Goal: Information Seeking & Learning: Learn about a topic

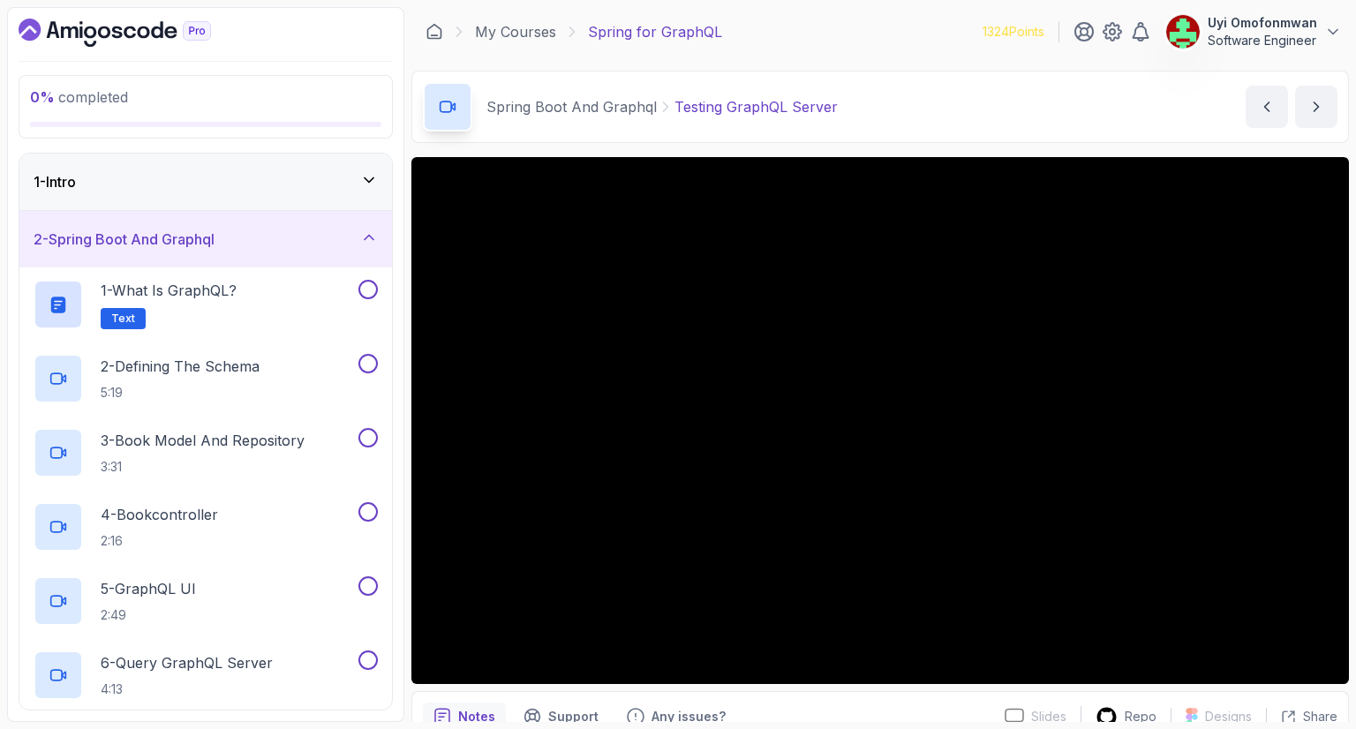
scroll to position [659, 0]
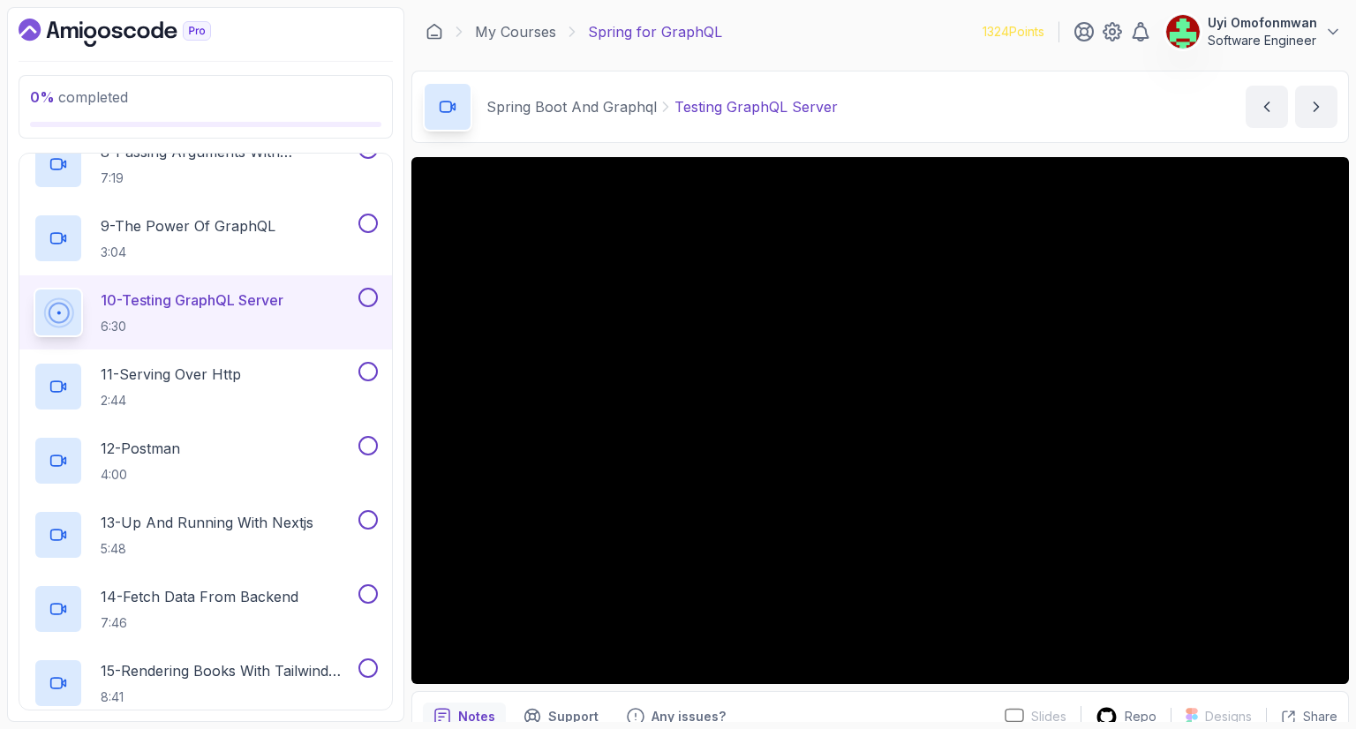
click at [124, 29] on icon "Dashboard" at bounding box center [130, 32] width 12 height 12
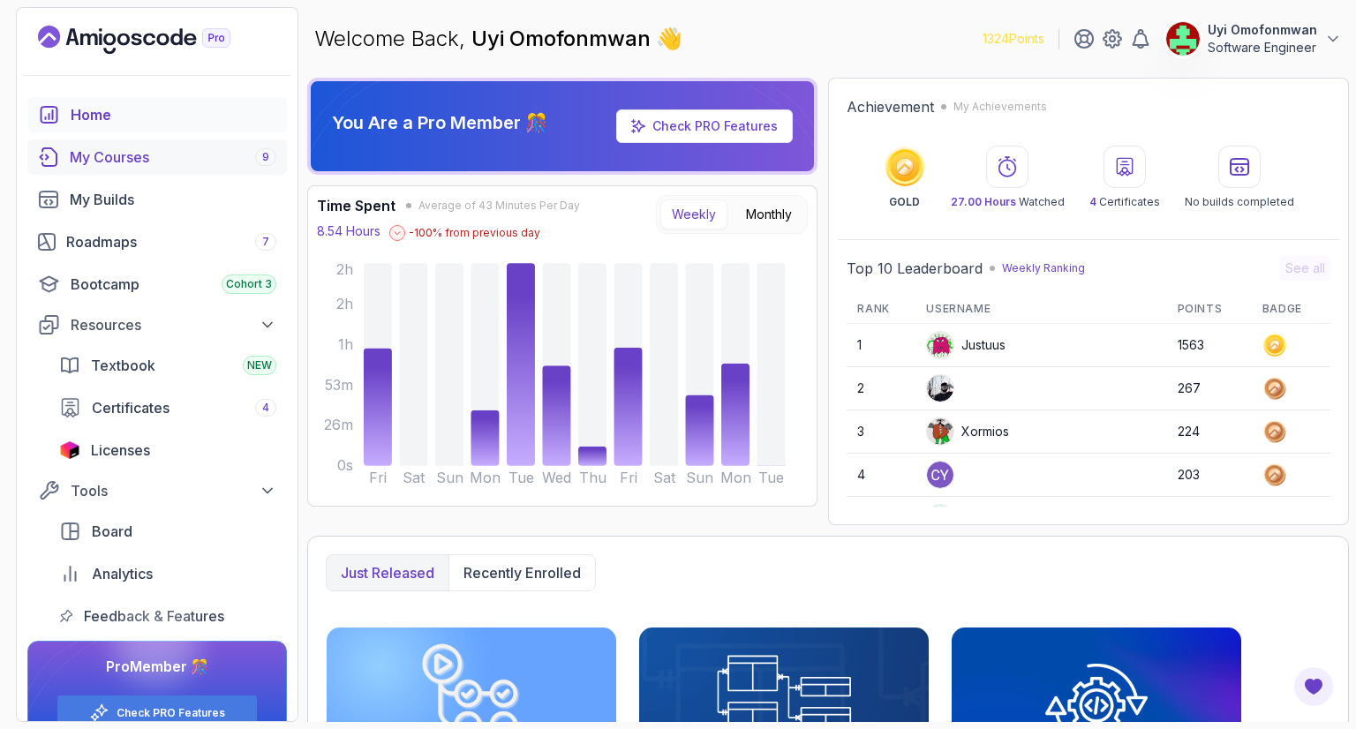
click at [106, 148] on div "My Courses 9" at bounding box center [173, 157] width 207 height 21
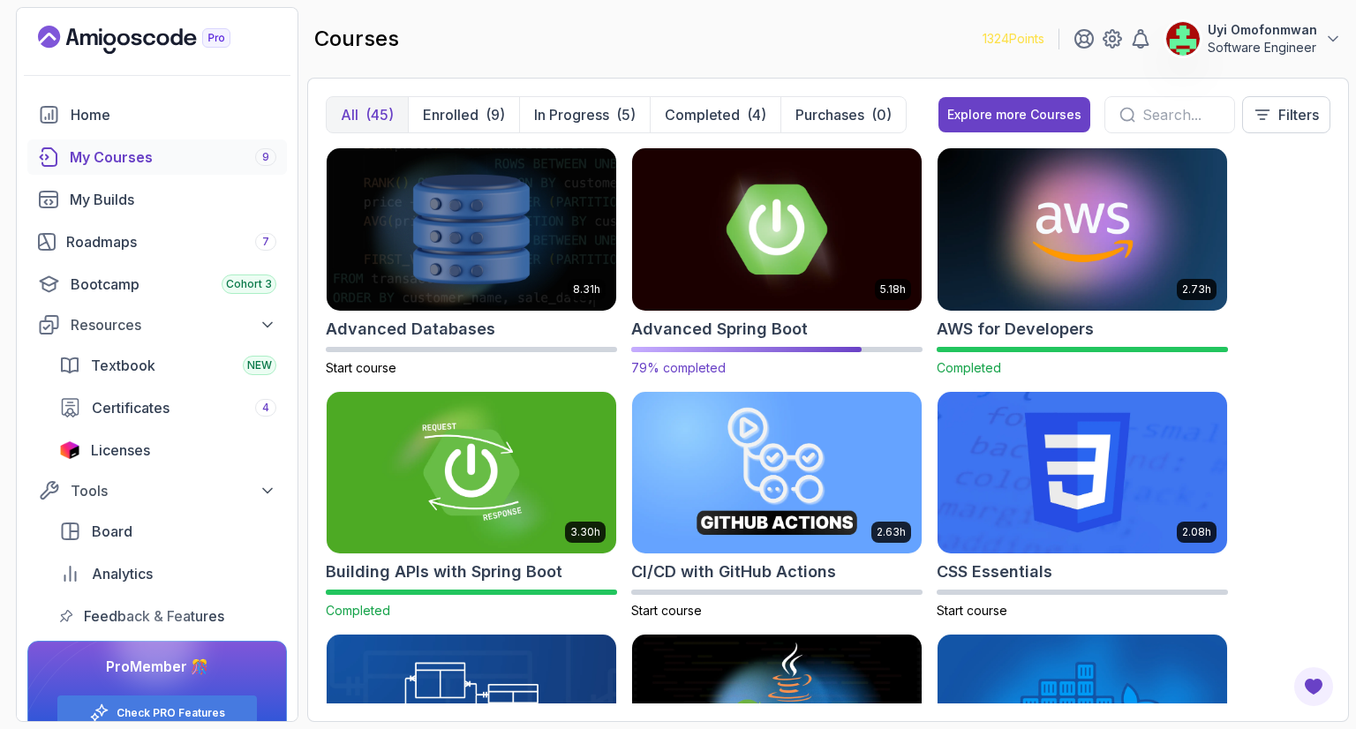
click at [766, 232] on img at bounding box center [777, 229] width 304 height 170
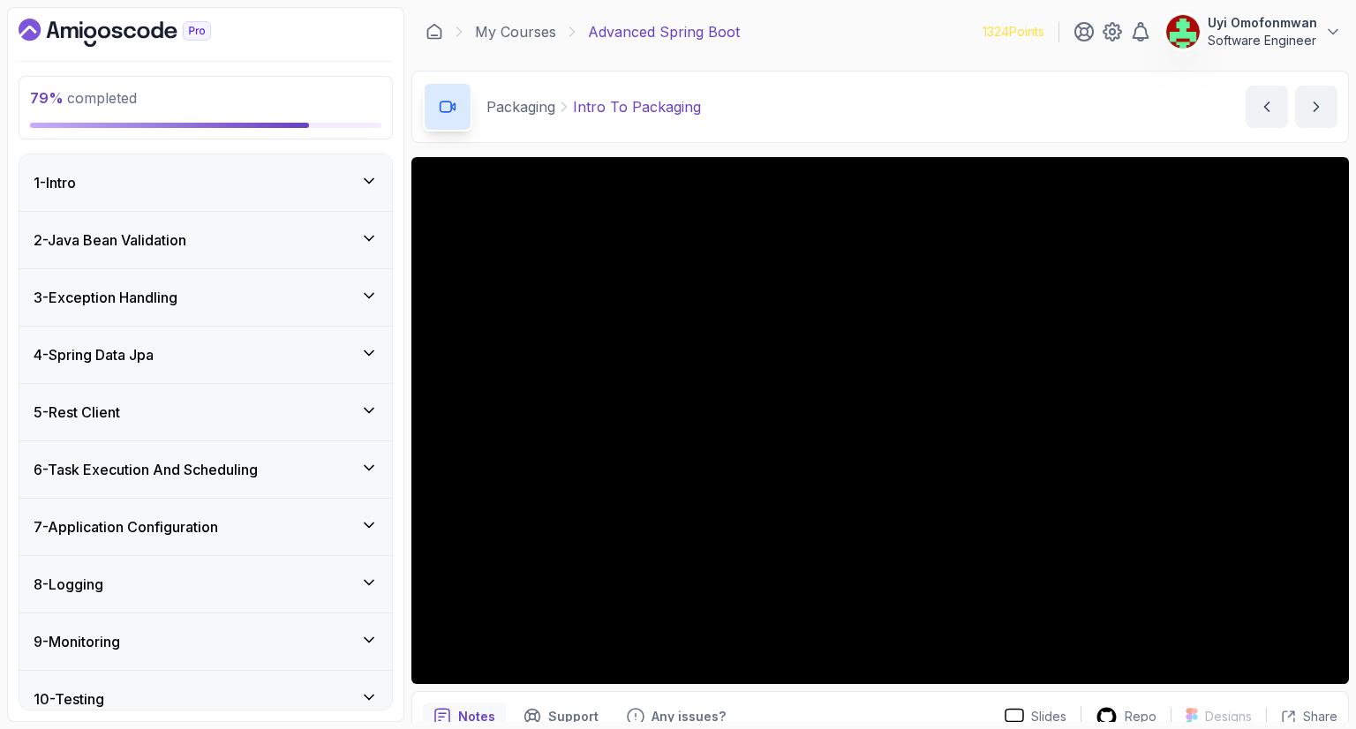
click at [224, 576] on div "8 - Logging" at bounding box center [206, 584] width 344 height 21
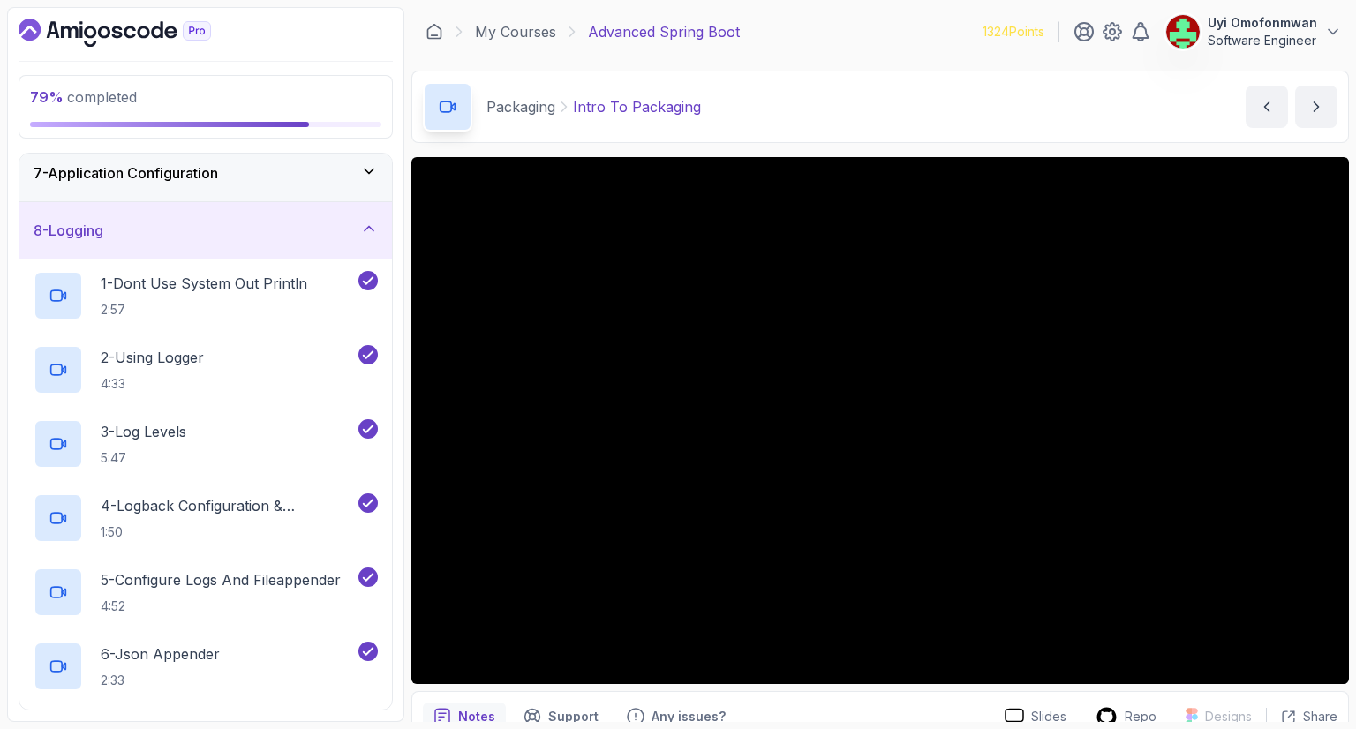
scroll to position [353, 0]
click at [119, 230] on div "8 - Logging" at bounding box center [206, 230] width 344 height 21
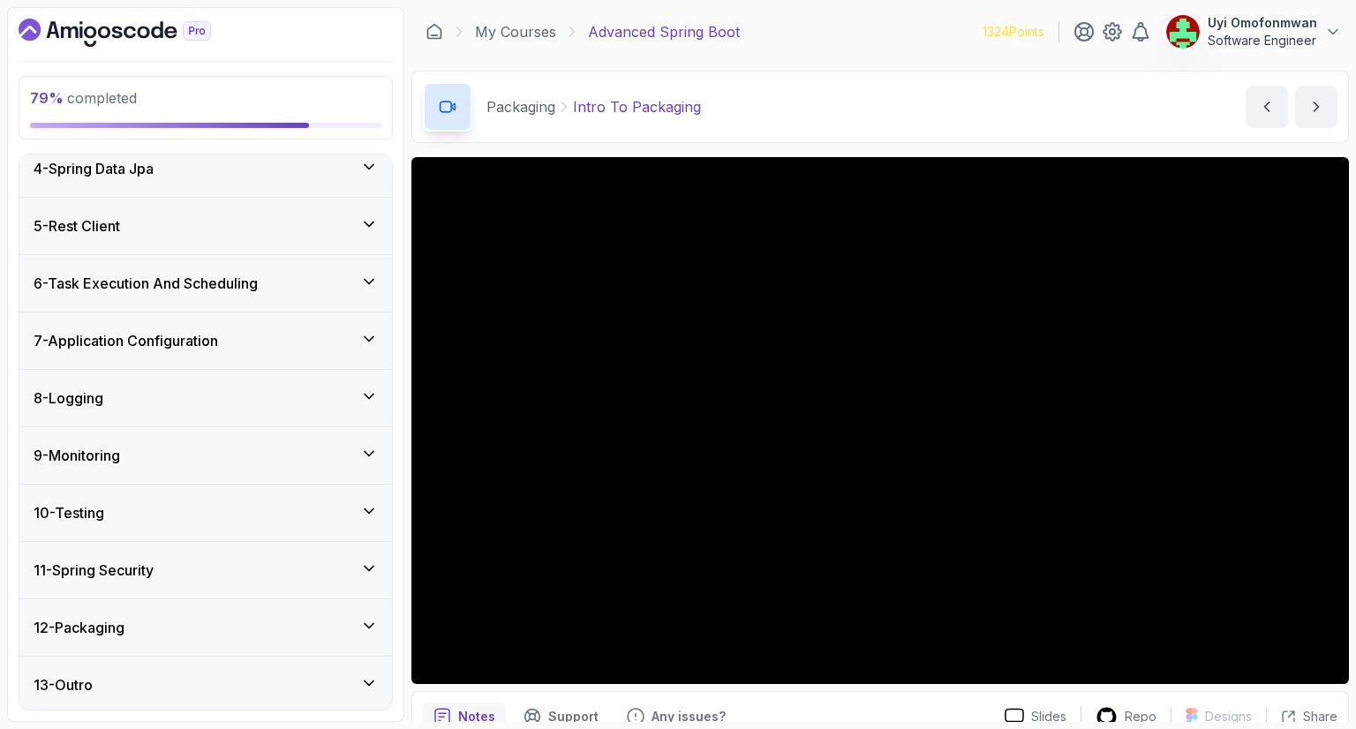
scroll to position [186, 0]
click at [103, 457] on h3 "9 - Monitoring" at bounding box center [77, 455] width 87 height 21
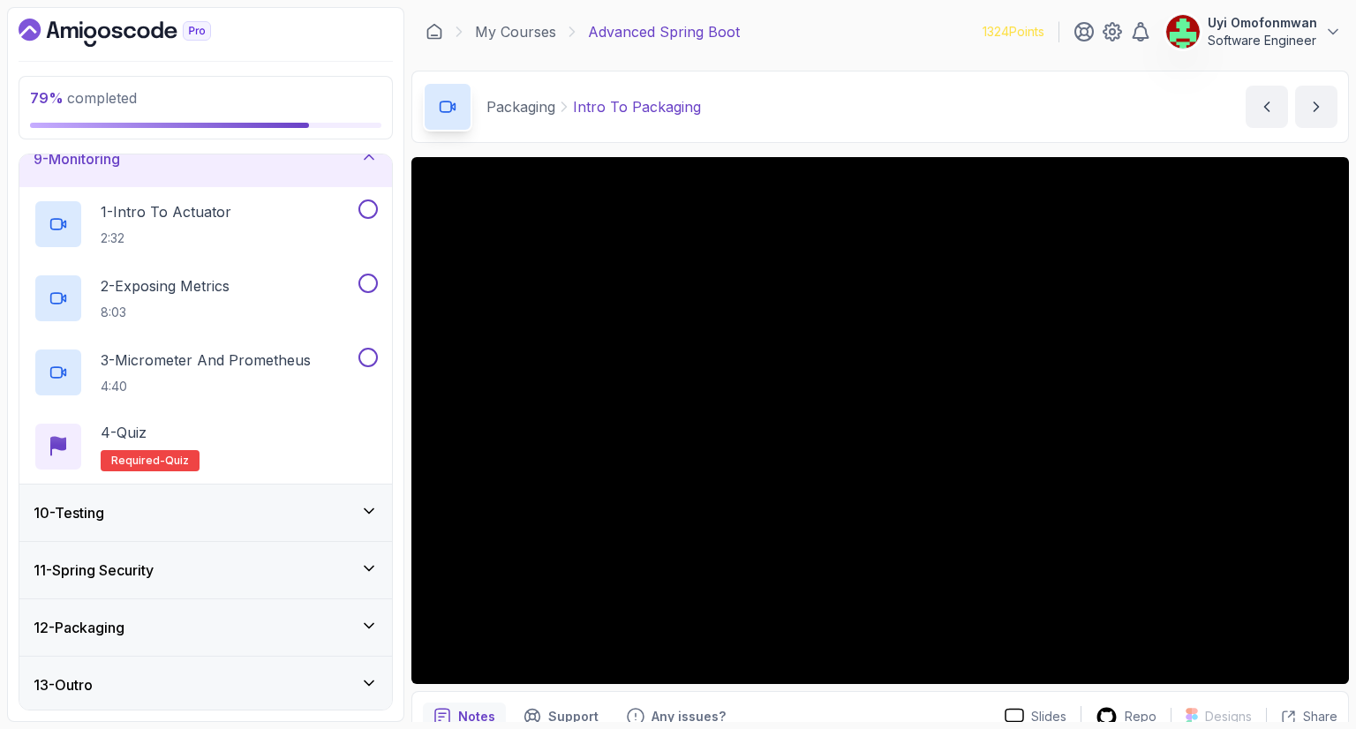
scroll to position [448, 0]
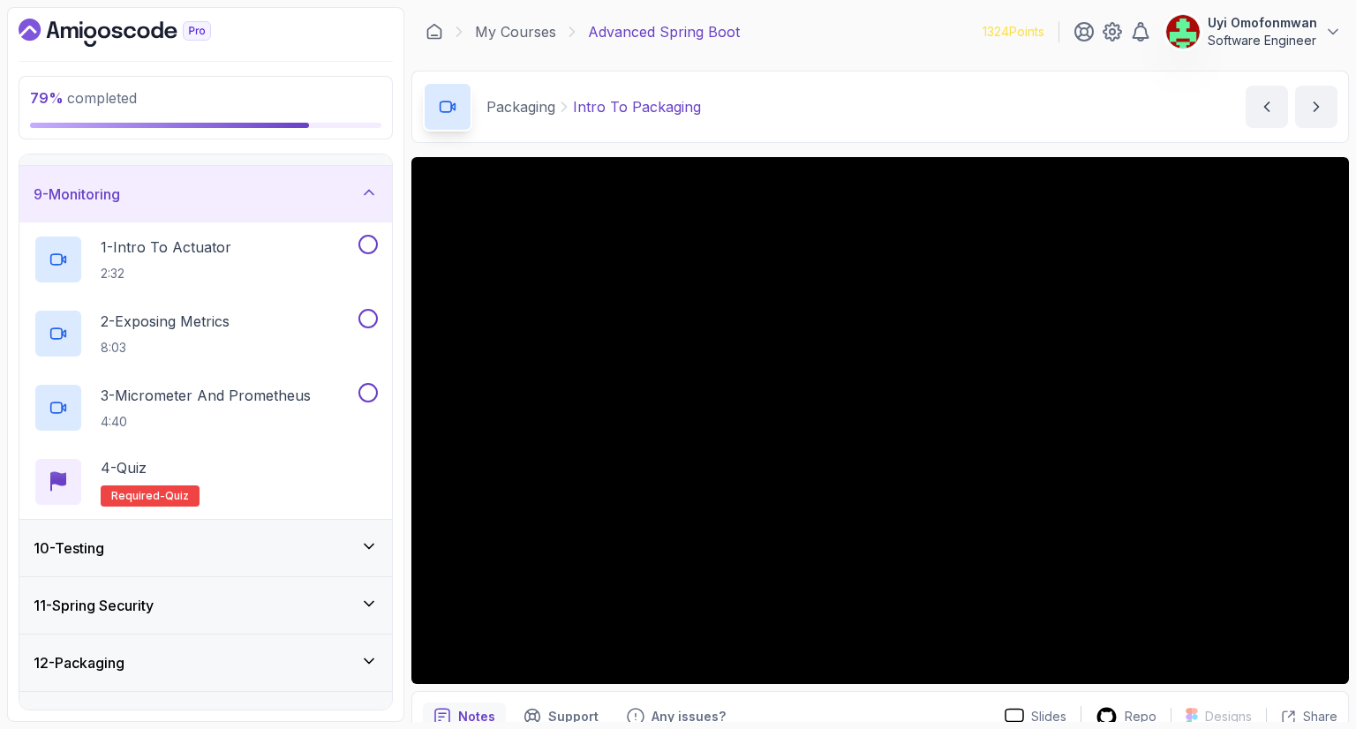
click at [917, 104] on div "Packaging Intro To Packaging Intro To Packaging by nelson" at bounding box center [879, 107] width 937 height 72
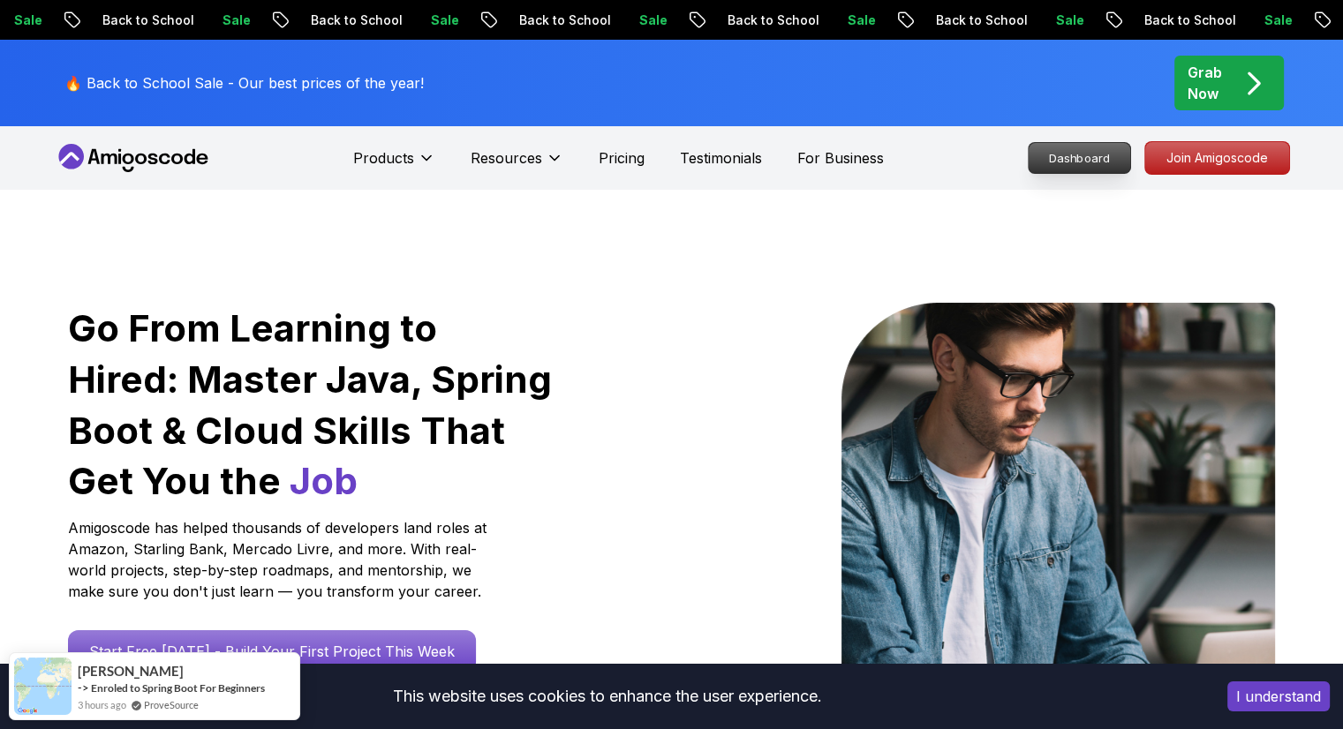
click at [1093, 162] on p "Dashboard" at bounding box center [1079, 158] width 102 height 30
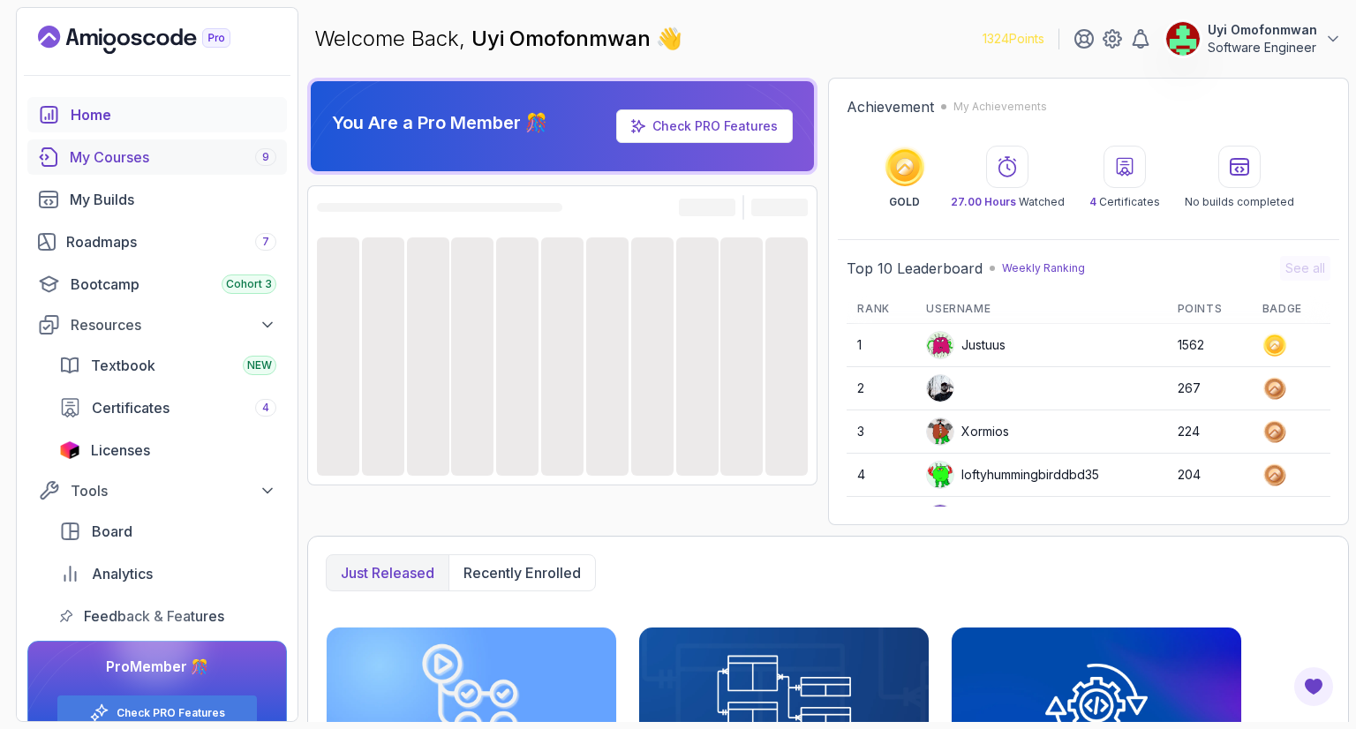
click at [114, 152] on div "My Courses 9" at bounding box center [173, 157] width 207 height 21
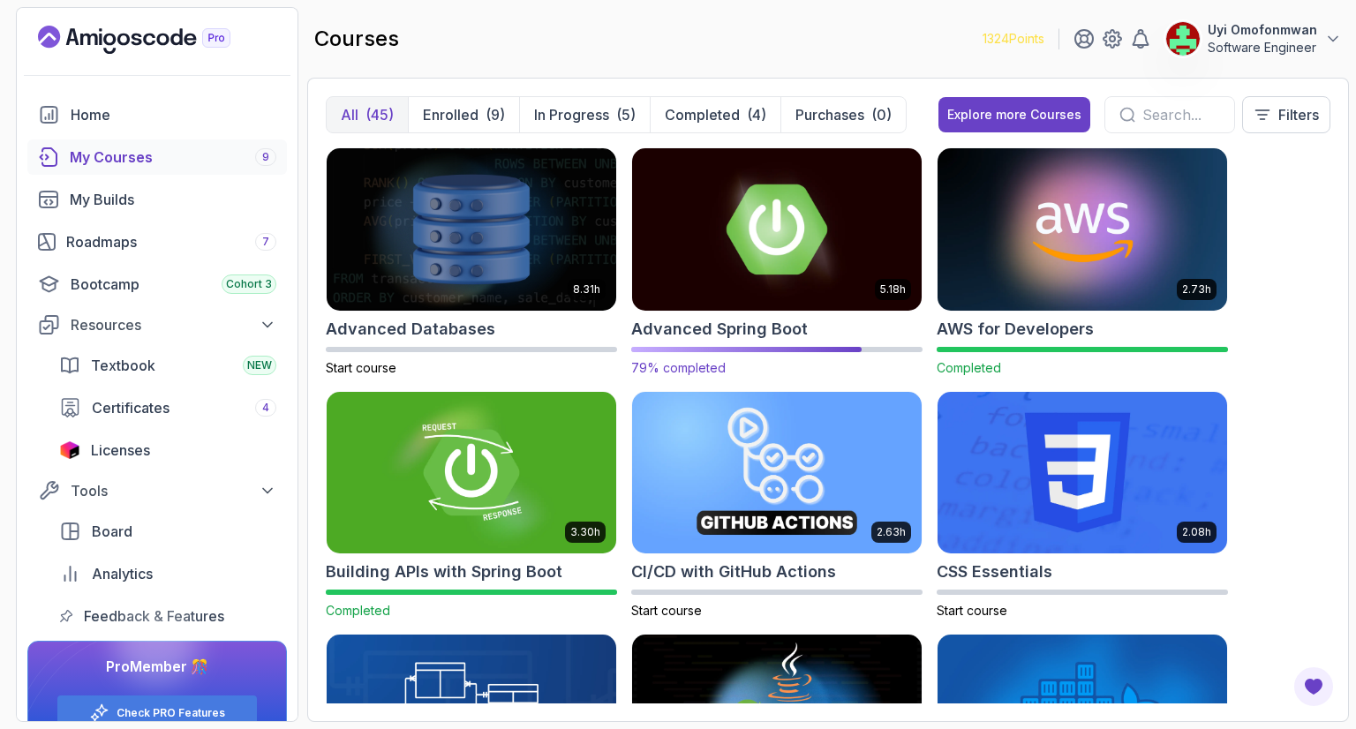
click at [742, 252] on img at bounding box center [777, 229] width 304 height 170
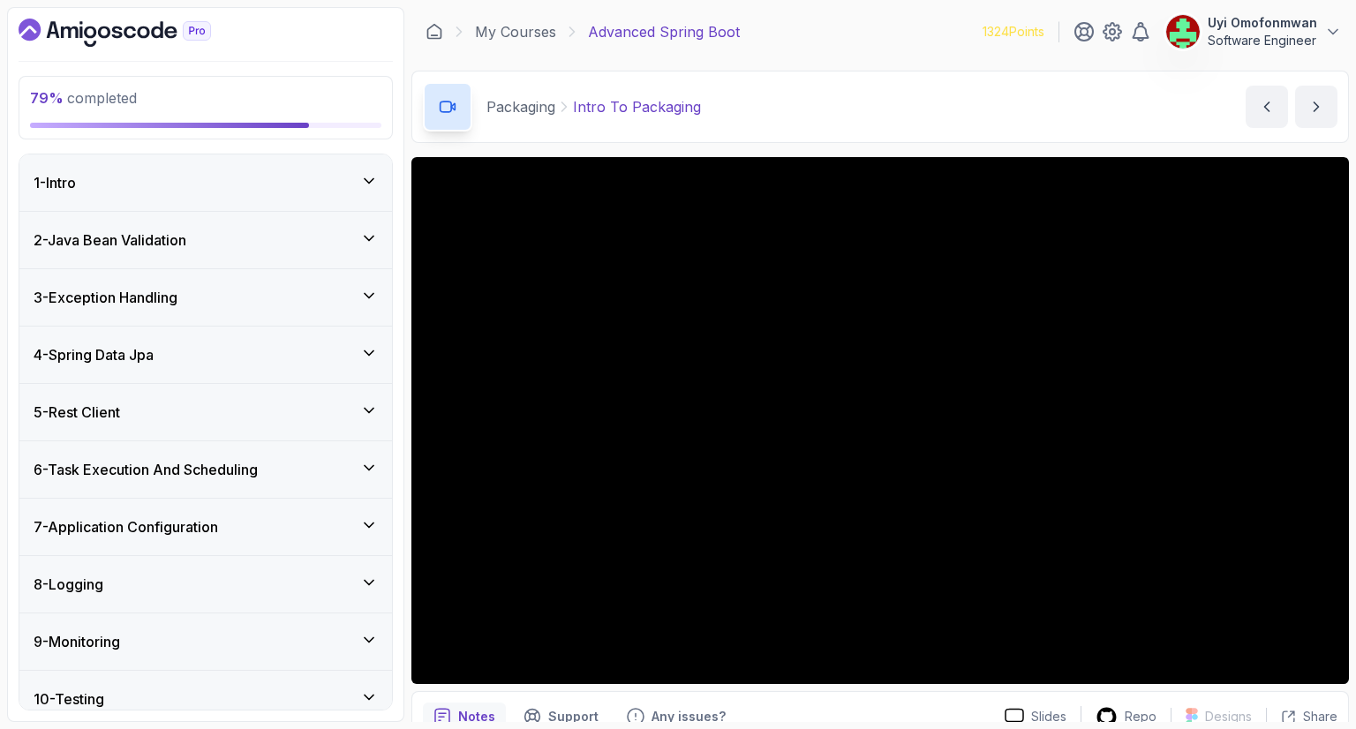
click at [207, 577] on div "8 - Logging" at bounding box center [206, 584] width 344 height 21
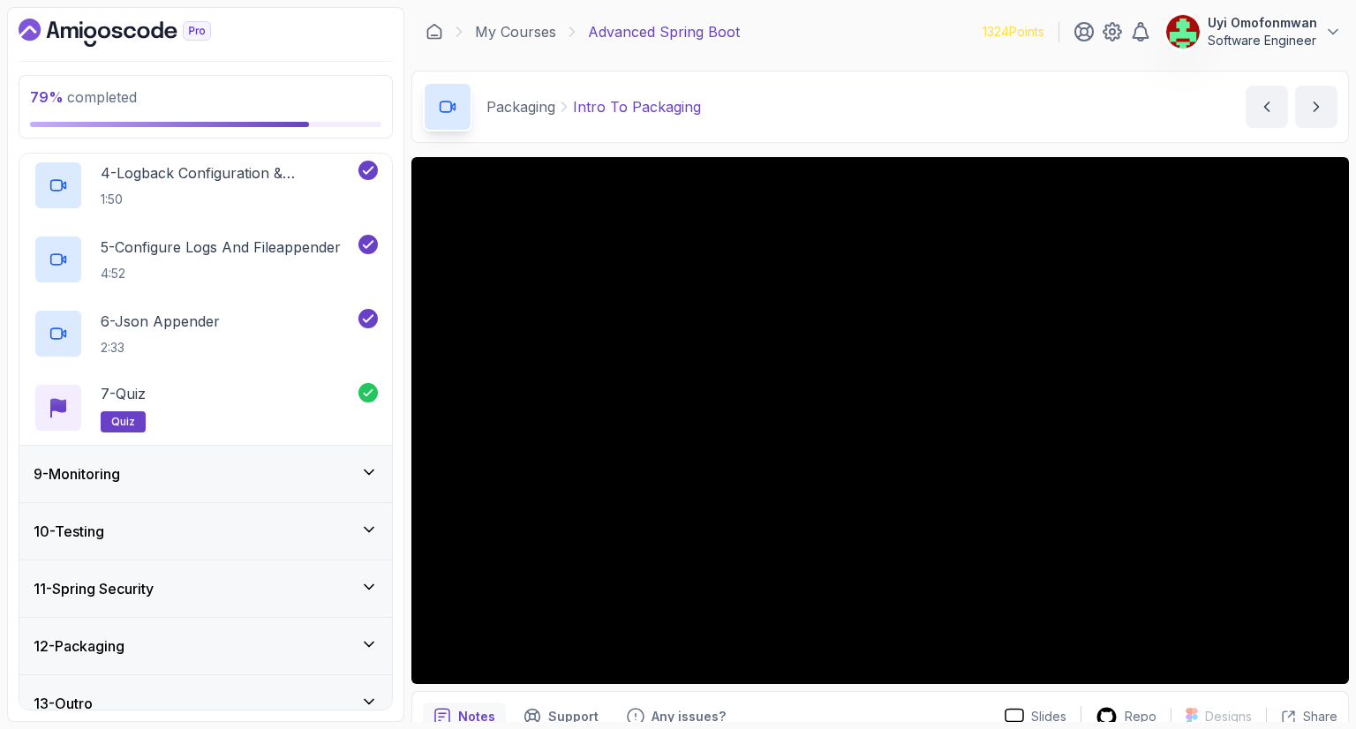
scroll to position [705, 0]
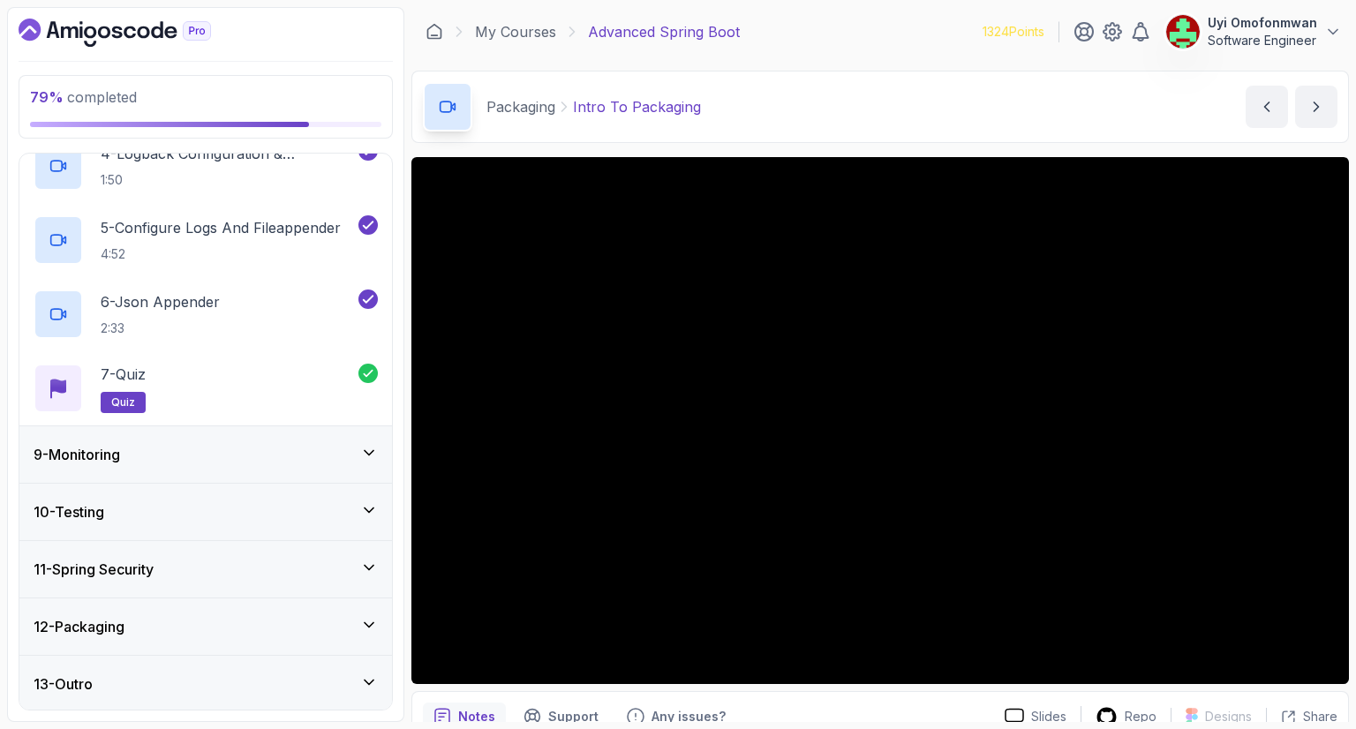
click at [148, 464] on div "9 - Monitoring" at bounding box center [205, 454] width 373 height 56
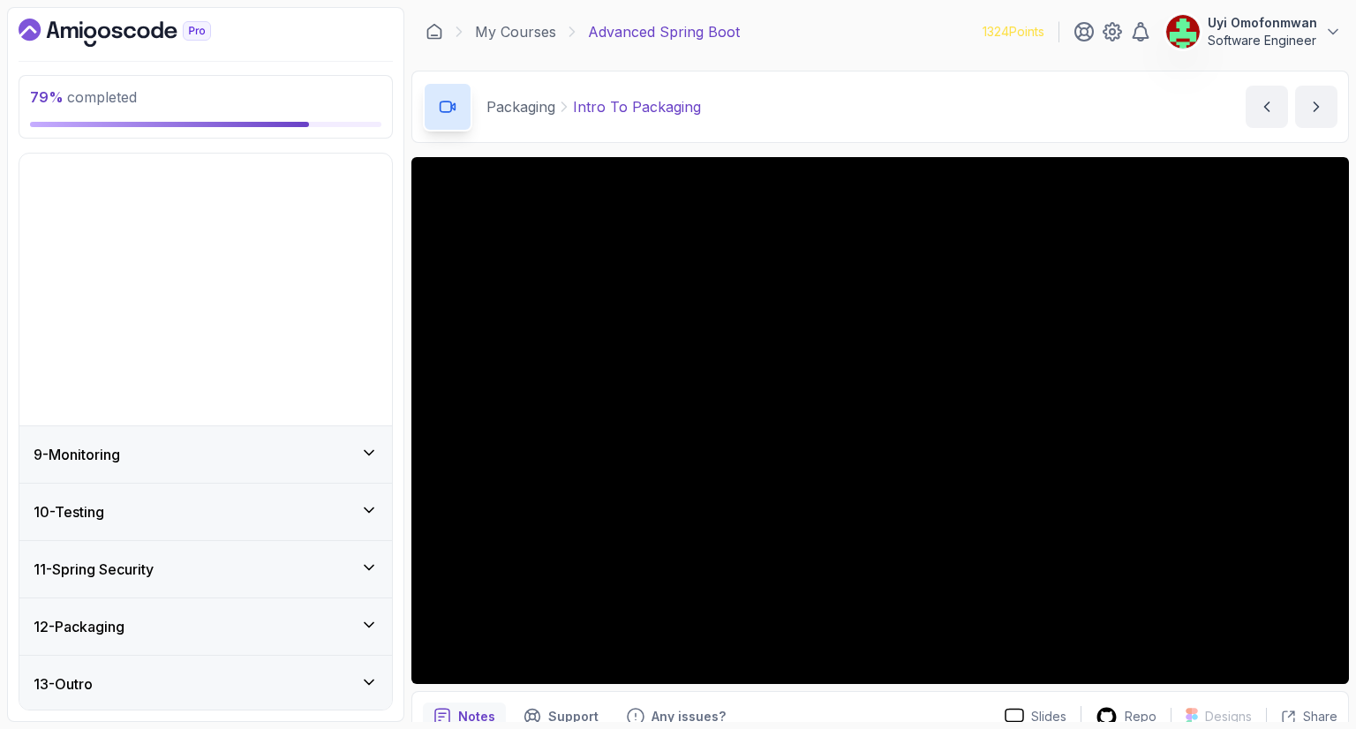
scroll to position [186, 0]
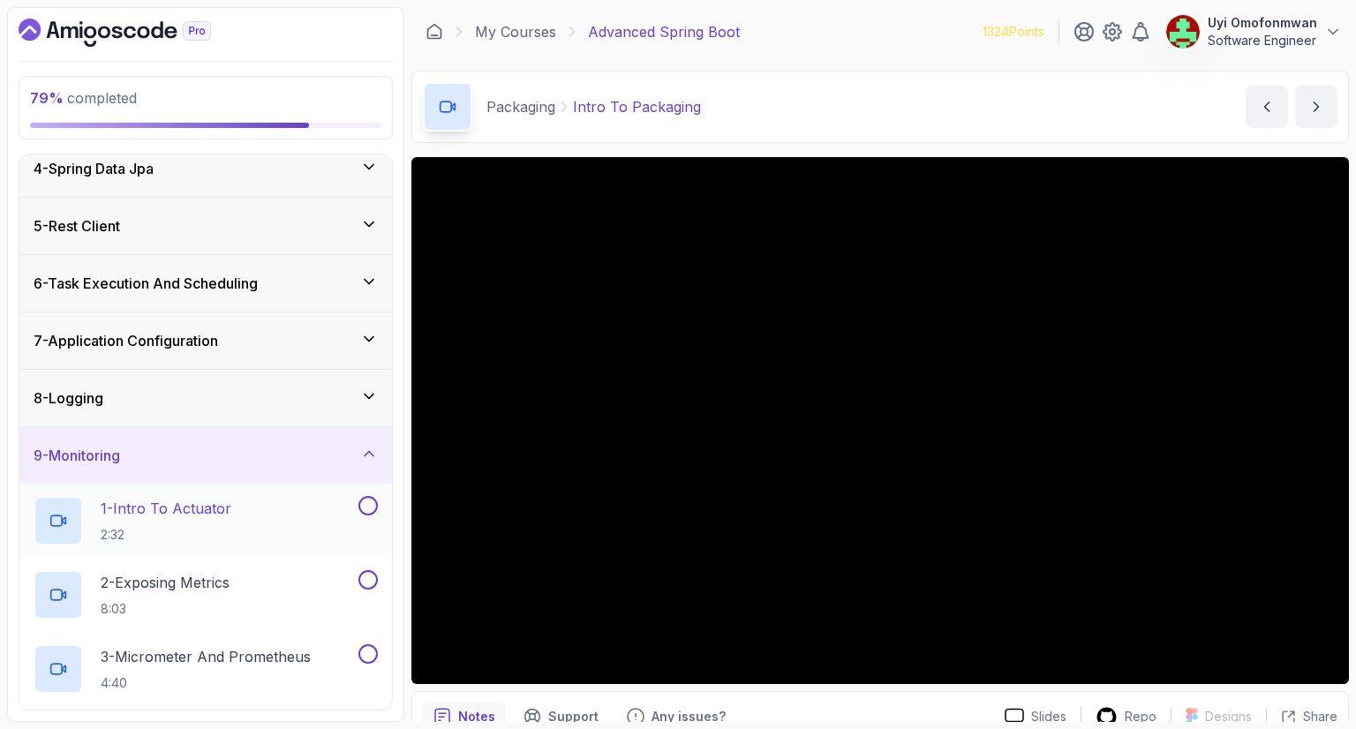
click at [153, 501] on p "1 - Intro To Actuator" at bounding box center [166, 508] width 131 height 21
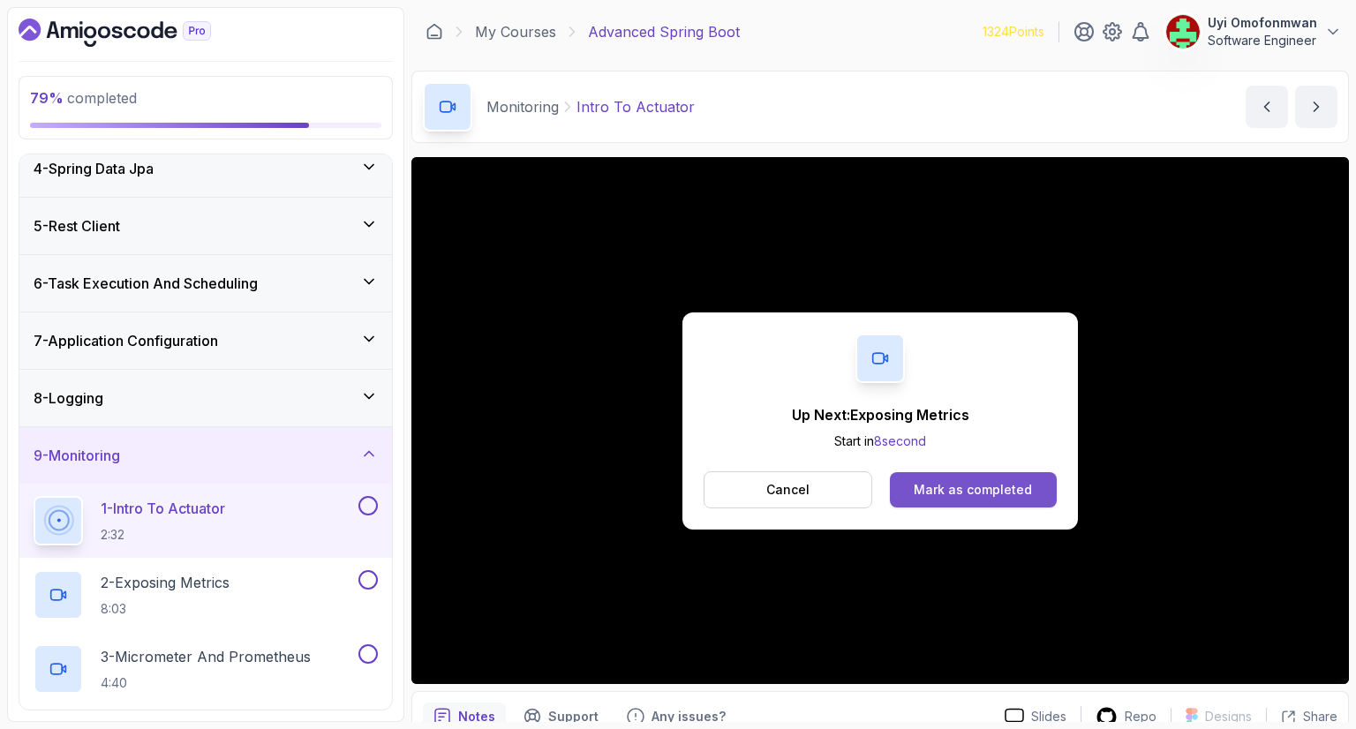
click at [987, 499] on button "Mark as completed" at bounding box center [973, 489] width 167 height 35
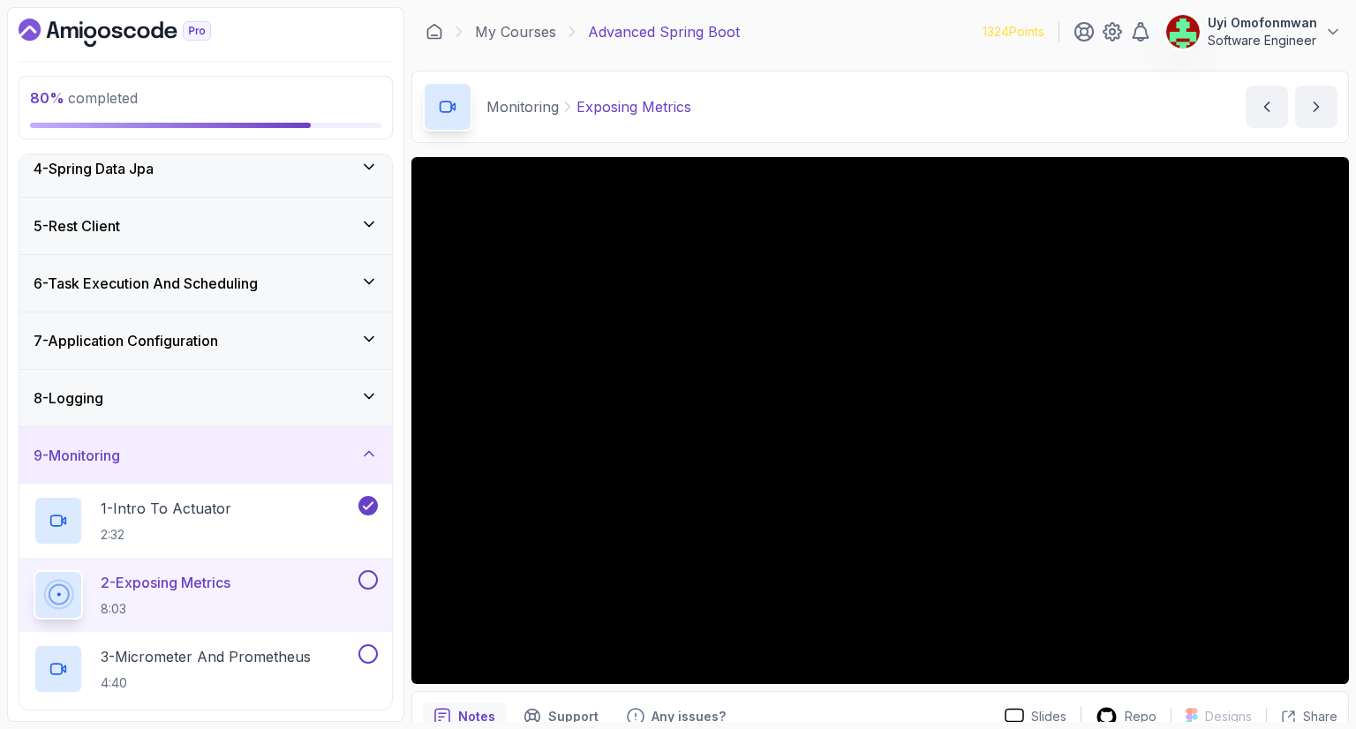
click at [74, 596] on div at bounding box center [58, 594] width 41 height 41
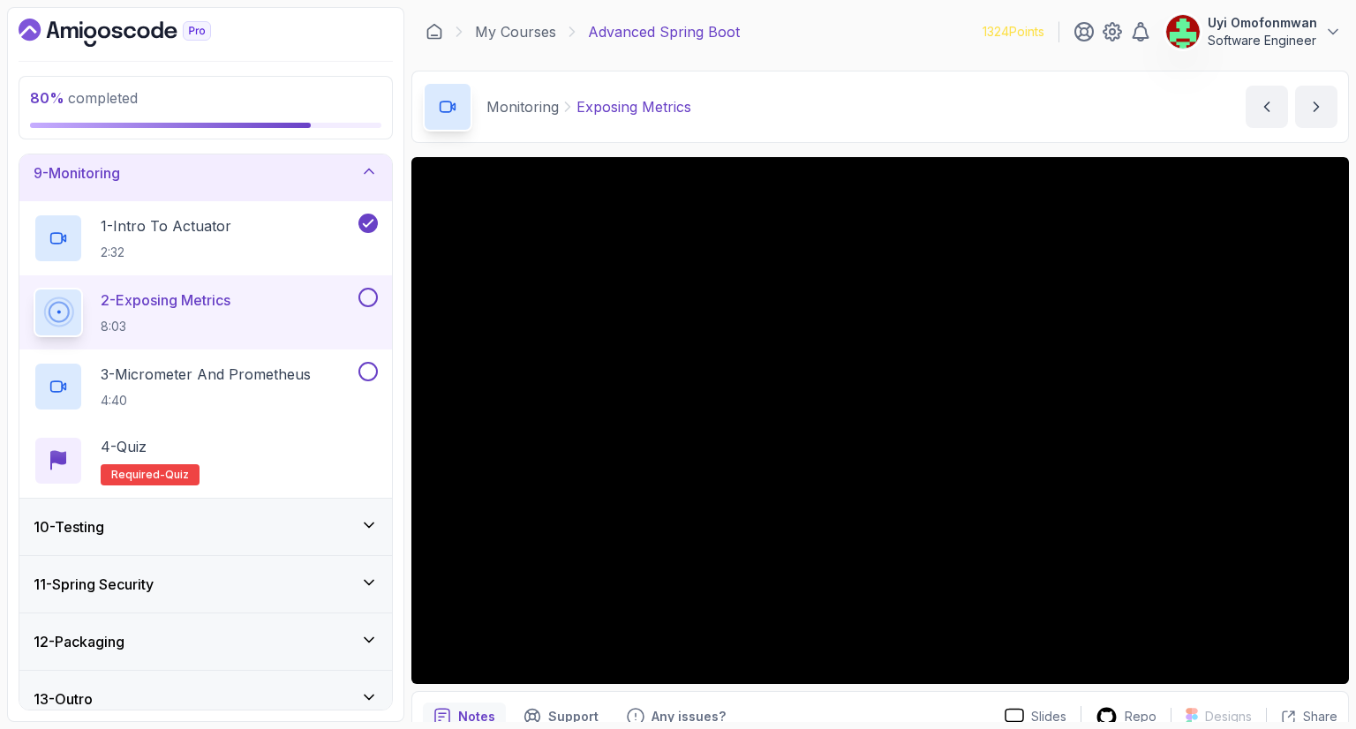
scroll to position [483, 0]
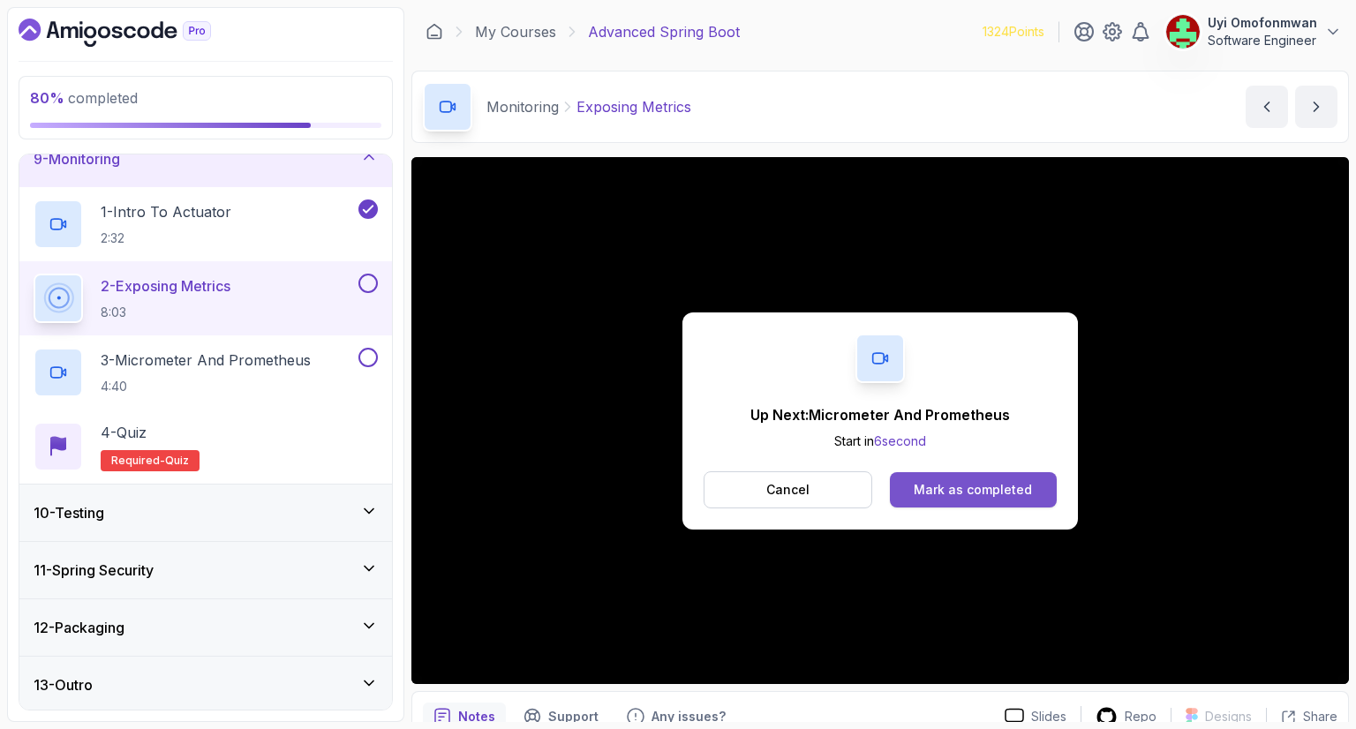
click at [975, 490] on div "Mark as completed" at bounding box center [973, 490] width 118 height 18
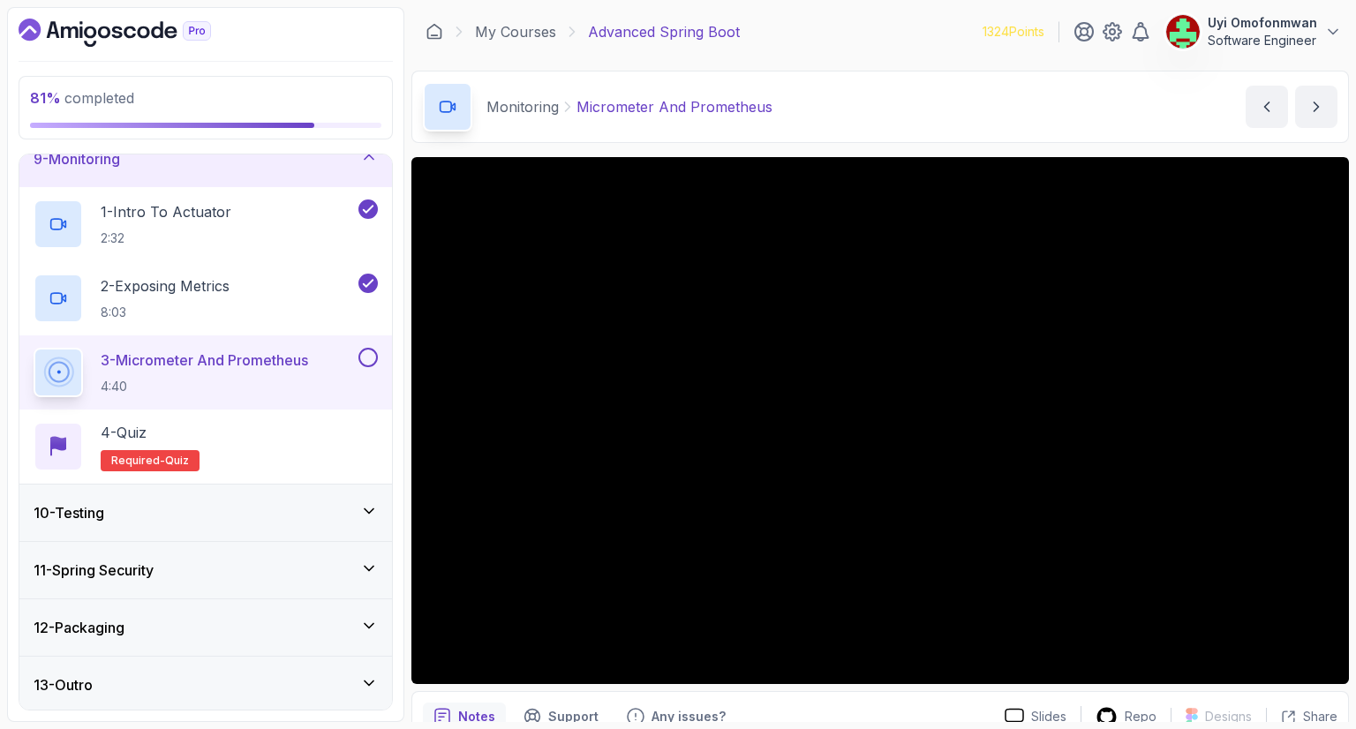
click at [286, 513] on div "10 - Testing" at bounding box center [206, 512] width 344 height 21
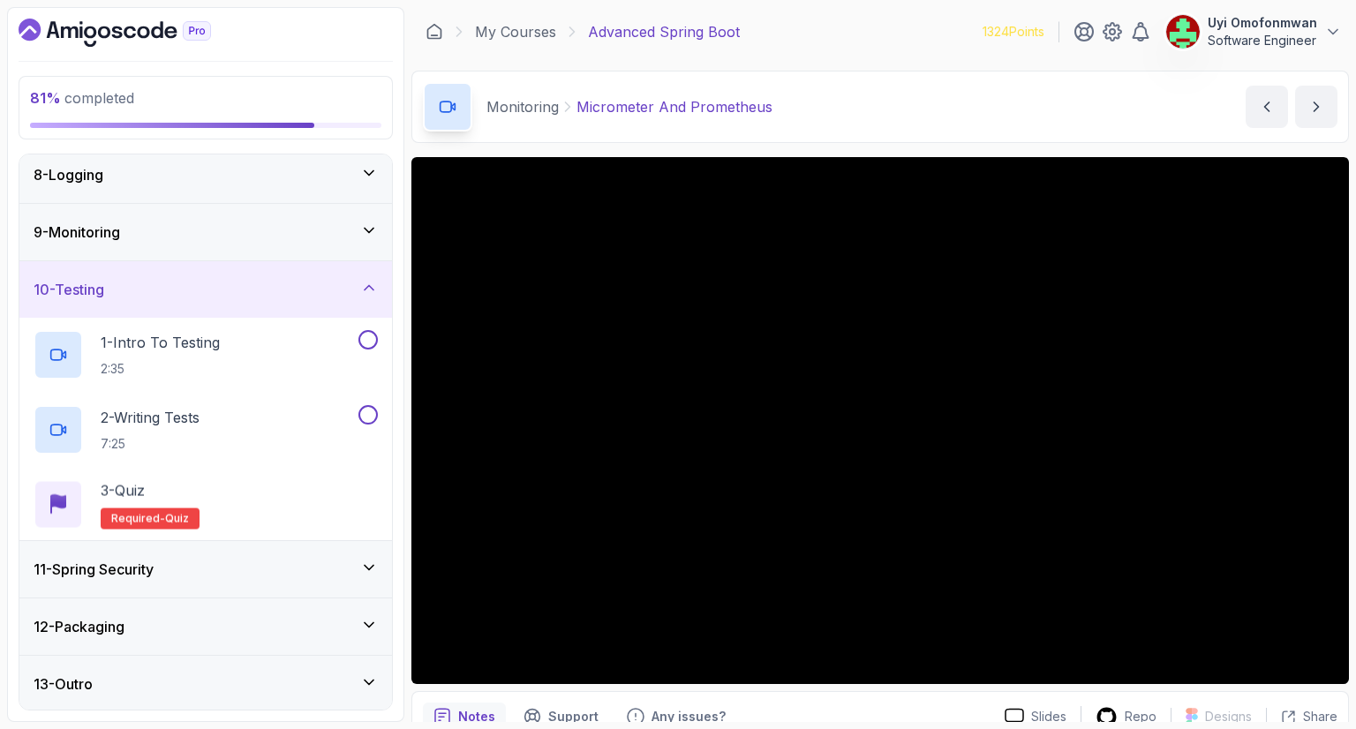
scroll to position [409, 0]
click at [218, 294] on div "10 - Testing" at bounding box center [206, 290] width 344 height 21
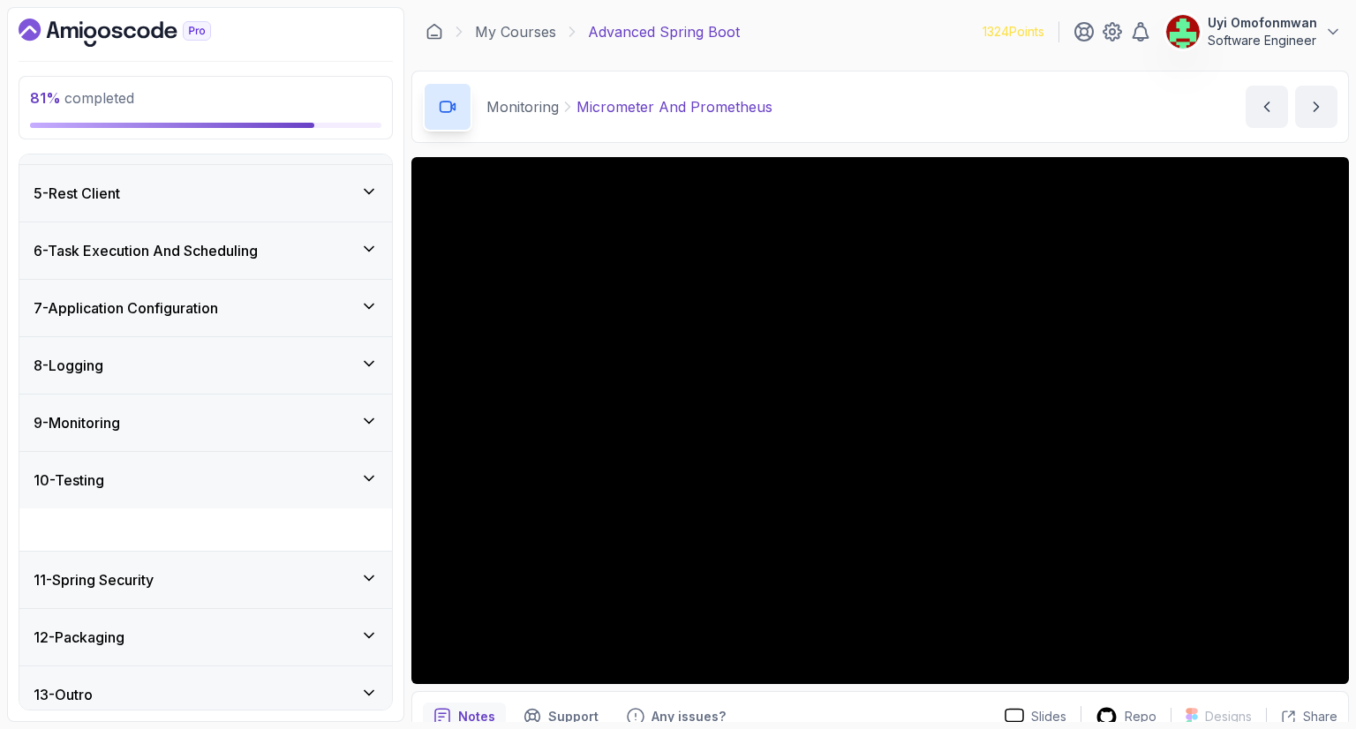
scroll to position [186, 0]
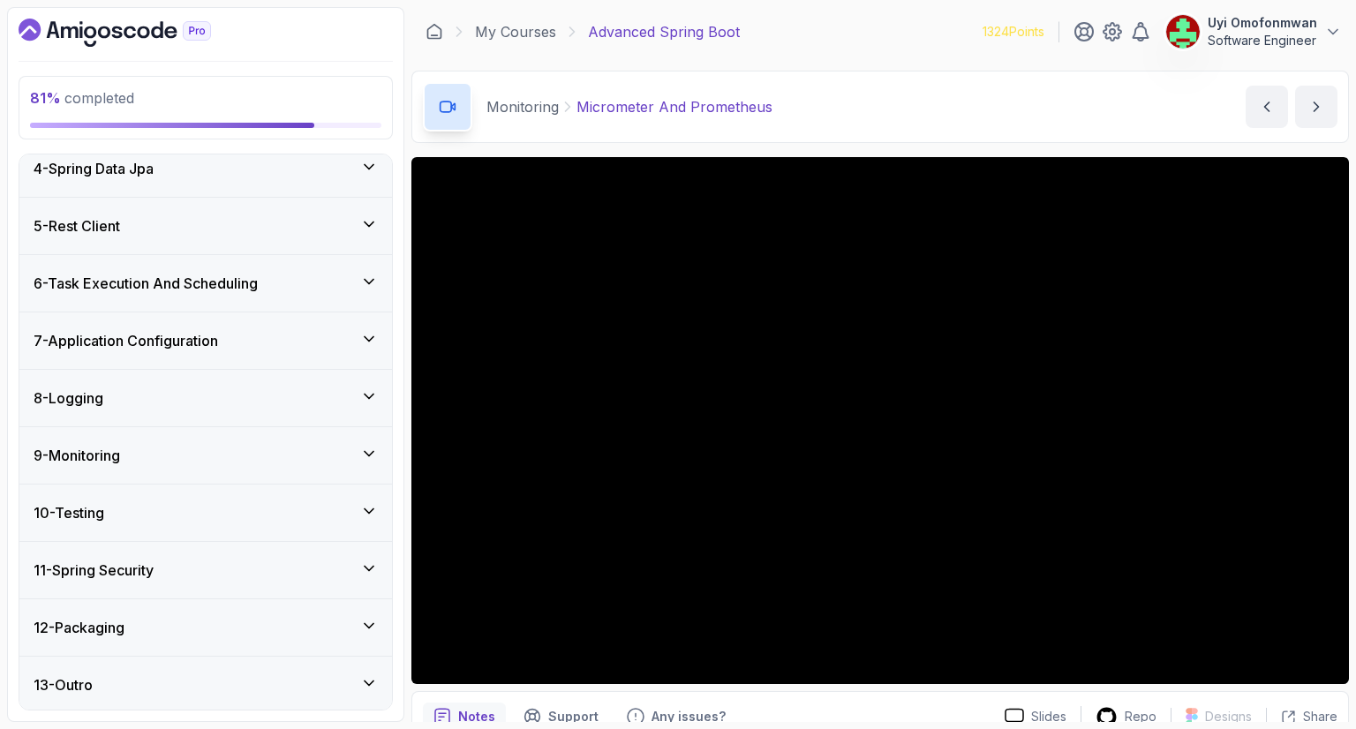
click at [180, 576] on div "11 - Spring Security" at bounding box center [206, 570] width 344 height 21
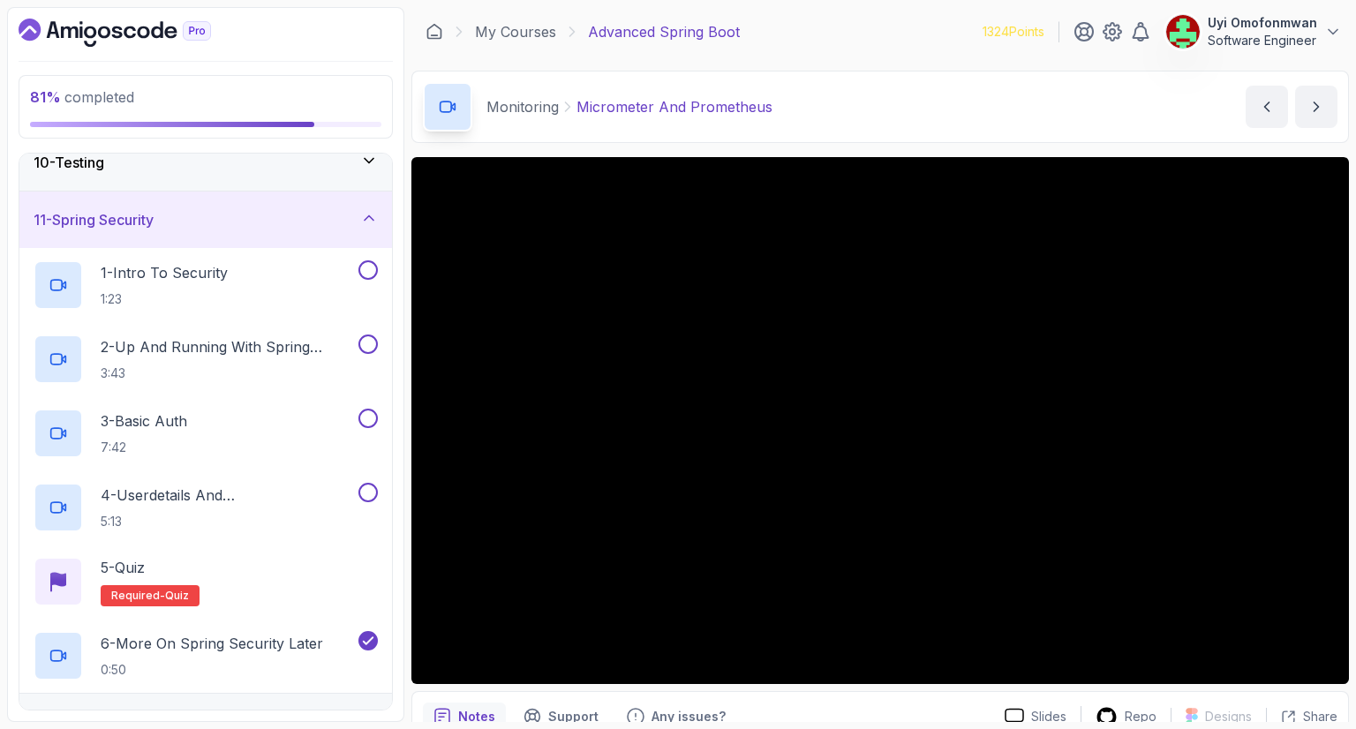
scroll to position [575, 0]
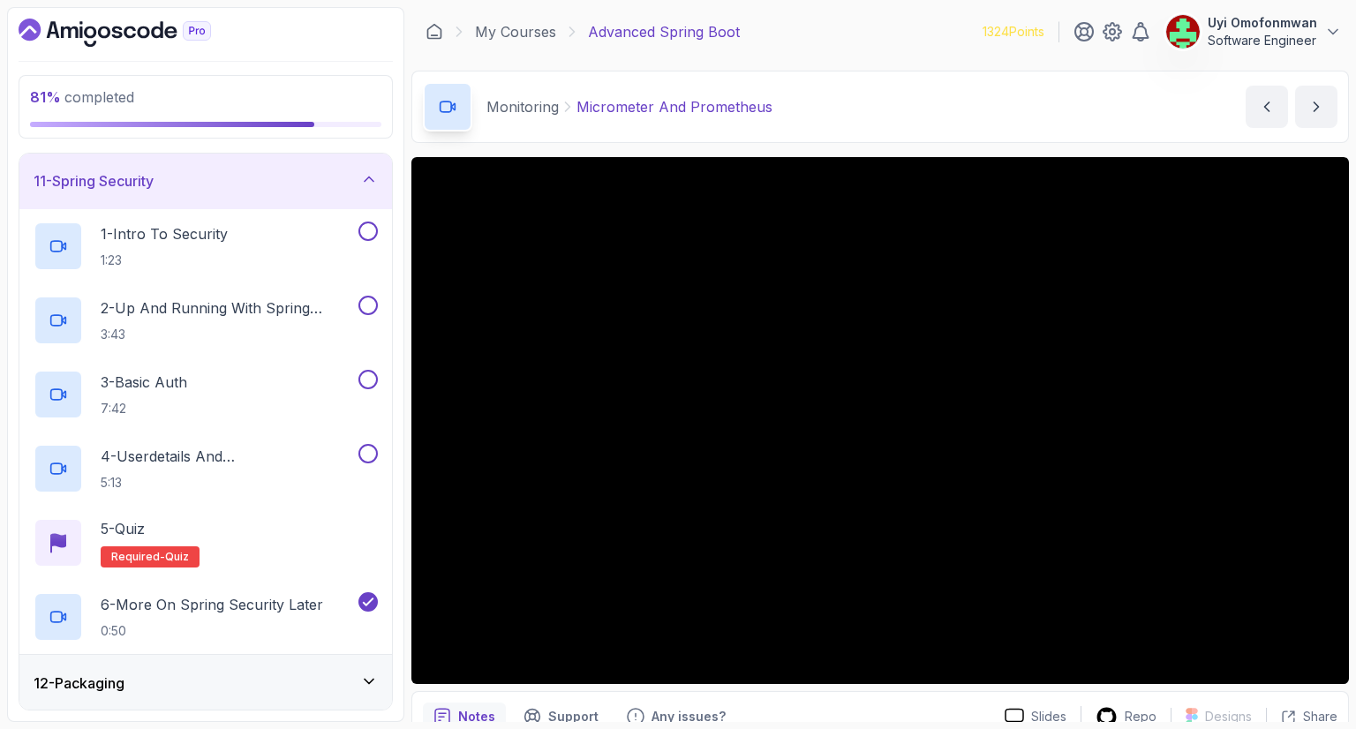
click at [80, 192] on div "11 - Spring Security" at bounding box center [205, 181] width 373 height 56
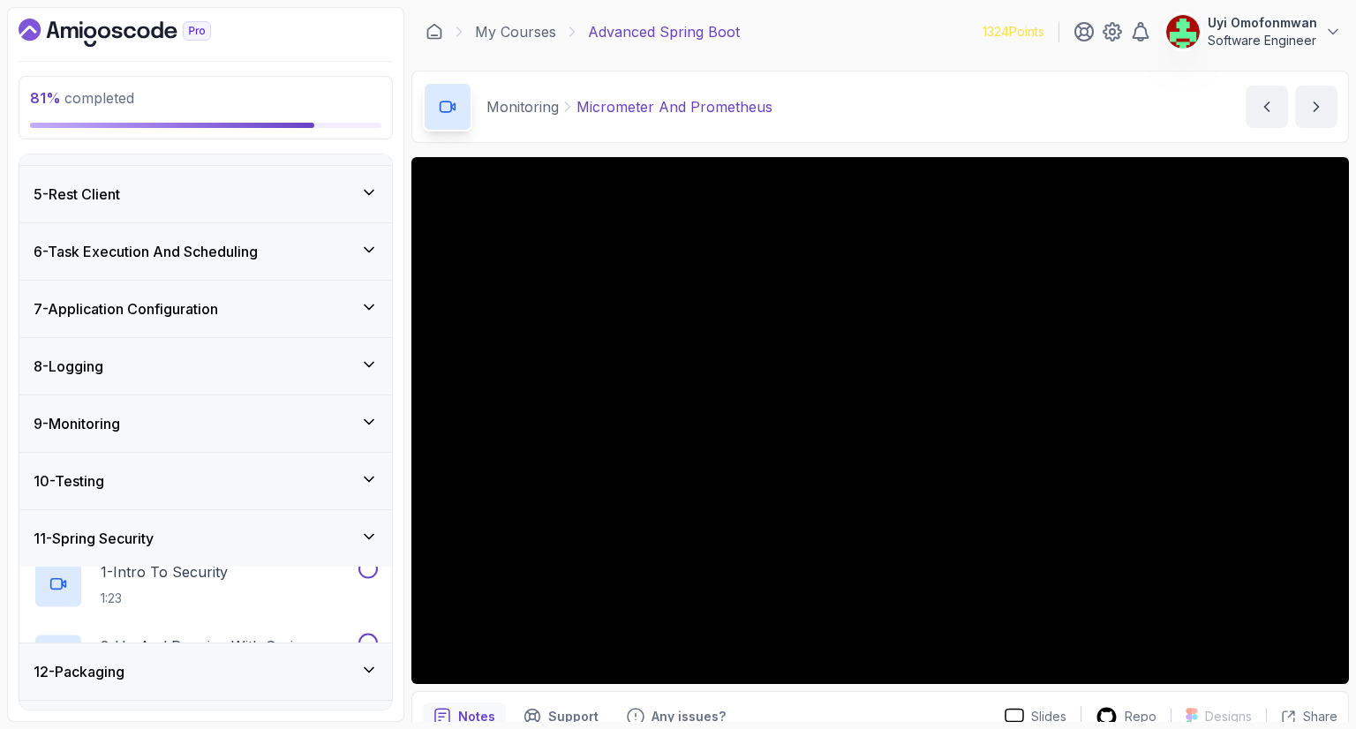
scroll to position [186, 0]
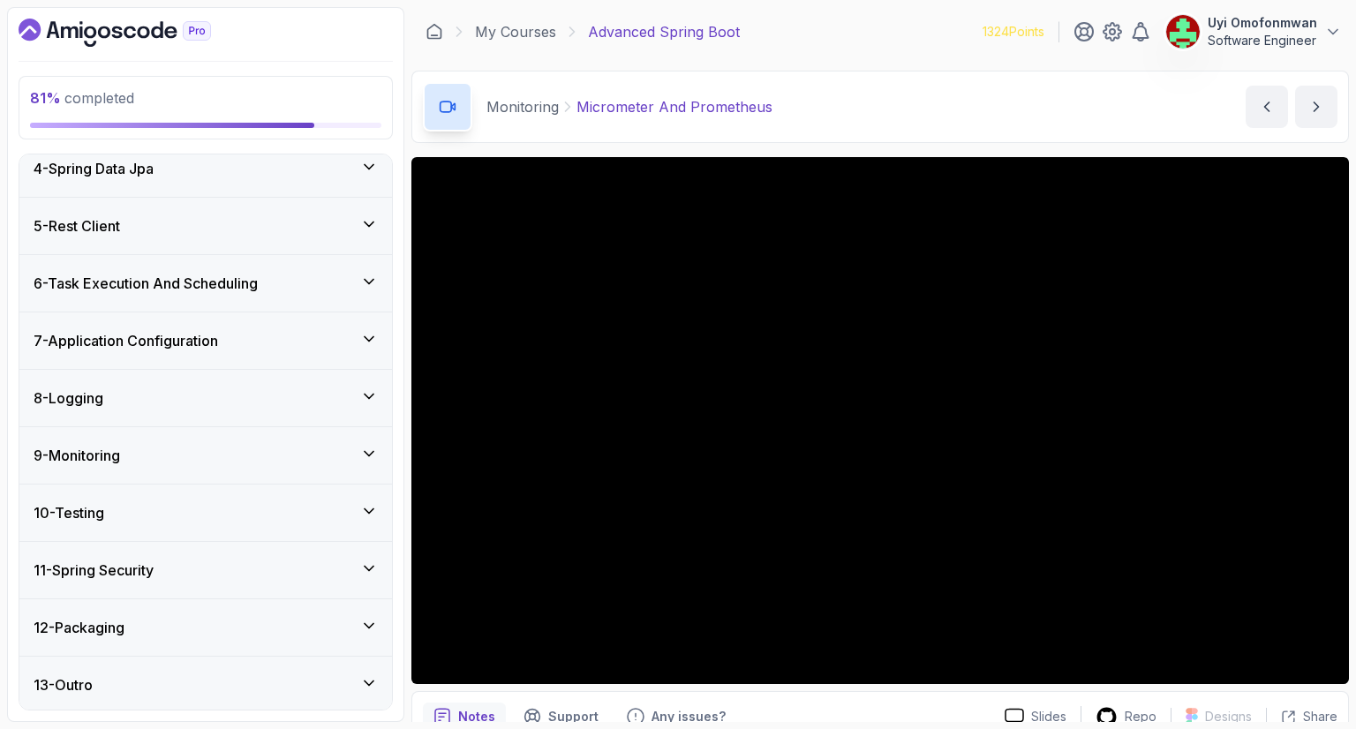
click at [87, 625] on h3 "12 - Packaging" at bounding box center [79, 627] width 91 height 21
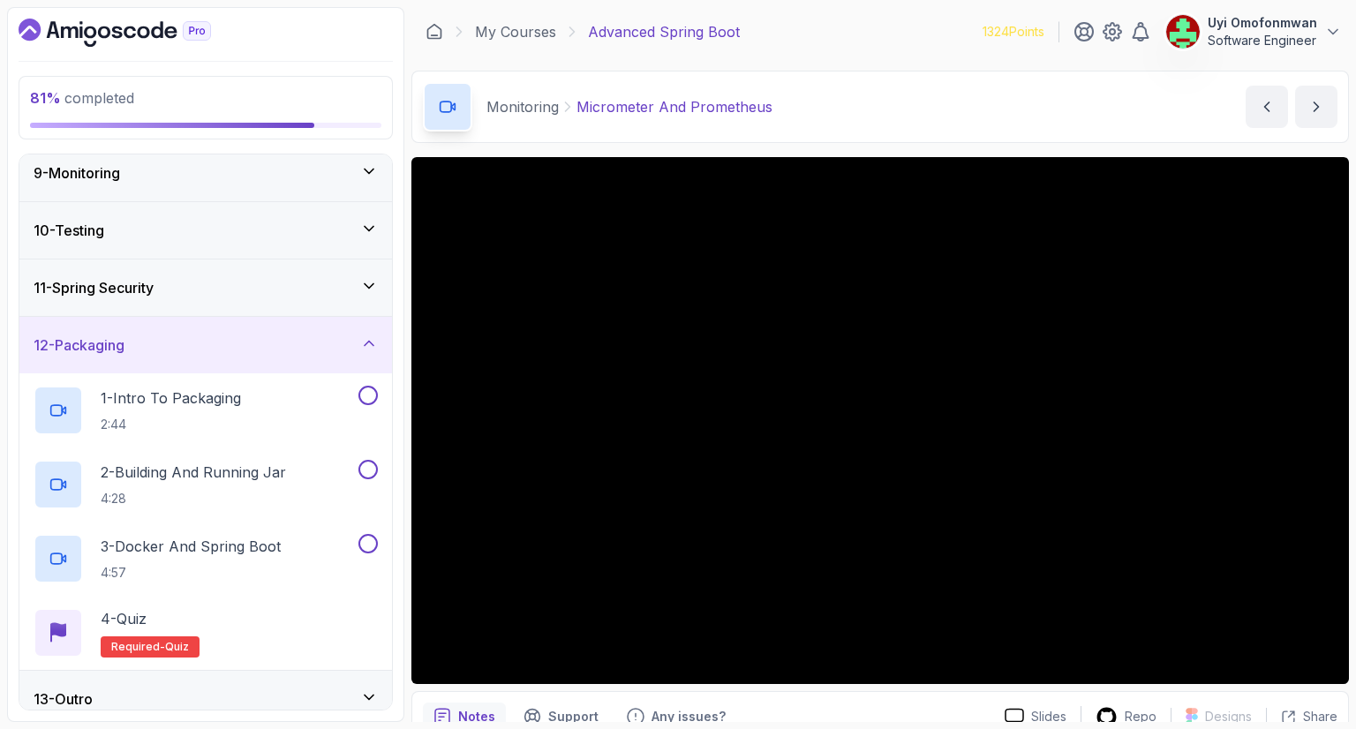
scroll to position [433, 0]
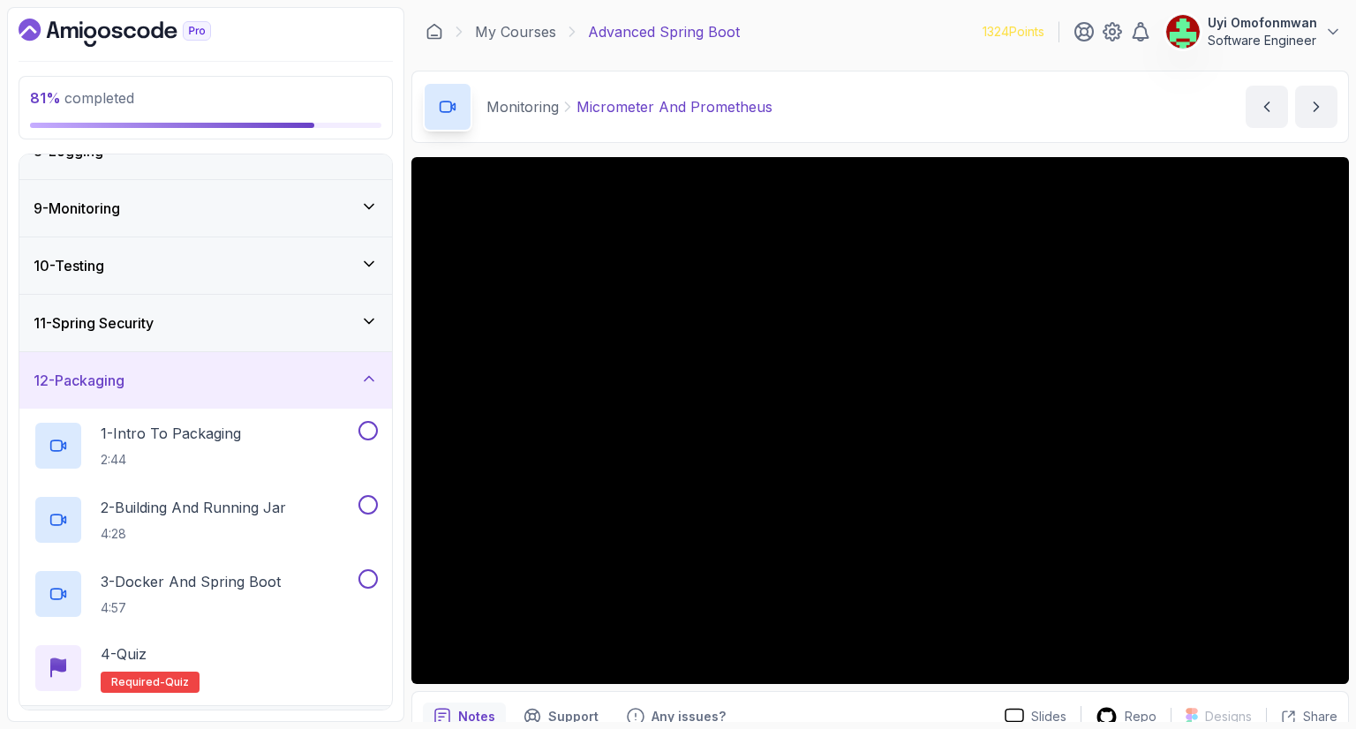
click at [95, 383] on h3 "12 - Packaging" at bounding box center [79, 380] width 91 height 21
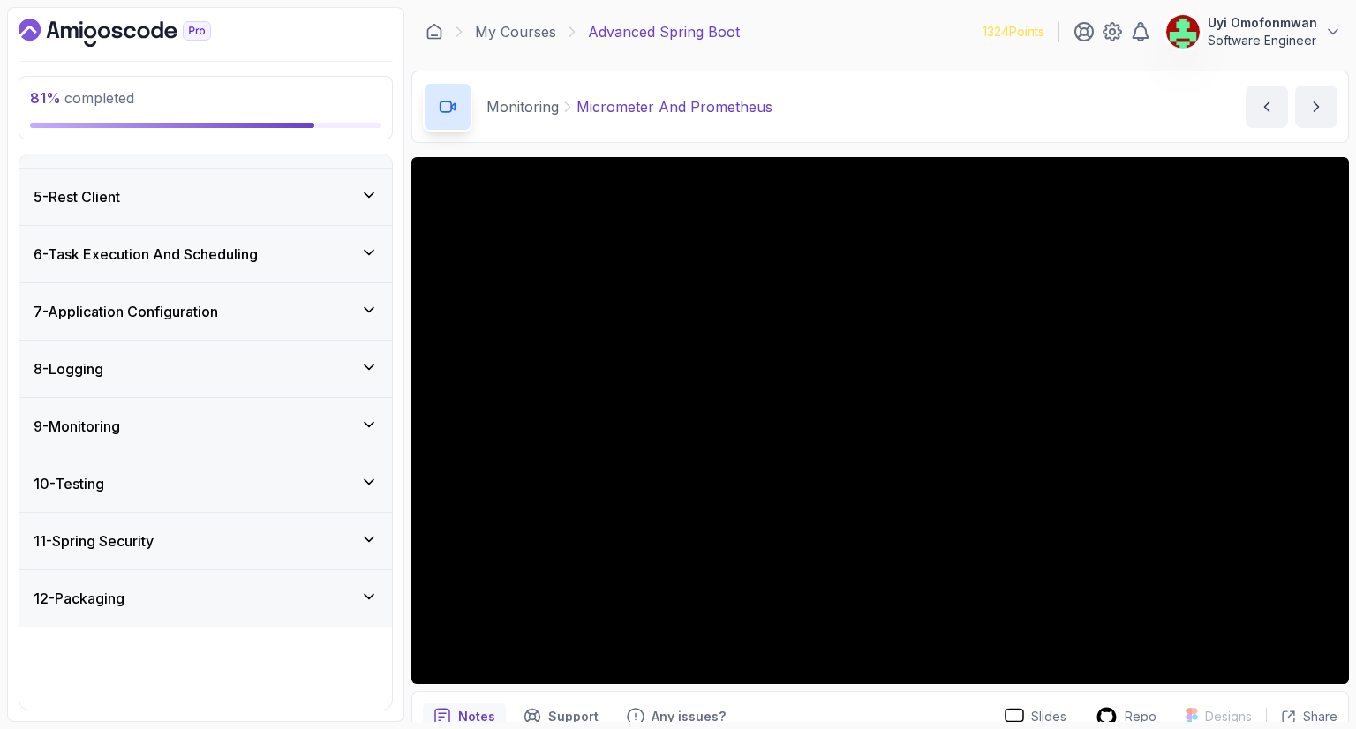
scroll to position [186, 0]
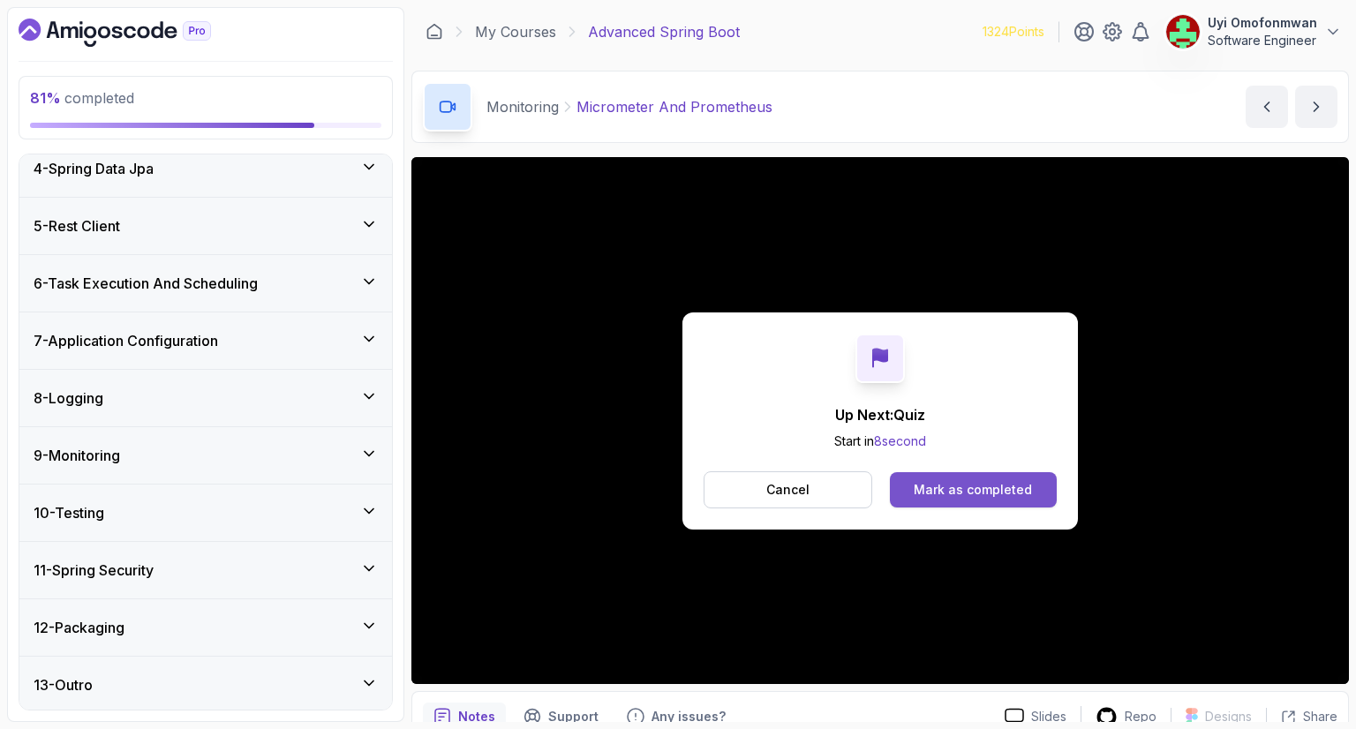
click at [994, 494] on div "Mark as completed" at bounding box center [973, 490] width 118 height 18
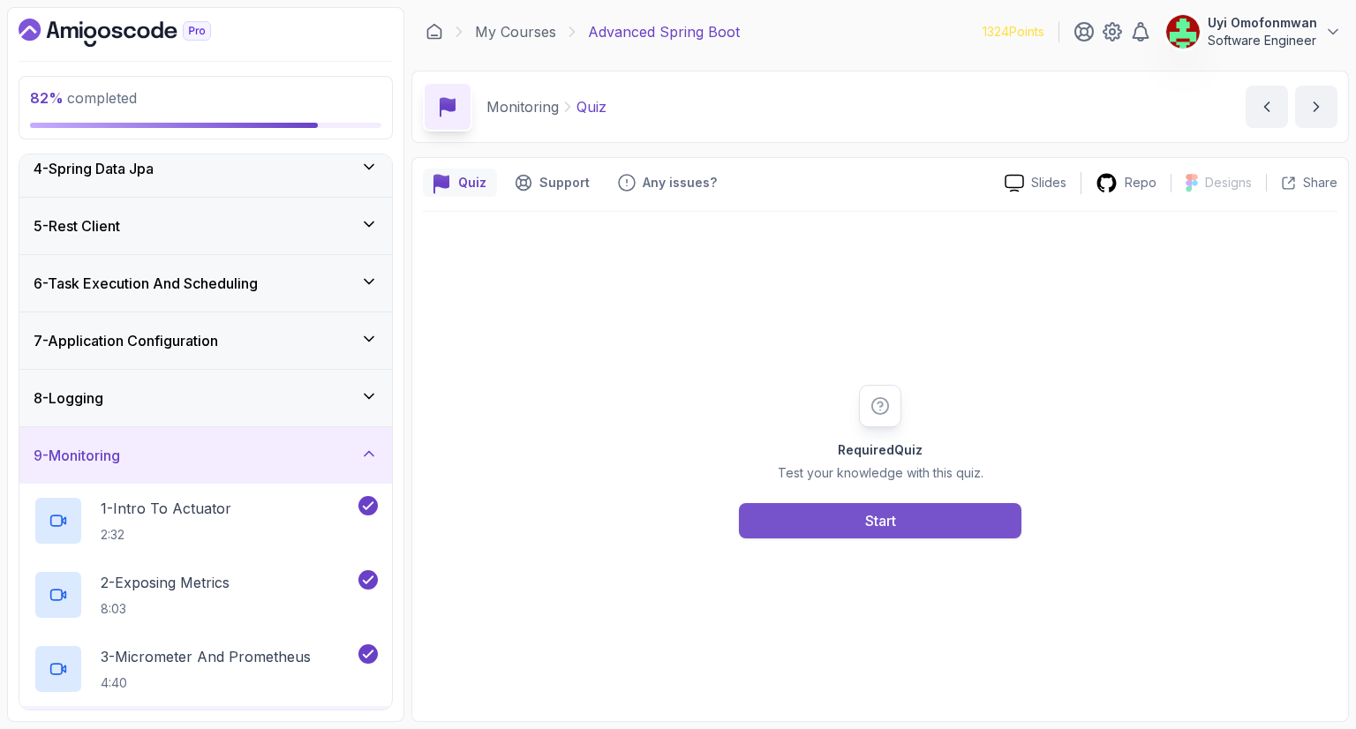
click at [978, 521] on button "Start" at bounding box center [880, 520] width 282 height 35
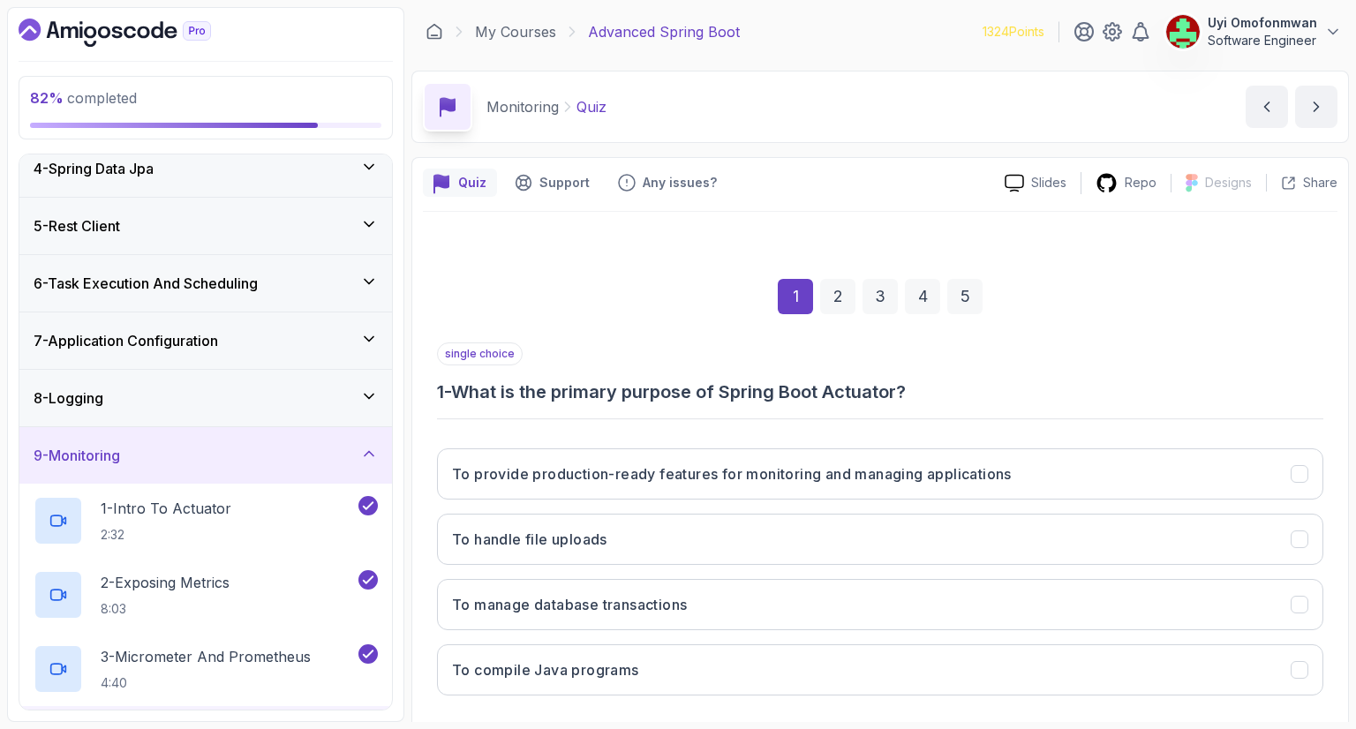
click at [1133, 331] on div "1 2 3 4 5" at bounding box center [880, 297] width 886 height 92
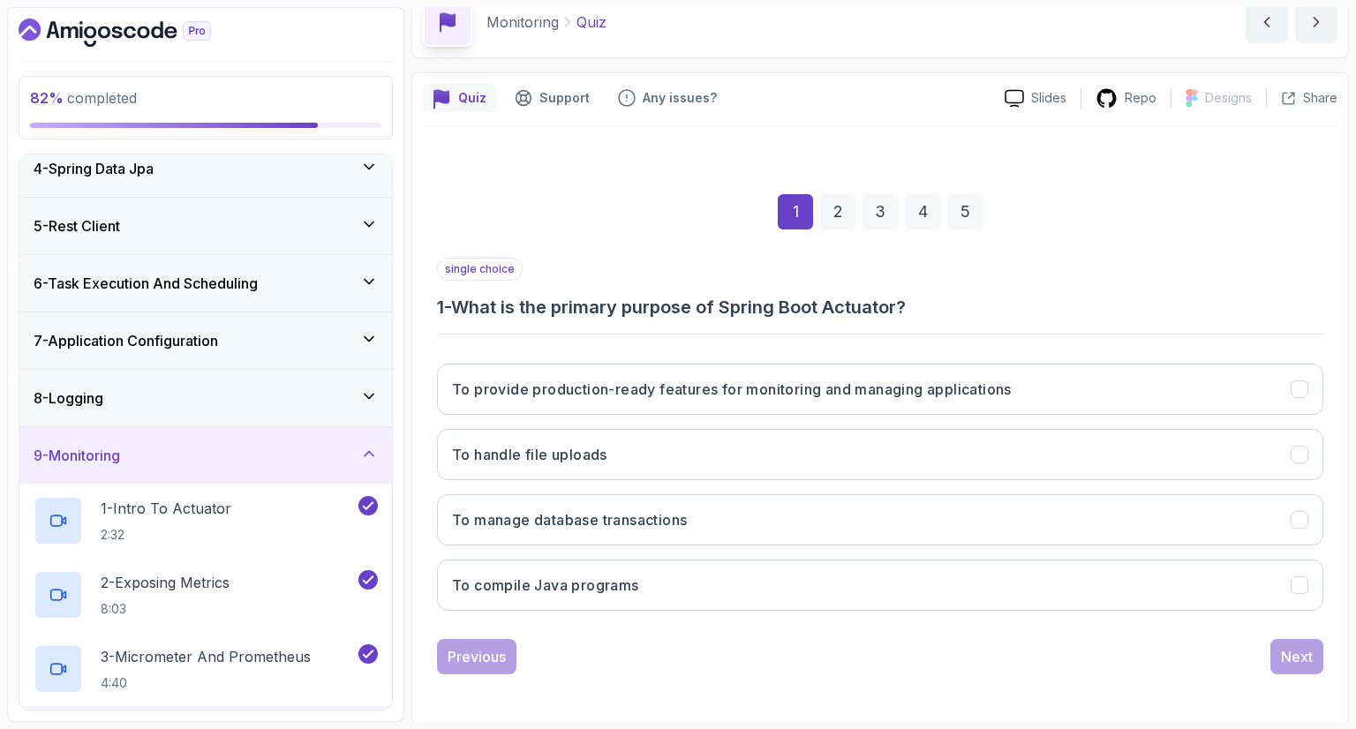
scroll to position [49, 0]
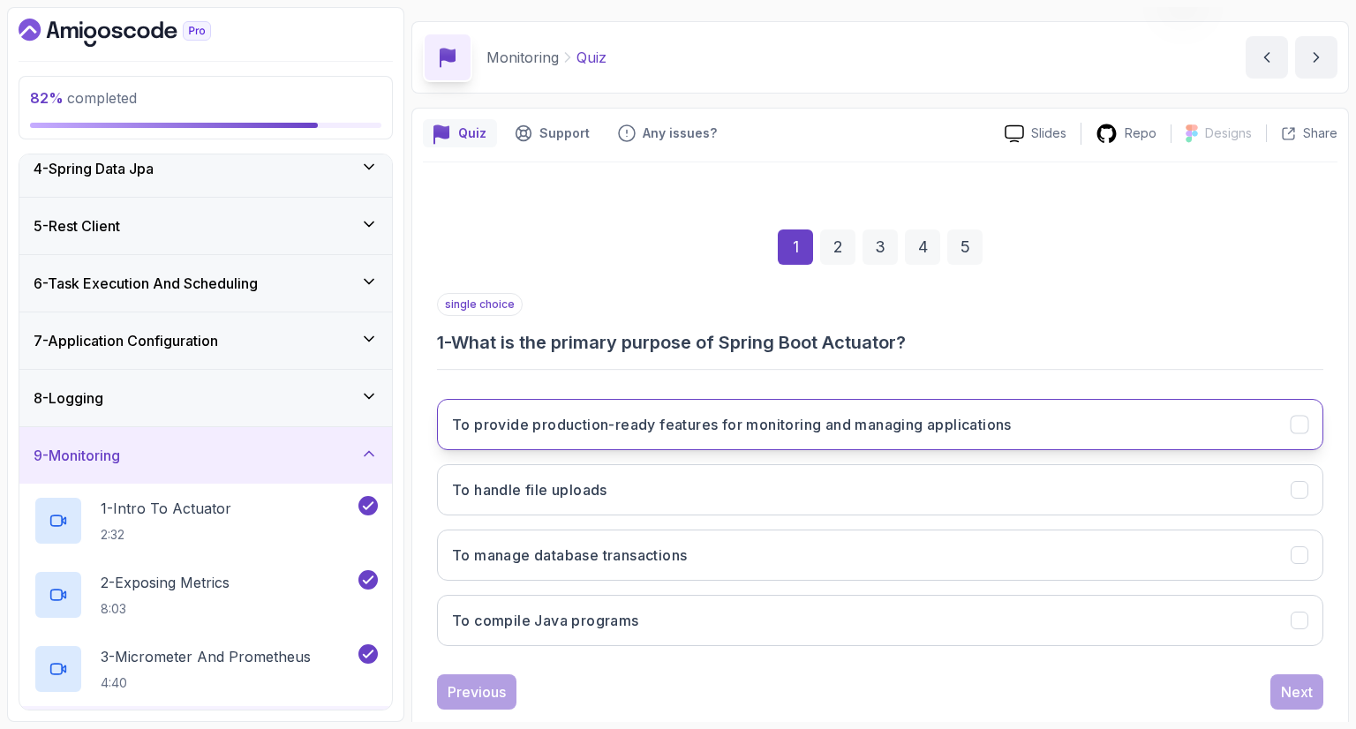
click at [1171, 421] on button "To provide production-ready features for monitoring and managing applications" at bounding box center [880, 424] width 886 height 51
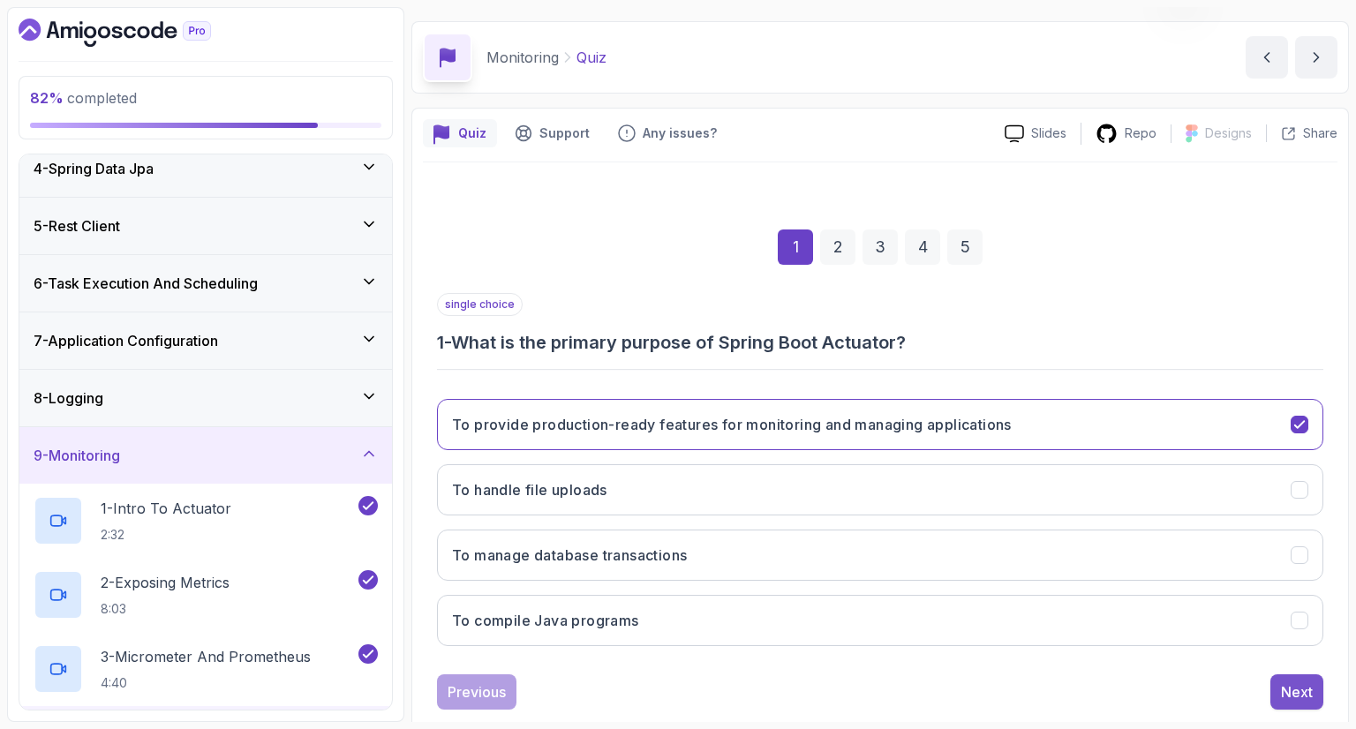
click at [1308, 687] on div "Next" at bounding box center [1297, 691] width 32 height 21
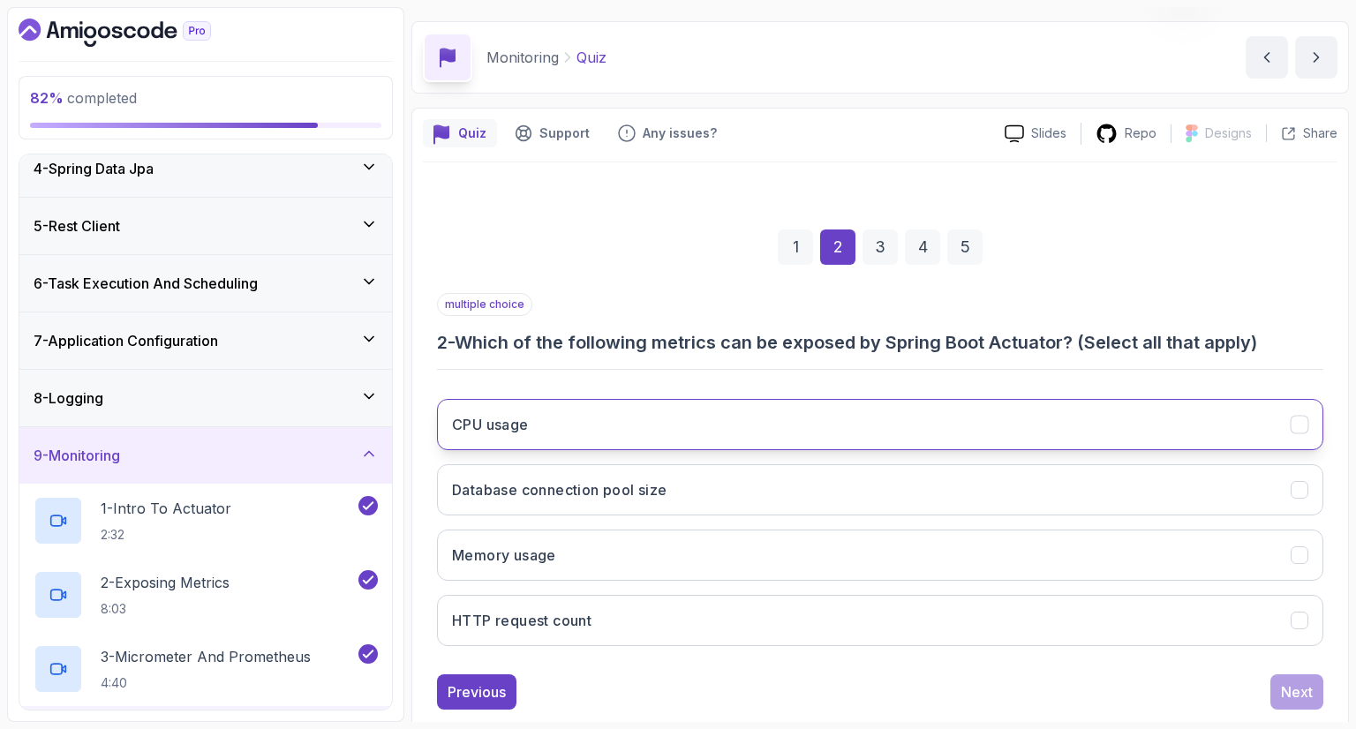
click at [1162, 425] on button "CPU usage" at bounding box center [880, 424] width 886 height 51
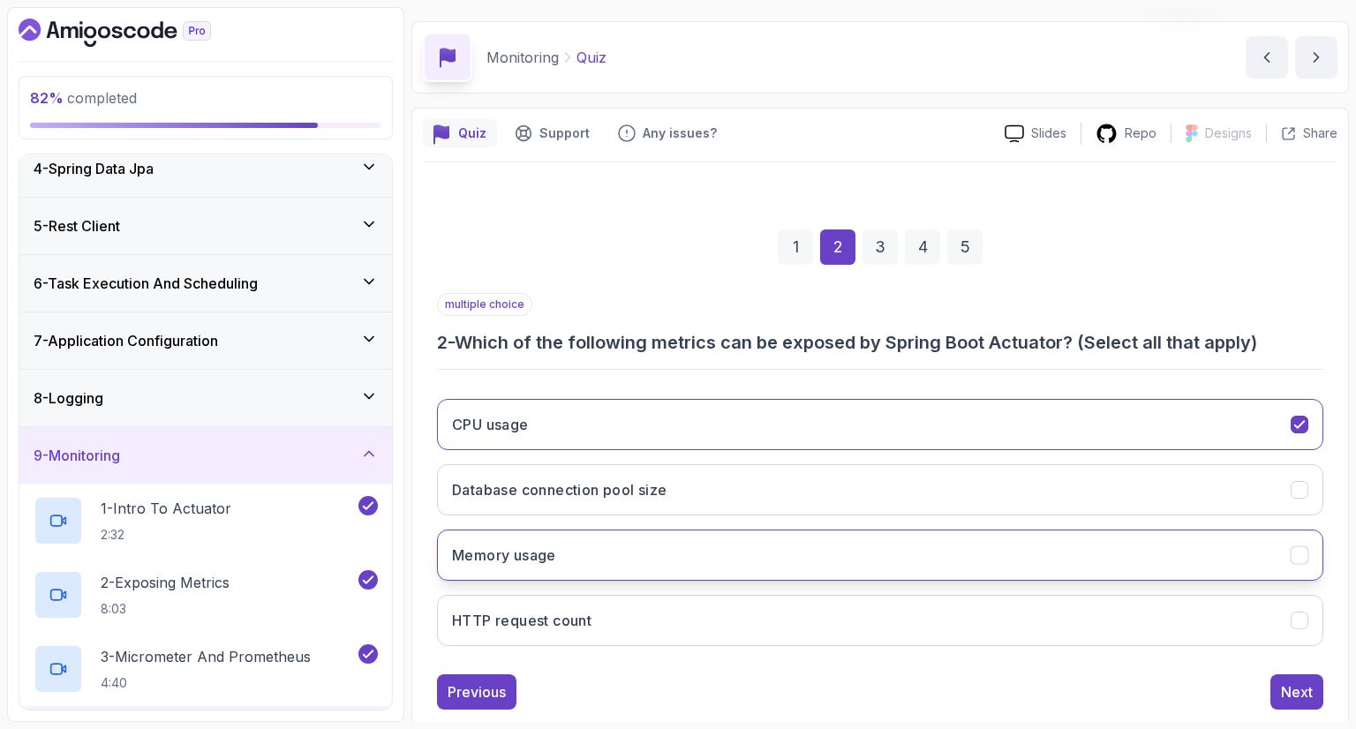
click at [1179, 573] on button "Memory usage" at bounding box center [880, 555] width 886 height 51
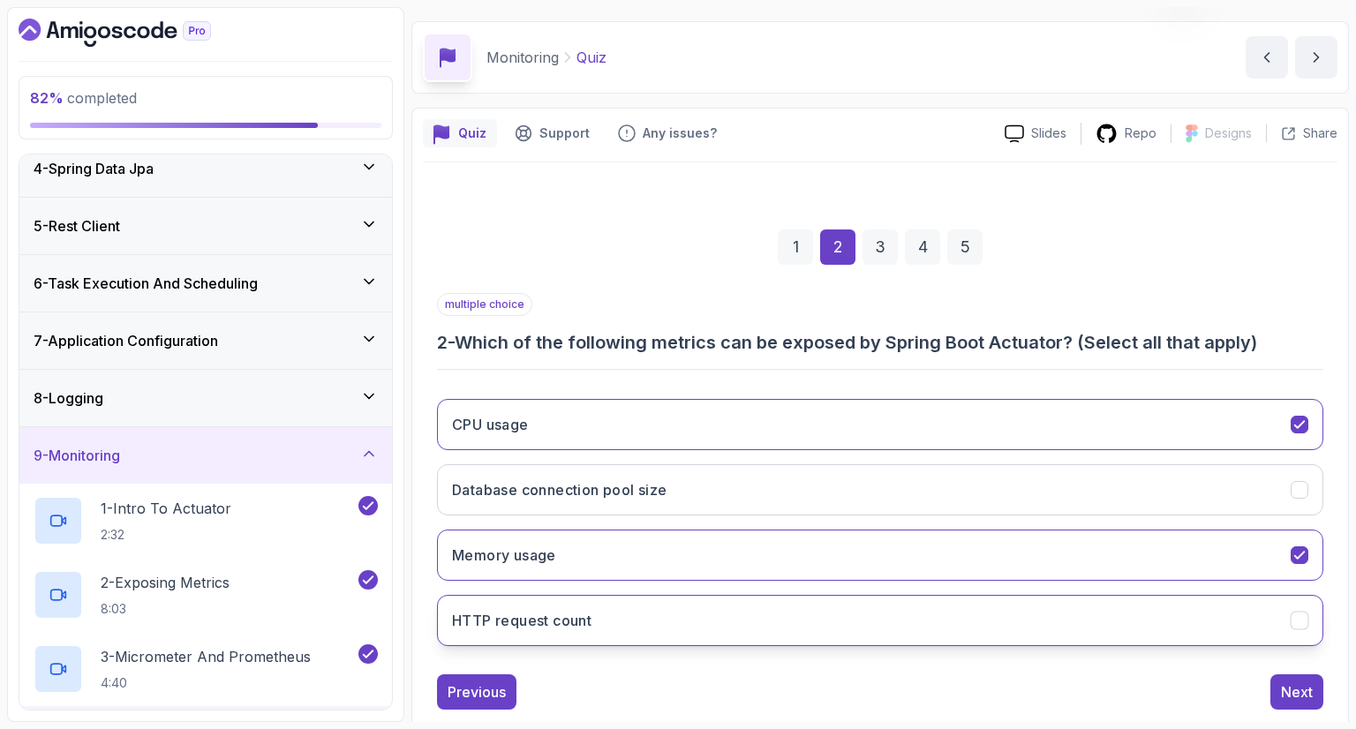
click at [1186, 632] on button "HTTP request count" at bounding box center [880, 620] width 886 height 51
click at [1168, 461] on div "CPU usage Database connection pool size Memory usage HTTP request count" at bounding box center [880, 522] width 886 height 275
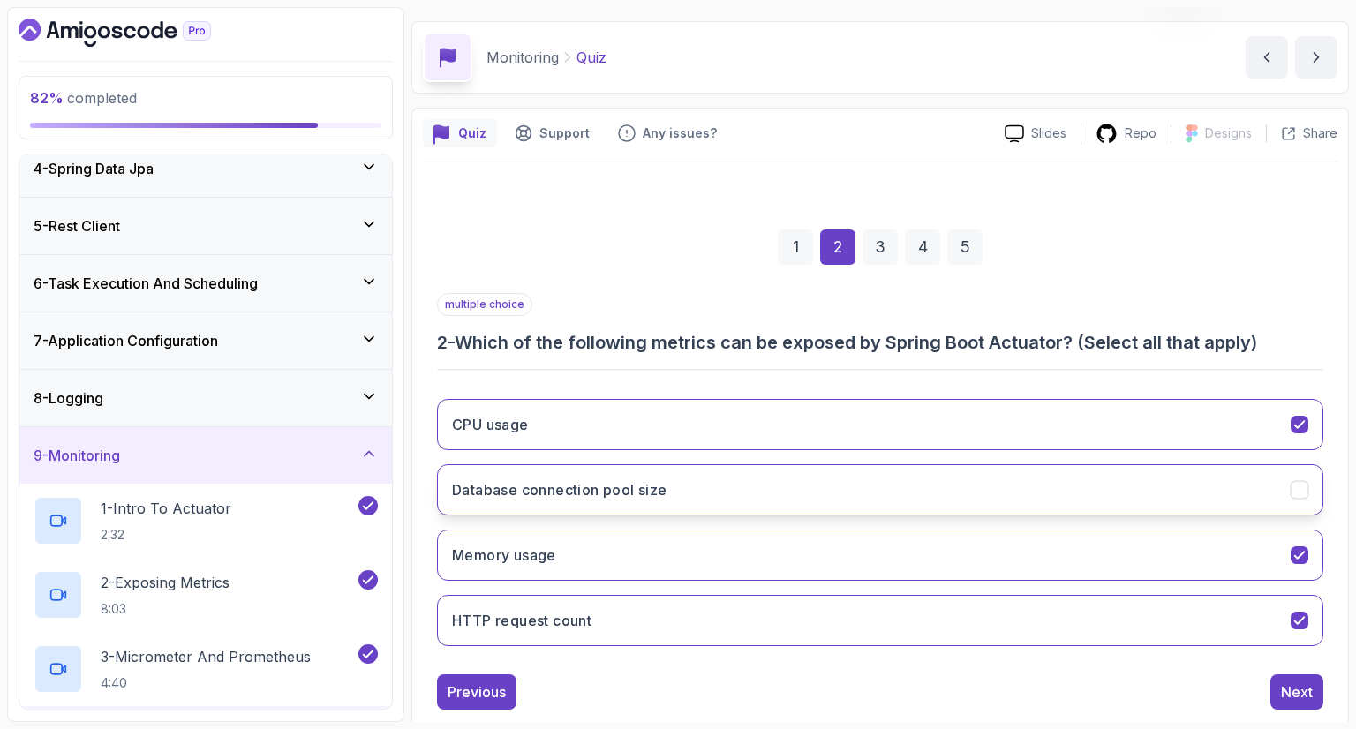
click at [1179, 476] on button "Database connection pool size" at bounding box center [880, 489] width 886 height 51
click at [1301, 695] on div "Next" at bounding box center [1297, 691] width 32 height 21
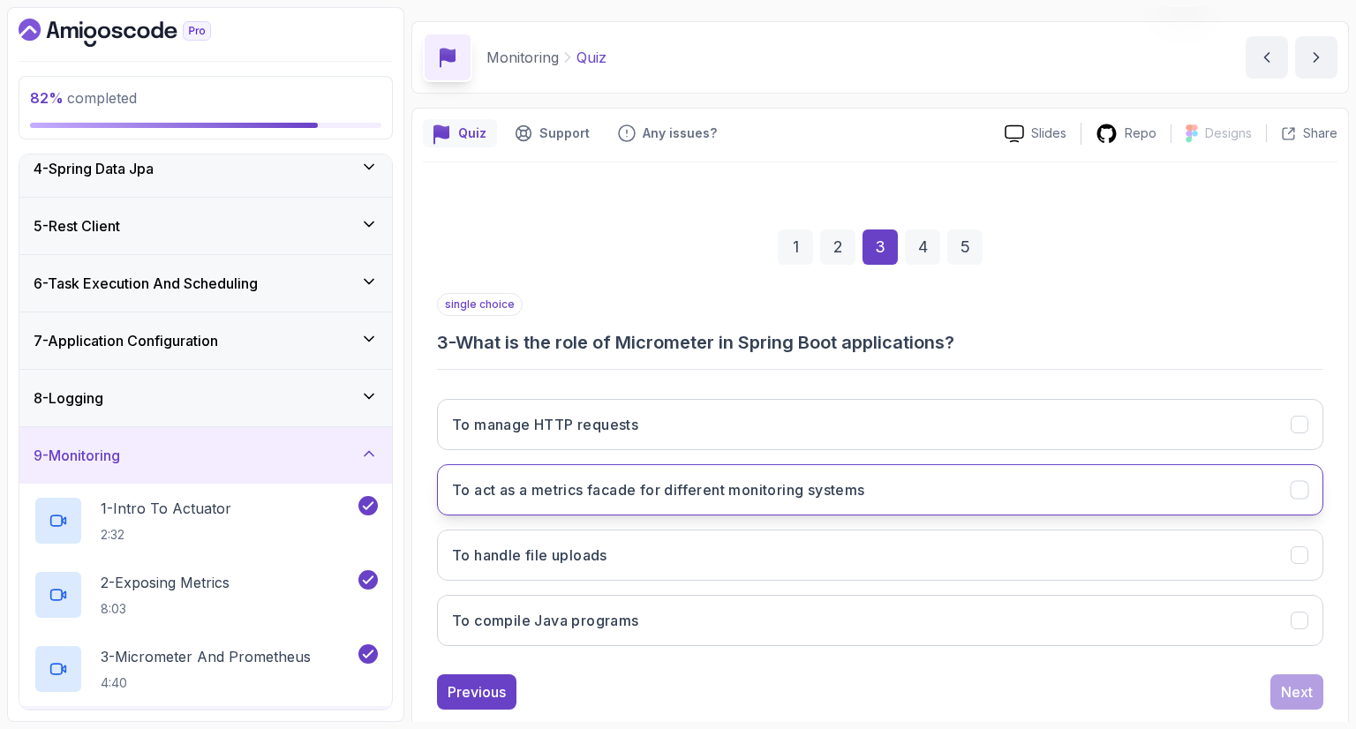
click at [1133, 503] on button "To act as a metrics facade for different monitoring systems" at bounding box center [880, 489] width 886 height 51
click at [1289, 682] on div "Next" at bounding box center [1297, 691] width 32 height 21
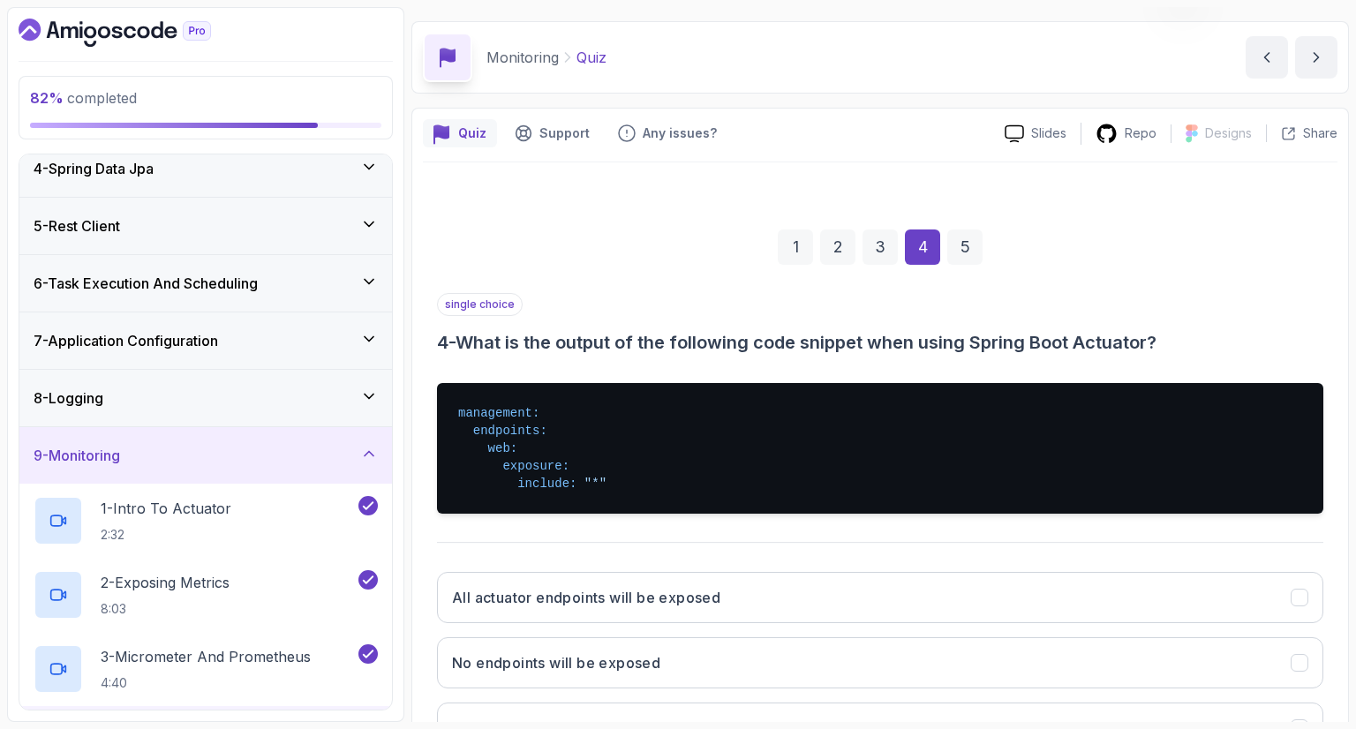
click at [1167, 301] on div "single choice 4 - What is the output of the following code snippet when using S…" at bounding box center [880, 324] width 886 height 62
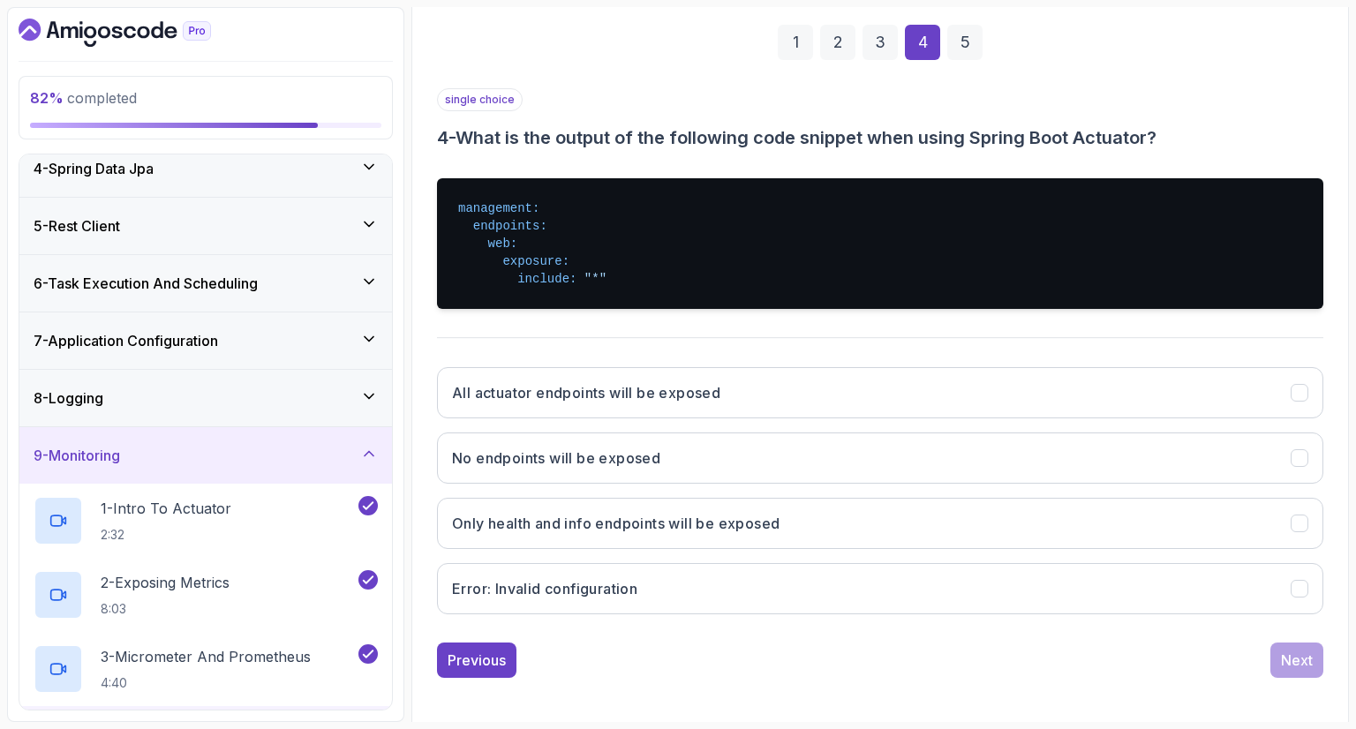
scroll to position [258, 0]
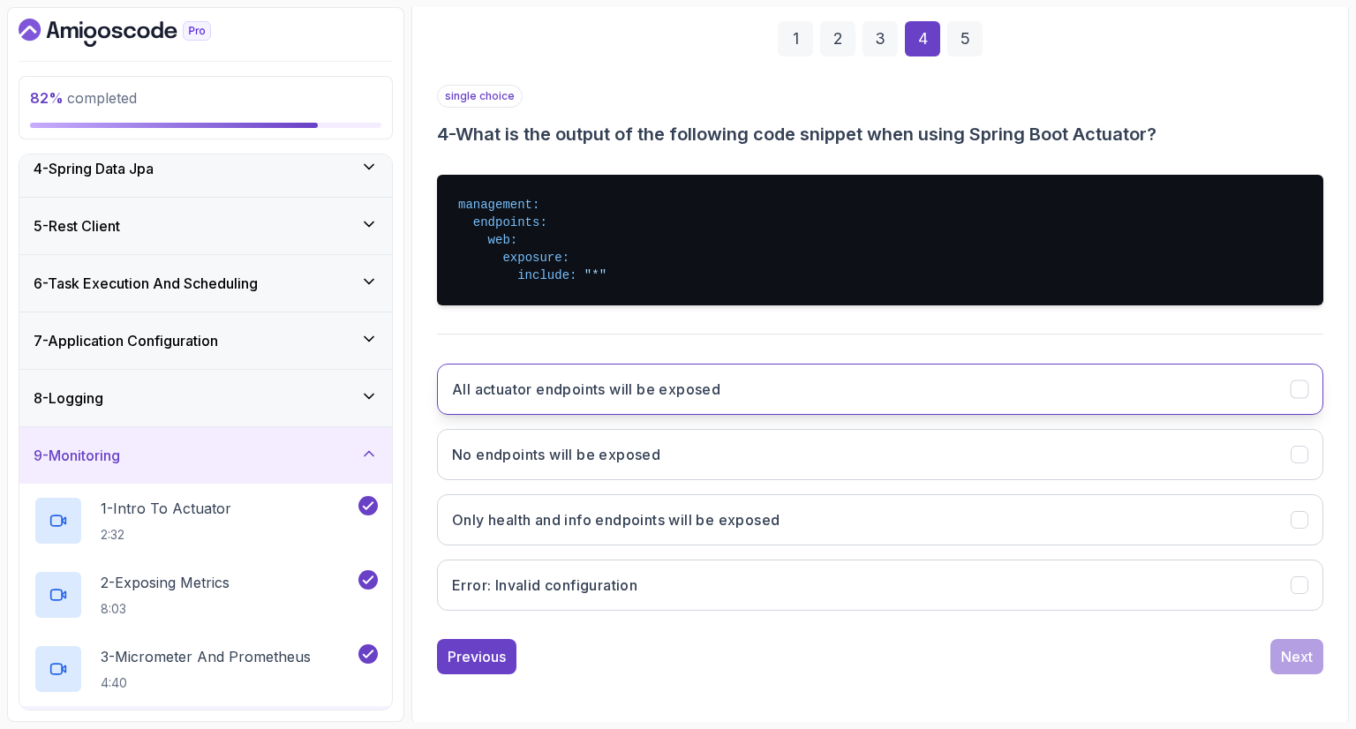
click at [1099, 380] on button "All actuator endpoints will be exposed" at bounding box center [880, 389] width 886 height 51
click at [1284, 658] on div "Next" at bounding box center [1297, 656] width 32 height 21
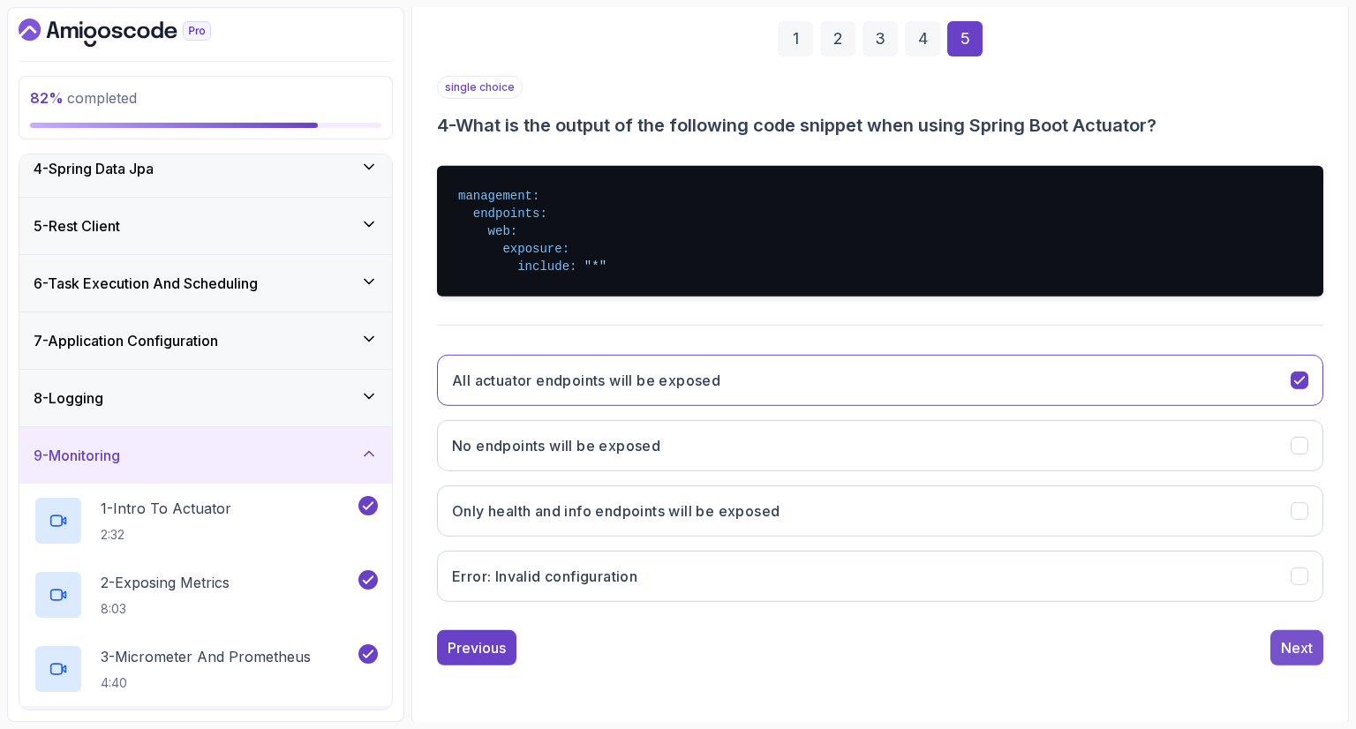
scroll to position [85, 0]
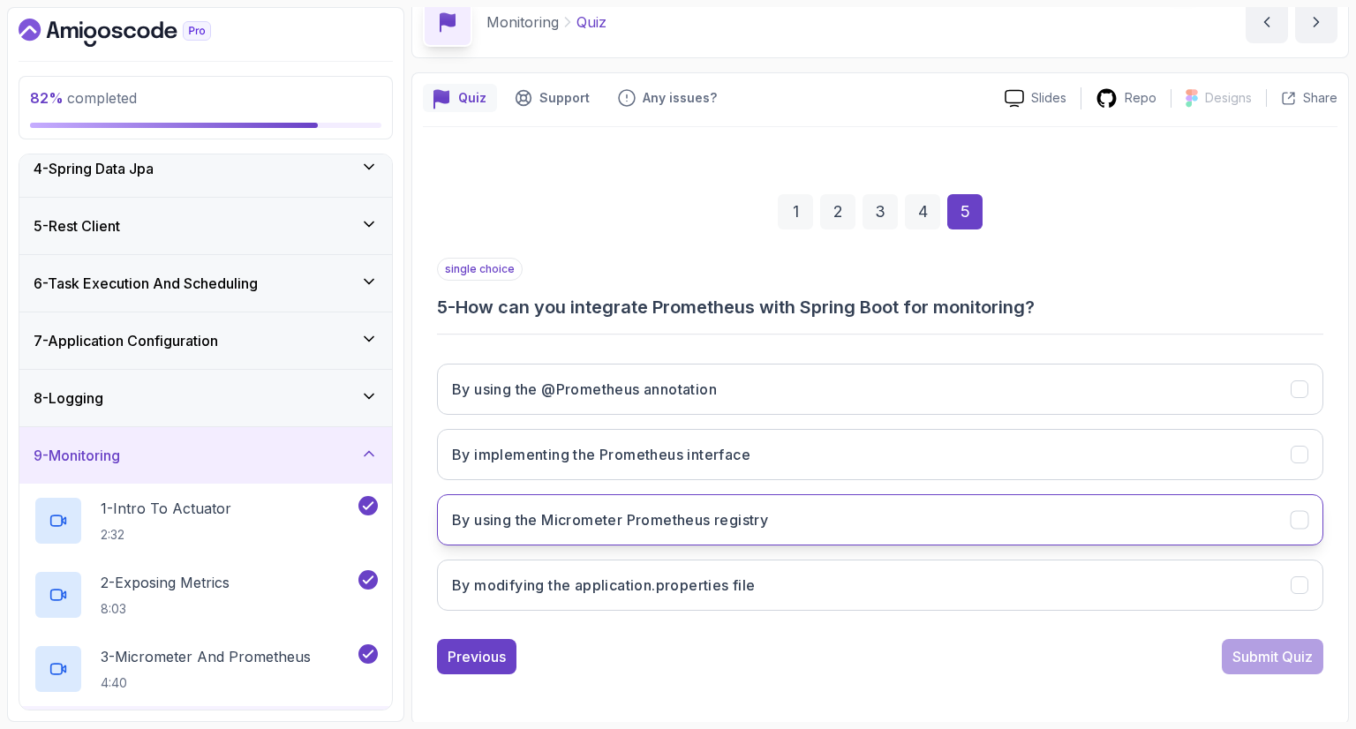
click at [1104, 533] on button "By using the Micrometer Prometheus registry" at bounding box center [880, 519] width 886 height 51
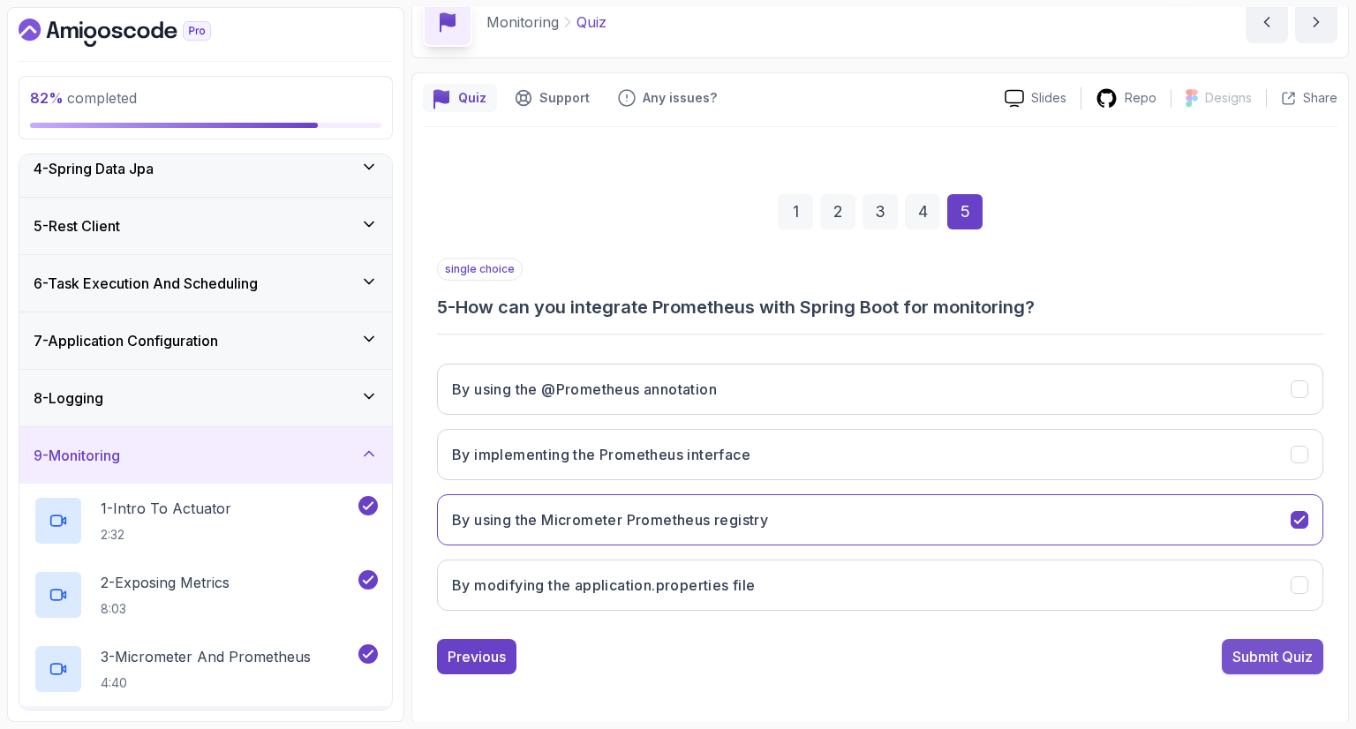
click at [1260, 659] on div "Submit Quiz" at bounding box center [1272, 656] width 80 height 21
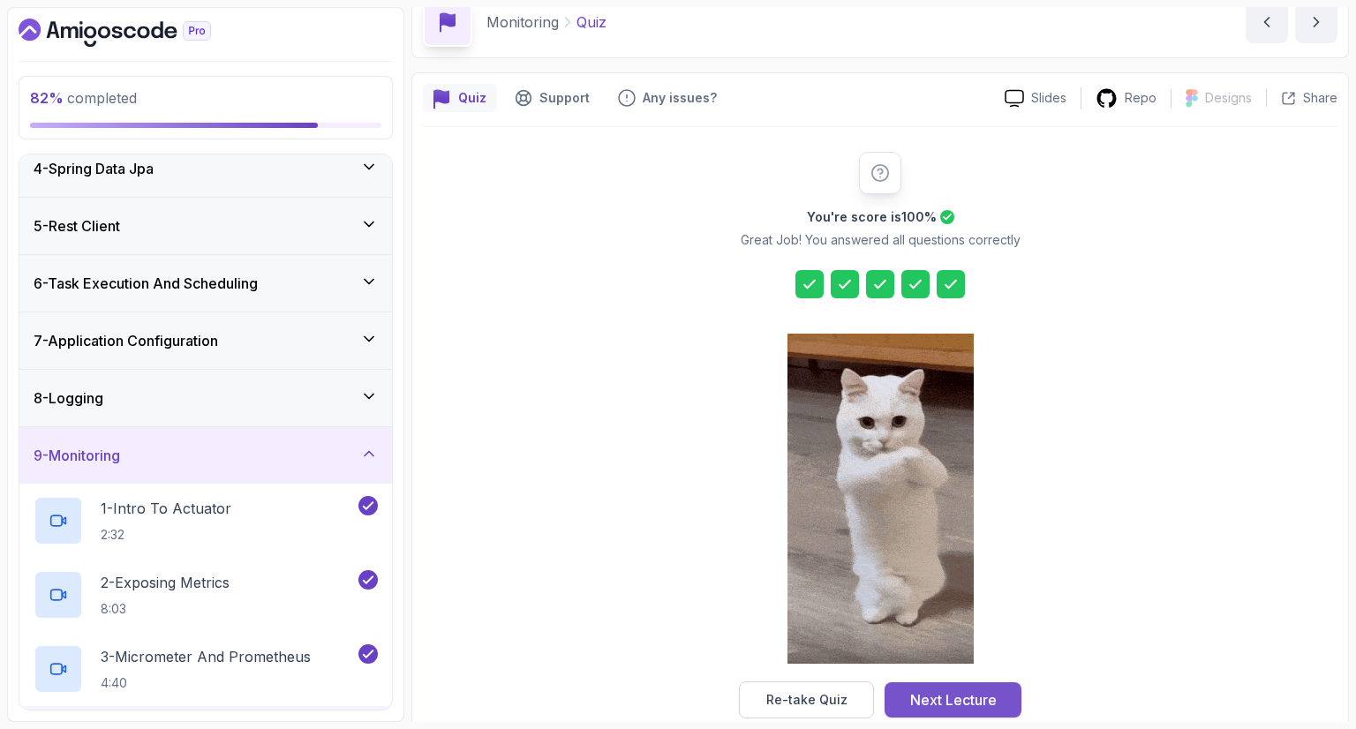
click at [976, 699] on div "Next Lecture" at bounding box center [953, 699] width 87 height 21
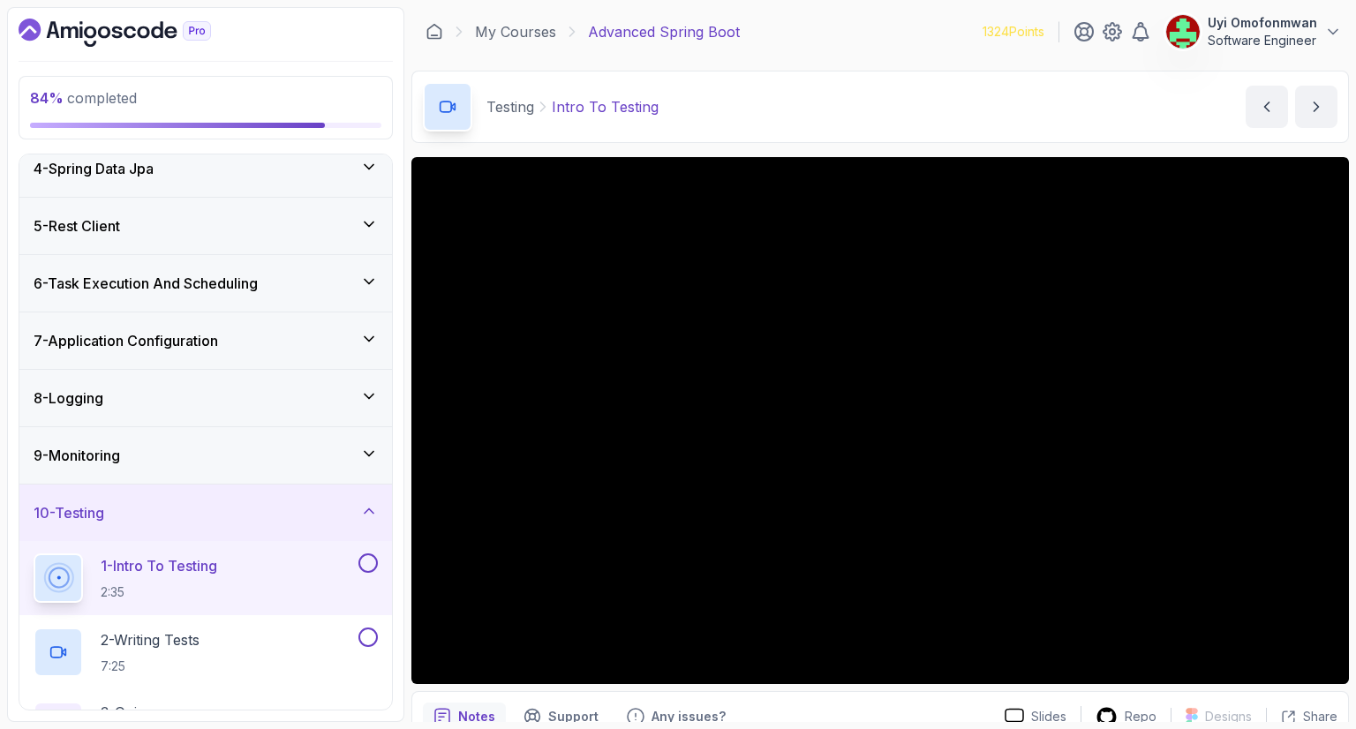
click at [251, 562] on div "1 - Intro To Testing 2:35" at bounding box center [194, 577] width 321 height 49
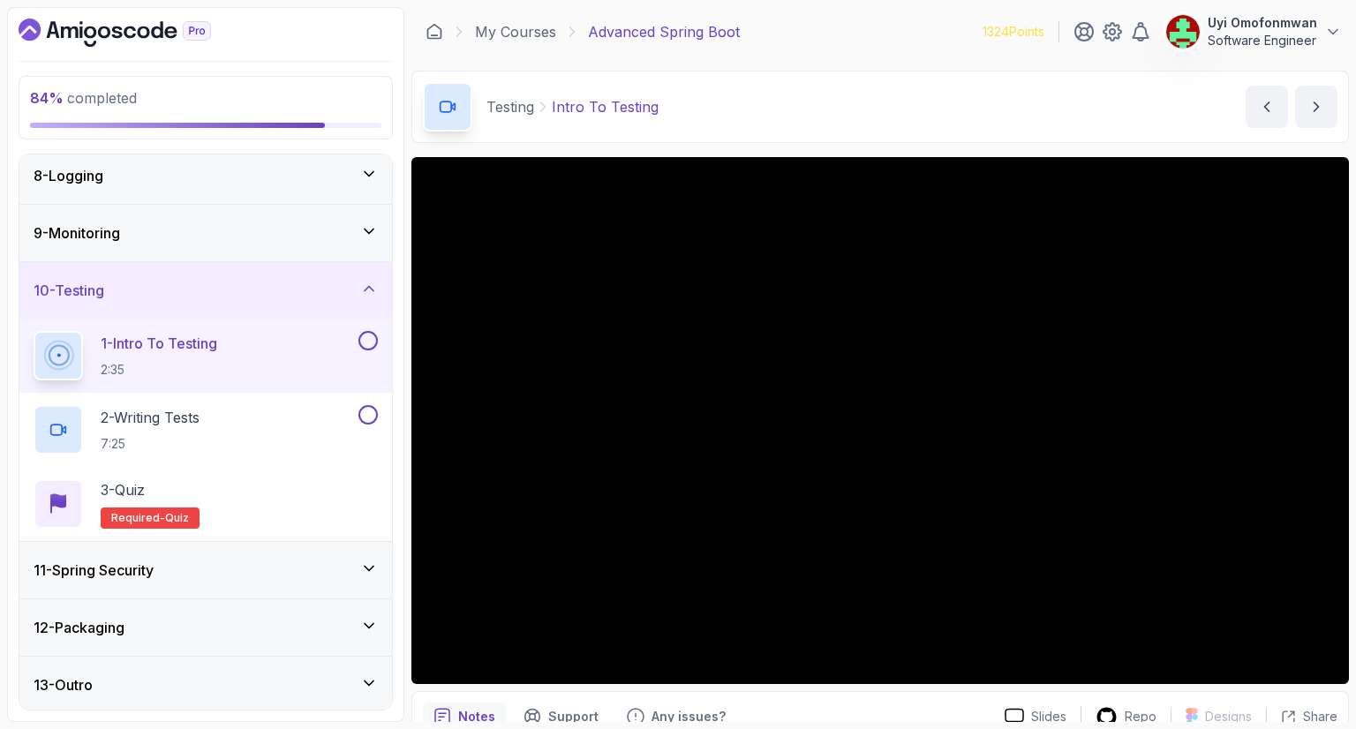
scroll to position [373, 0]
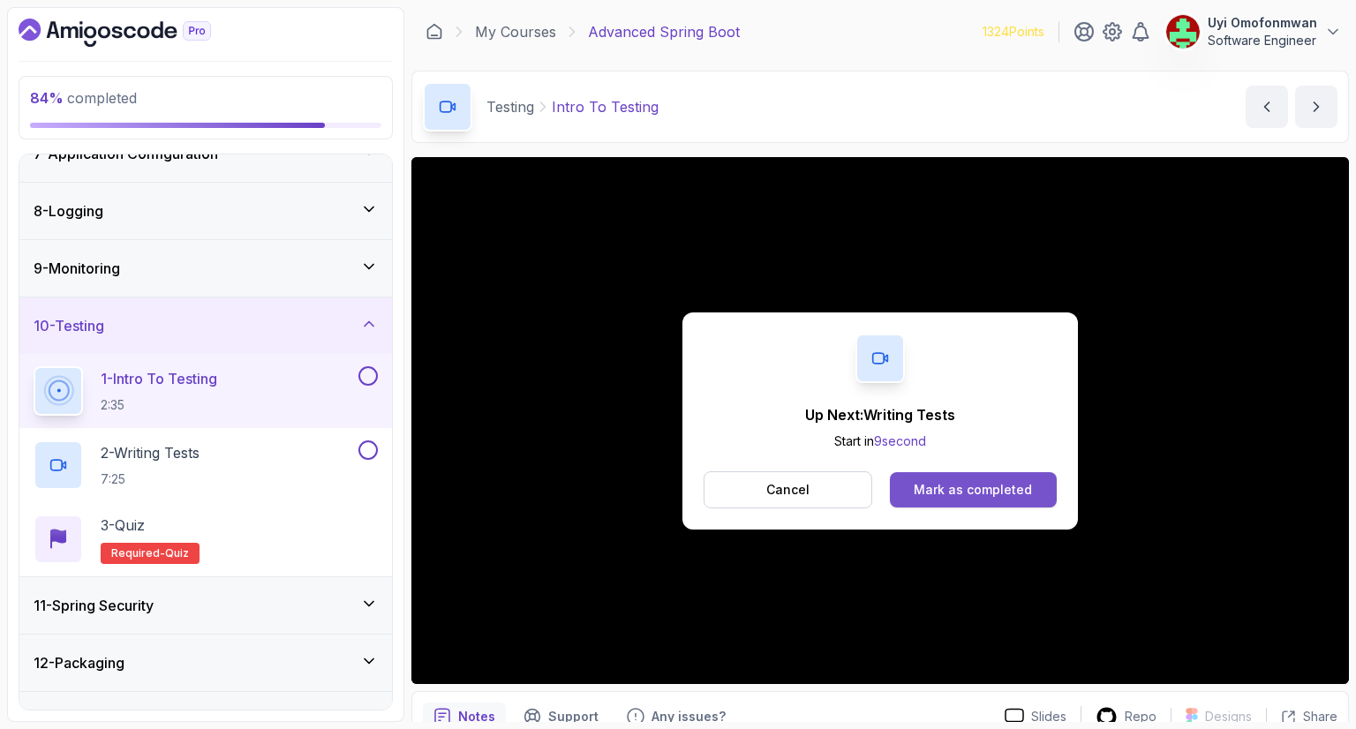
click at [998, 499] on button "Mark as completed" at bounding box center [973, 489] width 167 height 35
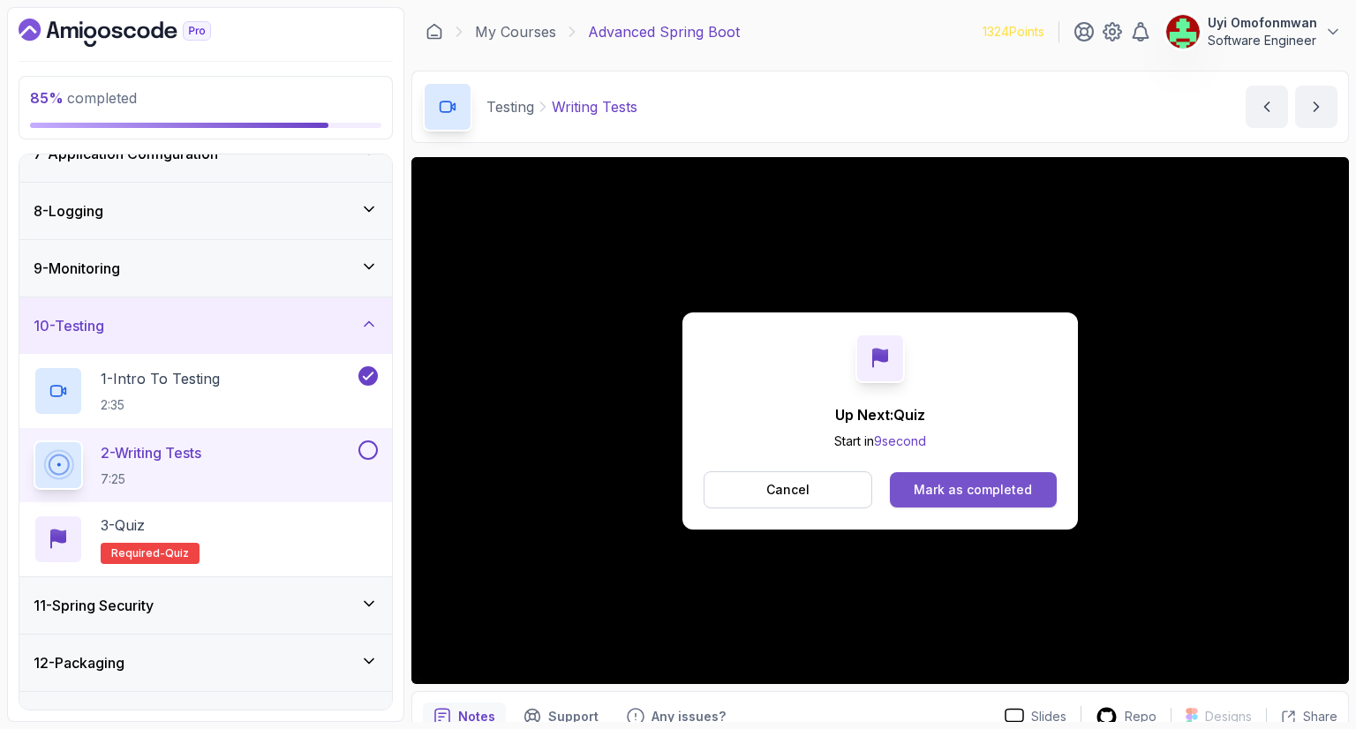
click at [973, 495] on div "Mark as completed" at bounding box center [973, 490] width 118 height 18
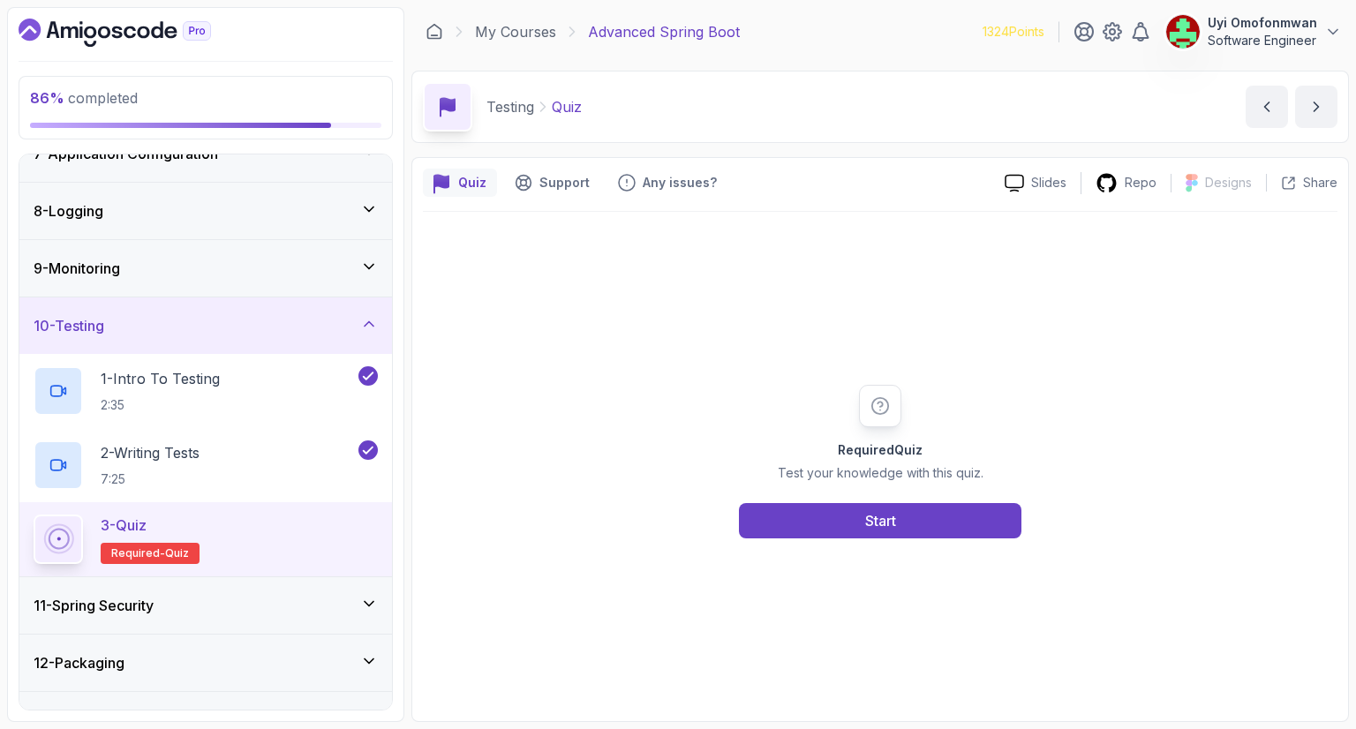
click at [900, 538] on div "Required Quiz Test your knowledge with this quiz. Start" at bounding box center [880, 461] width 915 height 499
click at [892, 531] on button "Start" at bounding box center [880, 520] width 282 height 35
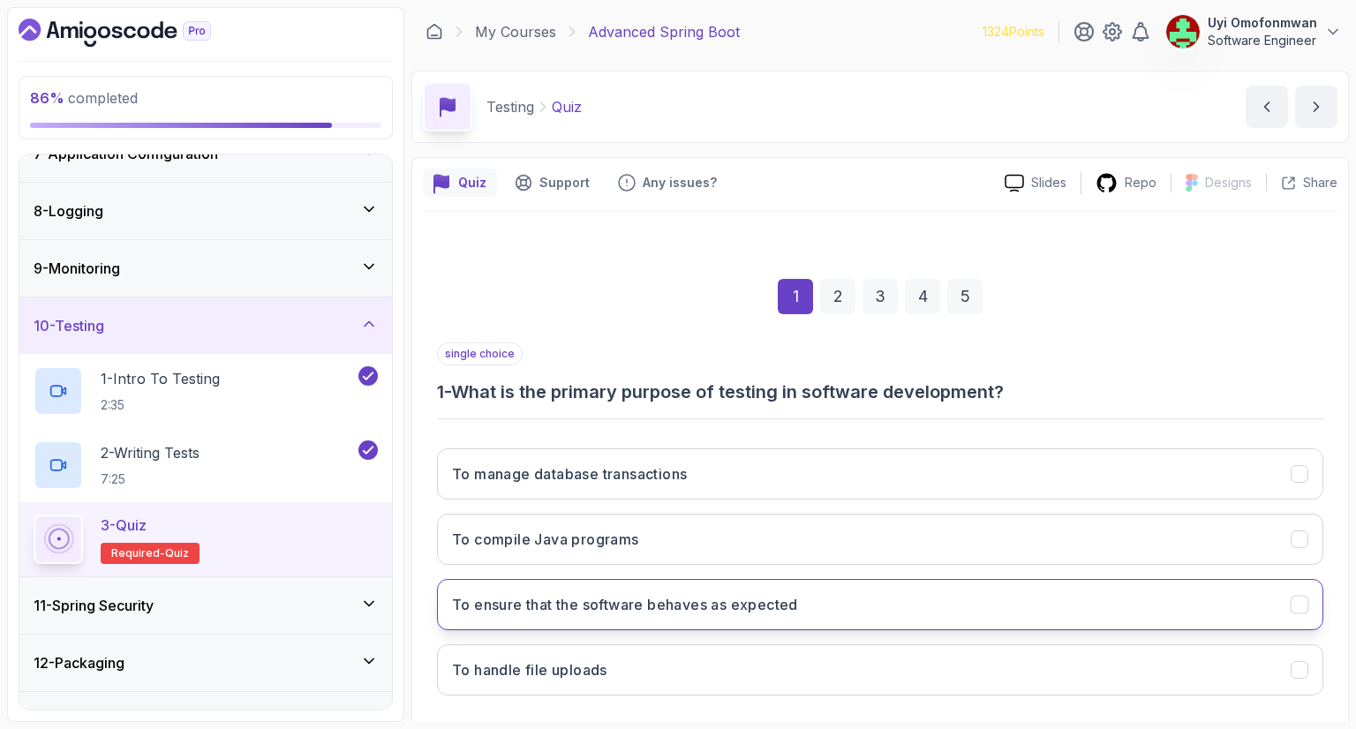
click at [842, 618] on button "To ensure that the software behaves as expected" at bounding box center [880, 604] width 886 height 51
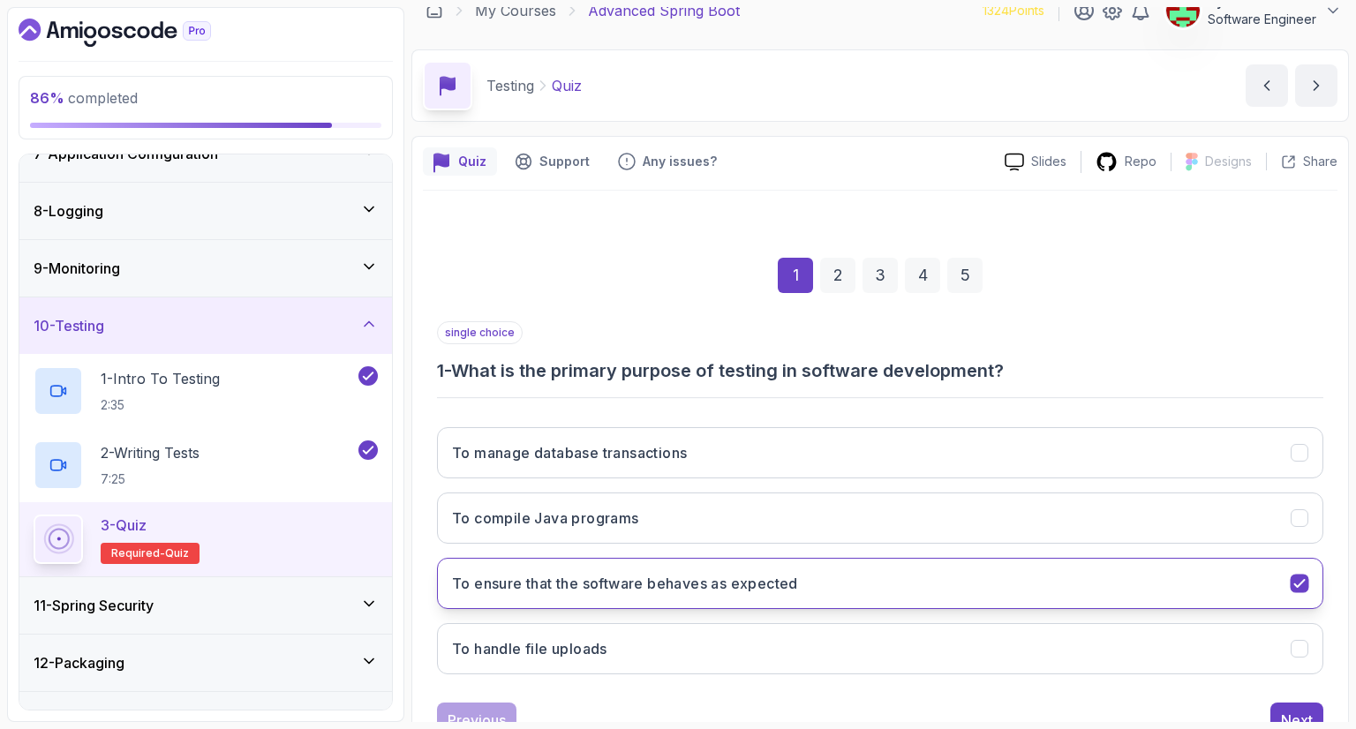
scroll to position [35, 0]
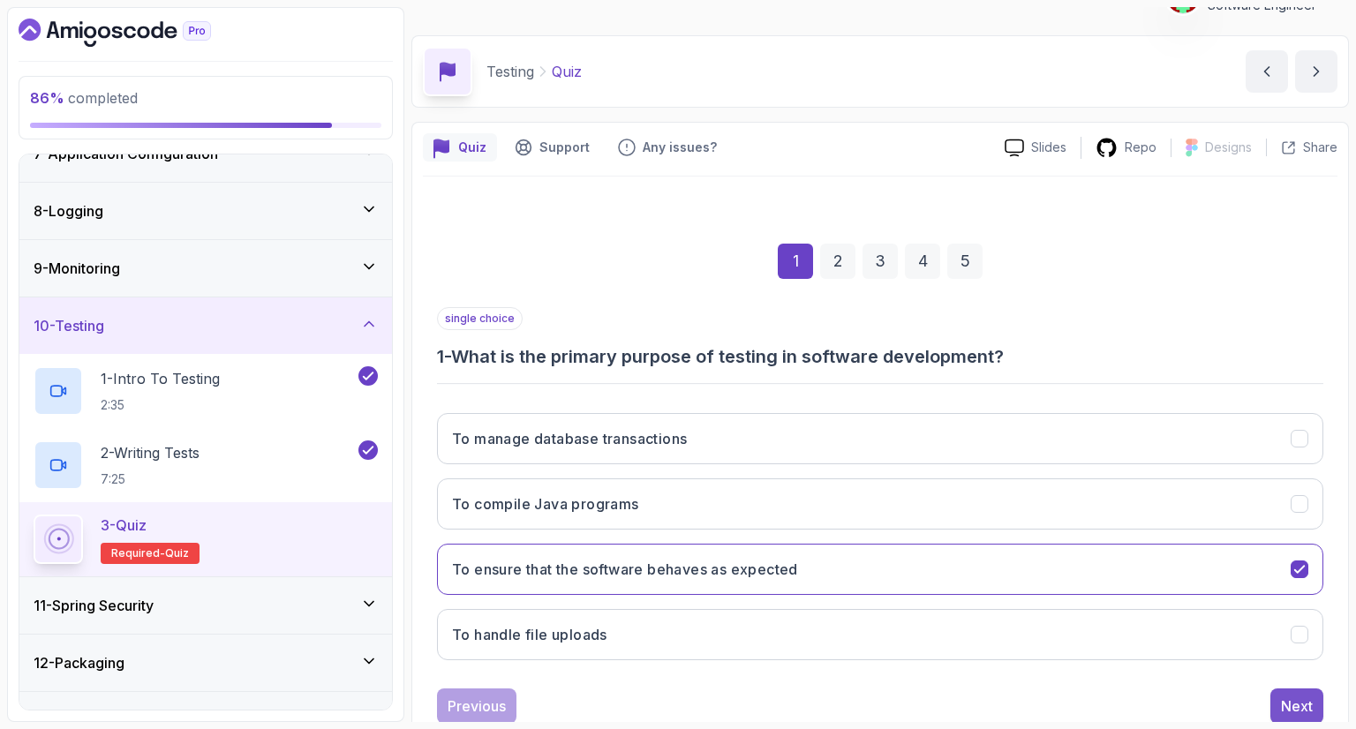
click at [1305, 696] on div "Next" at bounding box center [1297, 706] width 32 height 21
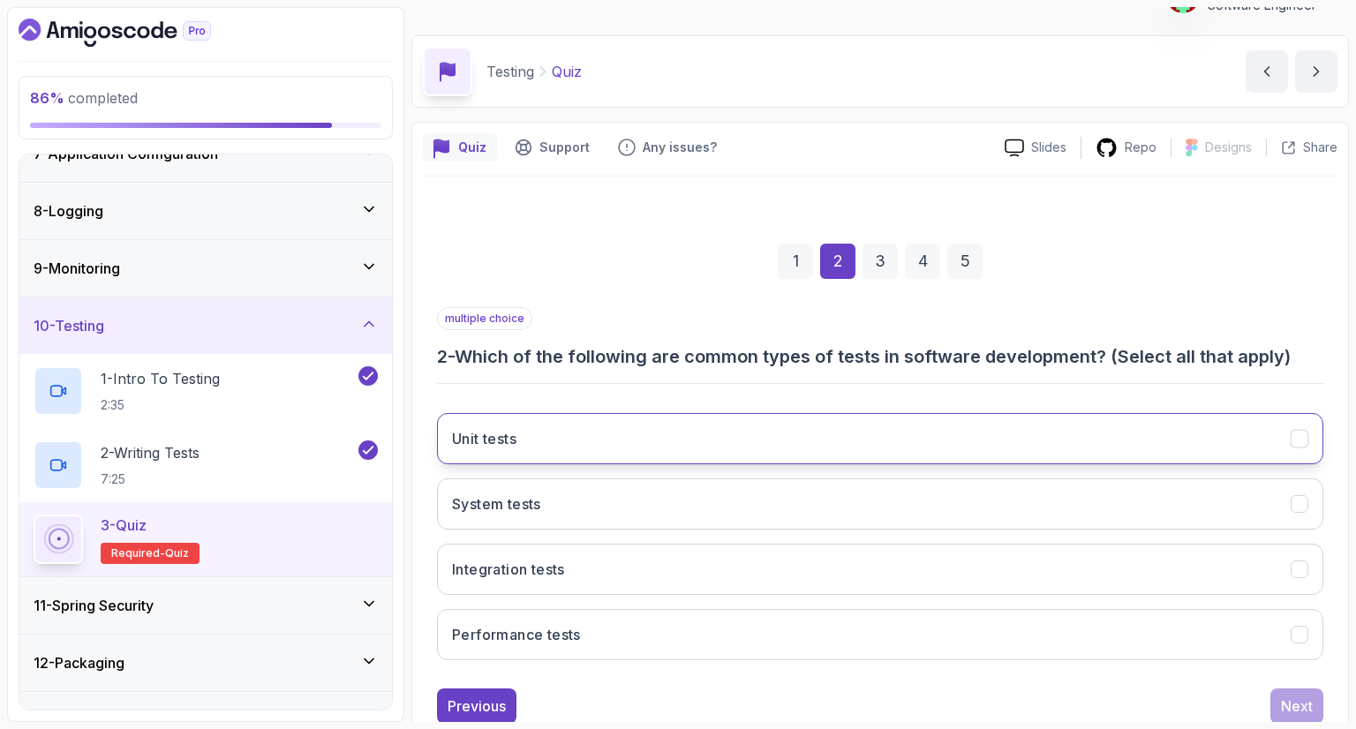
click at [1257, 418] on button "Unit tests" at bounding box center [880, 438] width 886 height 51
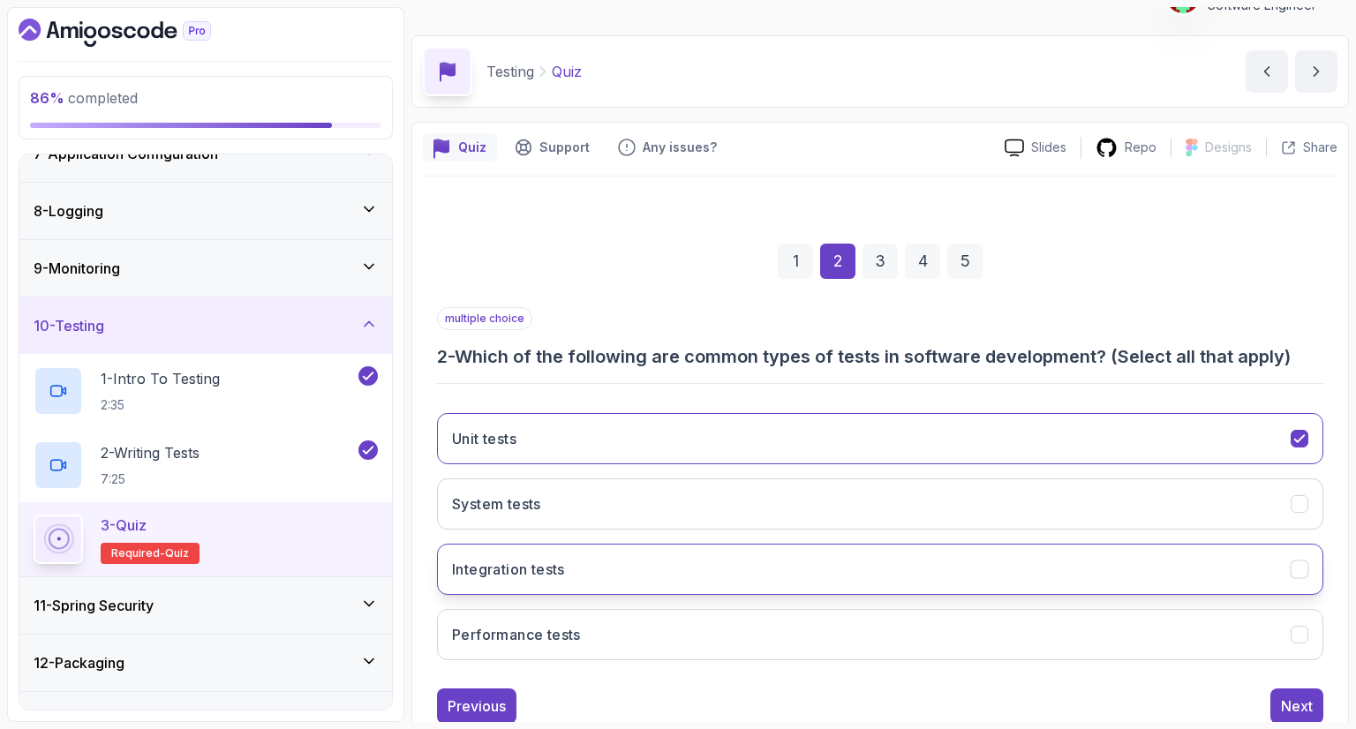
click at [1275, 562] on button "Integration tests" at bounding box center [880, 569] width 886 height 51
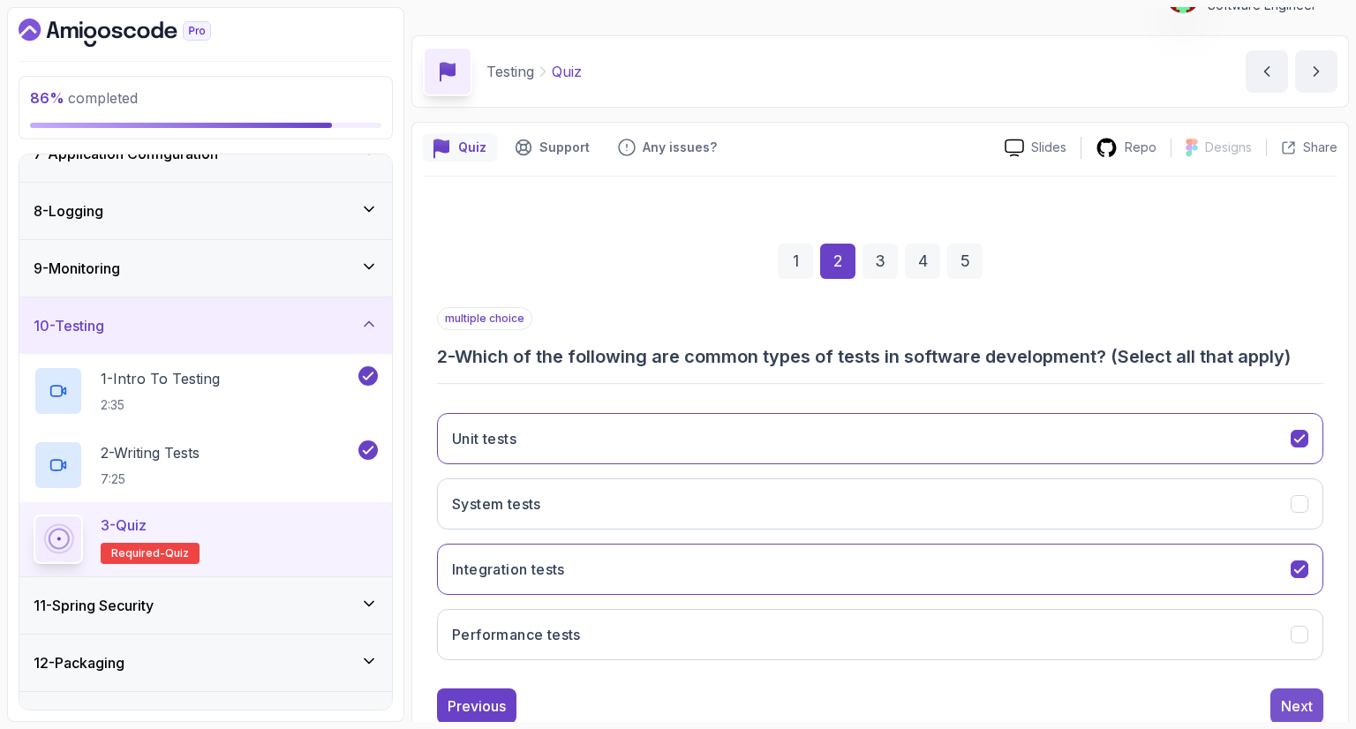
click at [1317, 705] on button "Next" at bounding box center [1296, 706] width 53 height 35
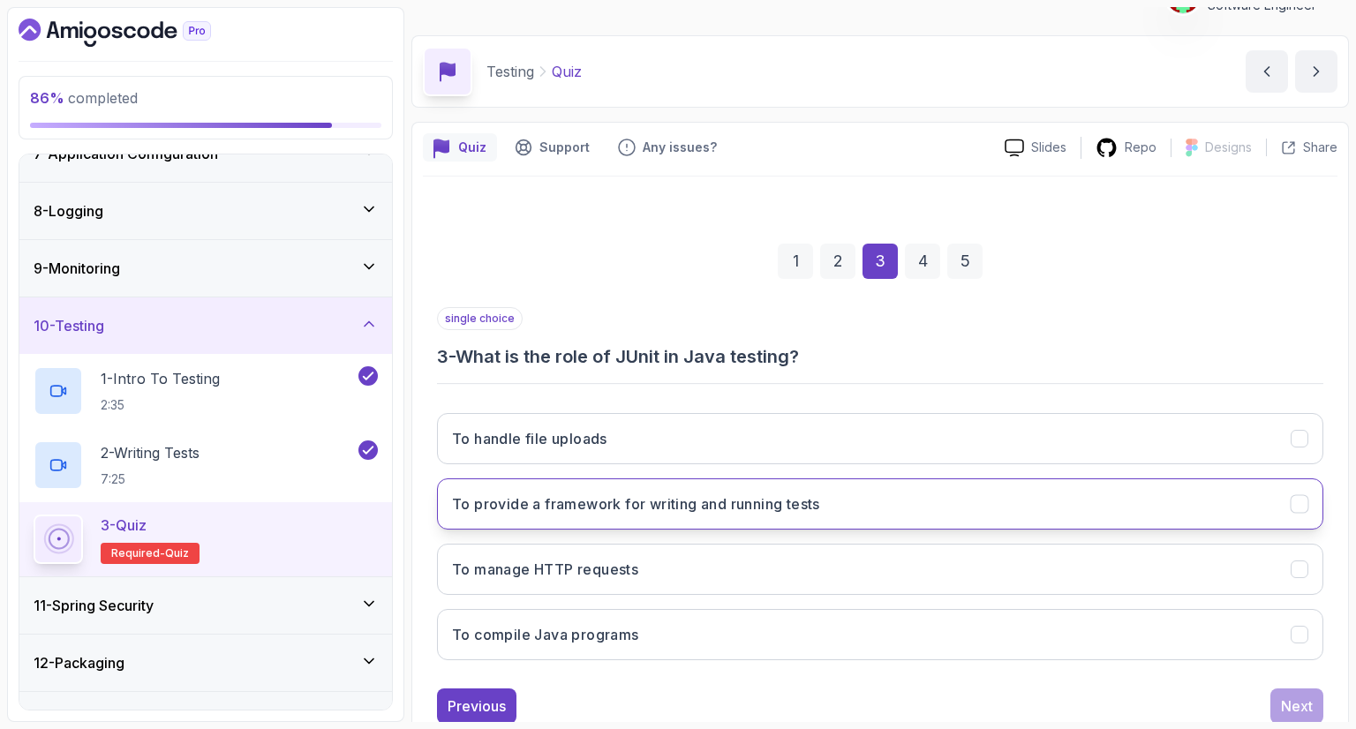
click at [1220, 509] on button "To provide a framework for writing and running tests" at bounding box center [880, 503] width 886 height 51
click at [1300, 692] on button "Next" at bounding box center [1296, 706] width 53 height 35
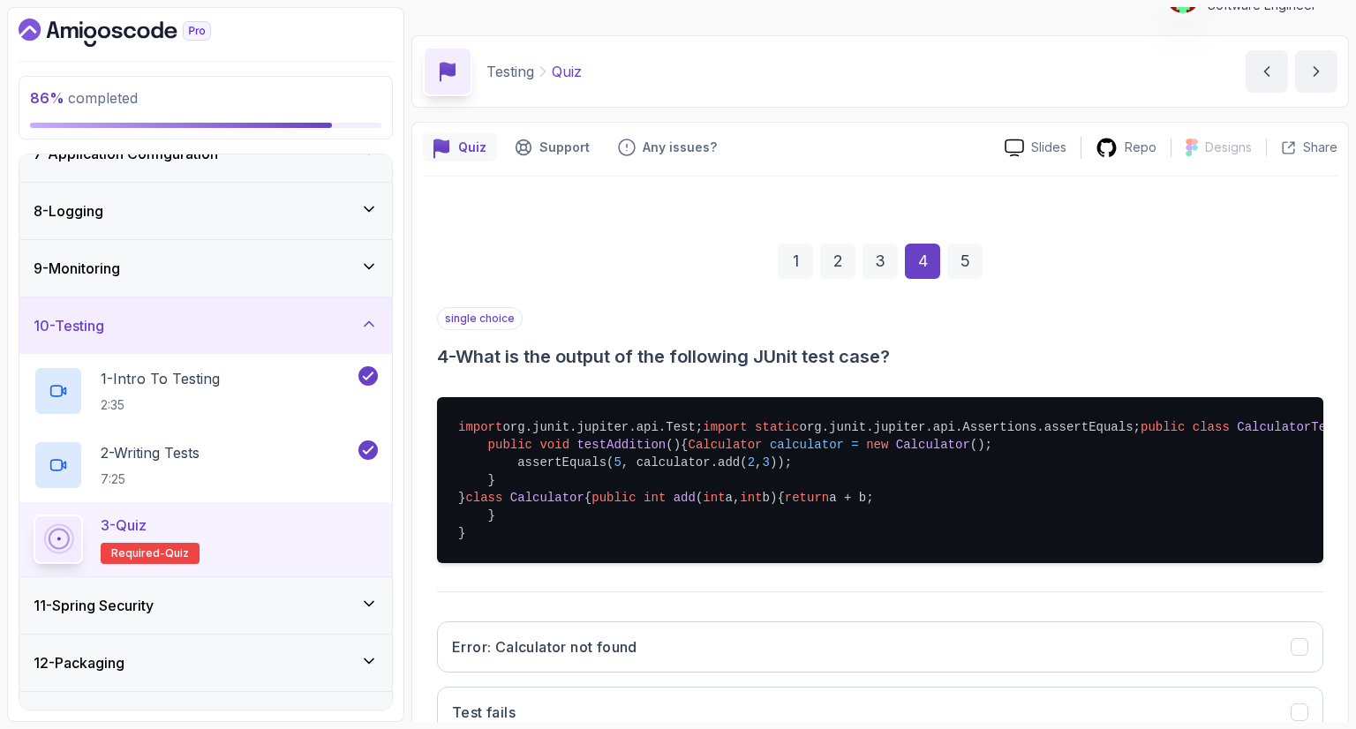
click at [1162, 372] on div "single choice 4 - What is the output of the following JUnit test case? import o…" at bounding box center [880, 595] width 886 height 576
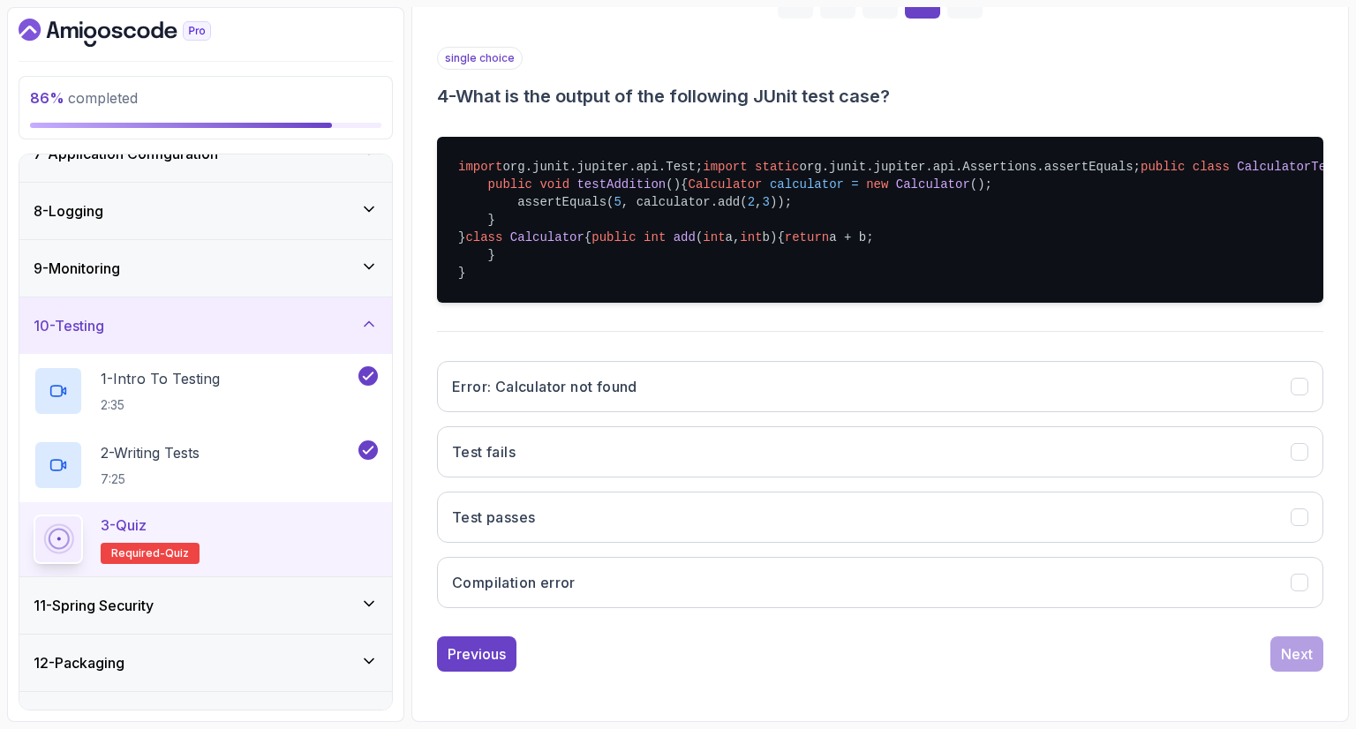
scroll to position [470, 0]
click at [1271, 536] on button "Test passes" at bounding box center [880, 517] width 886 height 51
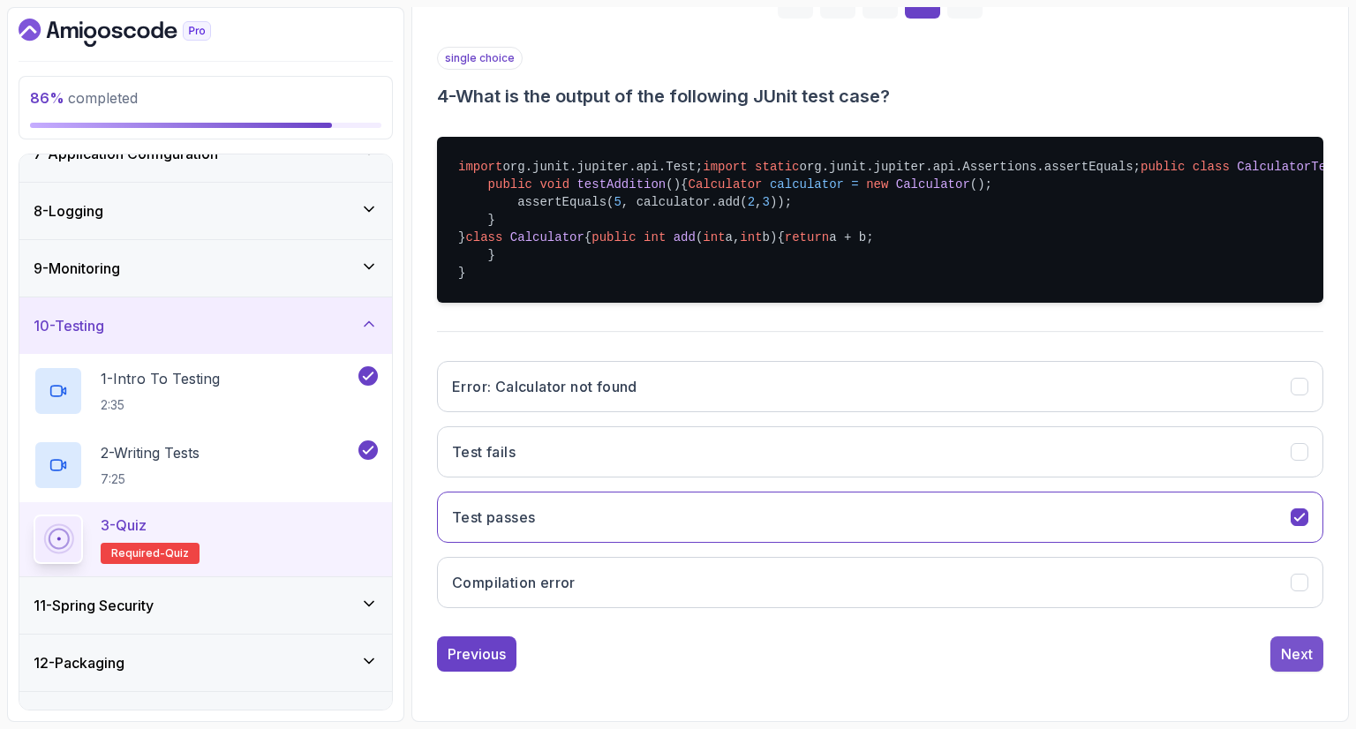
click at [1302, 660] on div "Next" at bounding box center [1297, 654] width 32 height 21
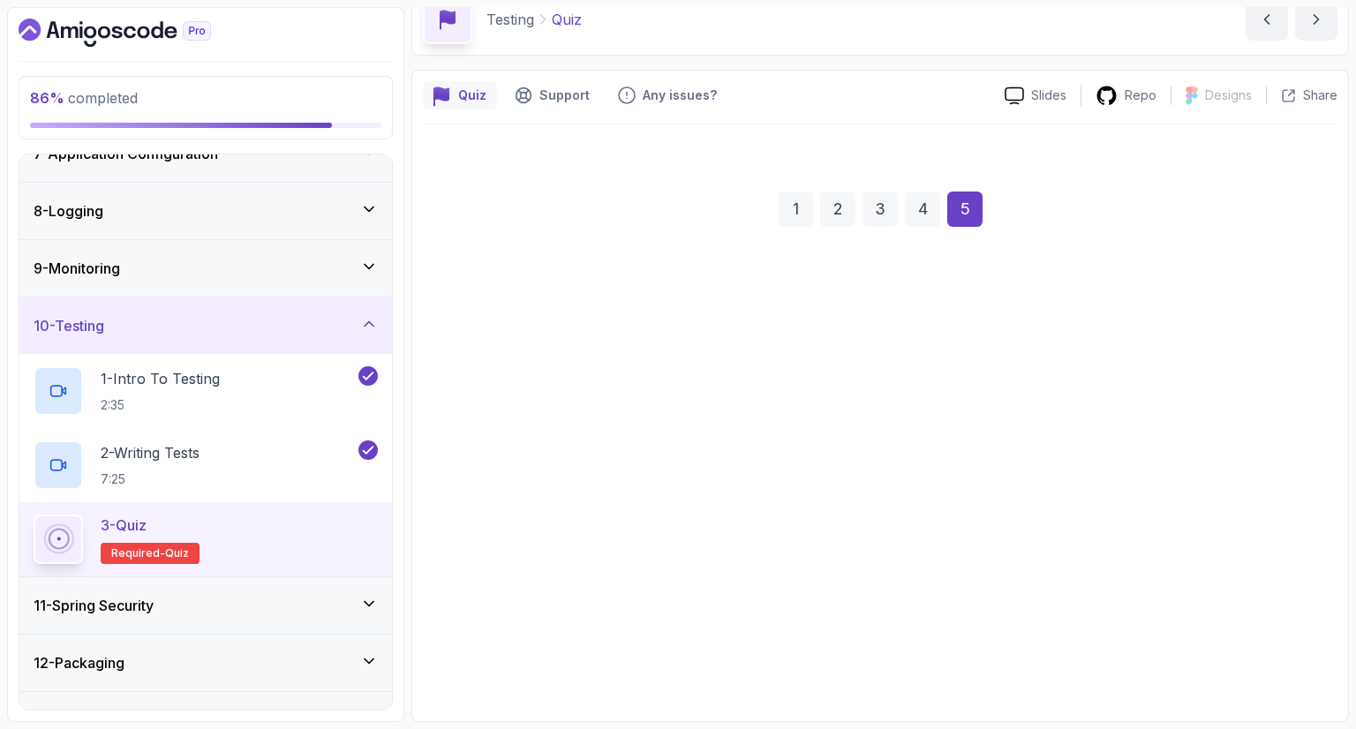
scroll to position [85, 0]
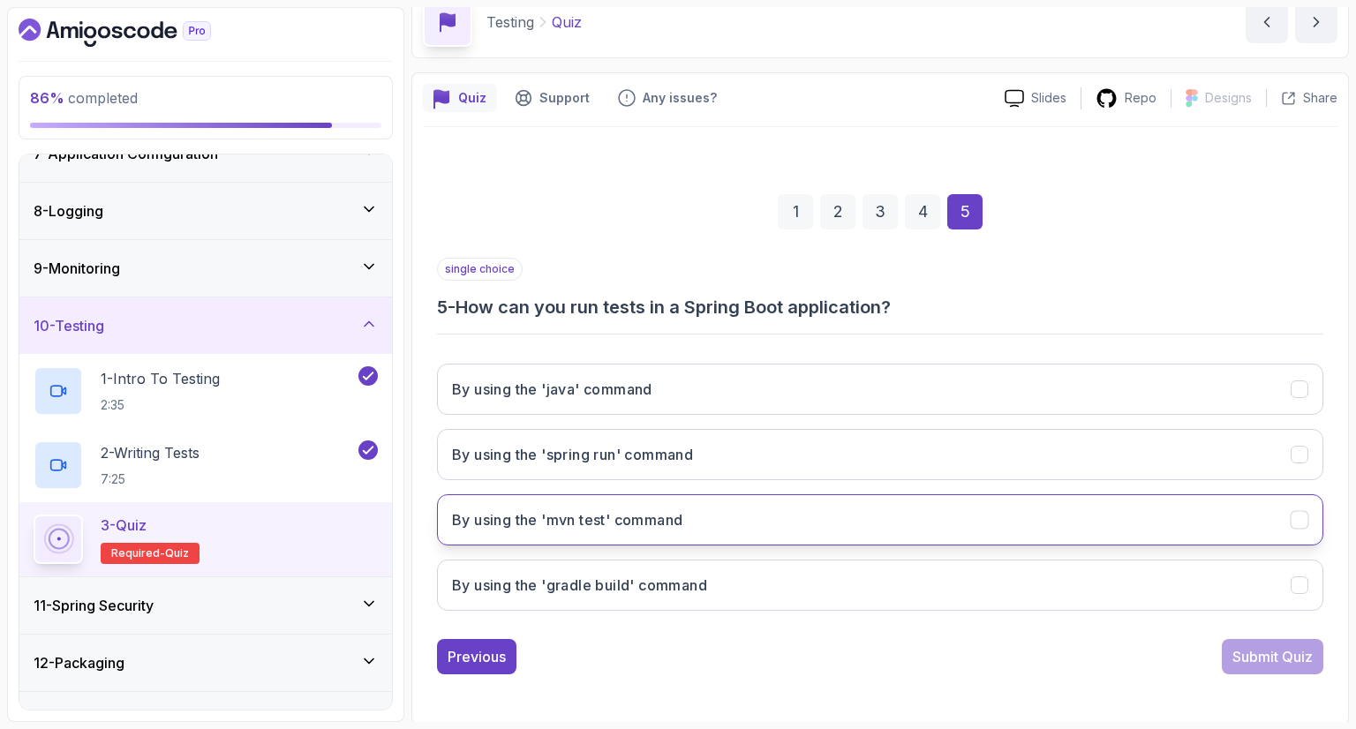
click at [942, 499] on button "By using the 'mvn test' command" at bounding box center [880, 519] width 886 height 51
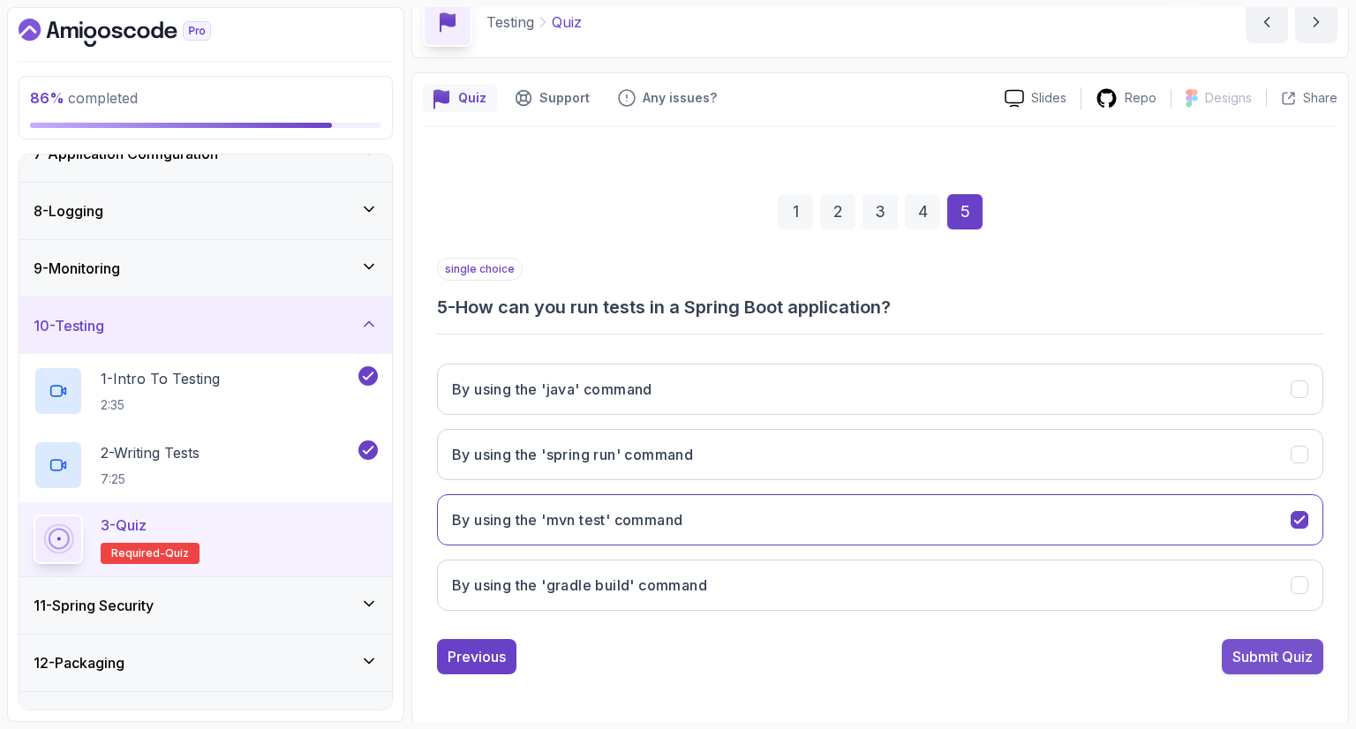
click at [1268, 648] on div "Submit Quiz" at bounding box center [1272, 656] width 80 height 21
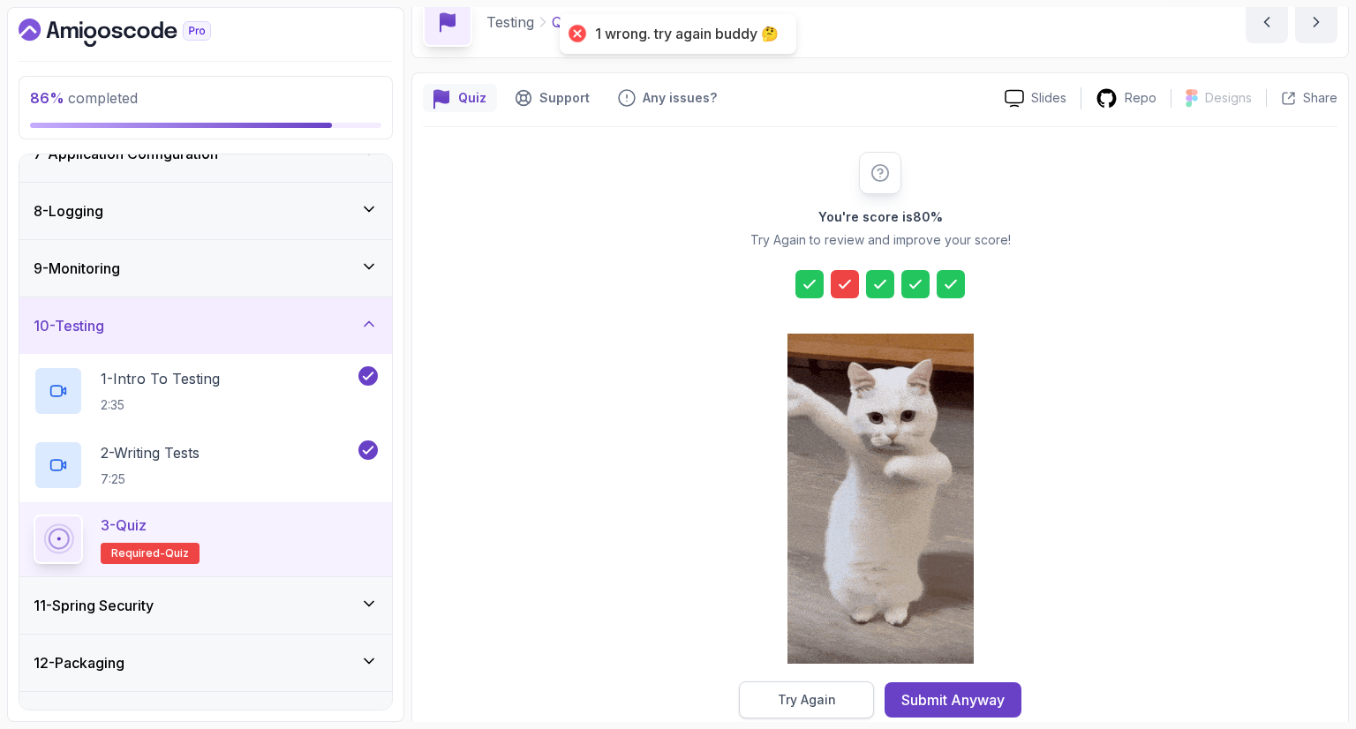
click at [809, 696] on div "Try Again" at bounding box center [807, 700] width 58 height 18
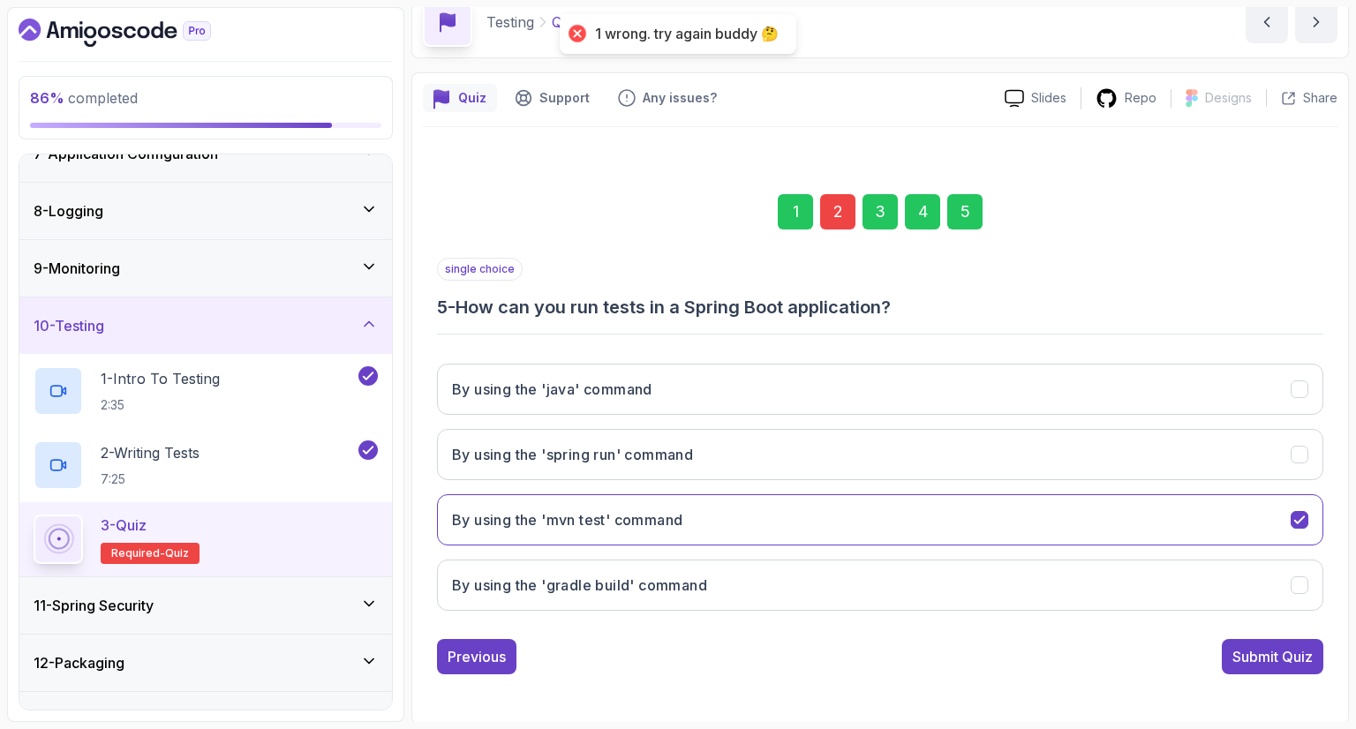
click at [839, 215] on div "2" at bounding box center [837, 211] width 35 height 35
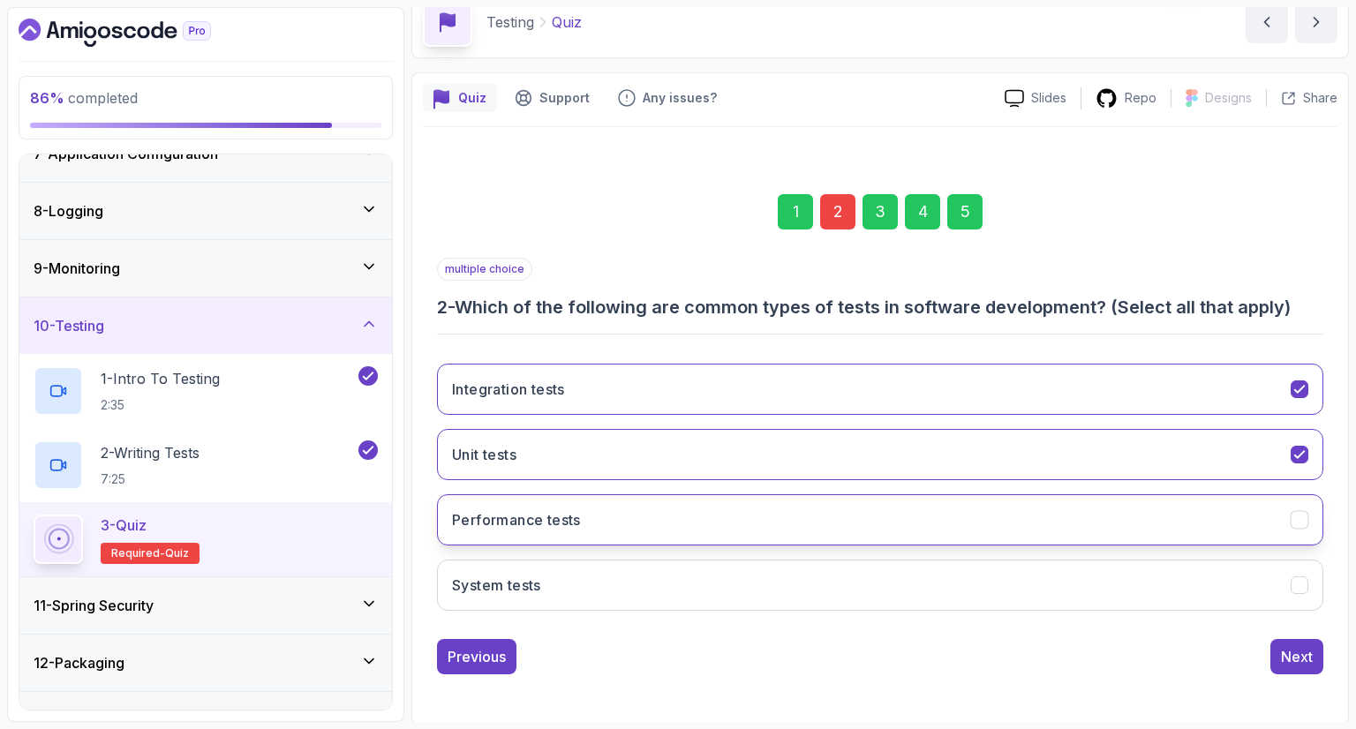
click at [1305, 523] on icon "Performance tests" at bounding box center [1299, 520] width 17 height 17
click at [967, 215] on div "5" at bounding box center [964, 211] width 35 height 35
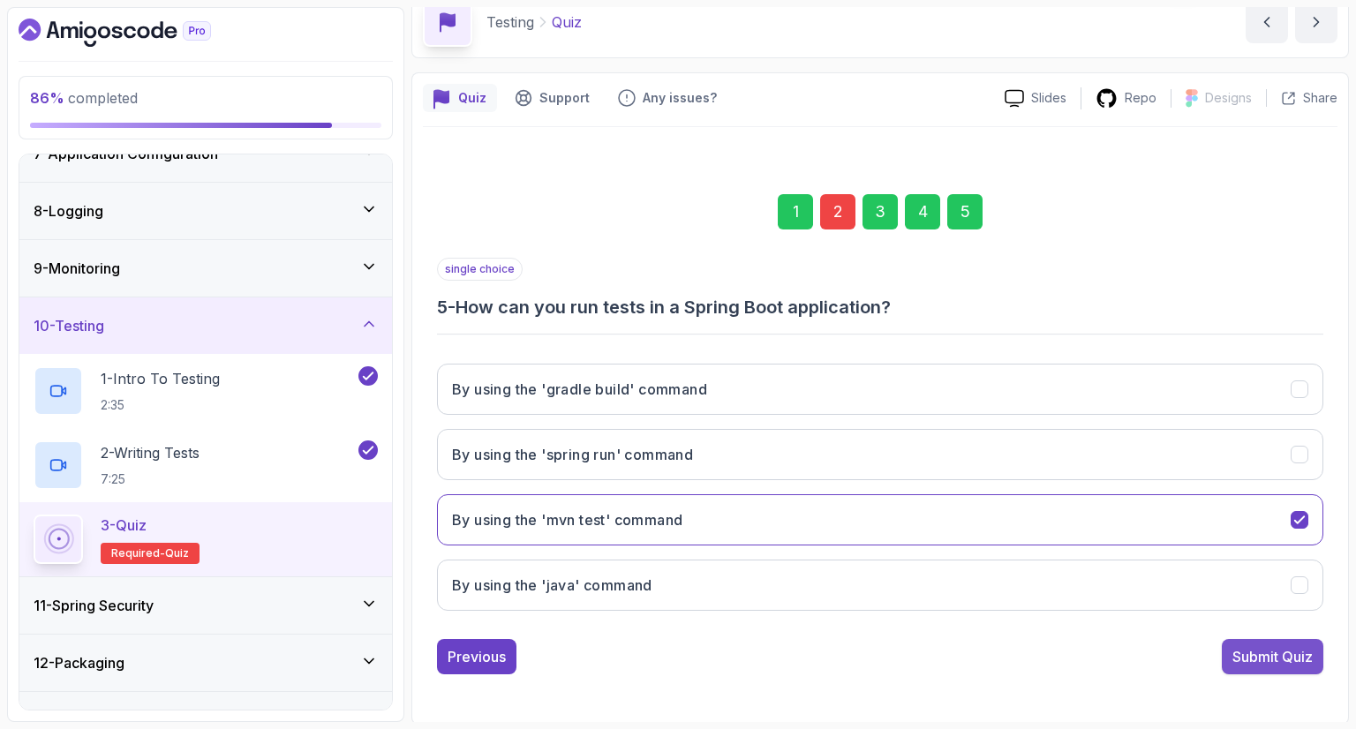
click at [1271, 664] on div "Submit Quiz" at bounding box center [1272, 656] width 80 height 21
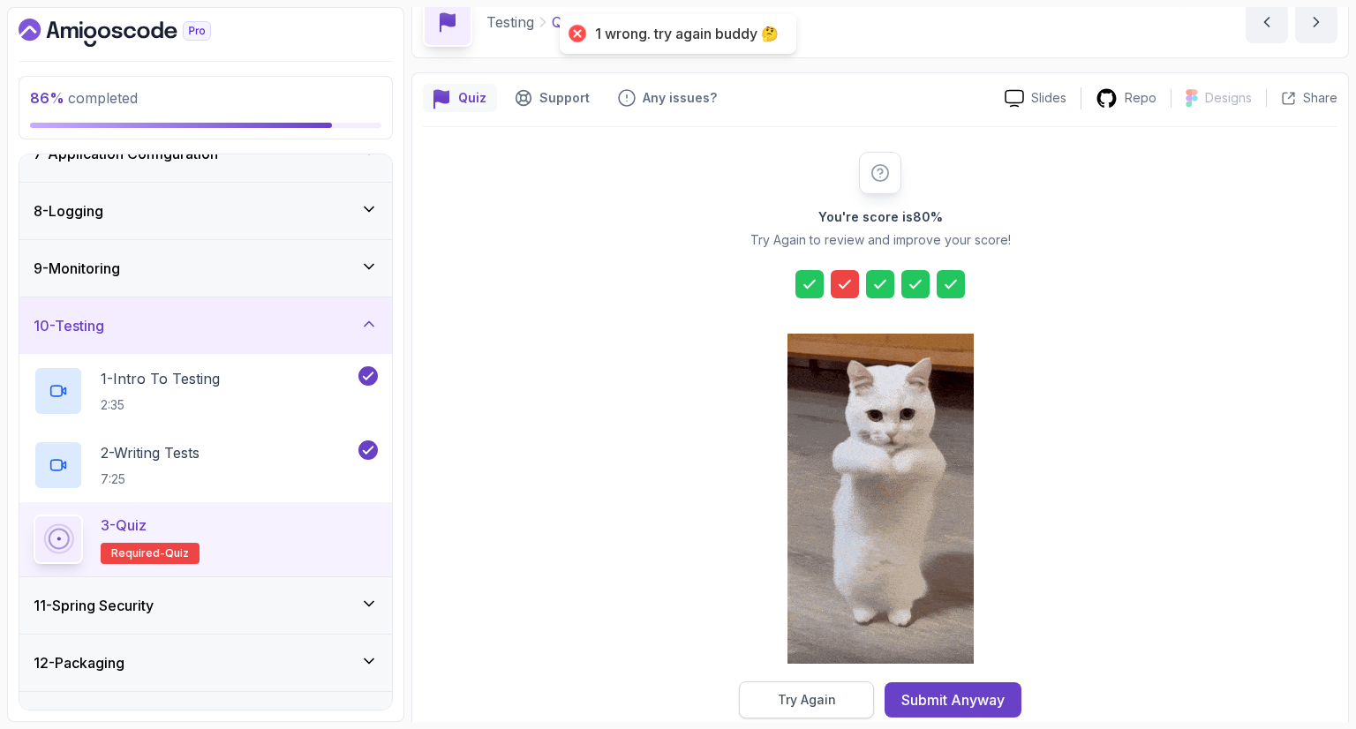
click at [816, 704] on div "Try Again" at bounding box center [807, 700] width 58 height 18
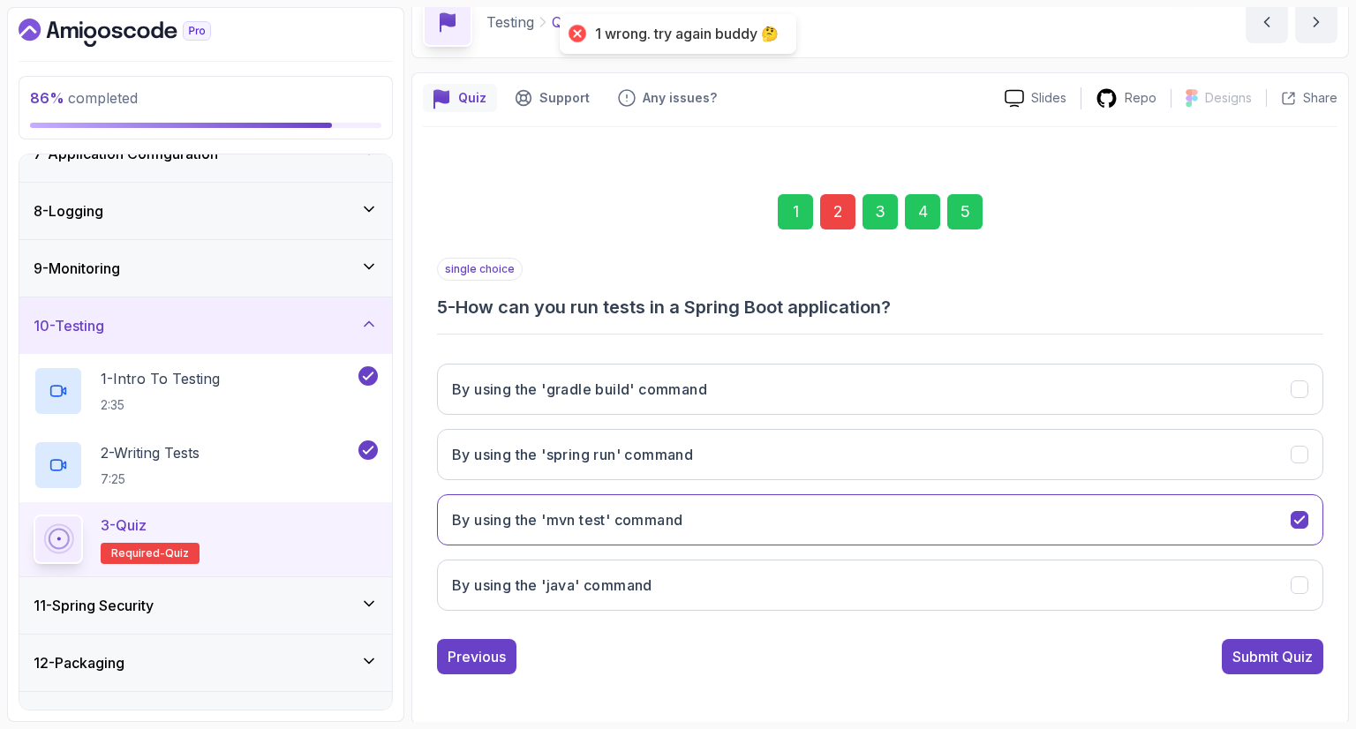
click at [851, 209] on div "2" at bounding box center [837, 211] width 35 height 35
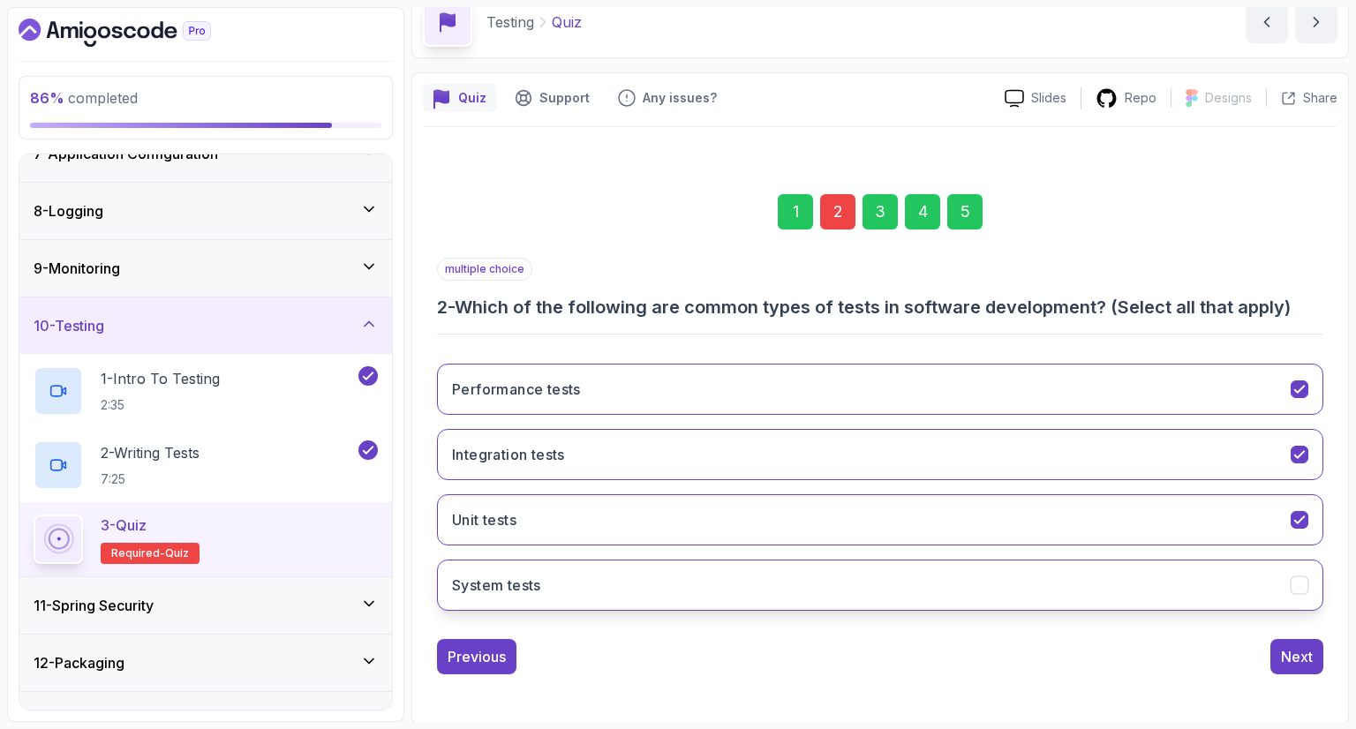
click at [1302, 584] on icon "System tests" at bounding box center [1299, 585] width 17 height 17
click at [1306, 653] on div "Next" at bounding box center [1297, 656] width 32 height 21
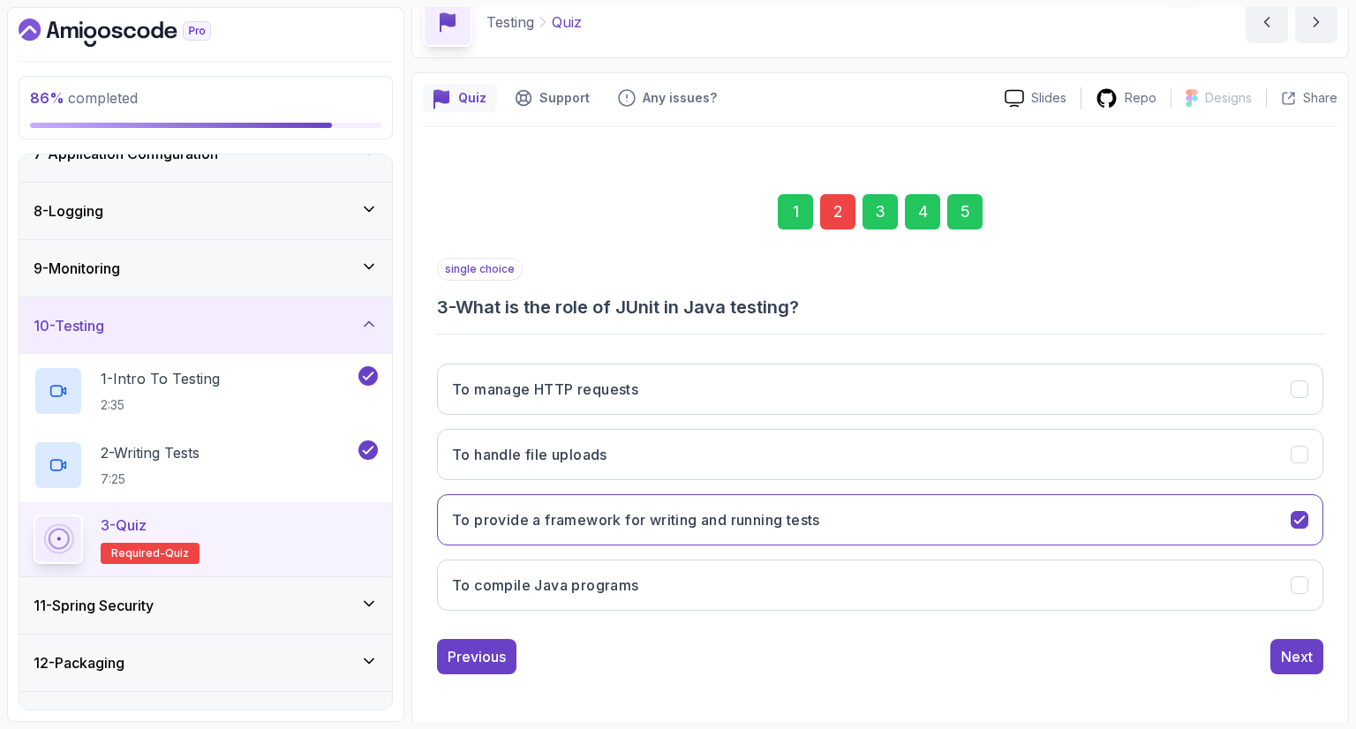
click at [967, 205] on div "5" at bounding box center [964, 211] width 35 height 35
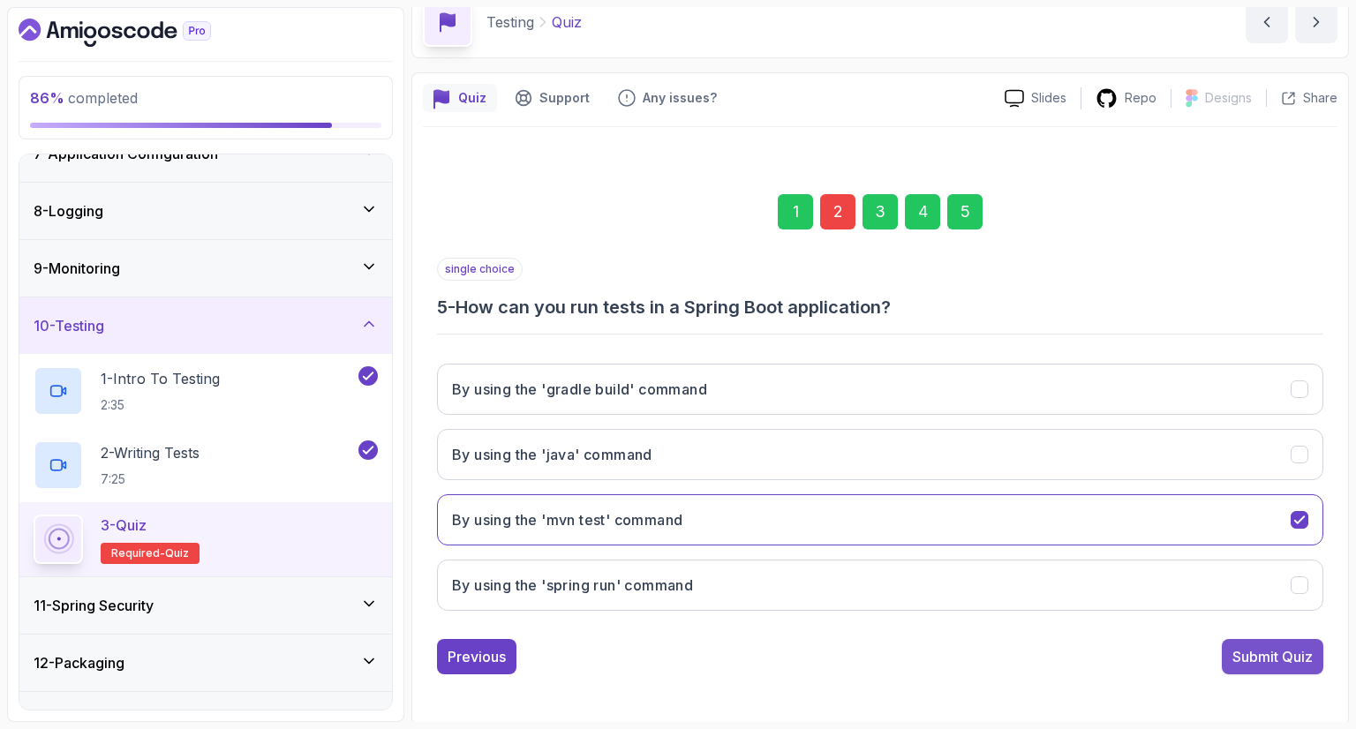
click at [1243, 646] on div "Submit Quiz" at bounding box center [1272, 656] width 80 height 21
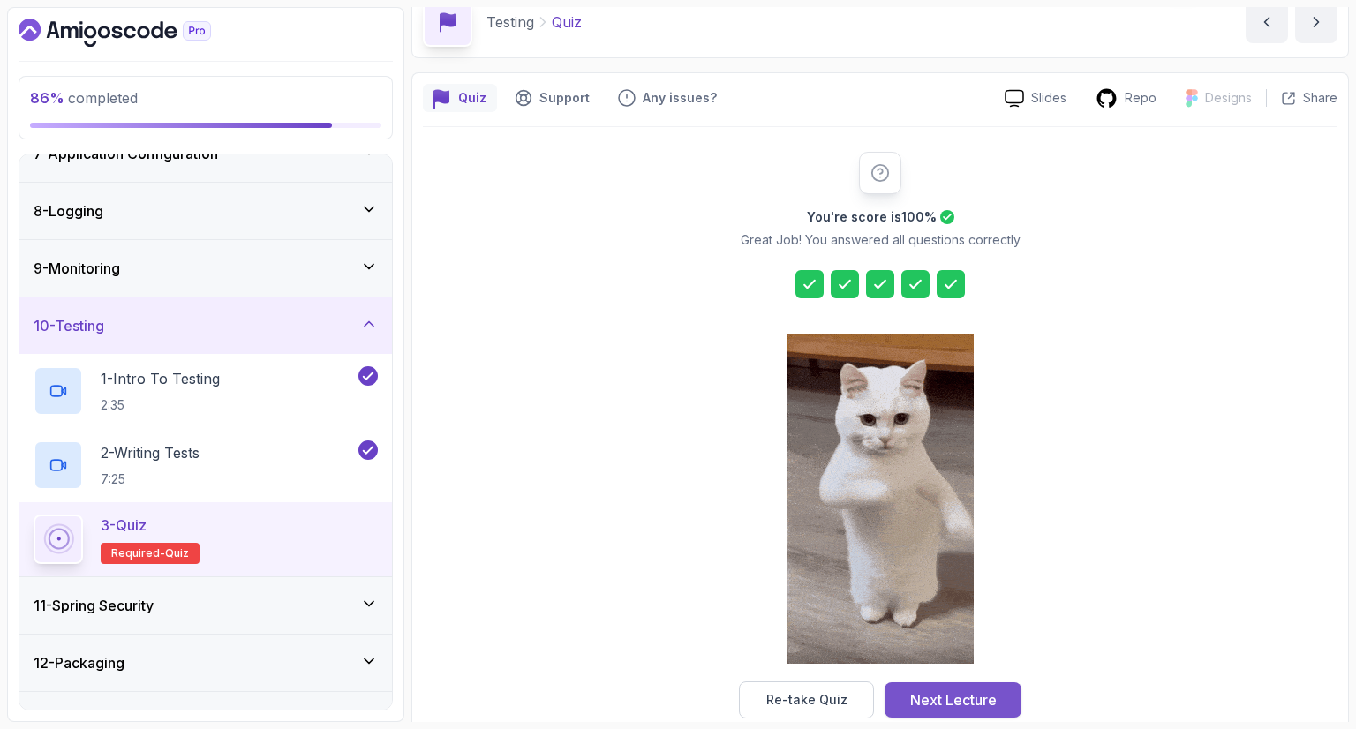
click at [966, 704] on div "Next Lecture" at bounding box center [953, 699] width 87 height 21
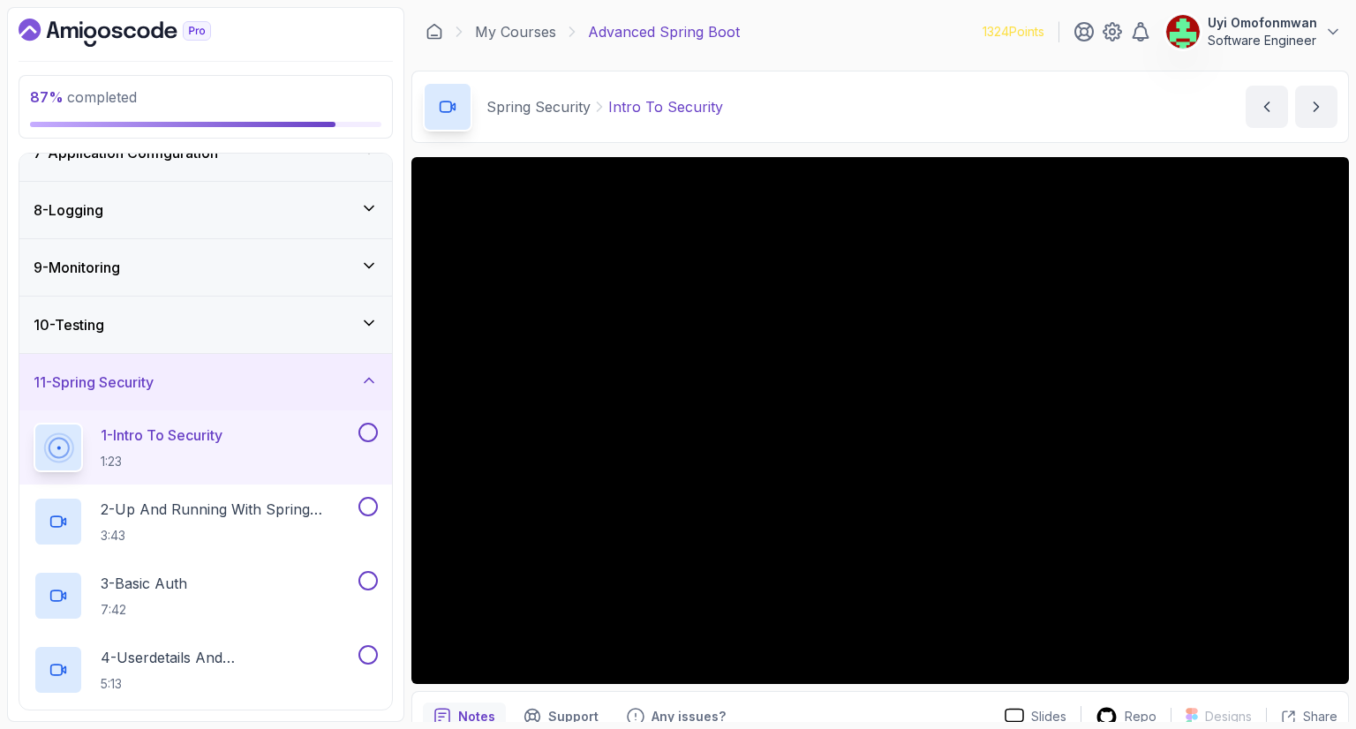
click at [111, 454] on p "1:23" at bounding box center [162, 462] width 122 height 18
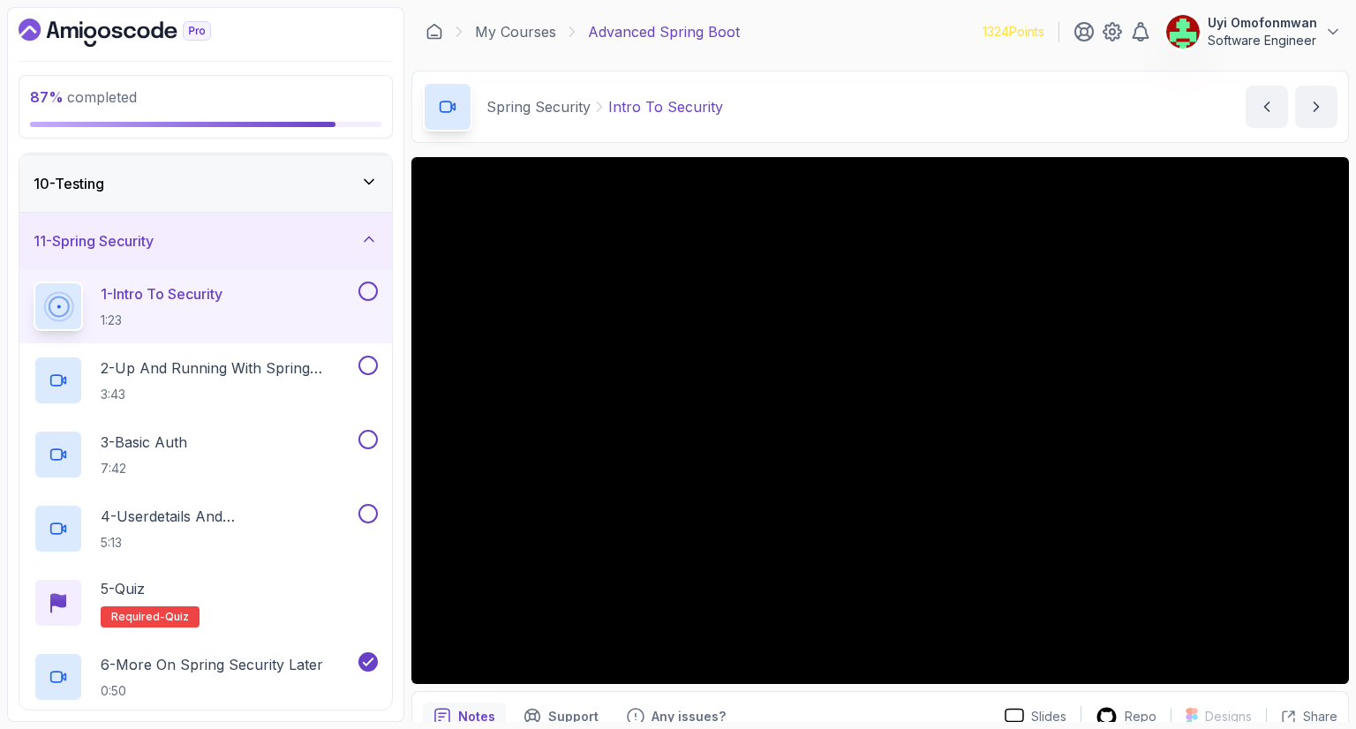
scroll to position [631, 0]
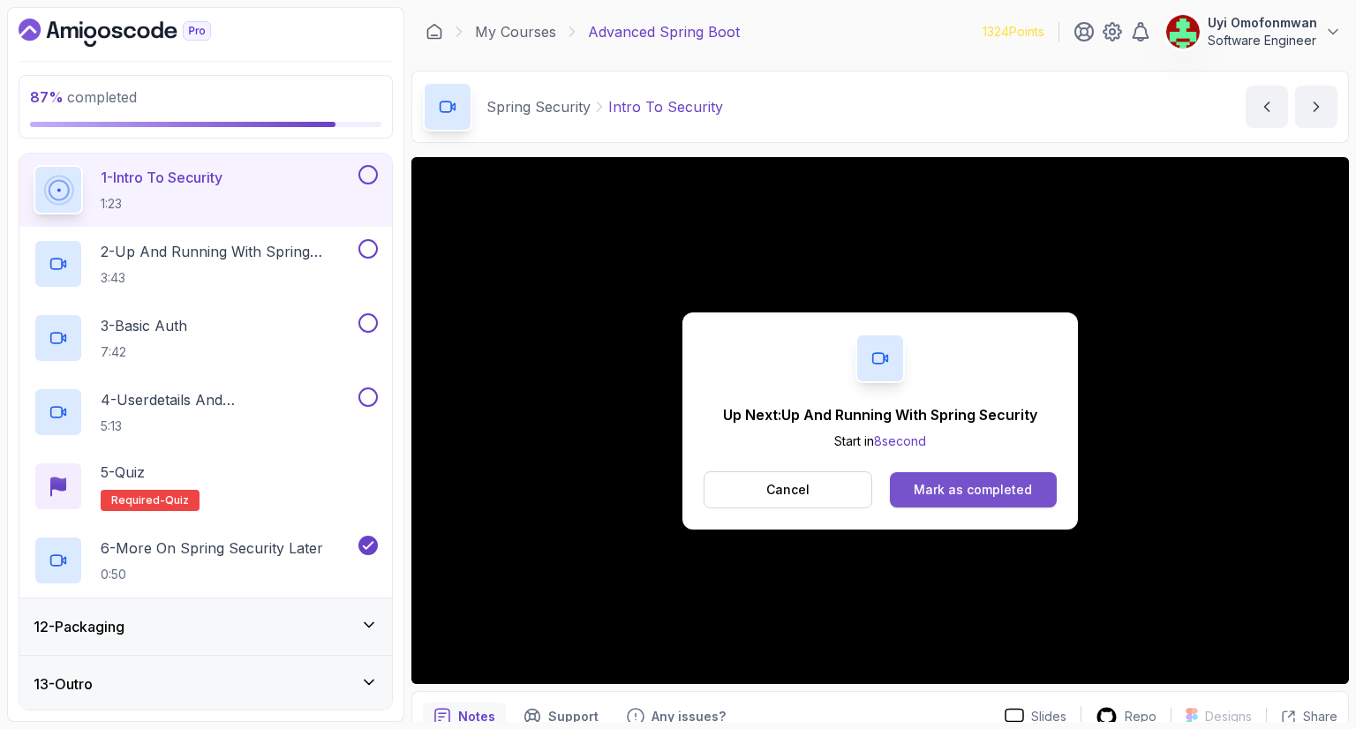
click at [998, 479] on button "Mark as completed" at bounding box center [973, 489] width 167 height 35
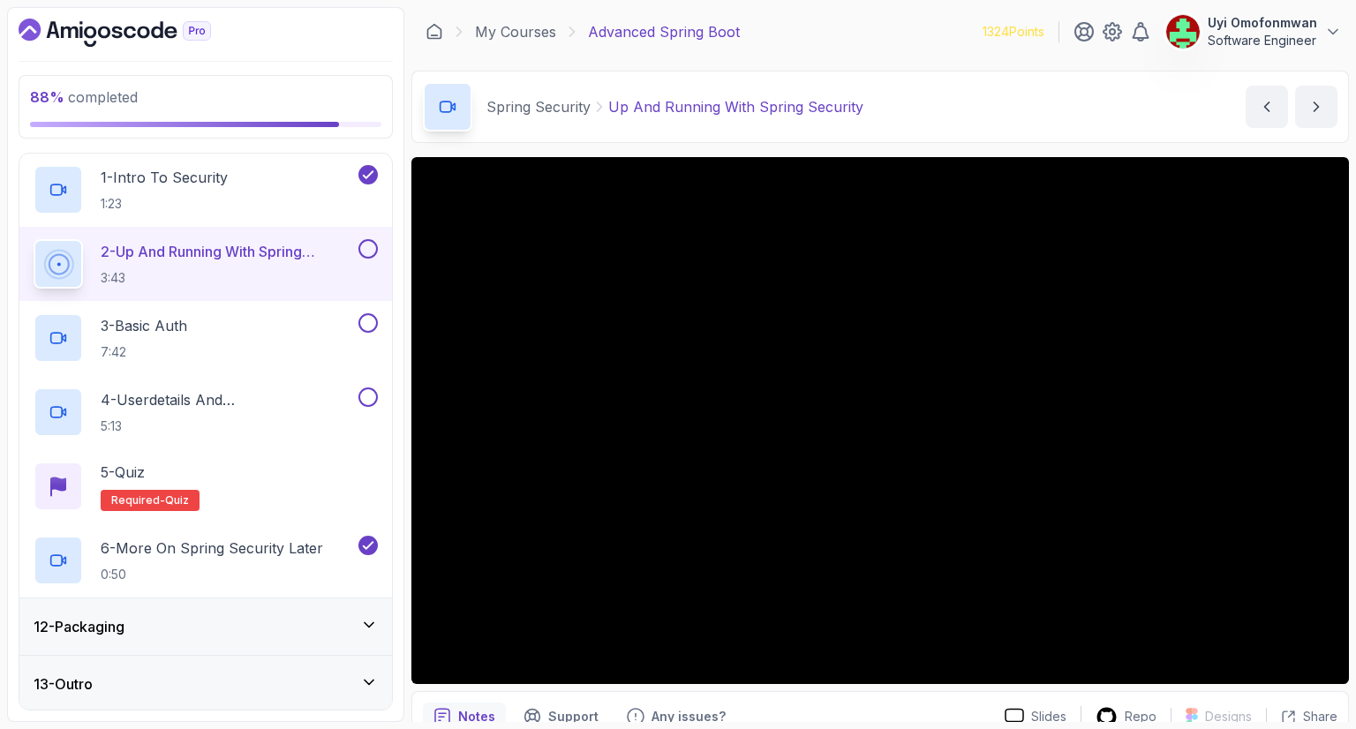
click at [78, 267] on div at bounding box center [58, 264] width 41 height 41
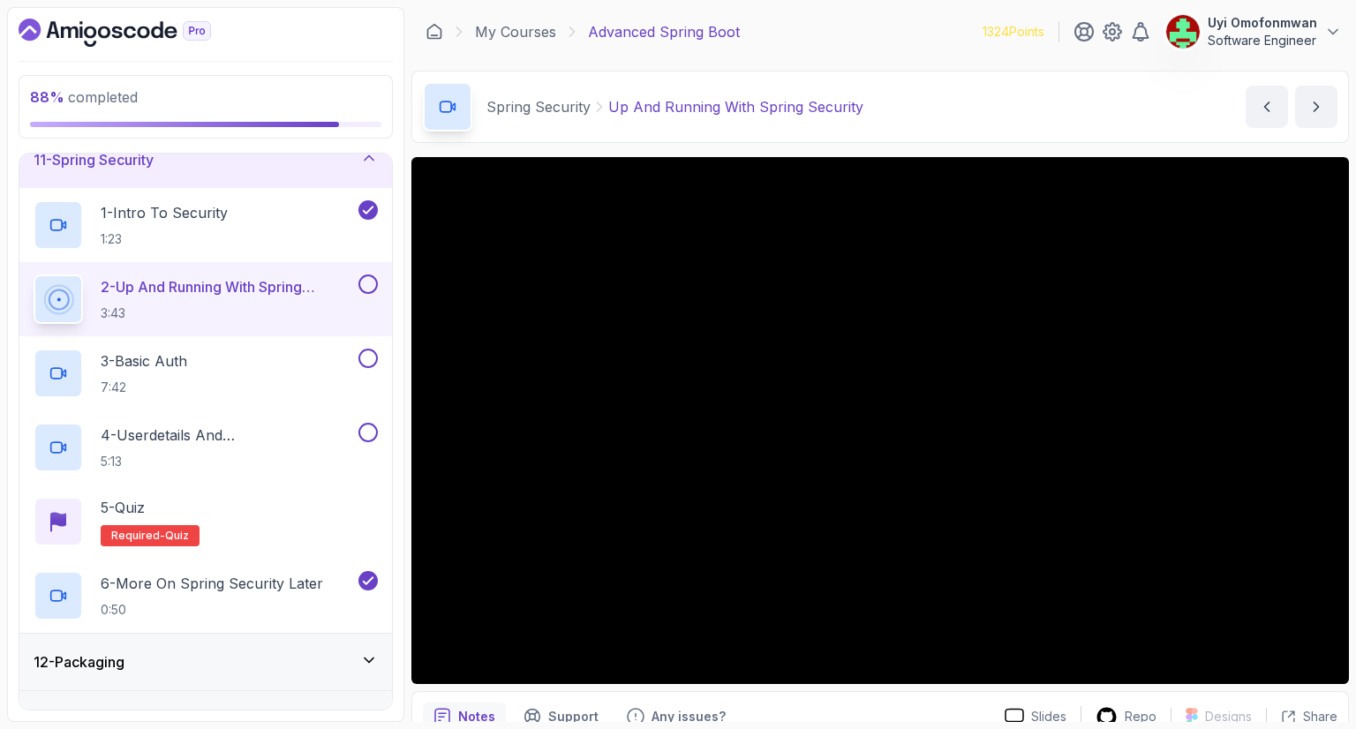
click at [96, 168] on div "11 - Spring Security" at bounding box center [205, 160] width 373 height 56
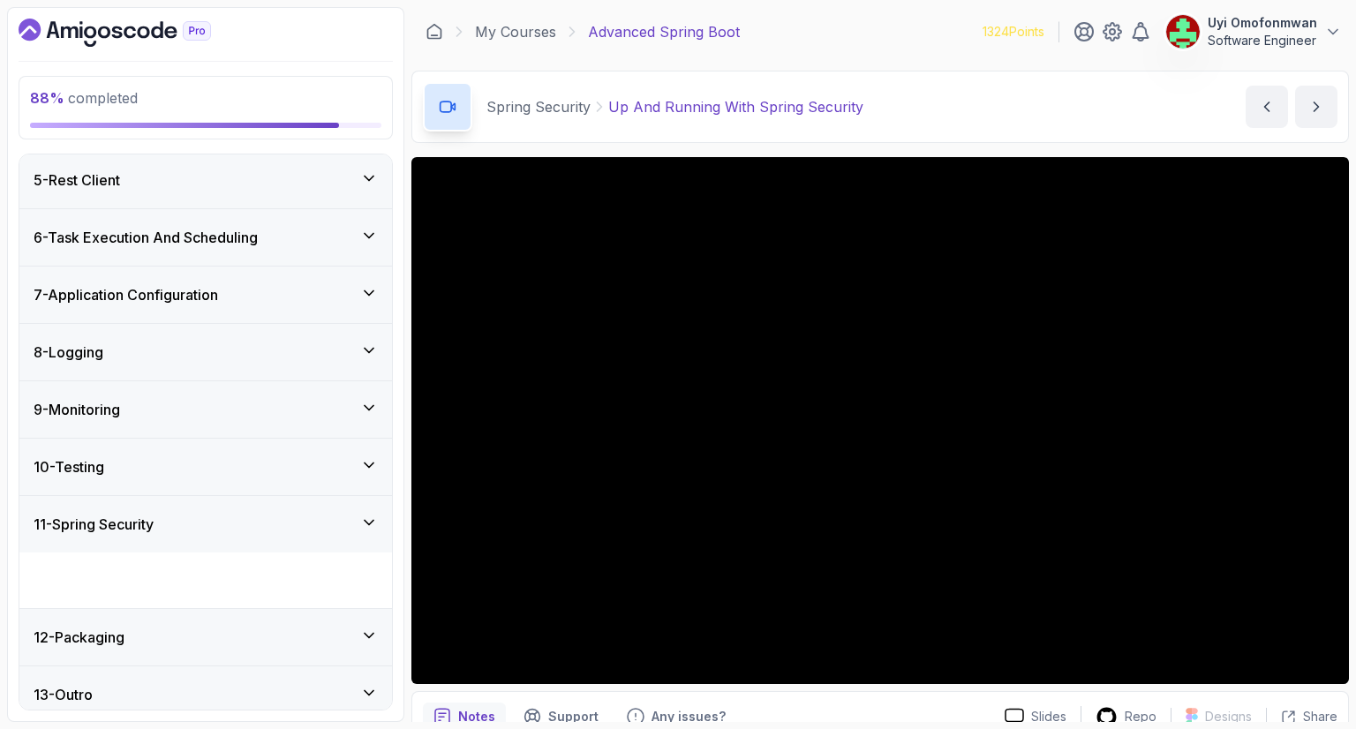
scroll to position [186, 0]
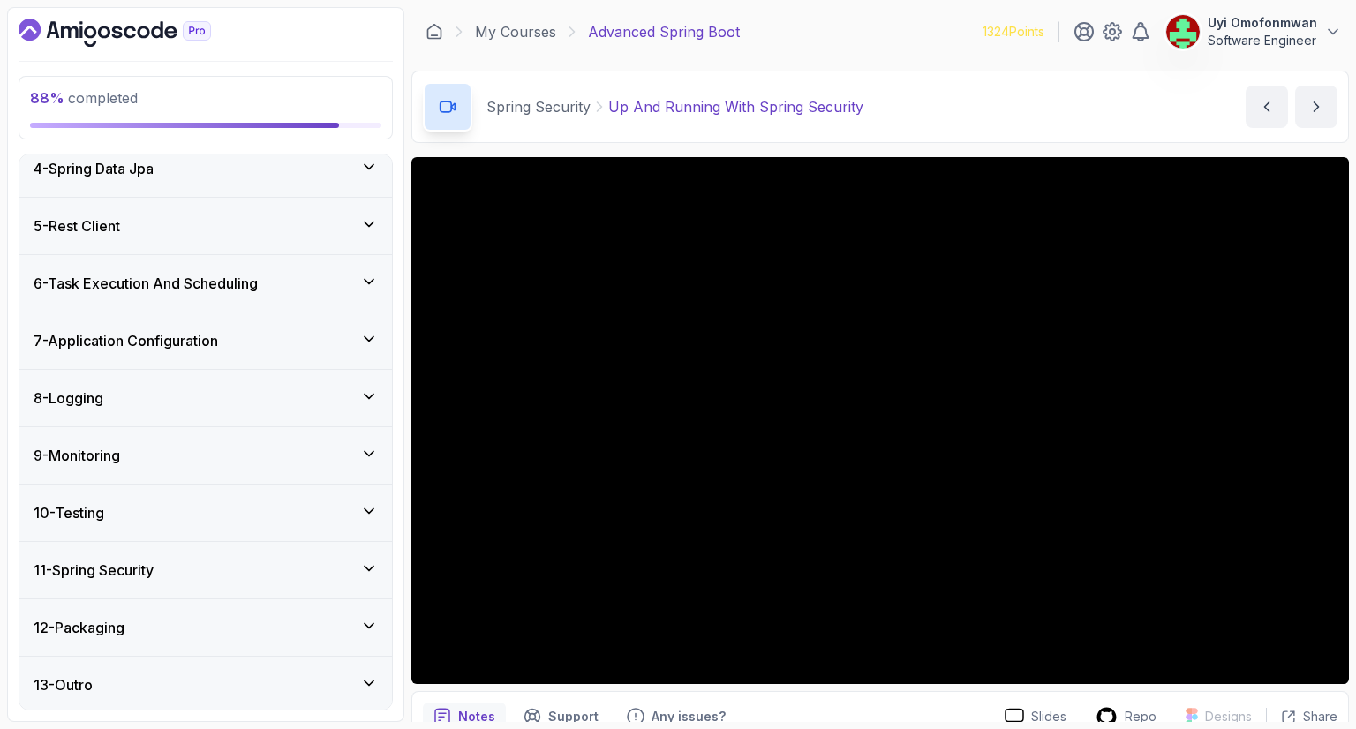
click at [88, 622] on h3 "12 - Packaging" at bounding box center [79, 627] width 91 height 21
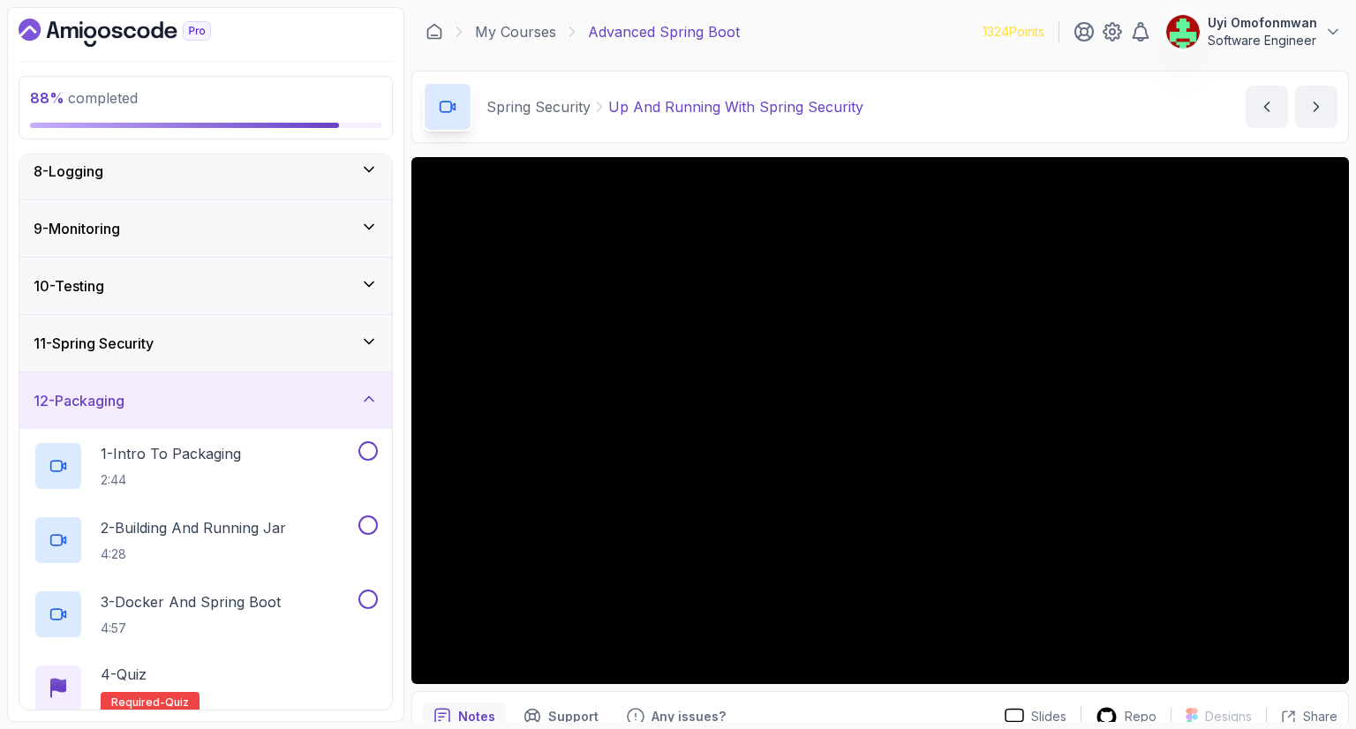
scroll to position [377, 0]
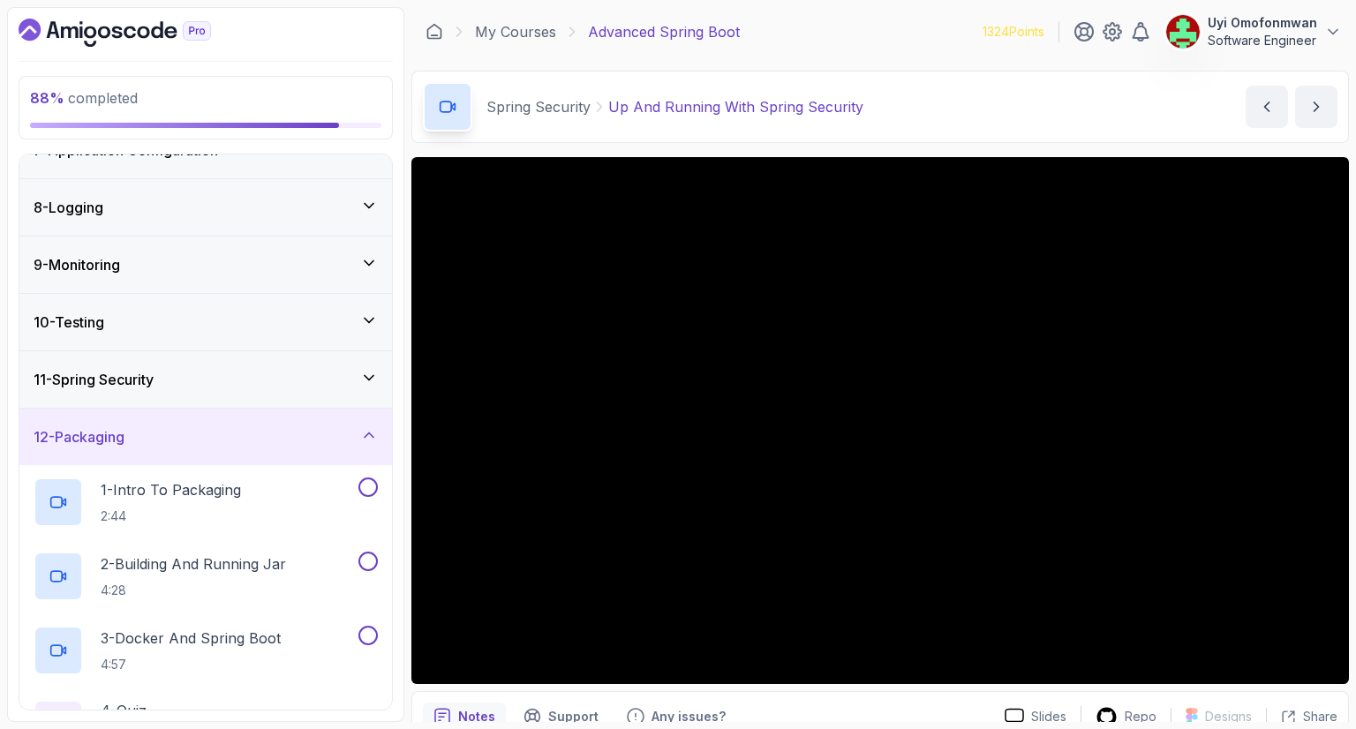
click at [79, 439] on h3 "12 - Packaging" at bounding box center [79, 436] width 91 height 21
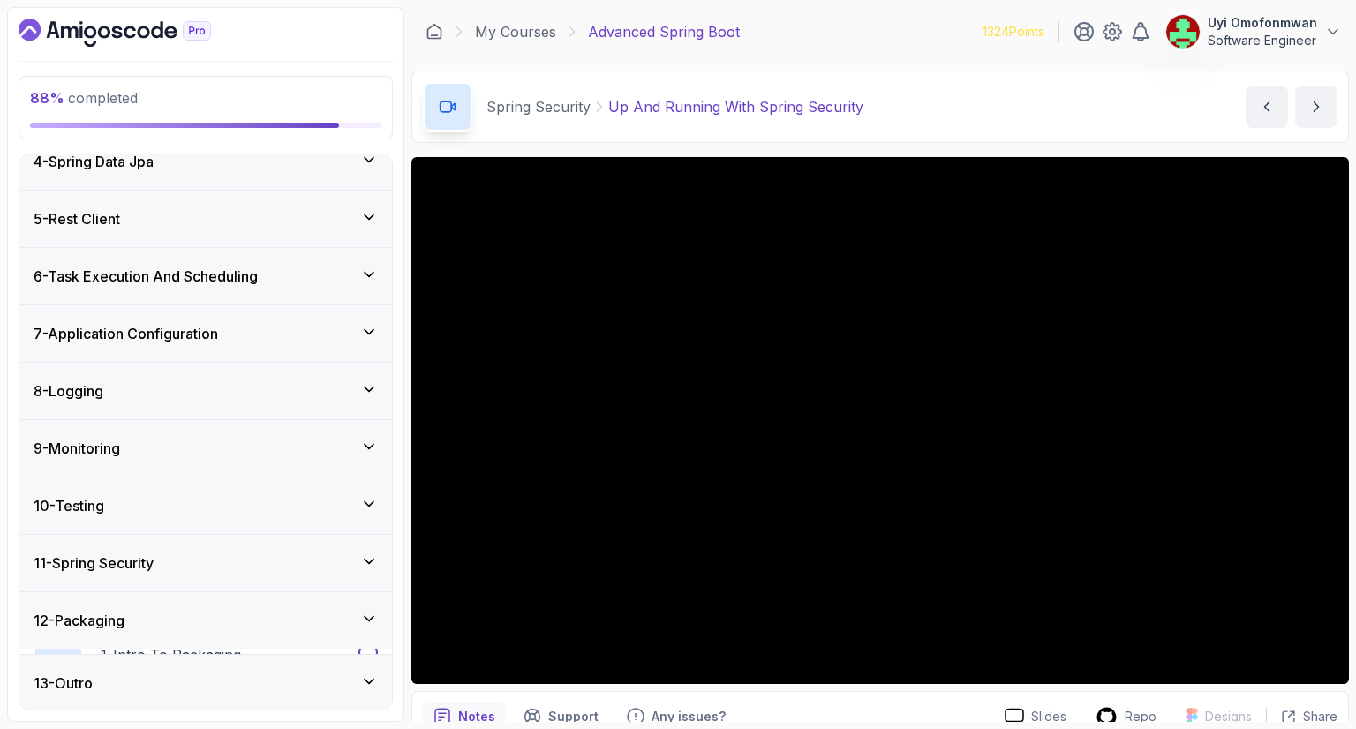
scroll to position [186, 0]
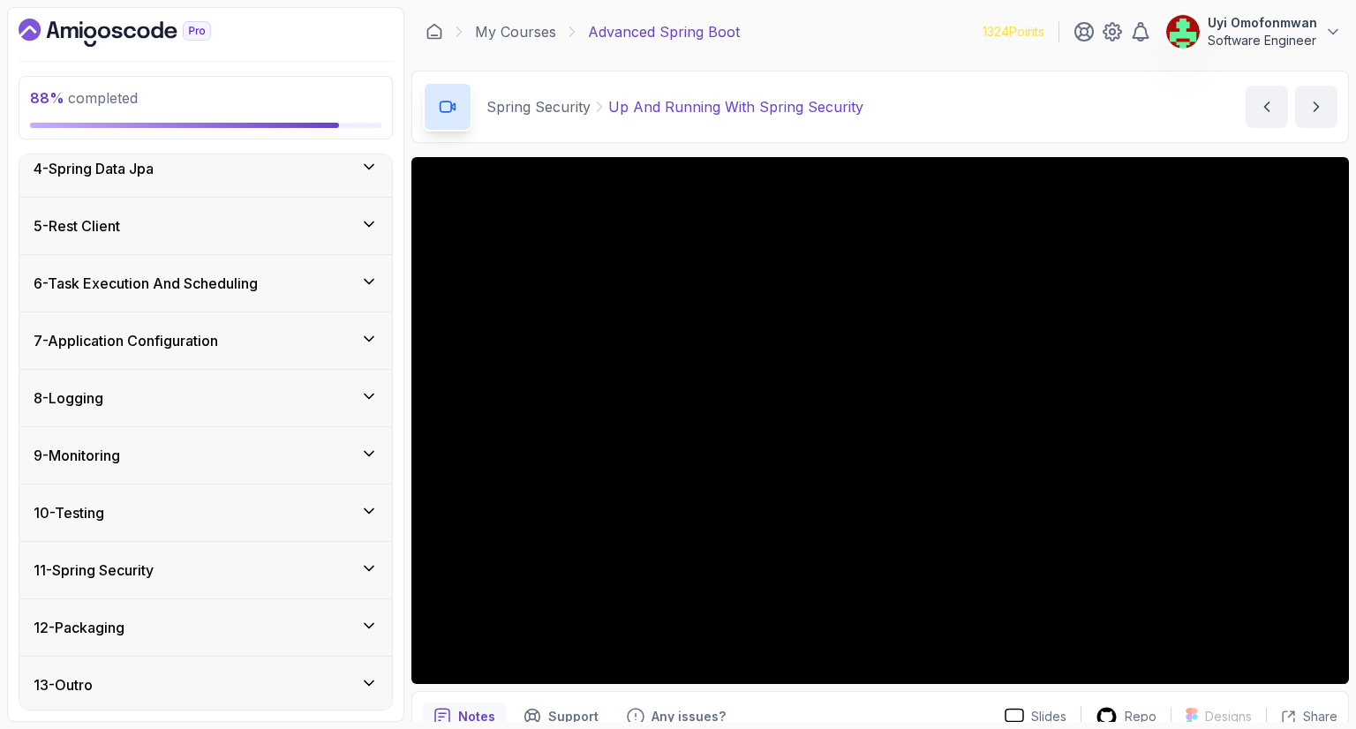
click at [154, 578] on div "11 - Spring Security" at bounding box center [205, 570] width 373 height 56
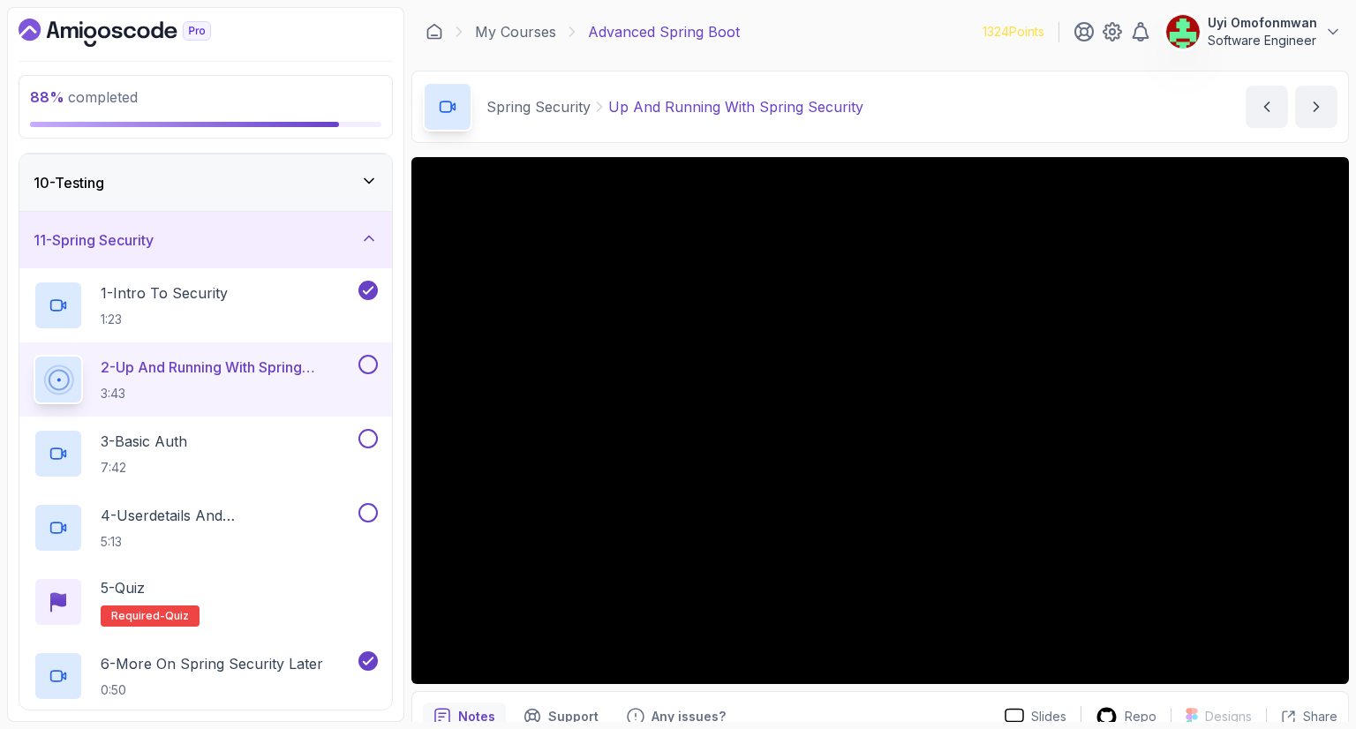
scroll to position [539, 0]
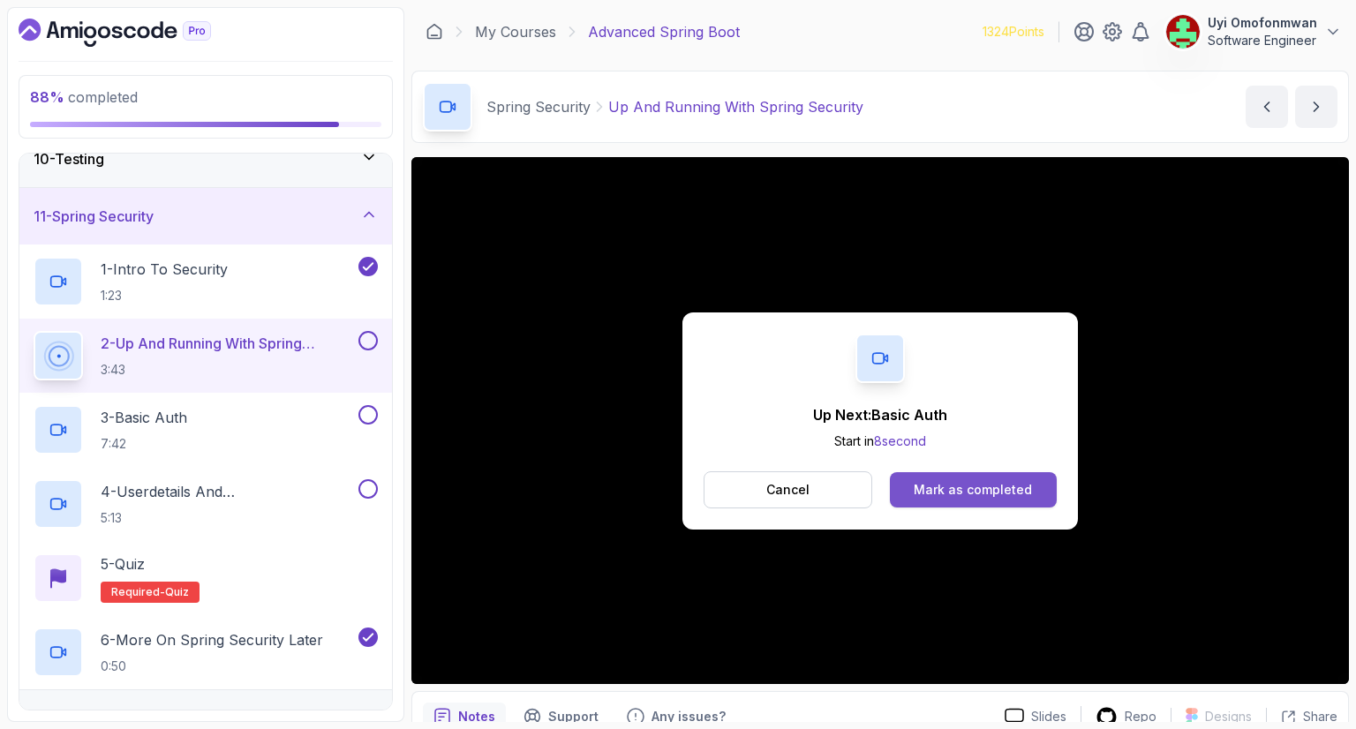
click at [999, 488] on div "Mark as completed" at bounding box center [973, 490] width 118 height 18
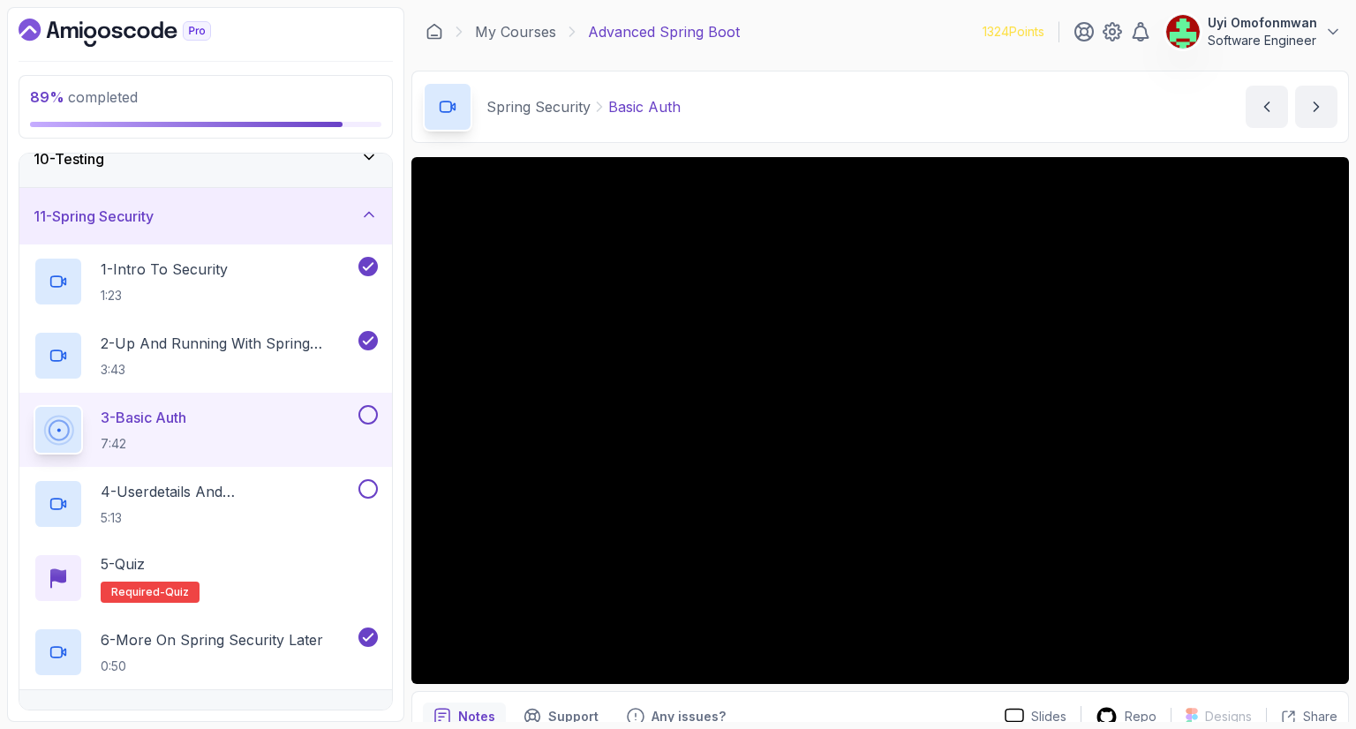
click at [143, 207] on h3 "11 - Spring Security" at bounding box center [94, 216] width 120 height 21
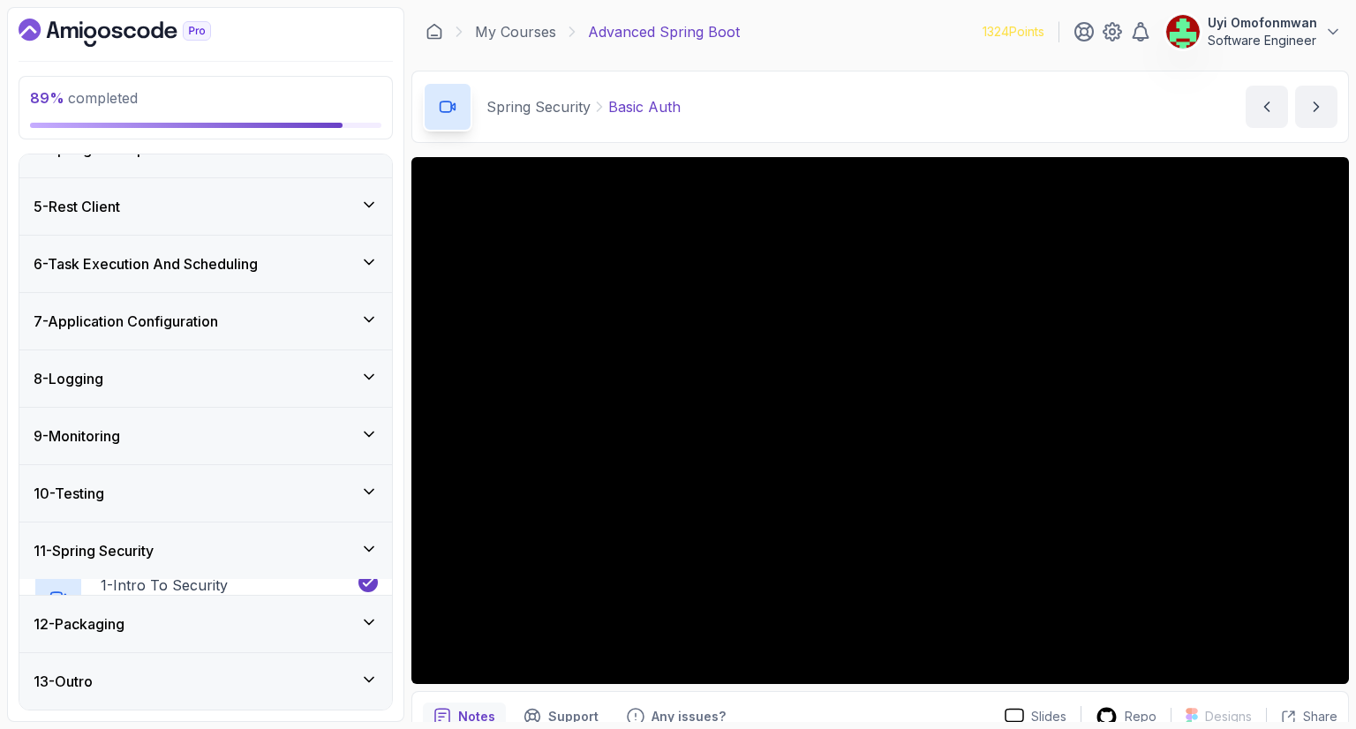
scroll to position [186, 0]
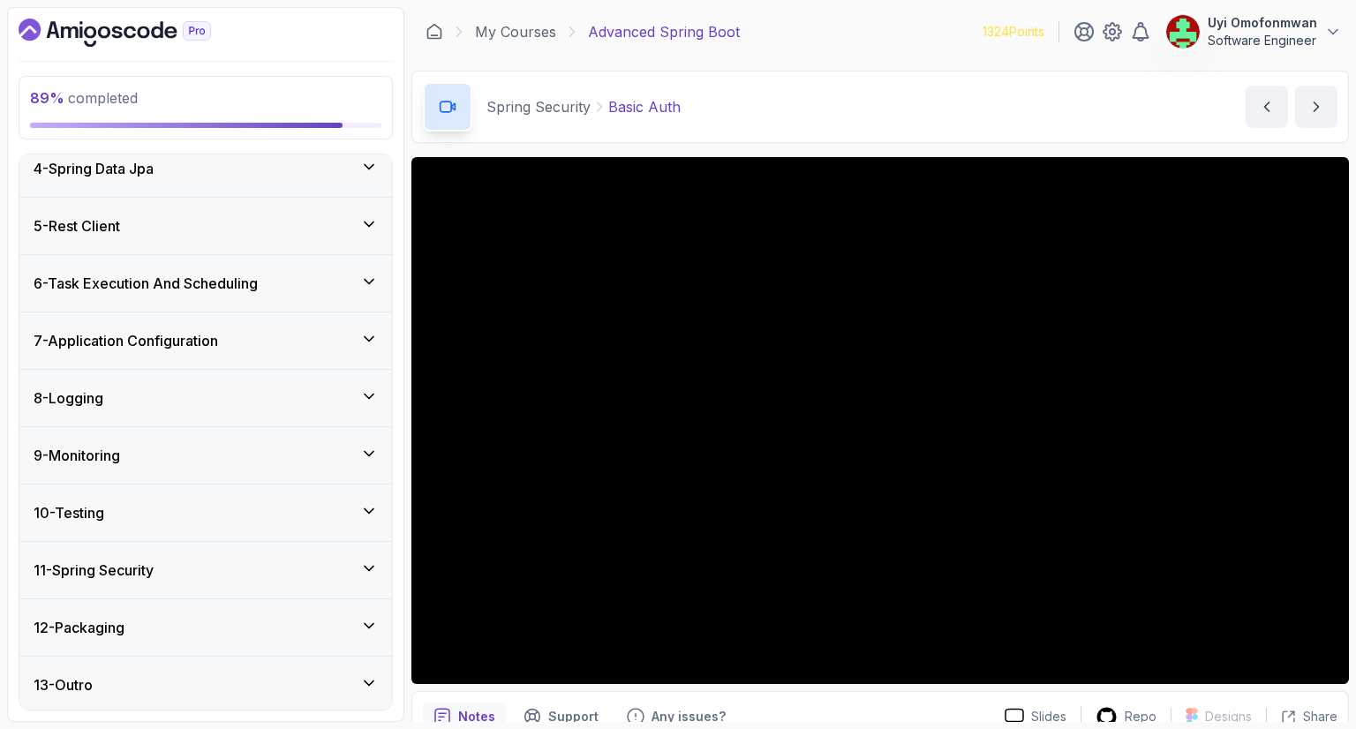
click at [94, 621] on h3 "12 - Packaging" at bounding box center [79, 627] width 91 height 21
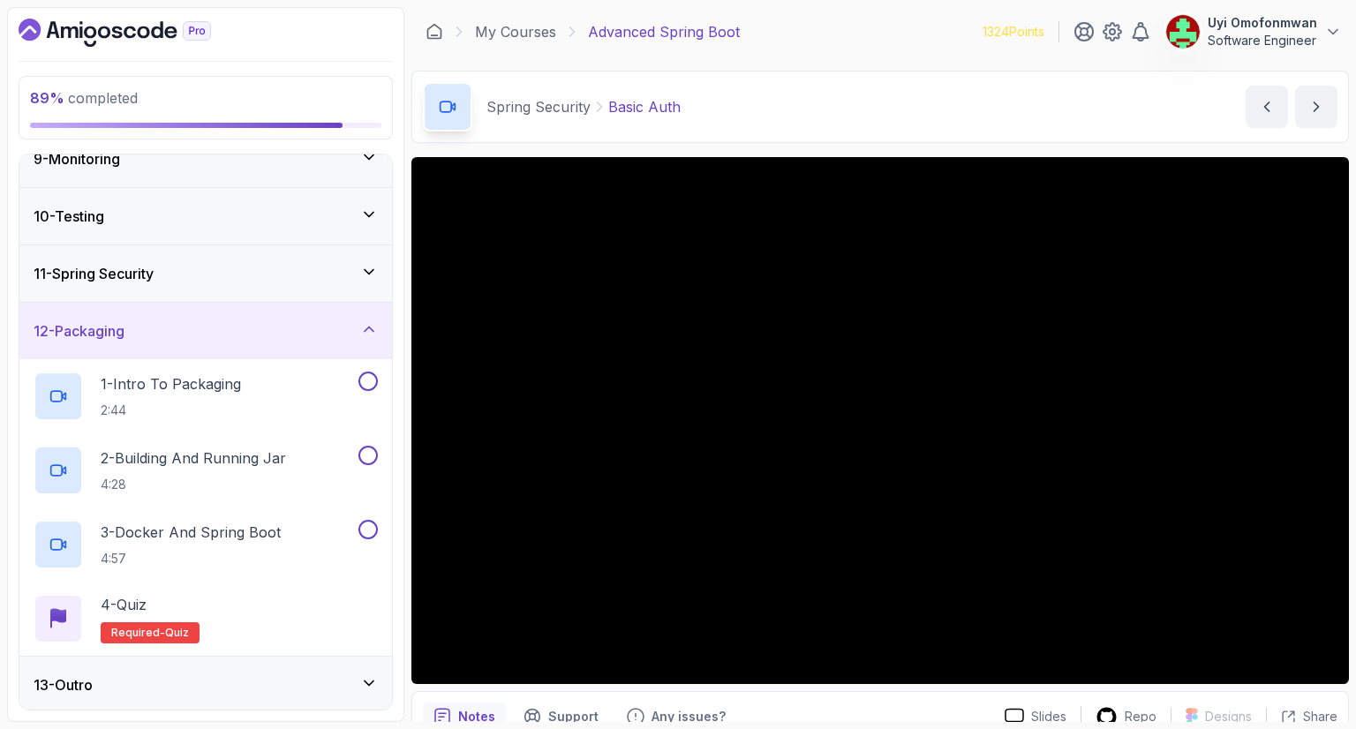
scroll to position [448, 0]
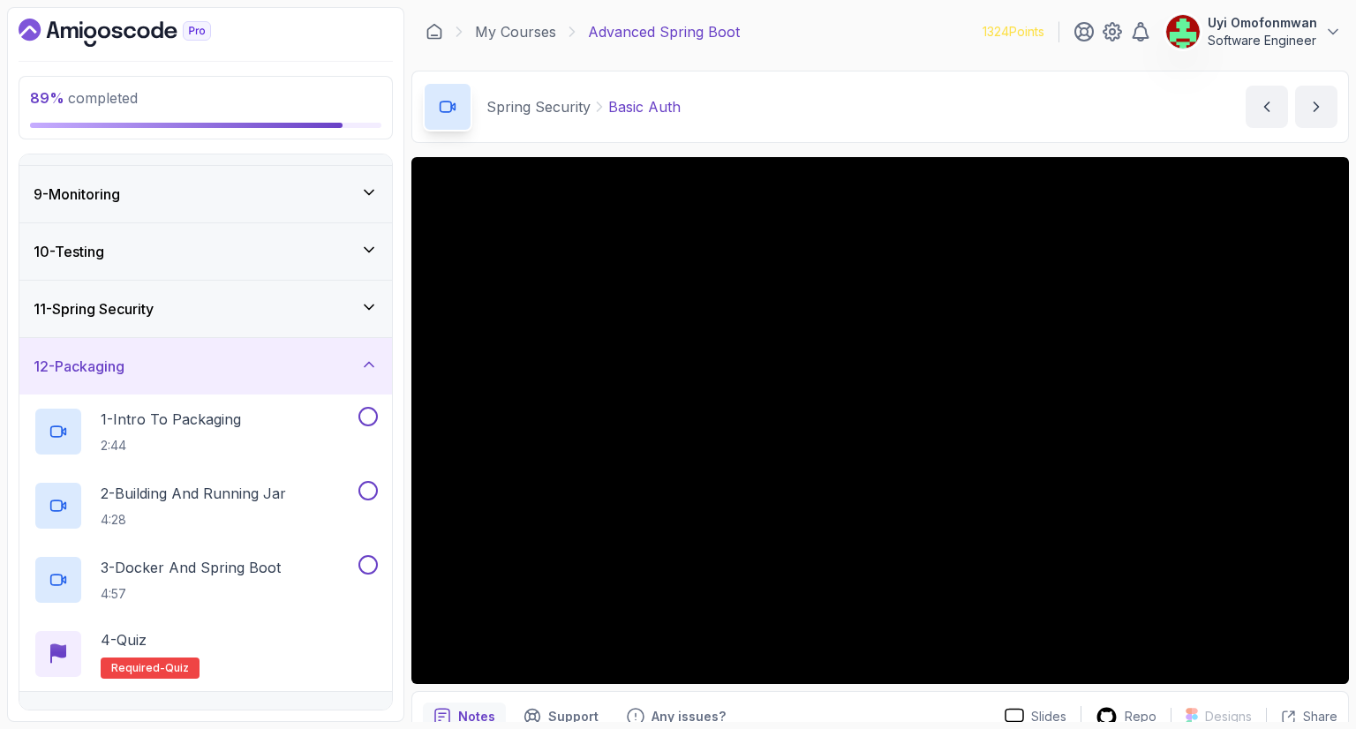
click at [99, 356] on h3 "12 - Packaging" at bounding box center [79, 366] width 91 height 21
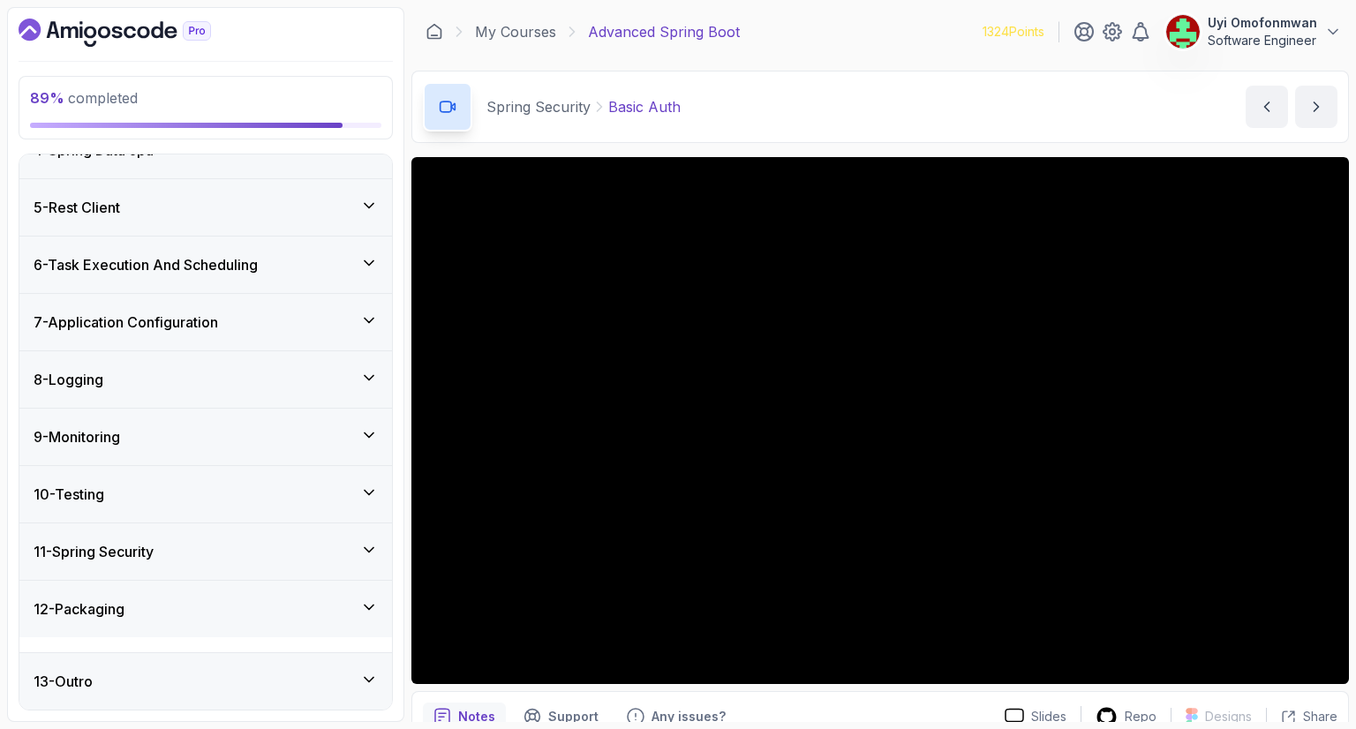
scroll to position [186, 0]
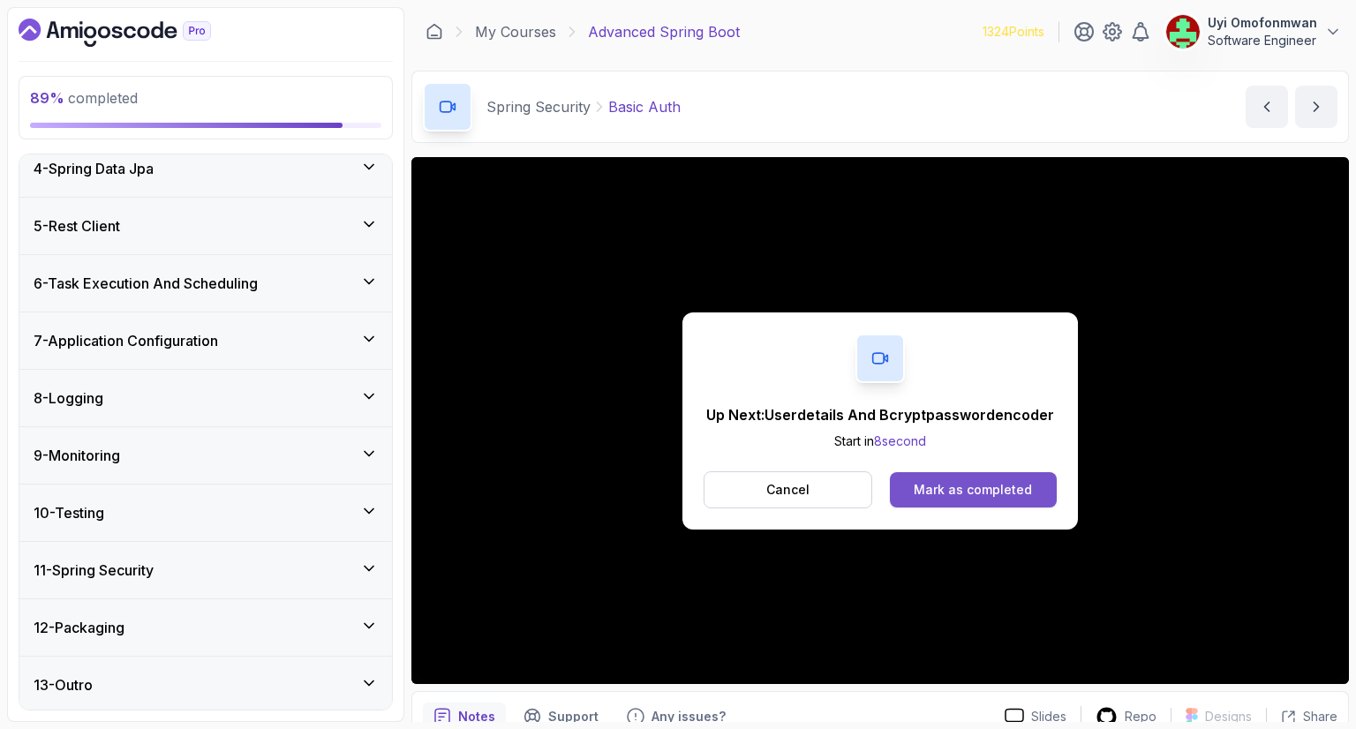
click at [984, 493] on div "Mark as completed" at bounding box center [973, 490] width 118 height 18
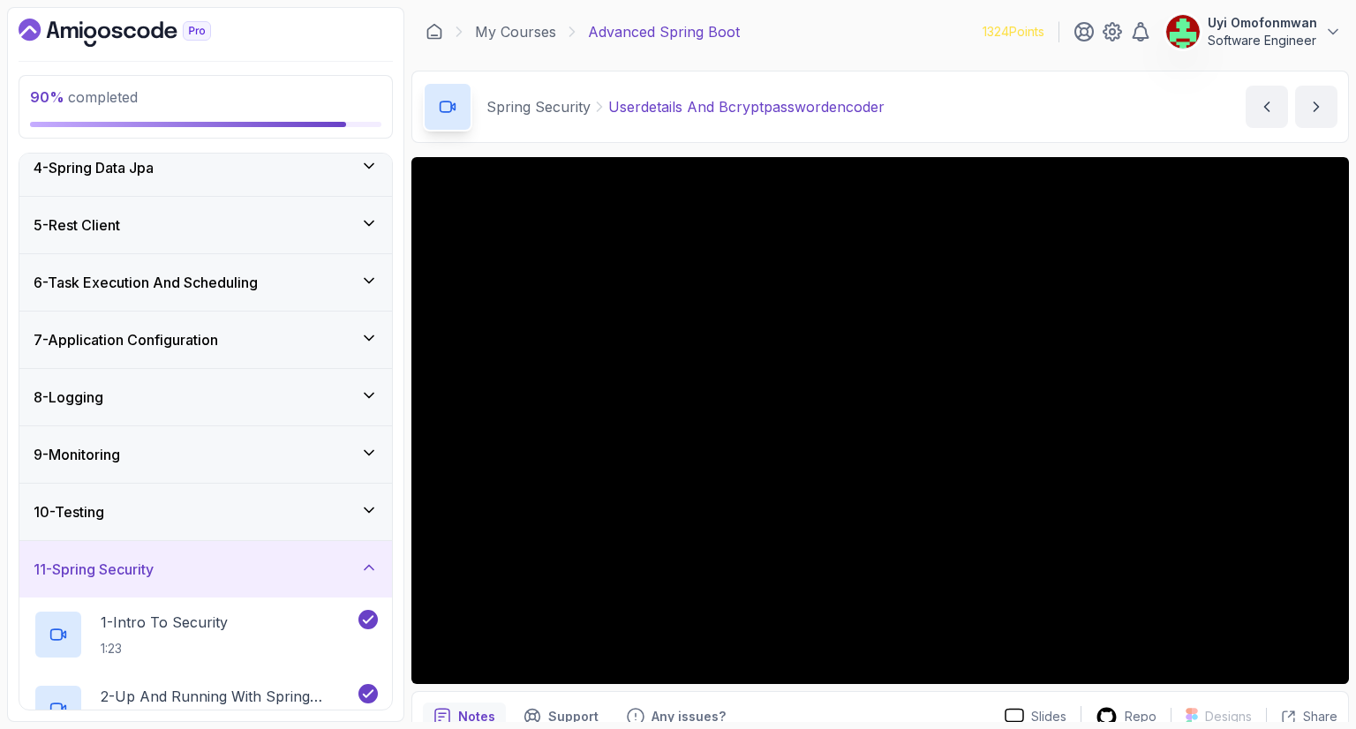
click at [167, 566] on div "11 - Spring Security" at bounding box center [206, 569] width 344 height 21
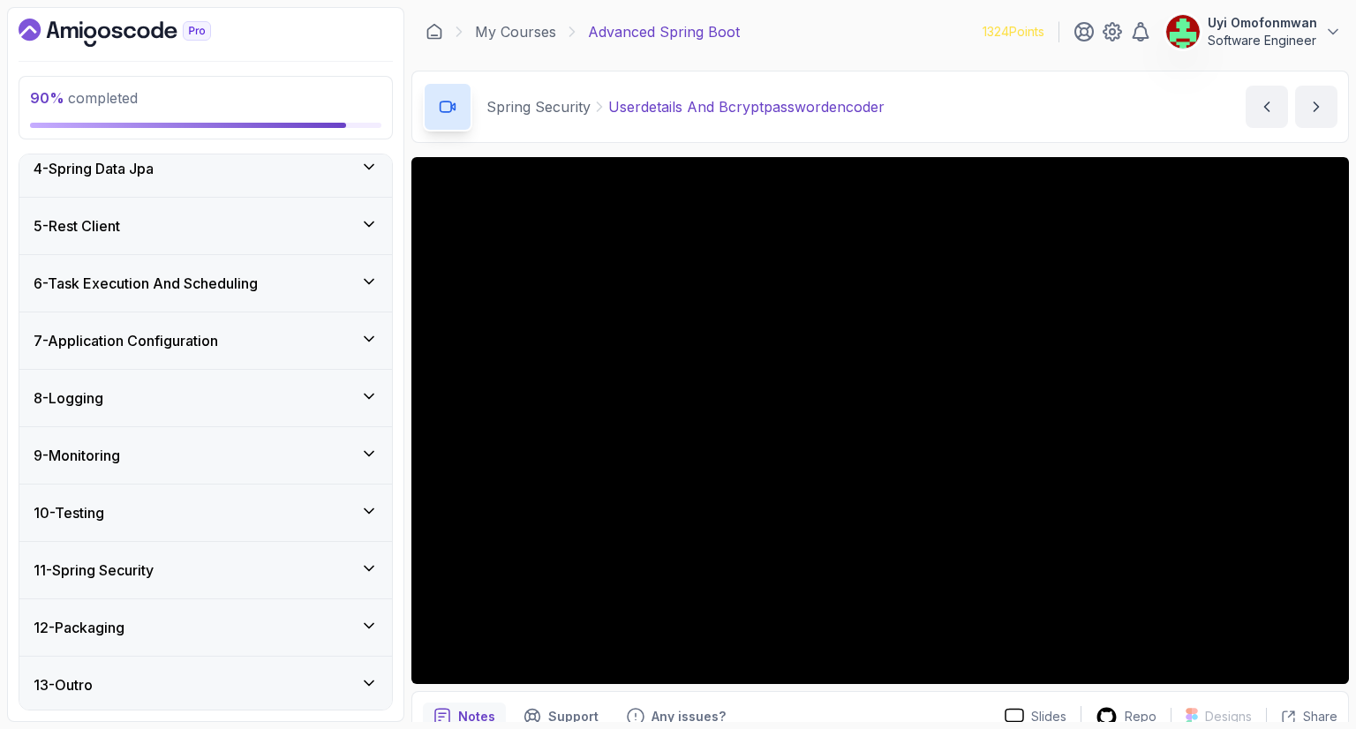
click at [167, 566] on div "11 - Spring Security" at bounding box center [206, 570] width 344 height 21
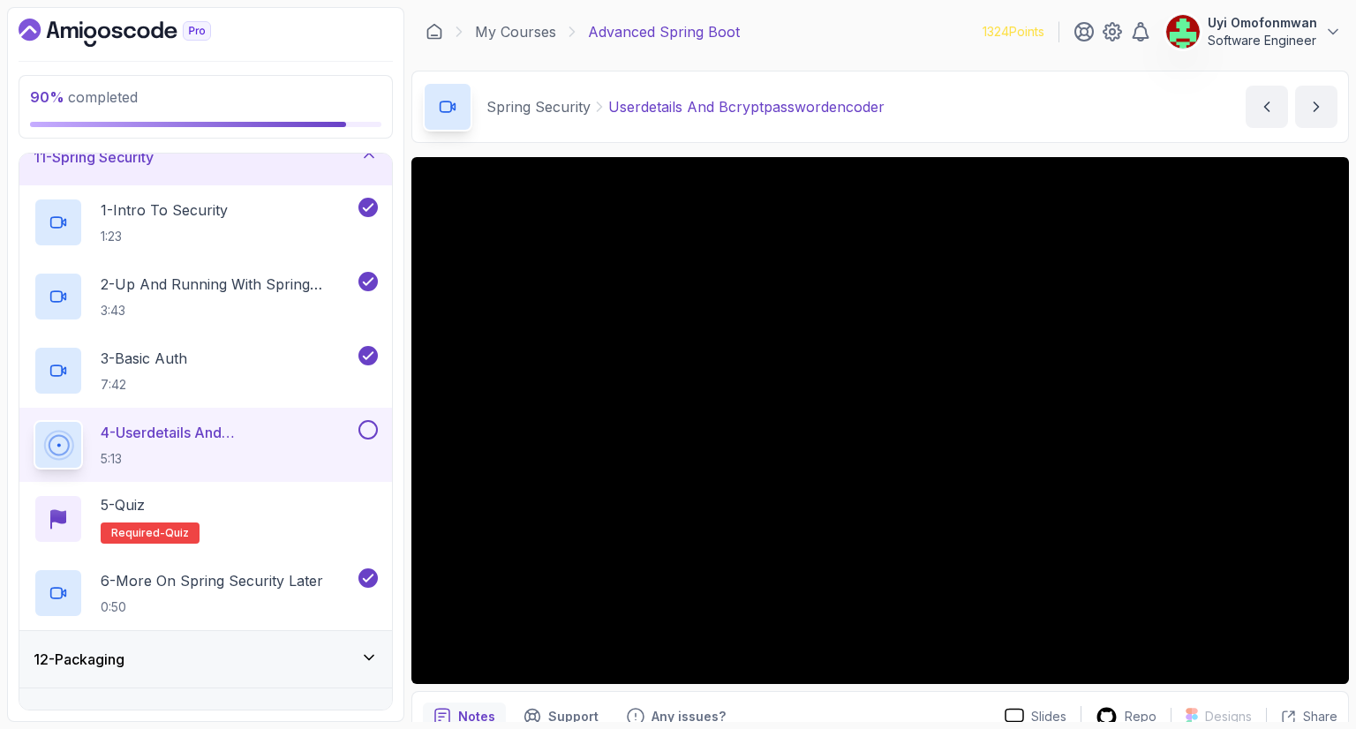
scroll to position [631, 0]
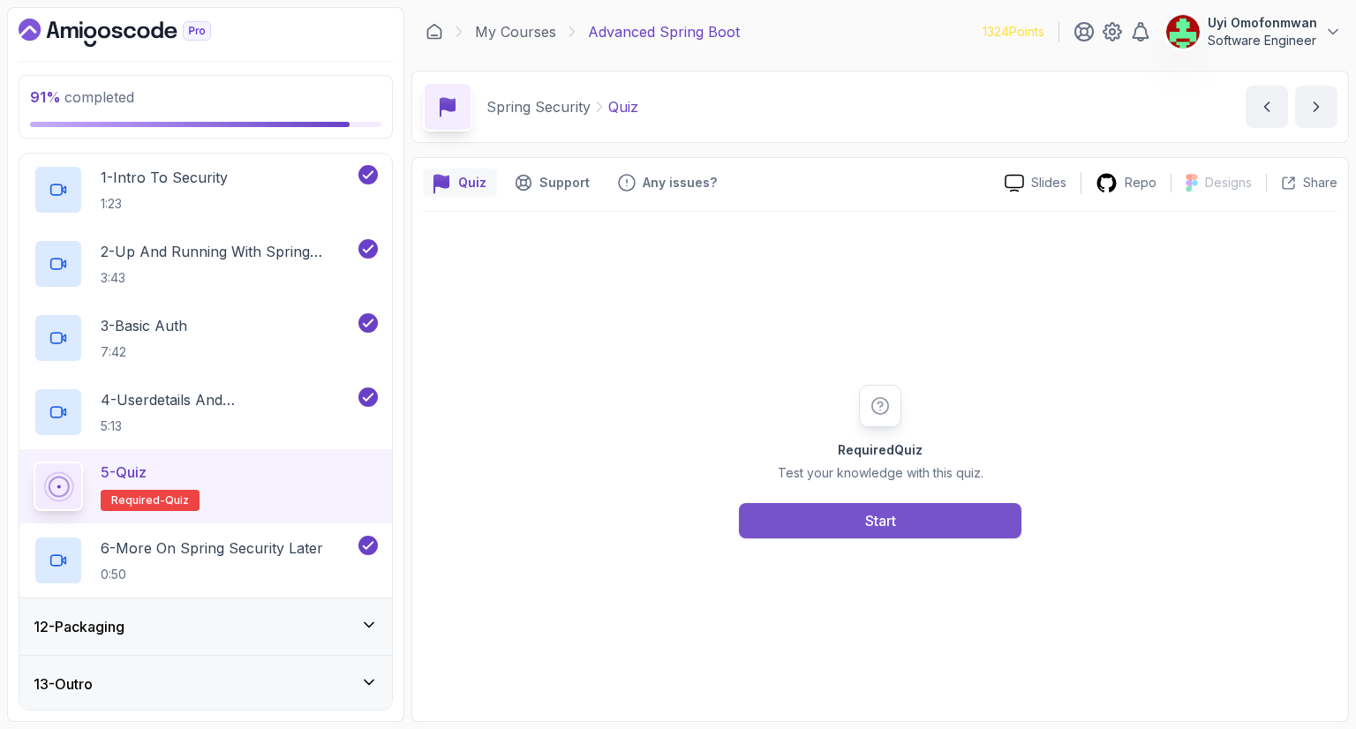
click at [780, 518] on button "Start" at bounding box center [880, 520] width 282 height 35
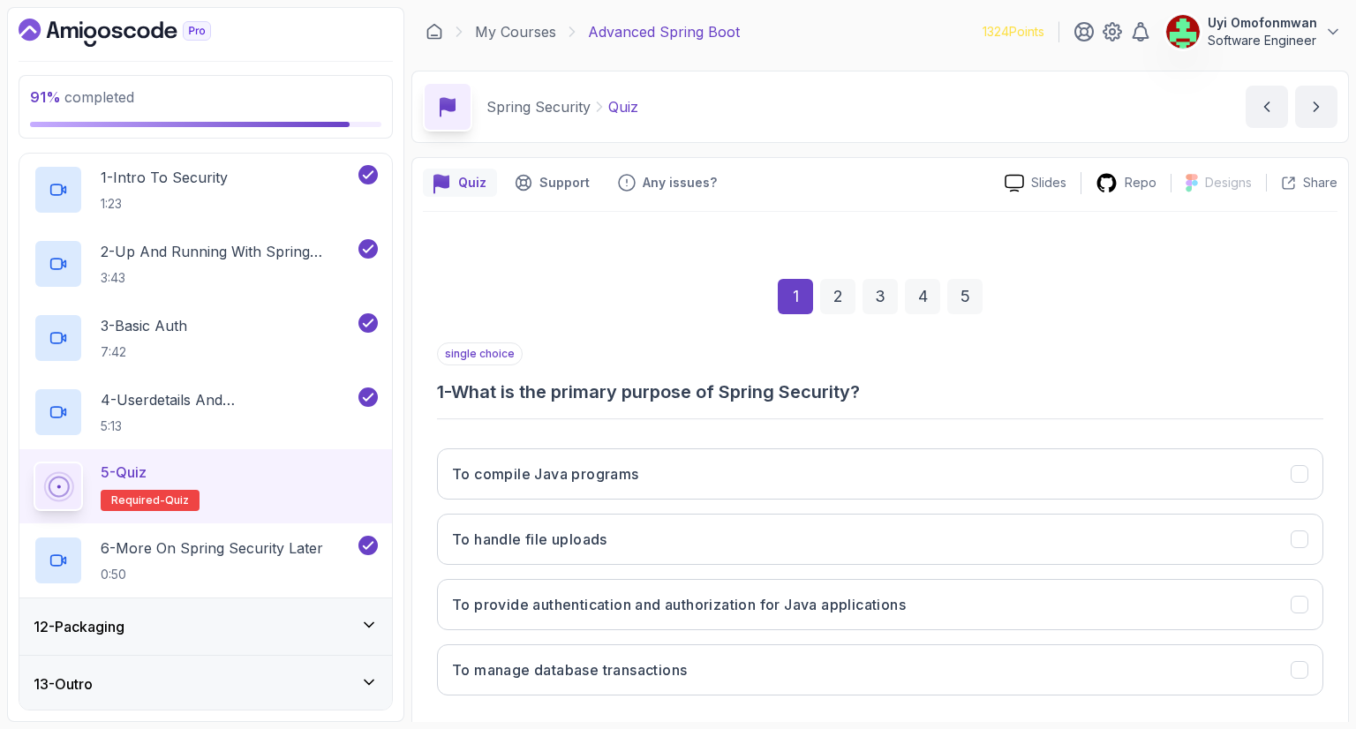
click at [944, 358] on div "single choice 1 - What is the primary purpose of Spring Security?" at bounding box center [880, 374] width 886 height 62
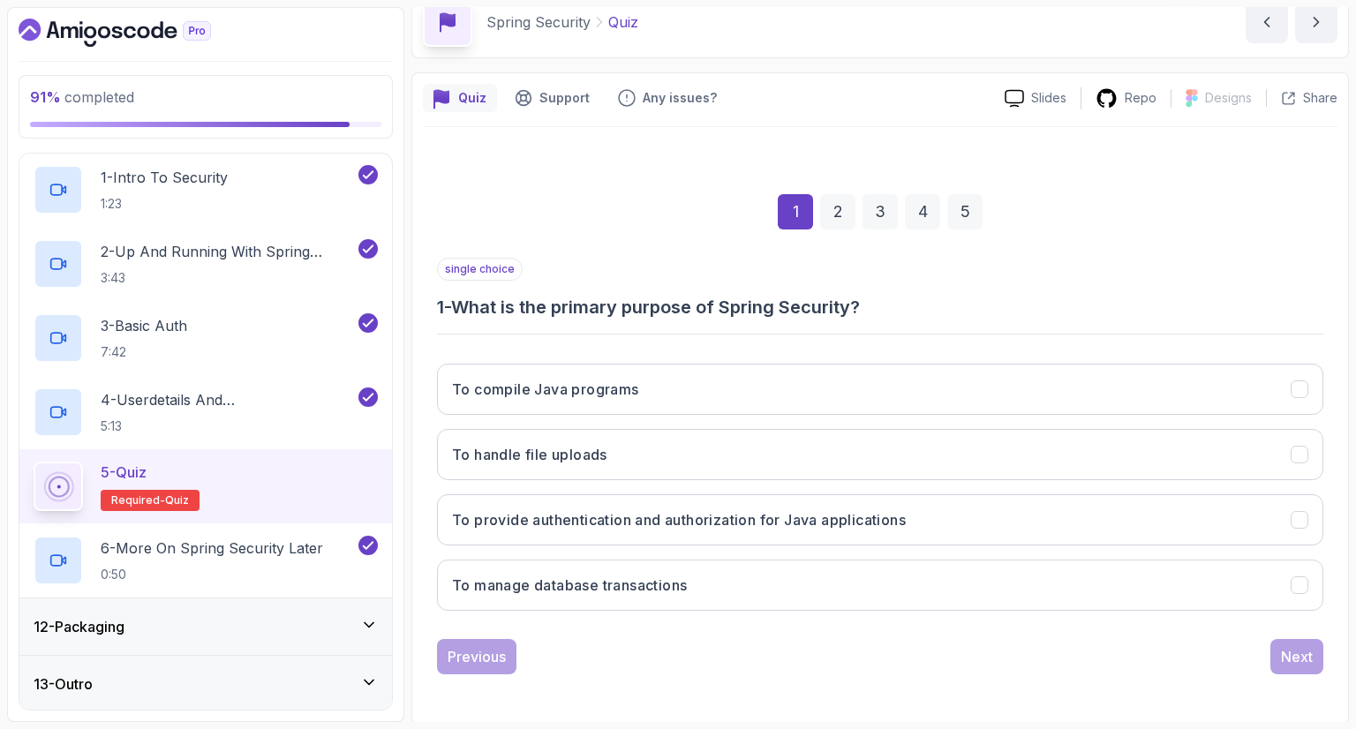
scroll to position [85, 0]
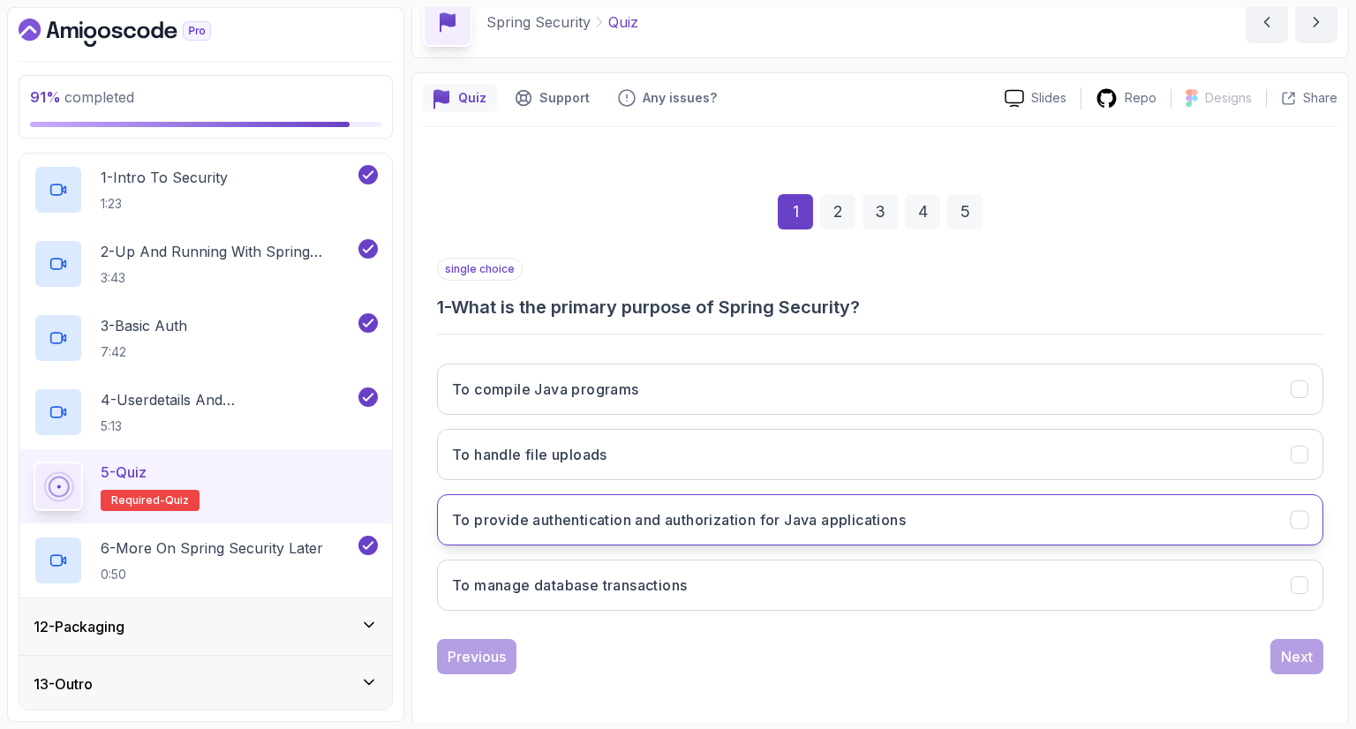
click at [1005, 541] on button "To provide authentication and authorization for Java applications" at bounding box center [880, 519] width 886 height 51
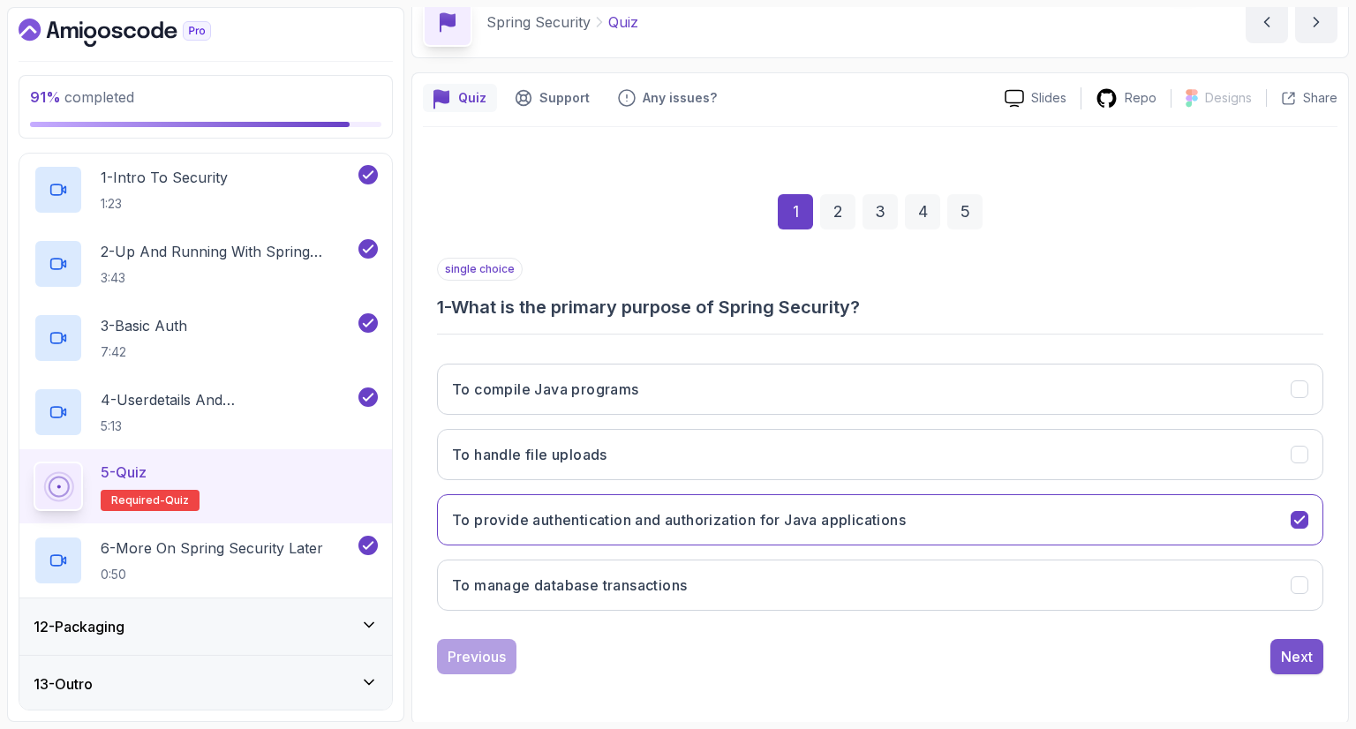
click at [1294, 650] on div "Next" at bounding box center [1297, 656] width 32 height 21
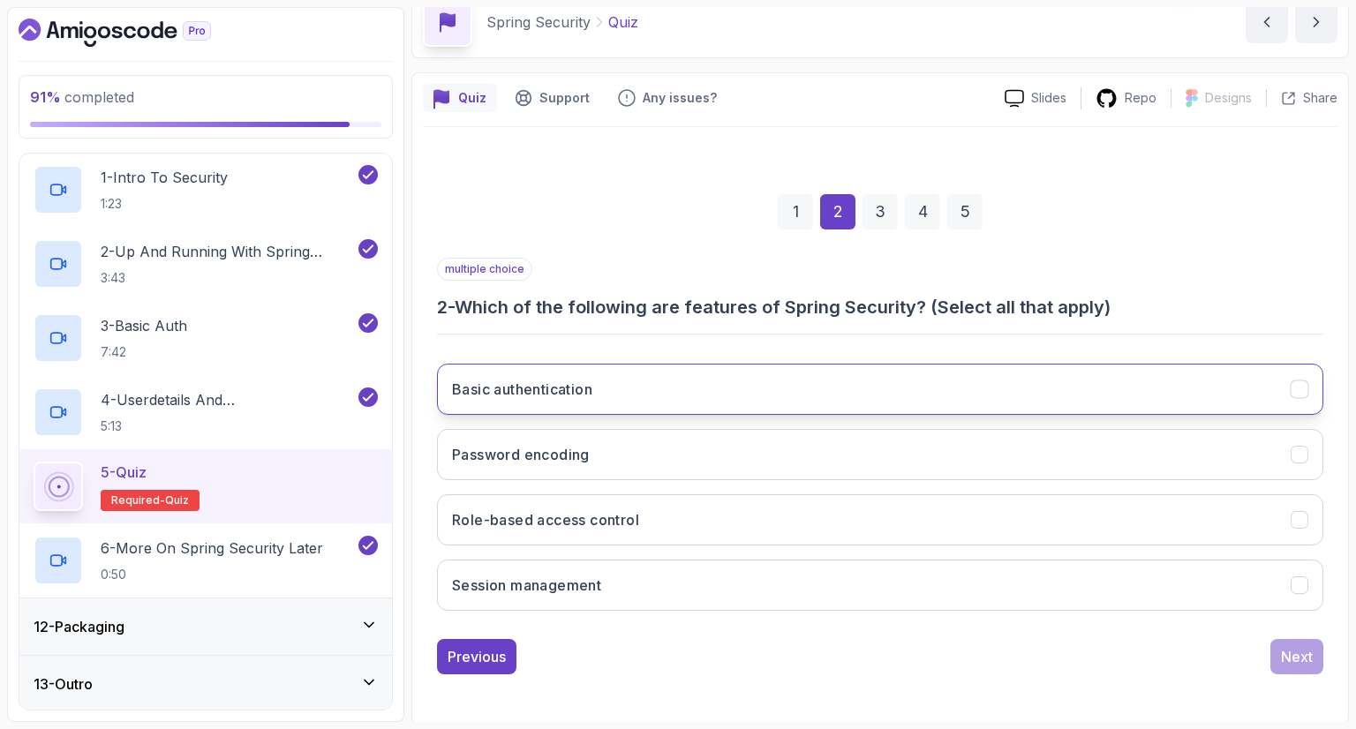
click at [1100, 400] on button "Basic authentication" at bounding box center [880, 389] width 886 height 51
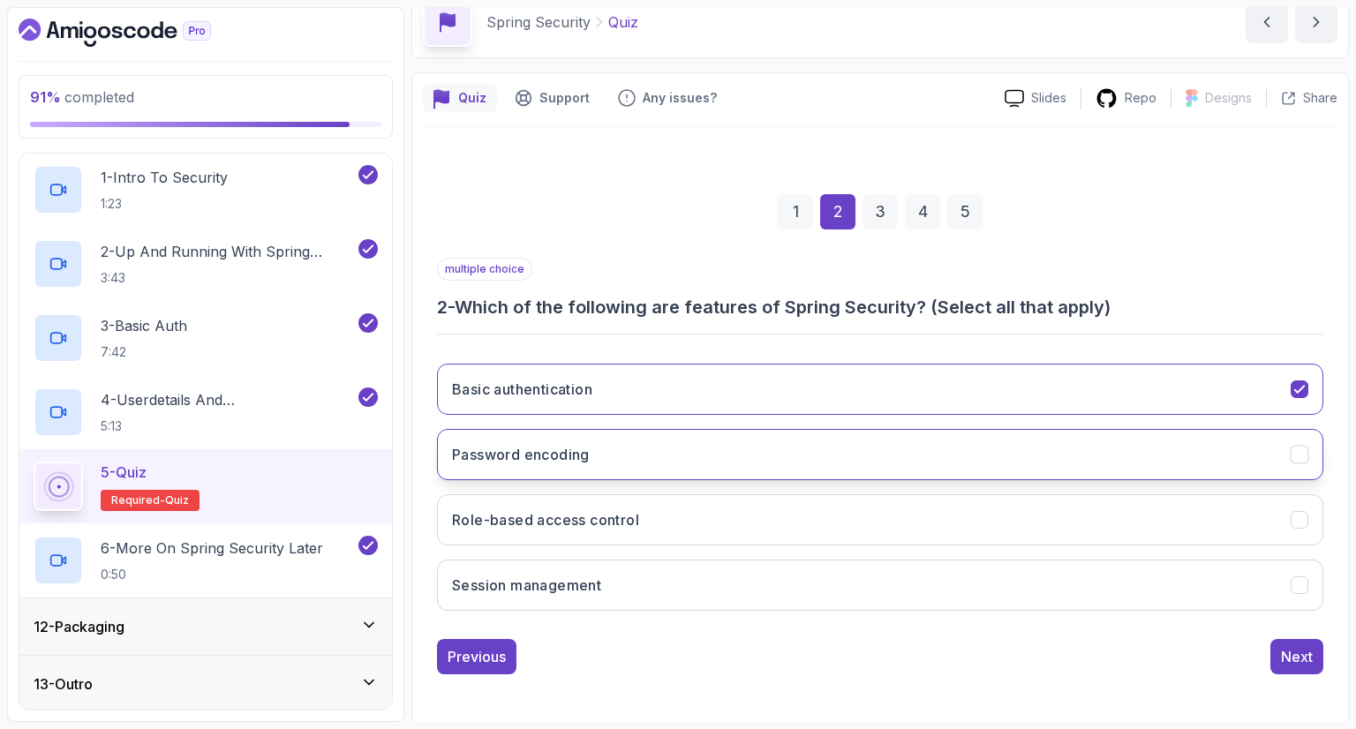
click at [1062, 468] on button "Password encoding" at bounding box center [880, 454] width 886 height 51
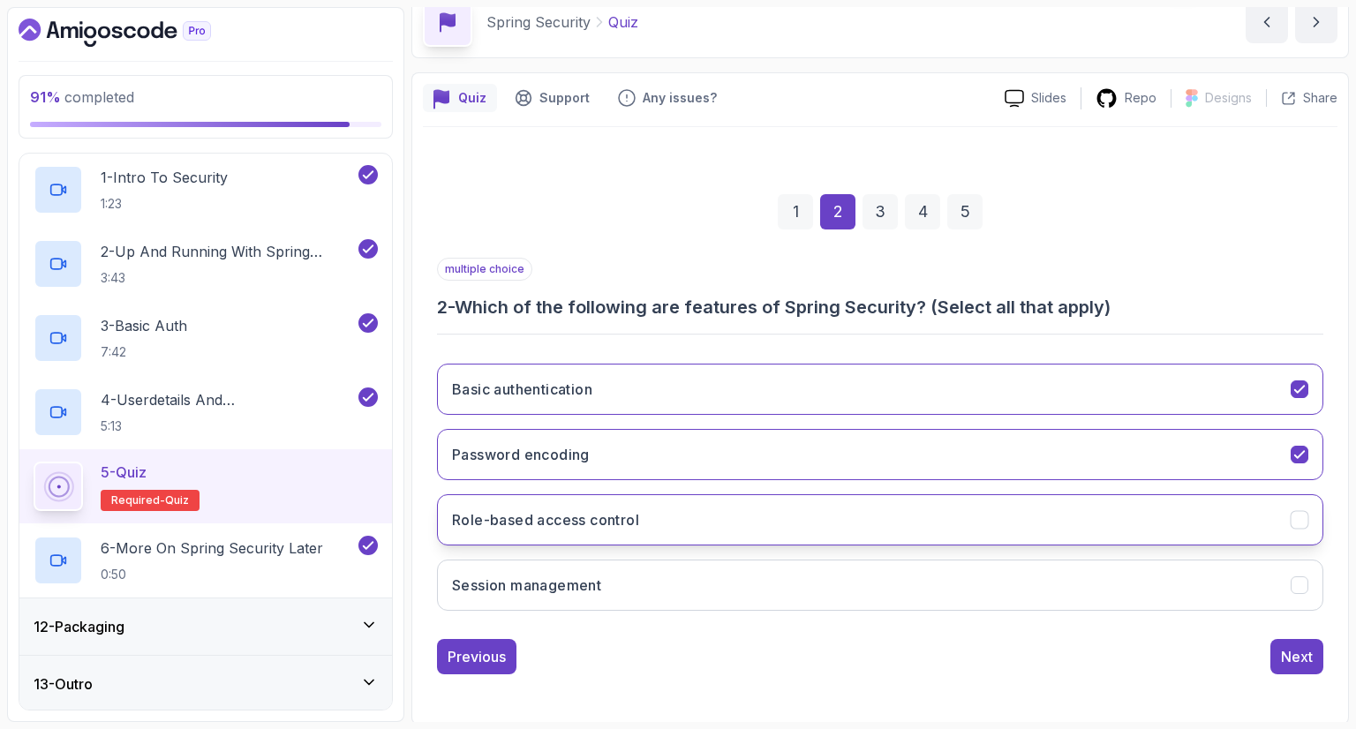
click at [1028, 538] on button "Role-based access control" at bounding box center [880, 519] width 886 height 51
click at [1038, 584] on button "Session management" at bounding box center [880, 585] width 886 height 51
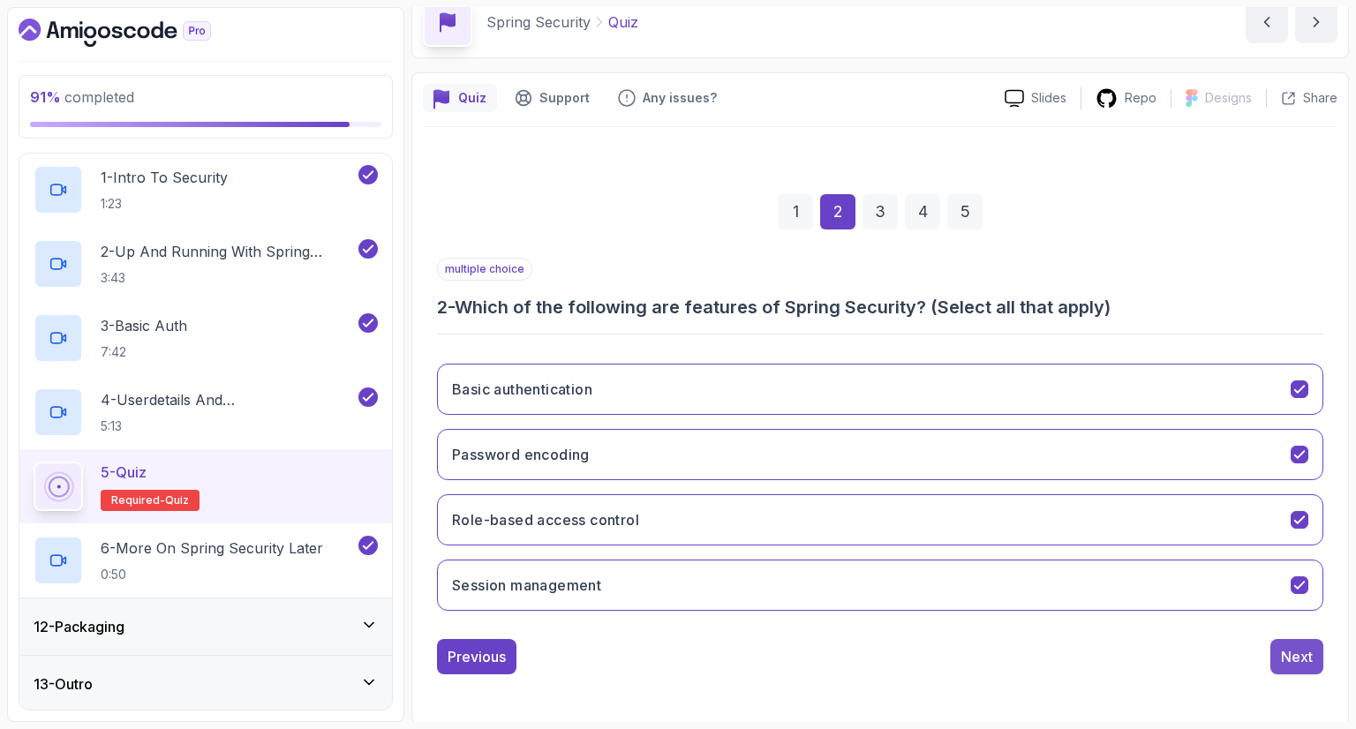
click at [1302, 647] on div "Next" at bounding box center [1297, 656] width 32 height 21
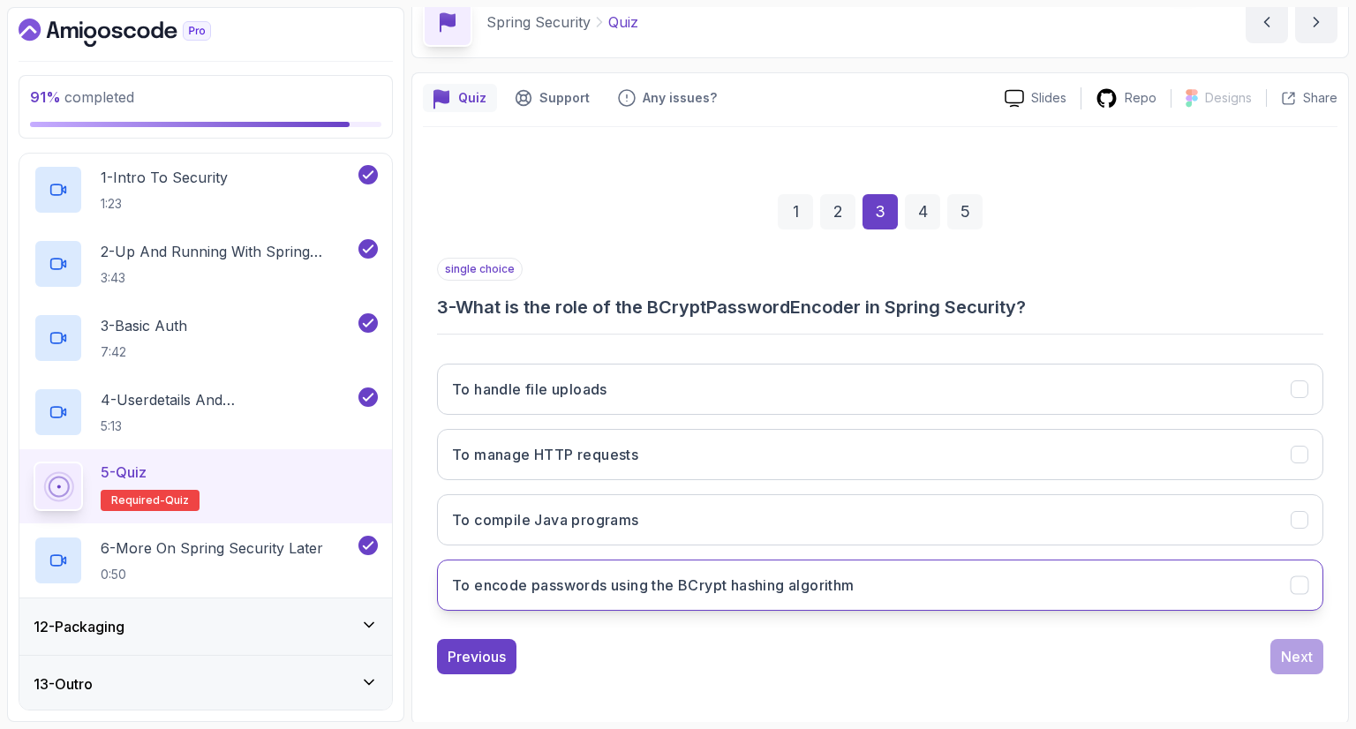
click at [967, 583] on button "To encode passwords using the BCrypt hashing algorithm" at bounding box center [880, 585] width 886 height 51
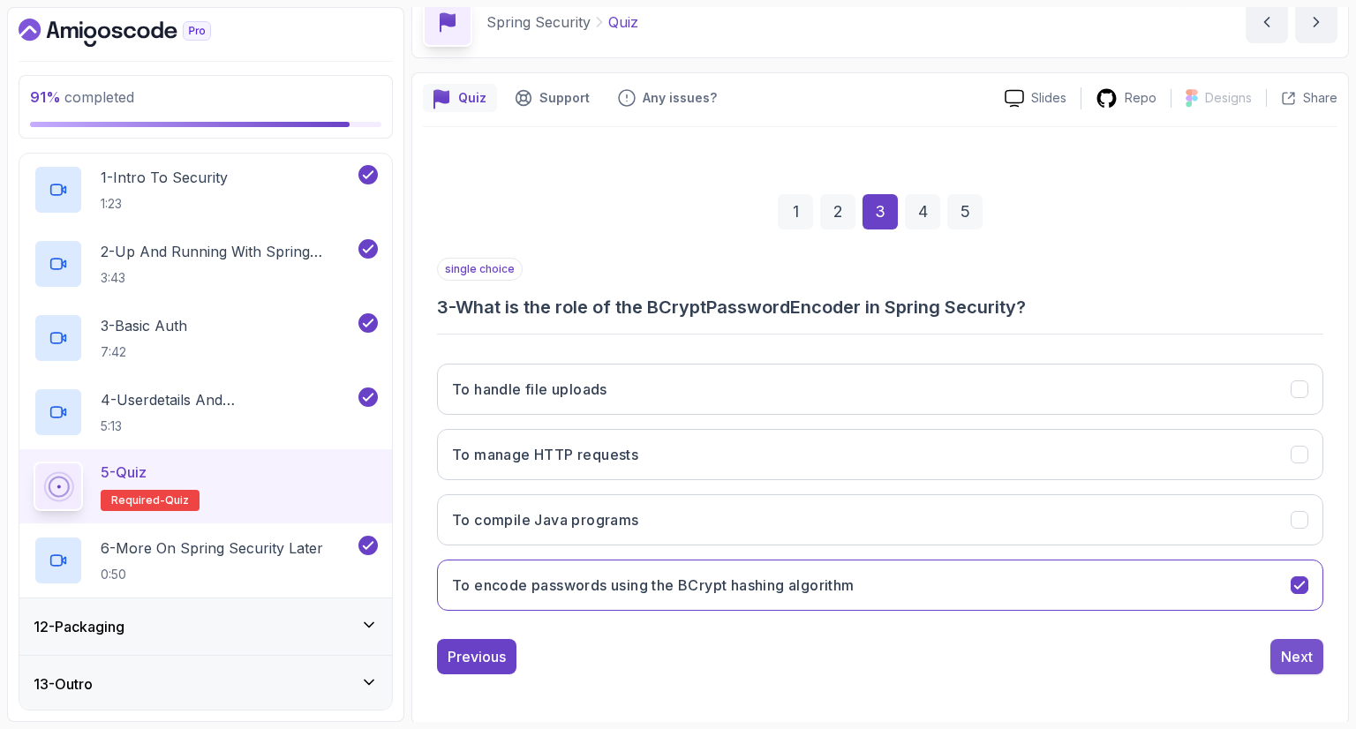
click at [1309, 642] on button "Next" at bounding box center [1296, 656] width 53 height 35
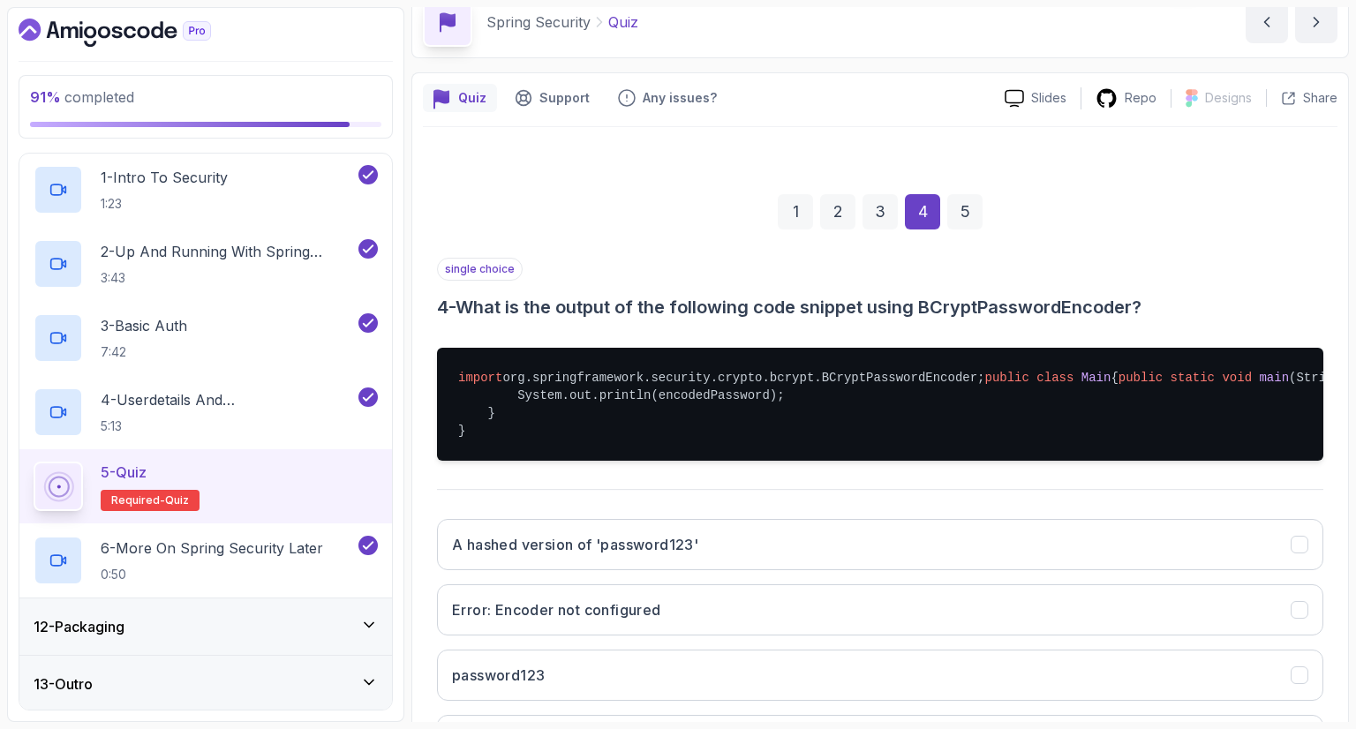
click at [1139, 219] on div "1 2 3 4 5" at bounding box center [880, 212] width 886 height 92
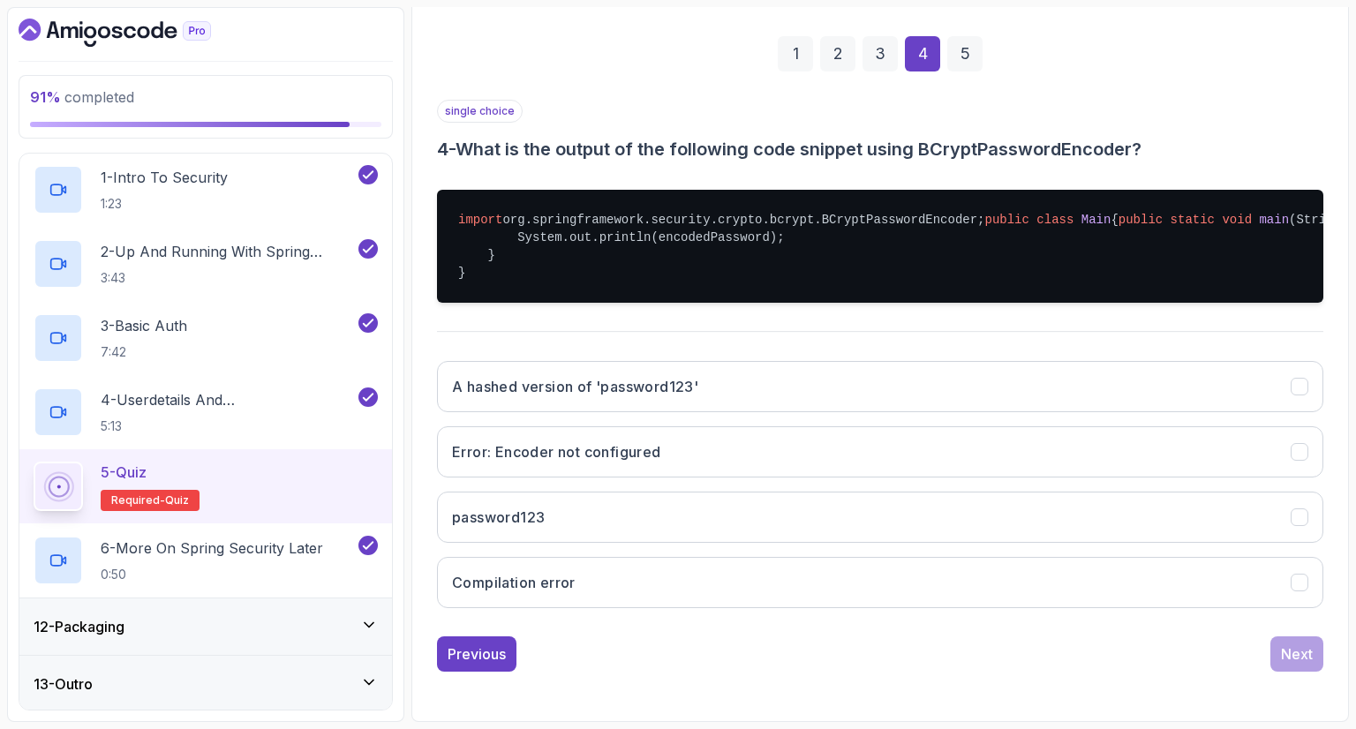
scroll to position [261, 0]
click at [792, 412] on button "A hashed version of 'password123'" at bounding box center [880, 386] width 886 height 51
click at [1175, 102] on div "single choice 4 - What is the output of the following code snippet using BCrypt…" at bounding box center [880, 131] width 886 height 62
click at [1281, 644] on div "Next" at bounding box center [1297, 654] width 32 height 21
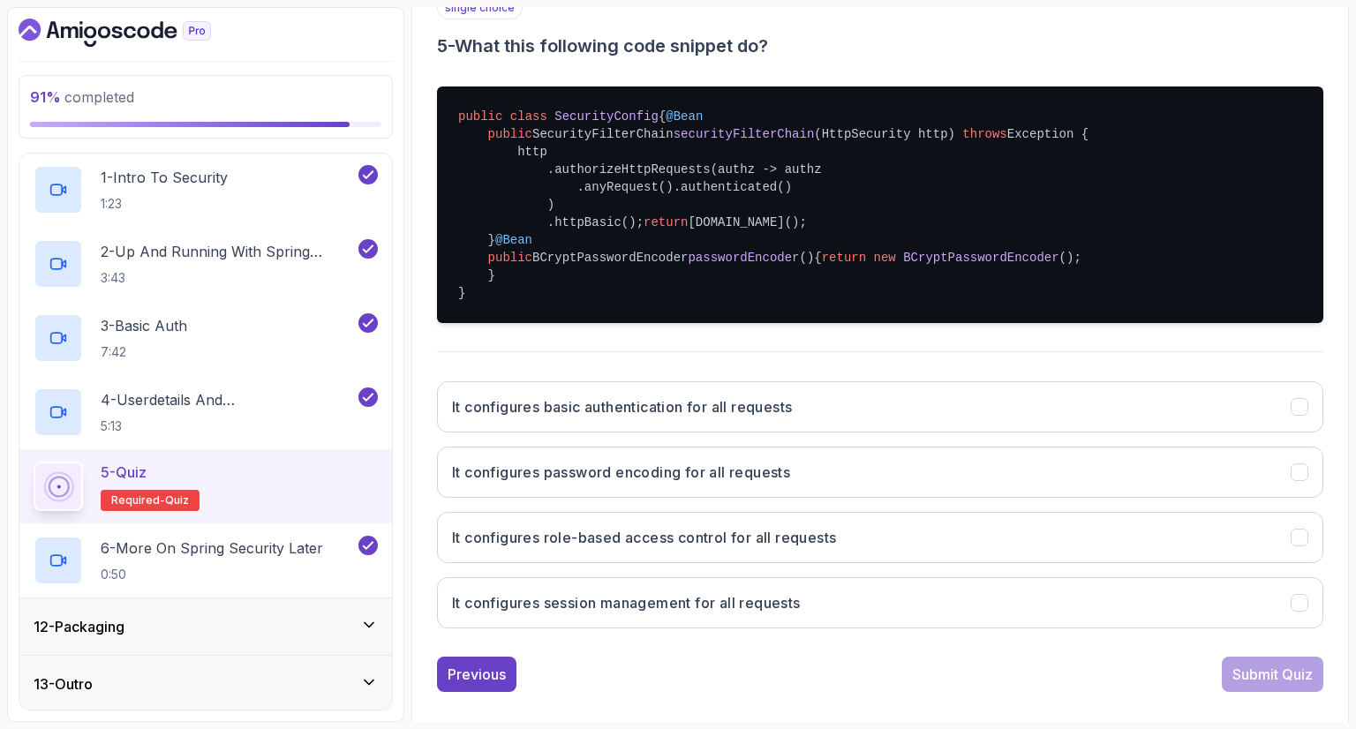
click at [1119, 29] on div "single choice 5 - What this following code snippet do?" at bounding box center [880, 27] width 886 height 62
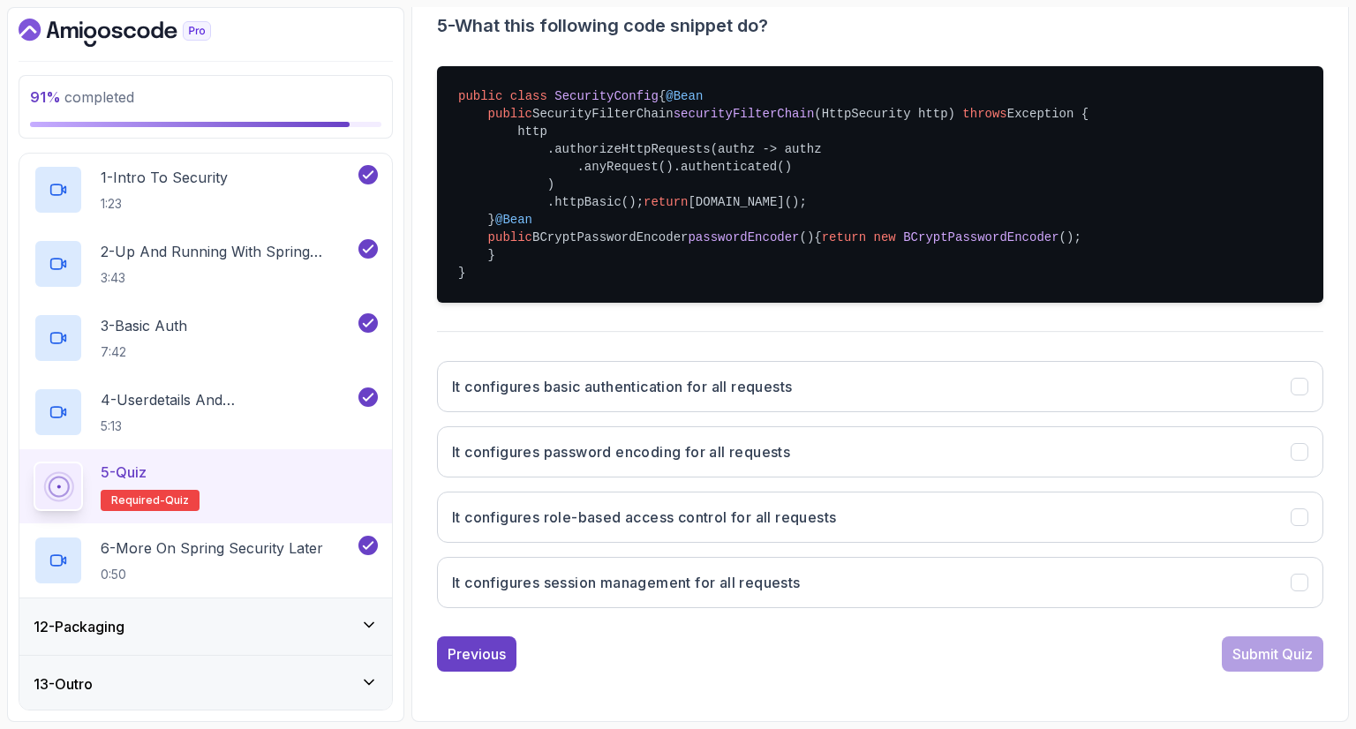
scroll to position [470, 0]
click at [911, 387] on button "It configures basic authentication for all requests" at bounding box center [880, 386] width 886 height 51
click at [1261, 663] on div "Submit Quiz" at bounding box center [1272, 654] width 80 height 21
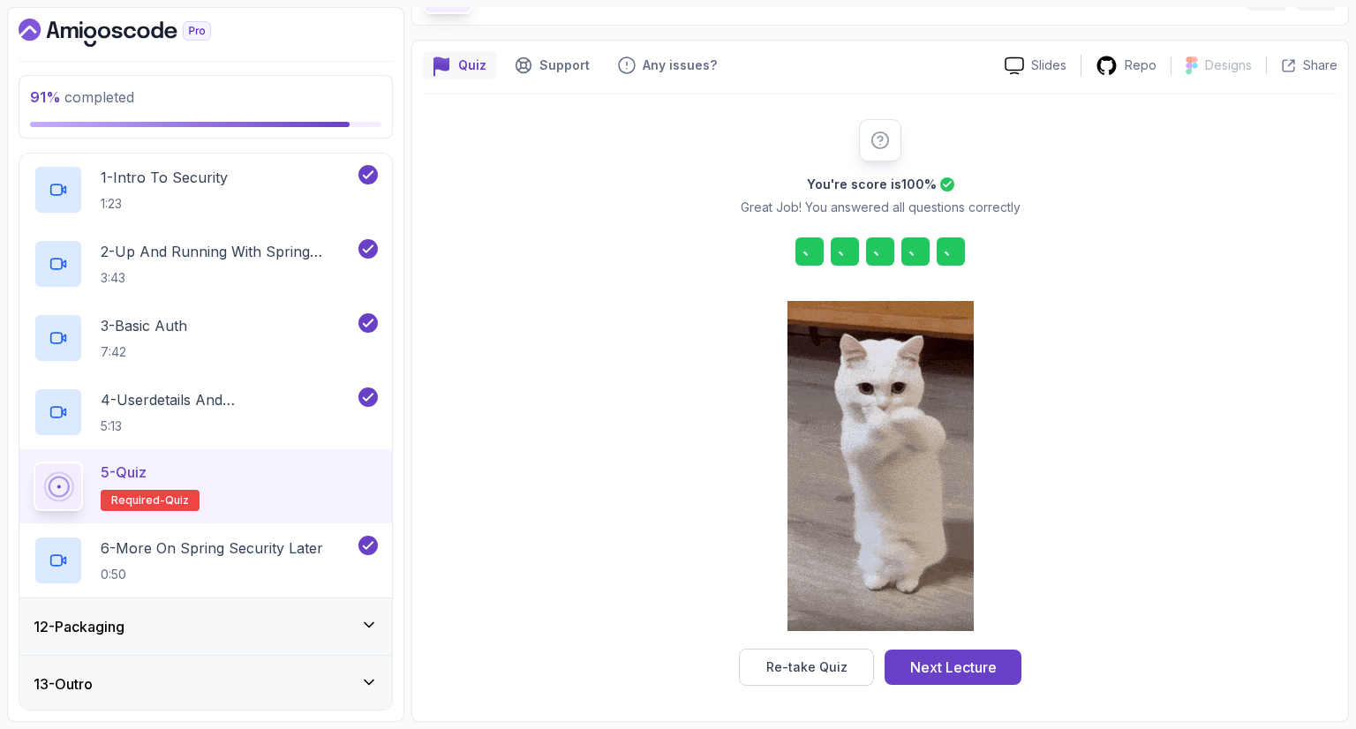
scroll to position [117, 0]
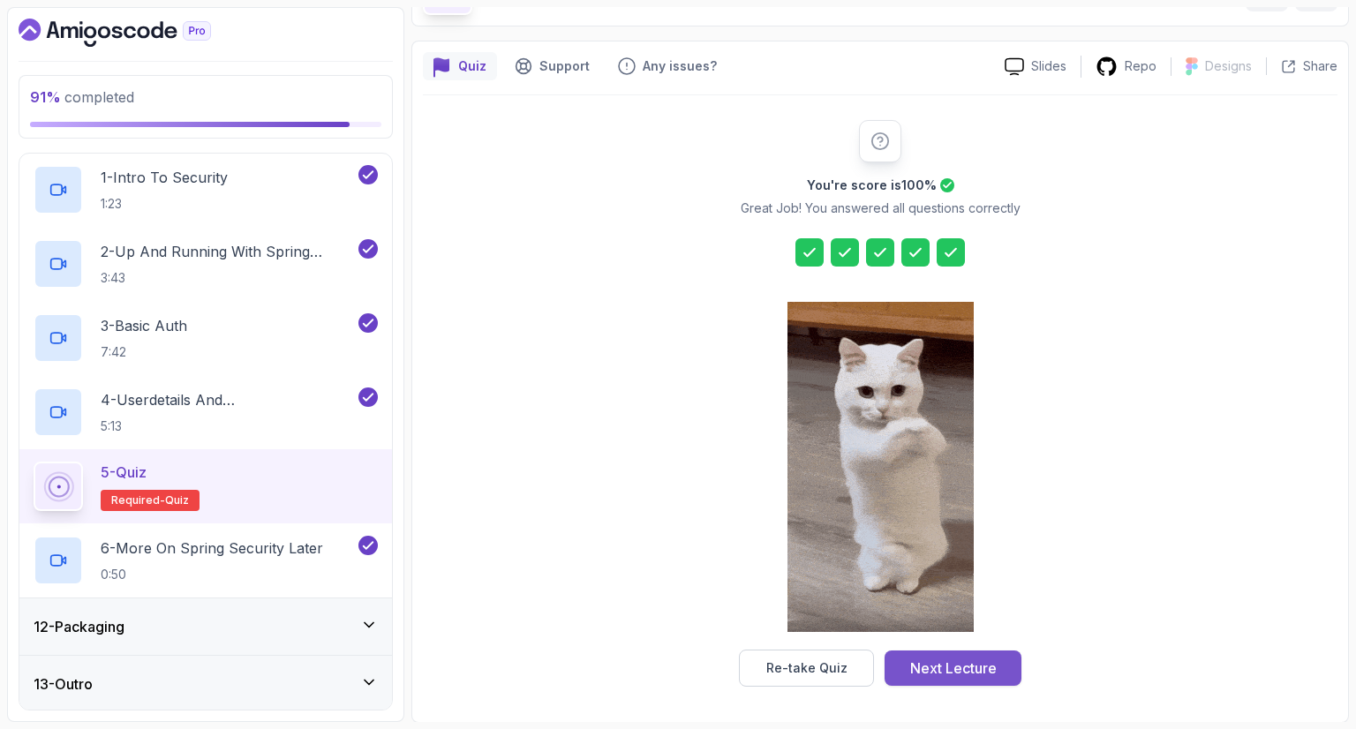
click at [939, 675] on div "Next Lecture" at bounding box center [953, 668] width 87 height 21
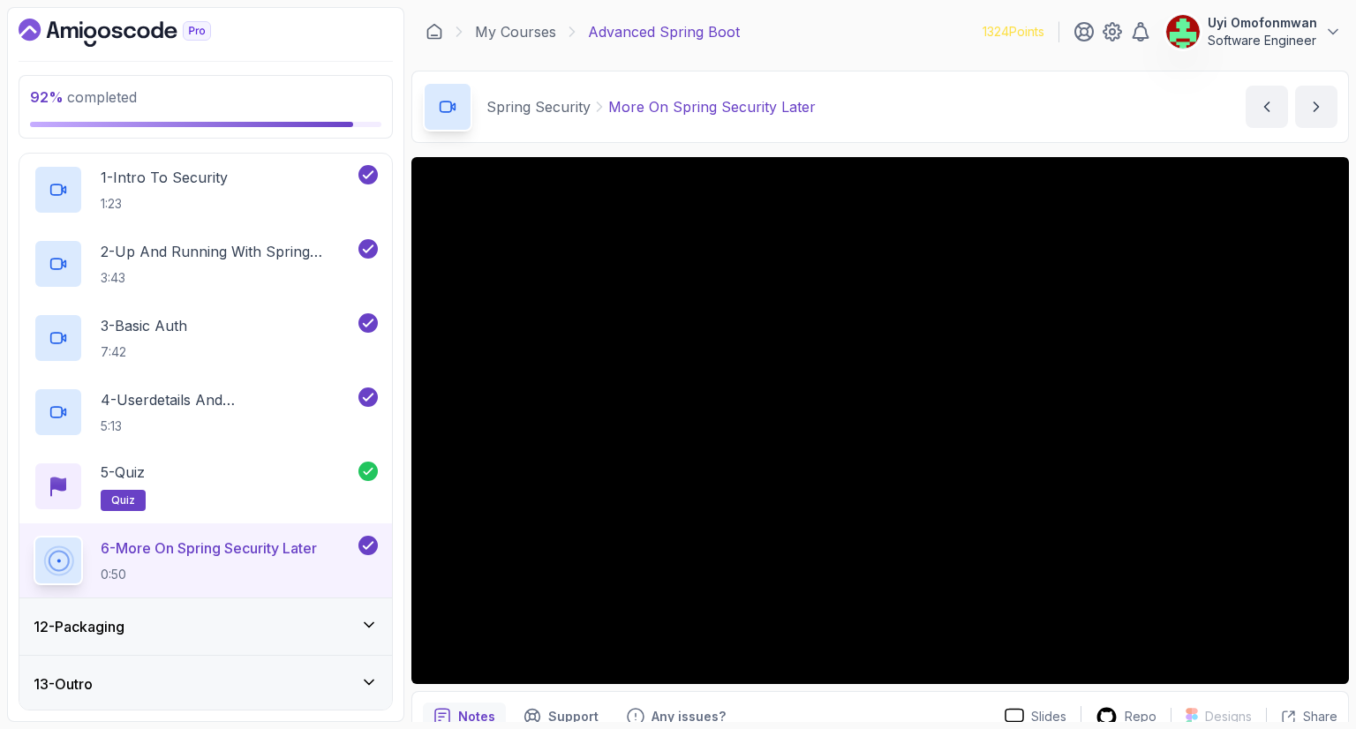
click at [133, 632] on div "12 - Packaging" at bounding box center [206, 626] width 344 height 21
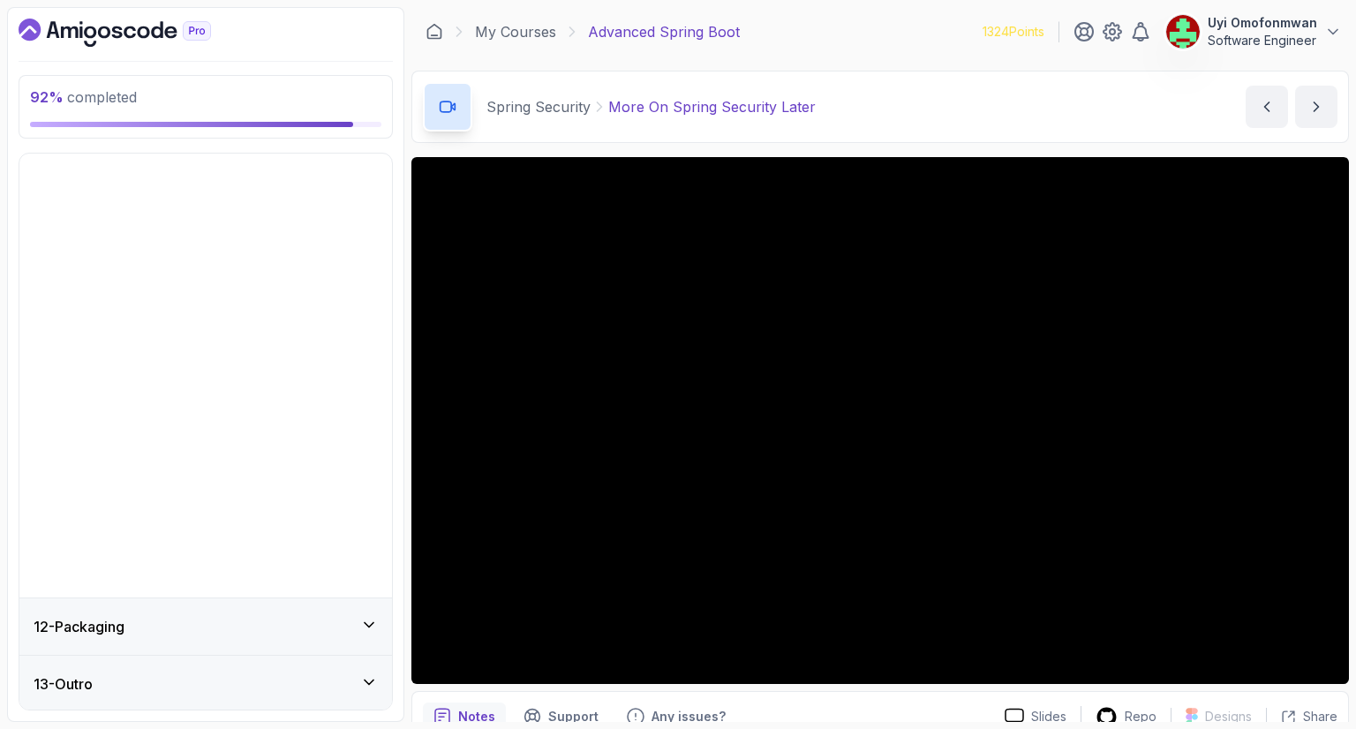
scroll to position [186, 0]
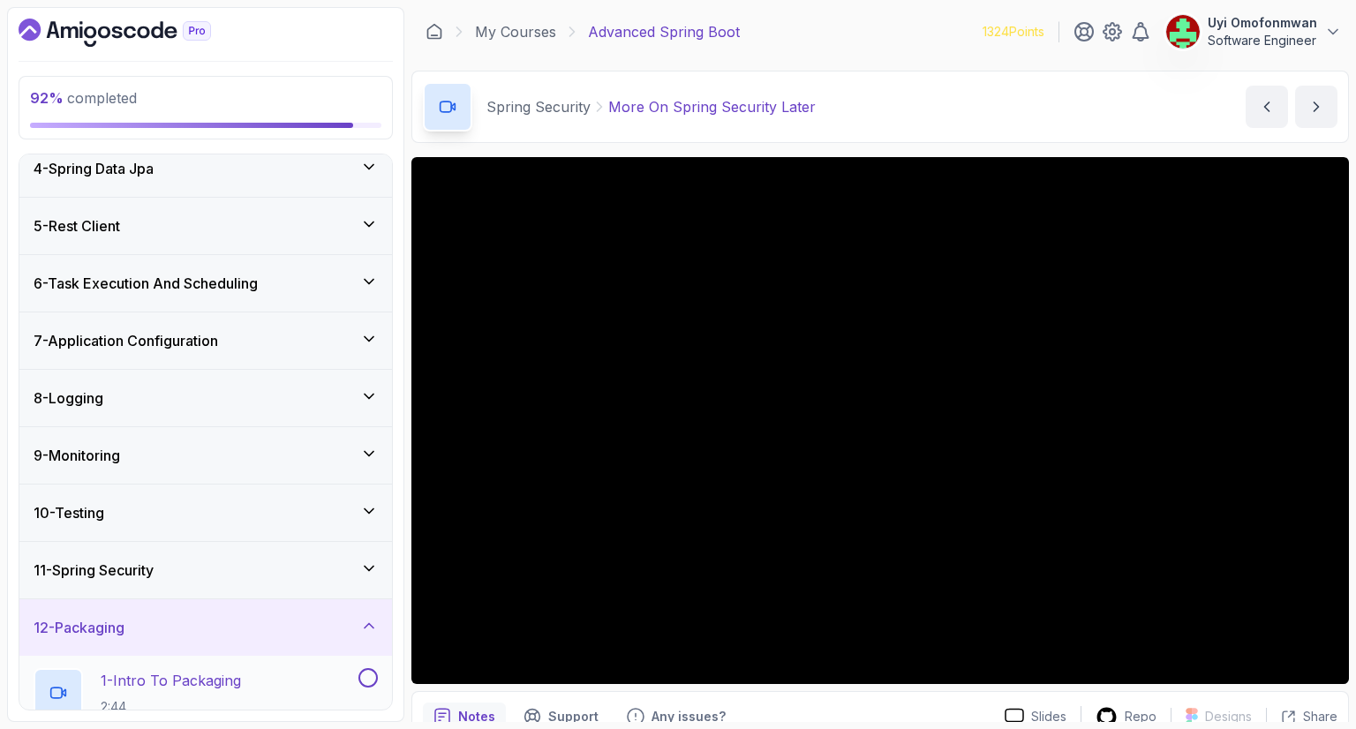
click at [164, 674] on p "1 - Intro To Packaging" at bounding box center [171, 680] width 140 height 21
click at [1004, 108] on div "Packaging Intro To Packaging Intro To Packaging by nelson" at bounding box center [879, 107] width 937 height 72
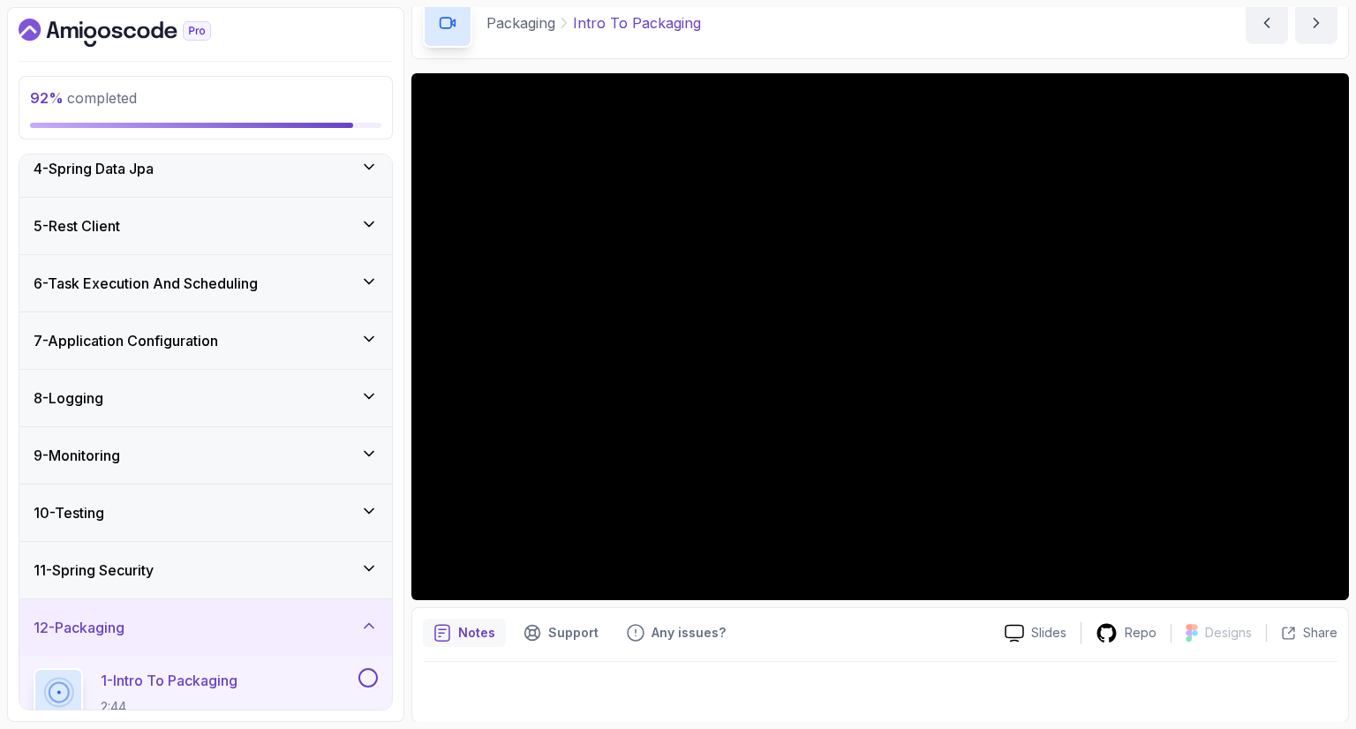
scroll to position [85, 0]
click at [76, 690] on div at bounding box center [58, 692] width 41 height 41
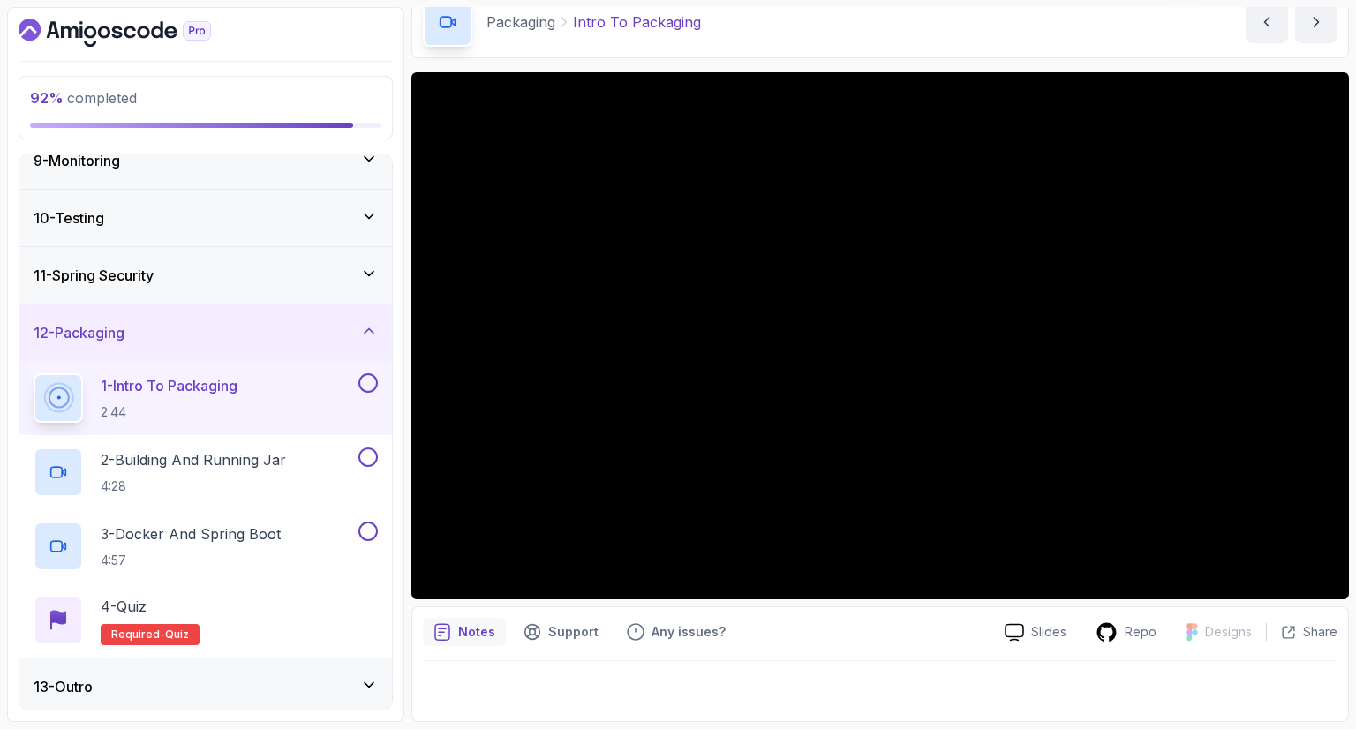
scroll to position [483, 0]
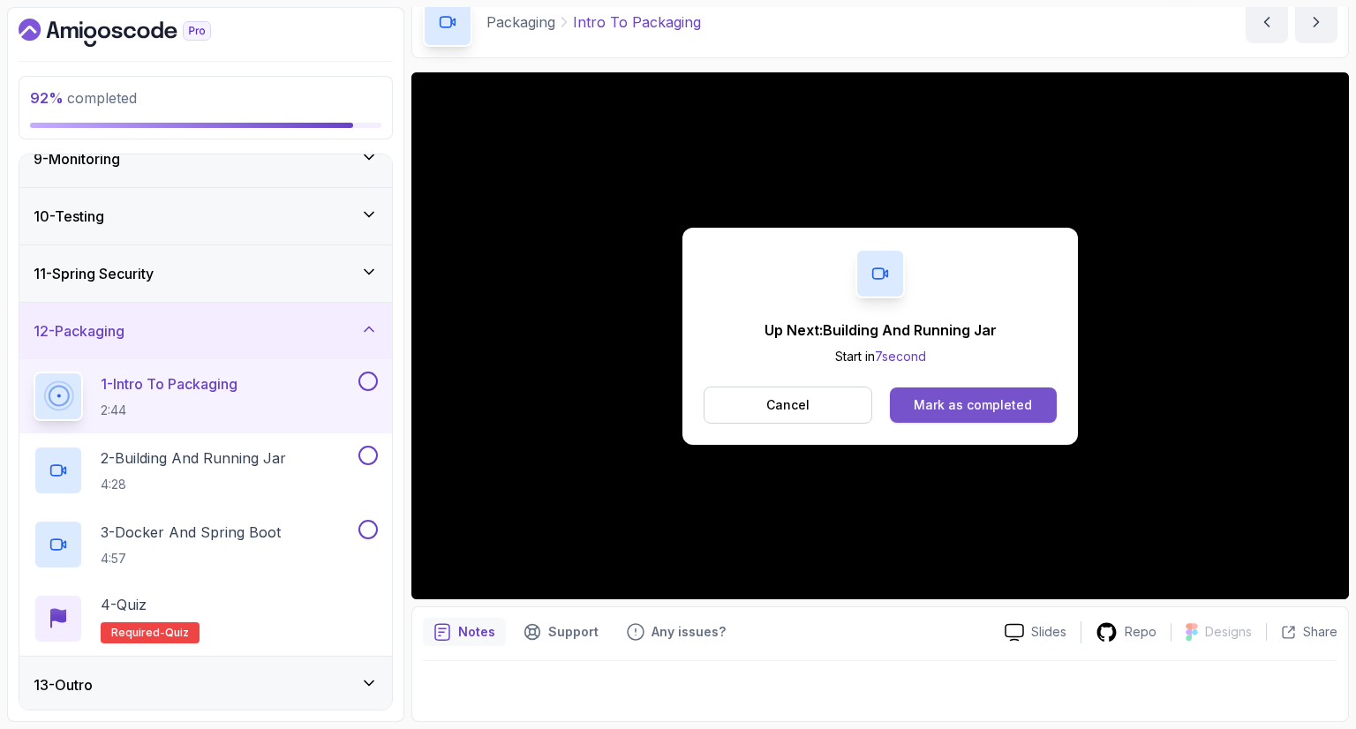
click at [960, 392] on button "Mark as completed" at bounding box center [973, 405] width 167 height 35
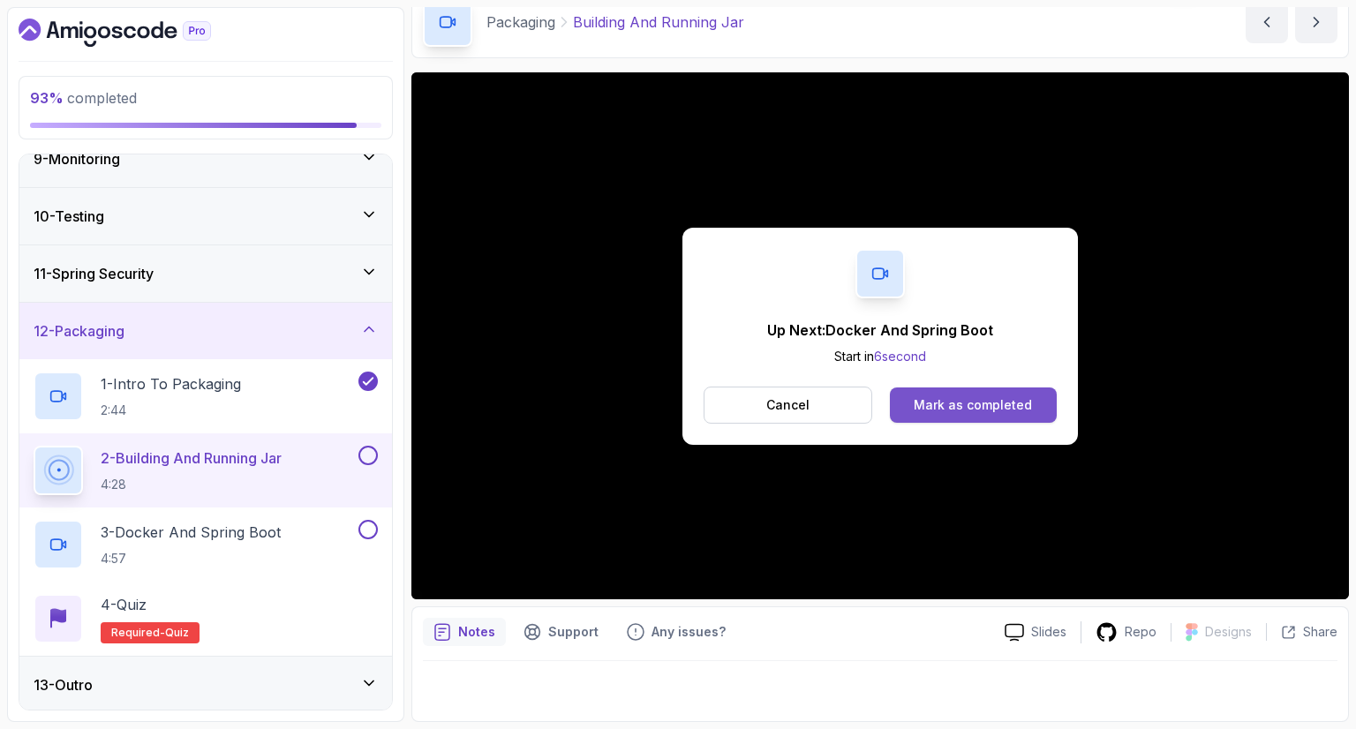
click at [958, 399] on div "Mark as completed" at bounding box center [973, 405] width 118 height 18
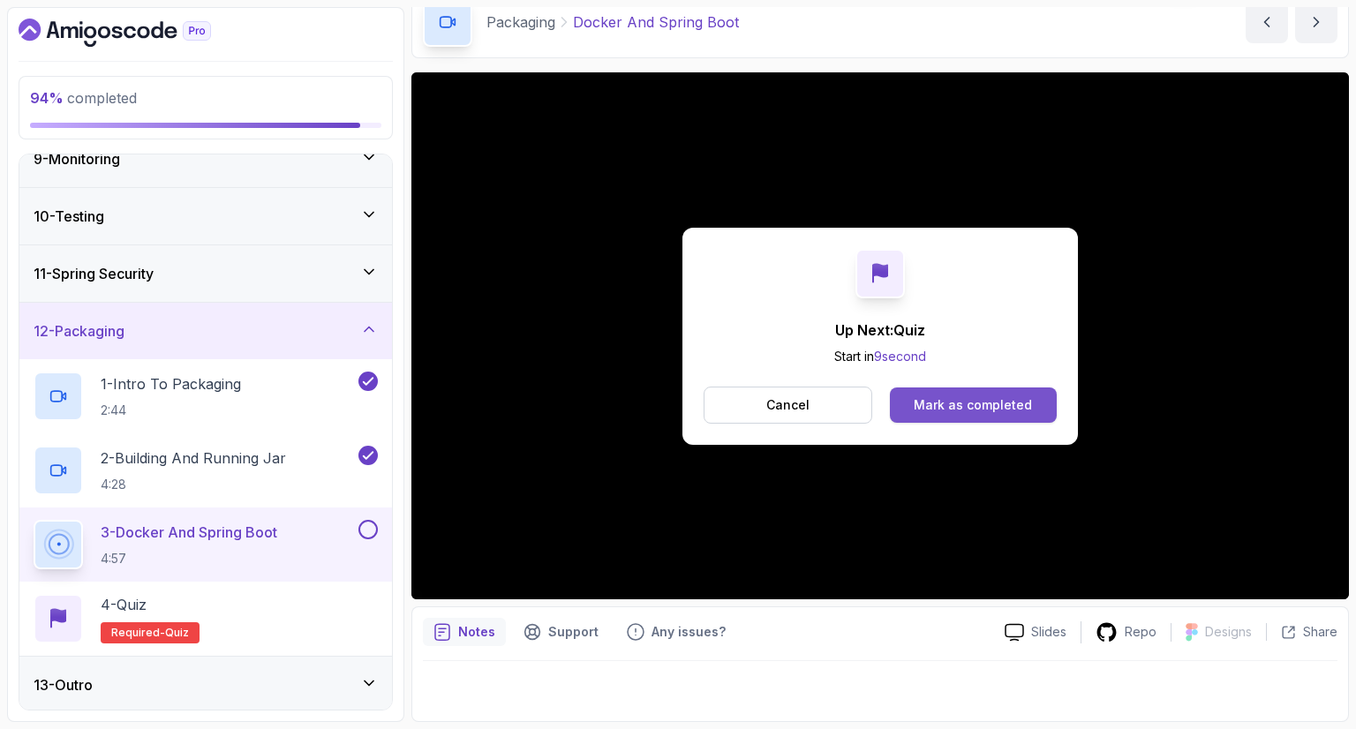
click at [976, 400] on div "Mark as completed" at bounding box center [973, 405] width 118 height 18
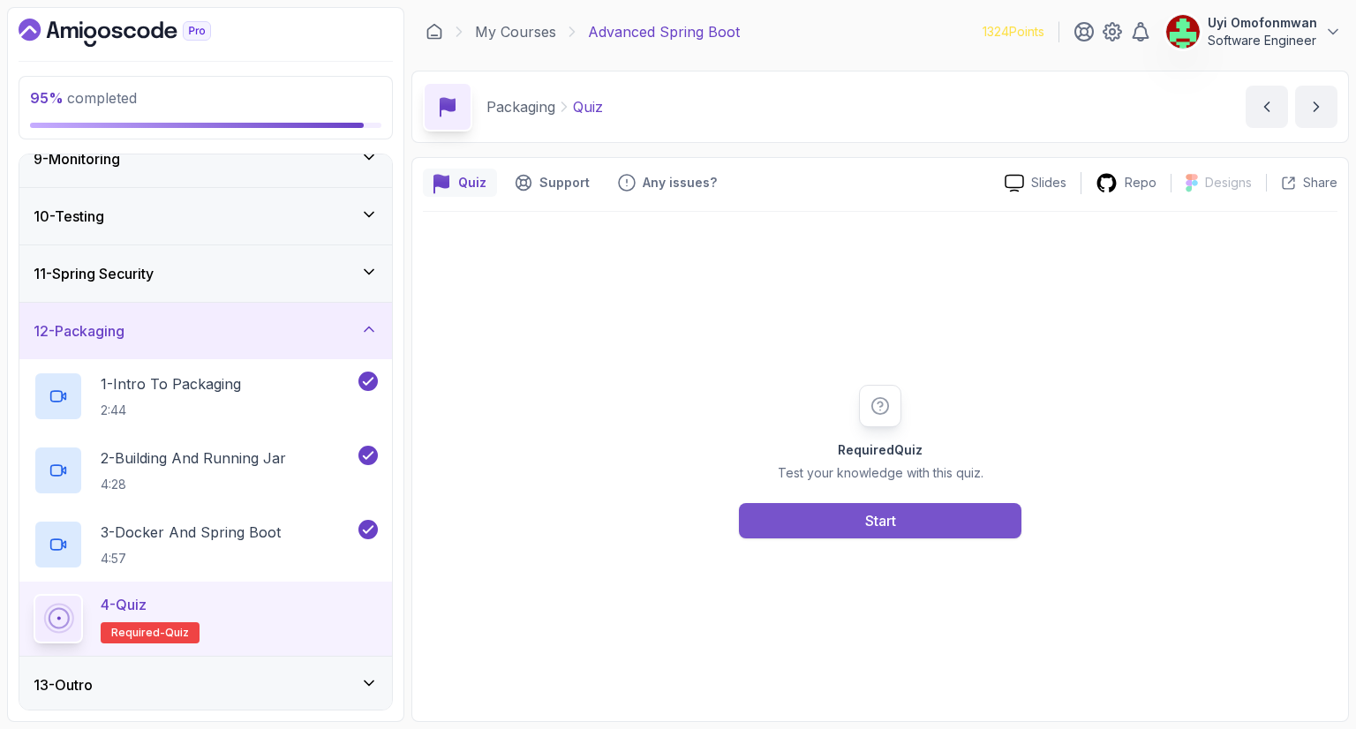
click at [858, 509] on button "Start" at bounding box center [880, 520] width 282 height 35
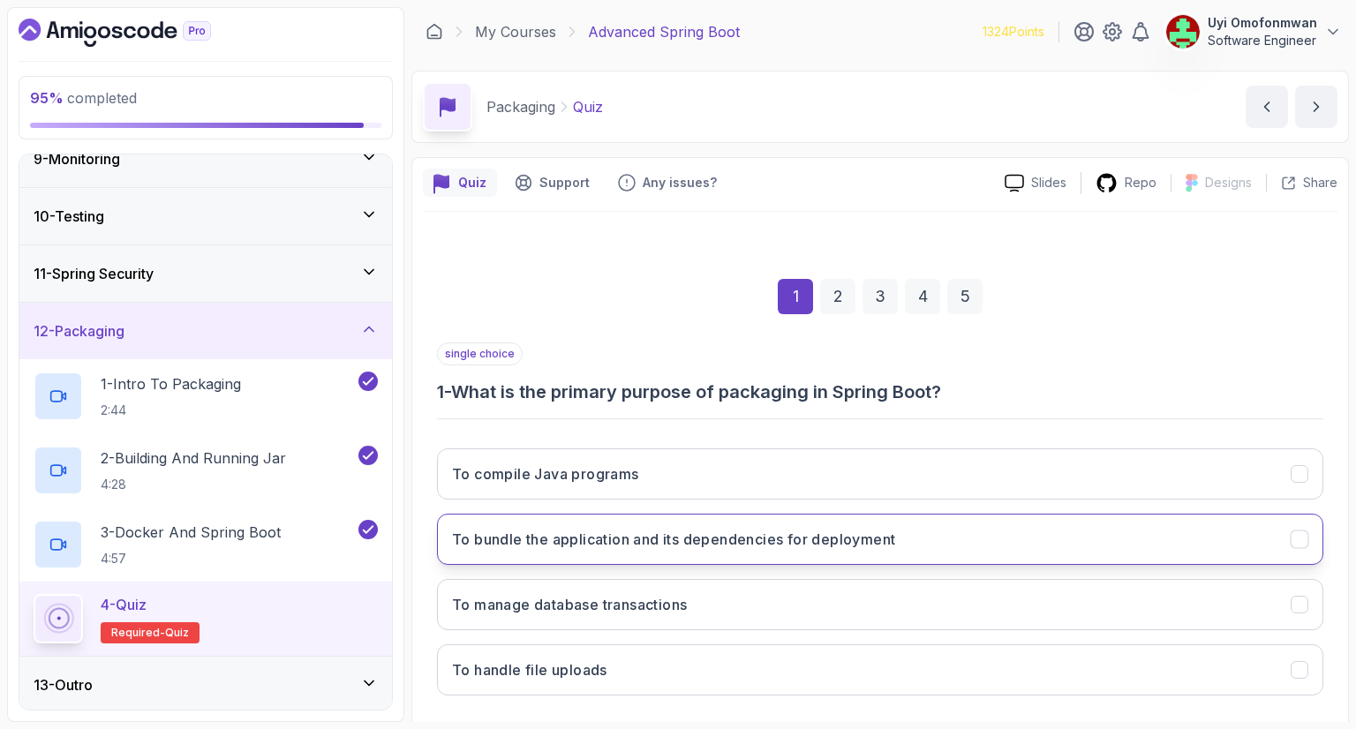
click at [810, 538] on h3 "To bundle the application and its dependencies for deployment" at bounding box center [673, 539] width 443 height 21
click at [1066, 341] on div "1 2 3 4 5" at bounding box center [880, 297] width 886 height 92
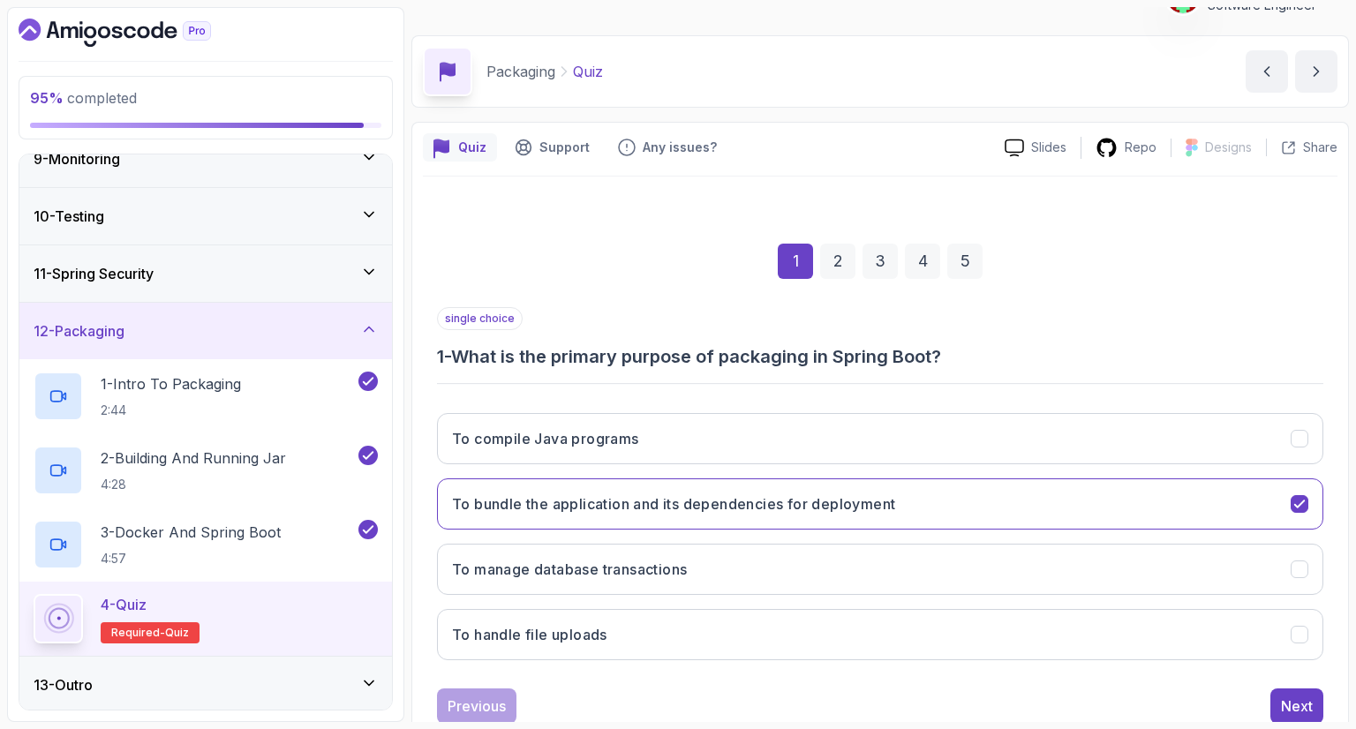
scroll to position [71, 0]
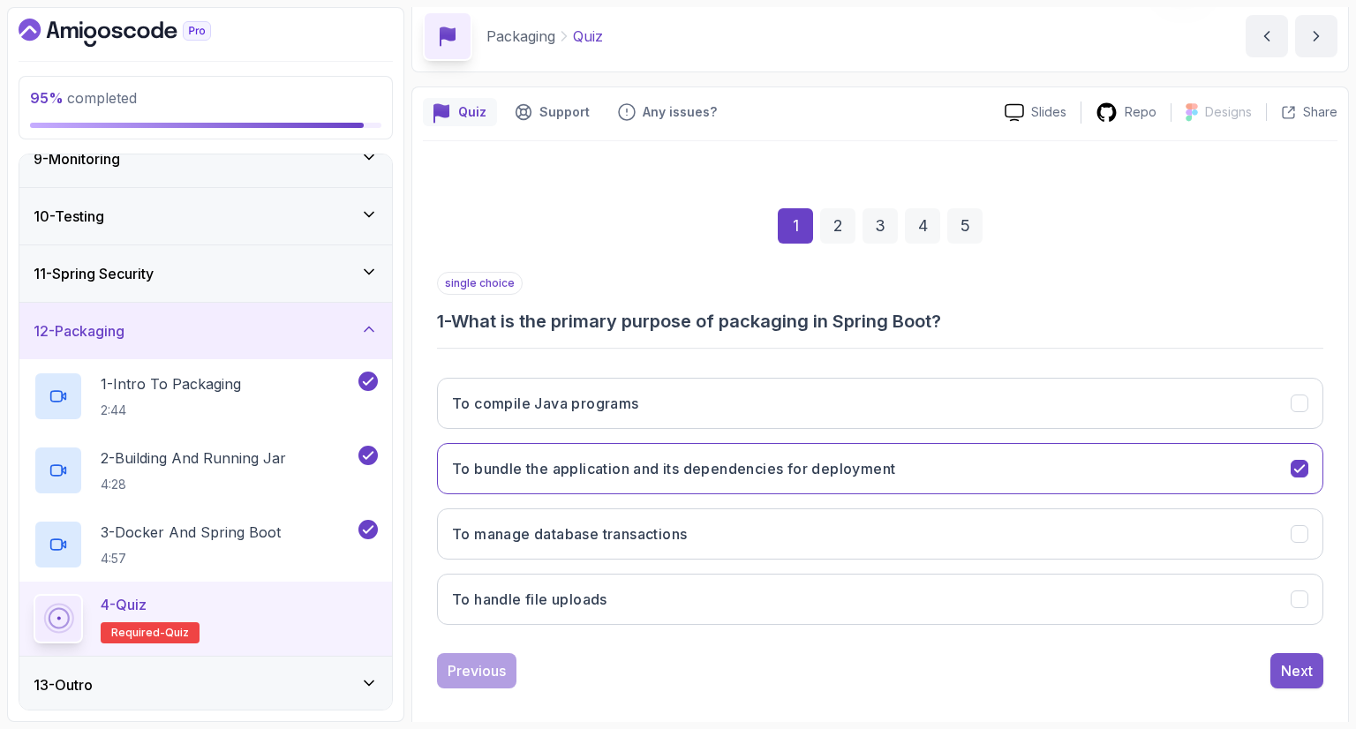
click at [1287, 660] on div "Next" at bounding box center [1297, 670] width 32 height 21
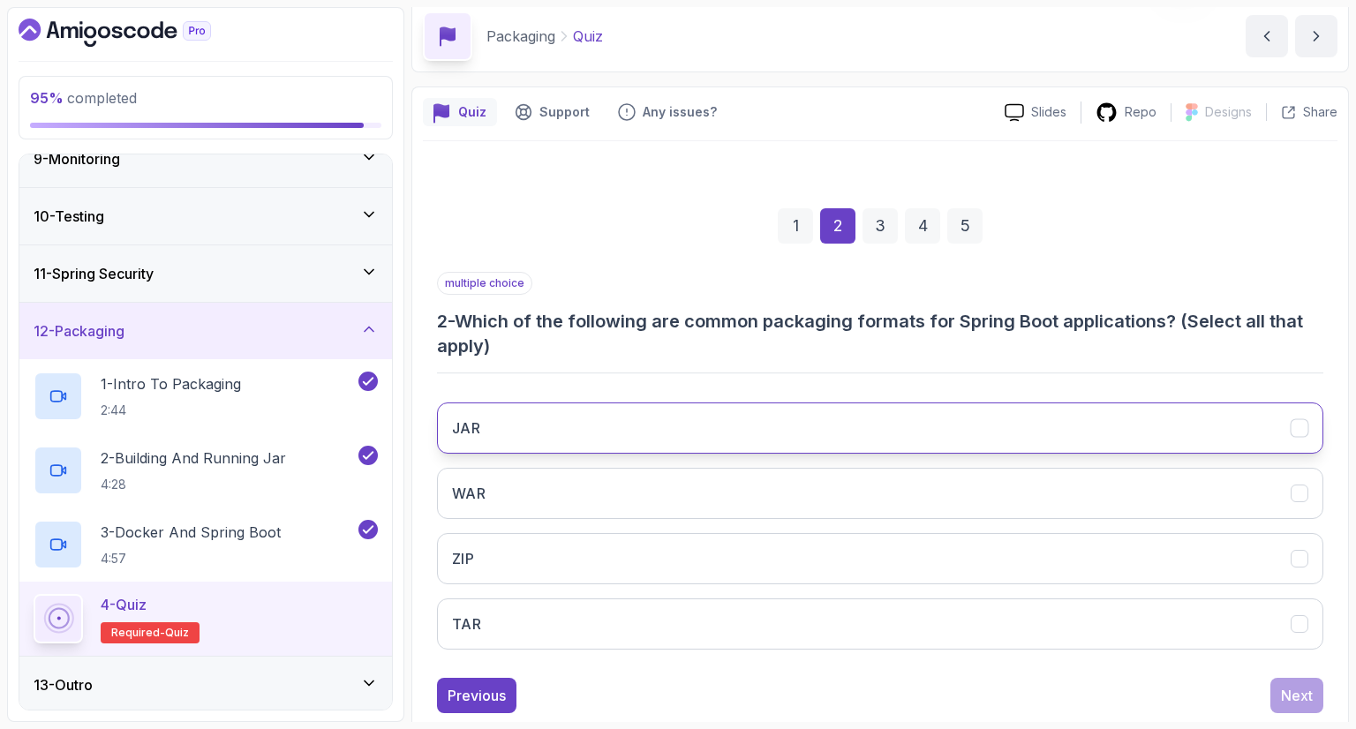
click at [1042, 430] on button "JAR" at bounding box center [880, 428] width 886 height 51
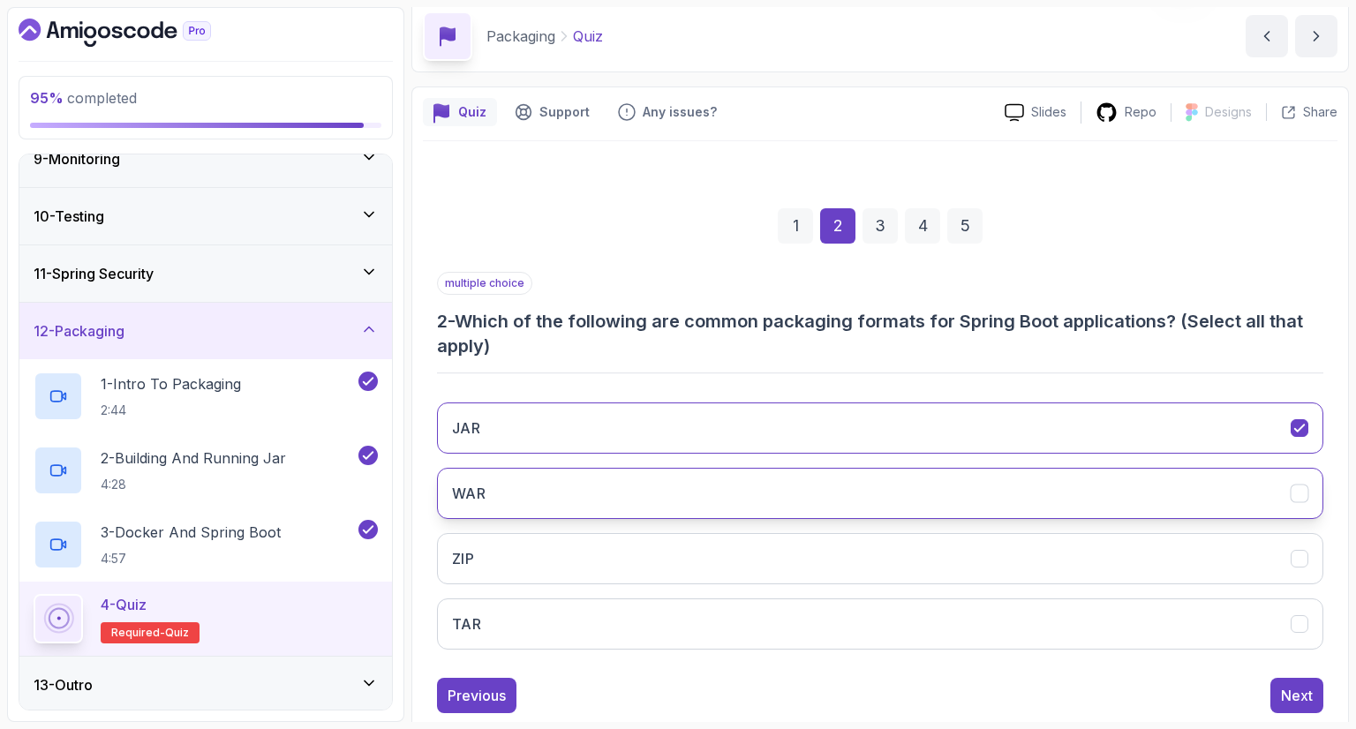
click at [1051, 485] on button "WAR" at bounding box center [880, 493] width 886 height 51
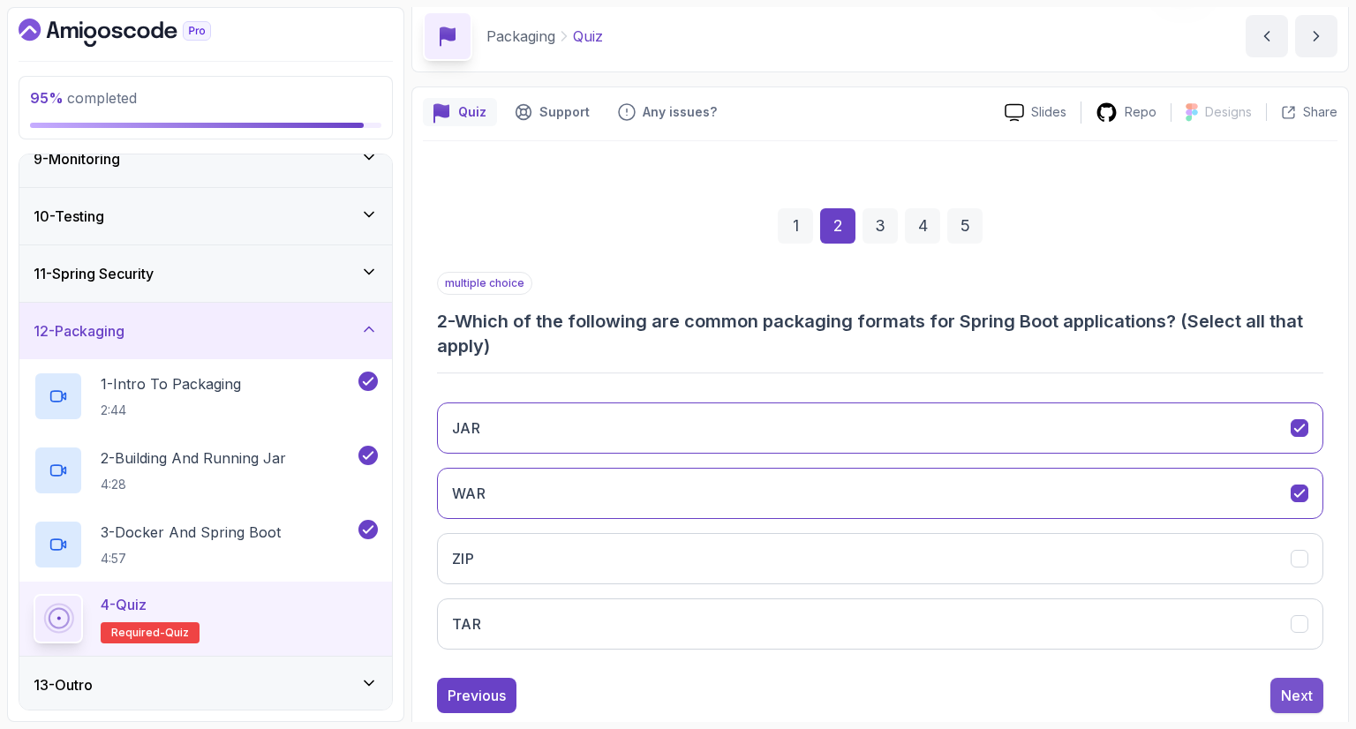
click at [1306, 687] on div "Next" at bounding box center [1297, 695] width 32 height 21
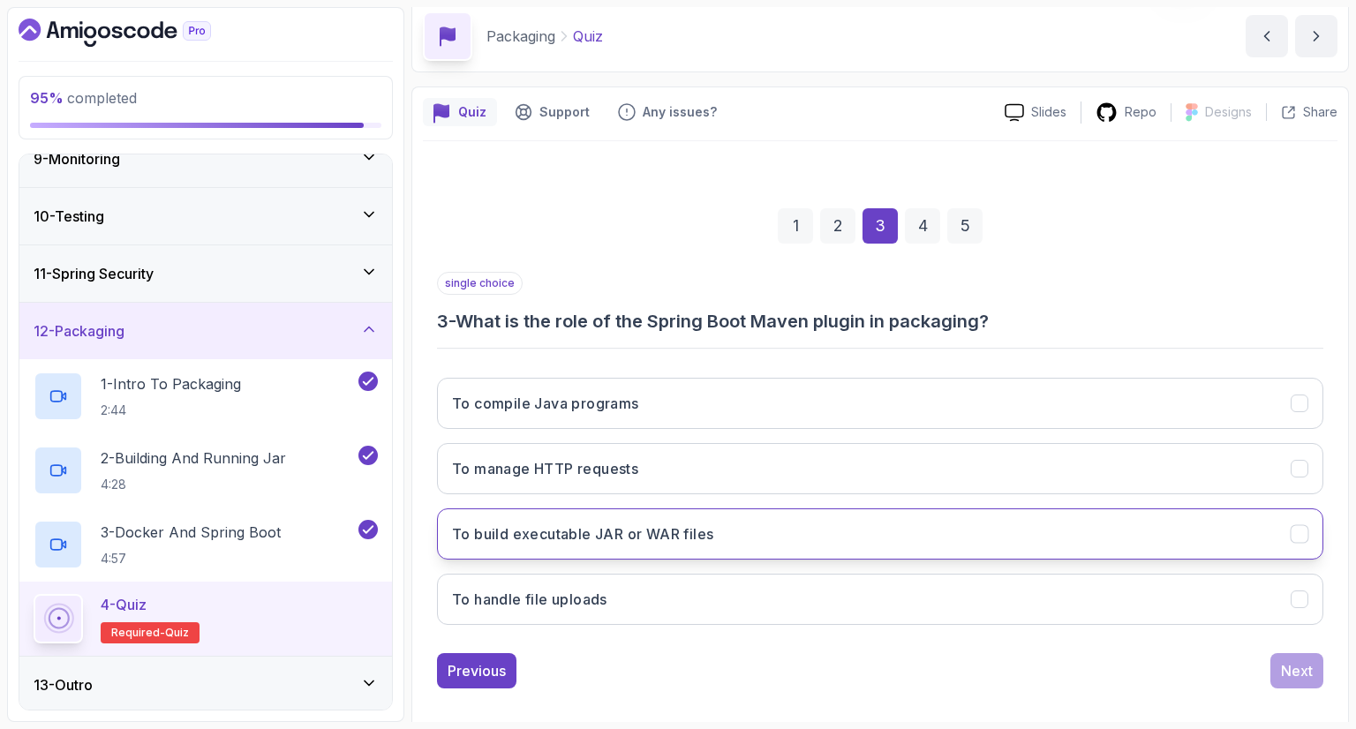
click at [953, 516] on button "To build executable JAR or WAR files" at bounding box center [880, 533] width 886 height 51
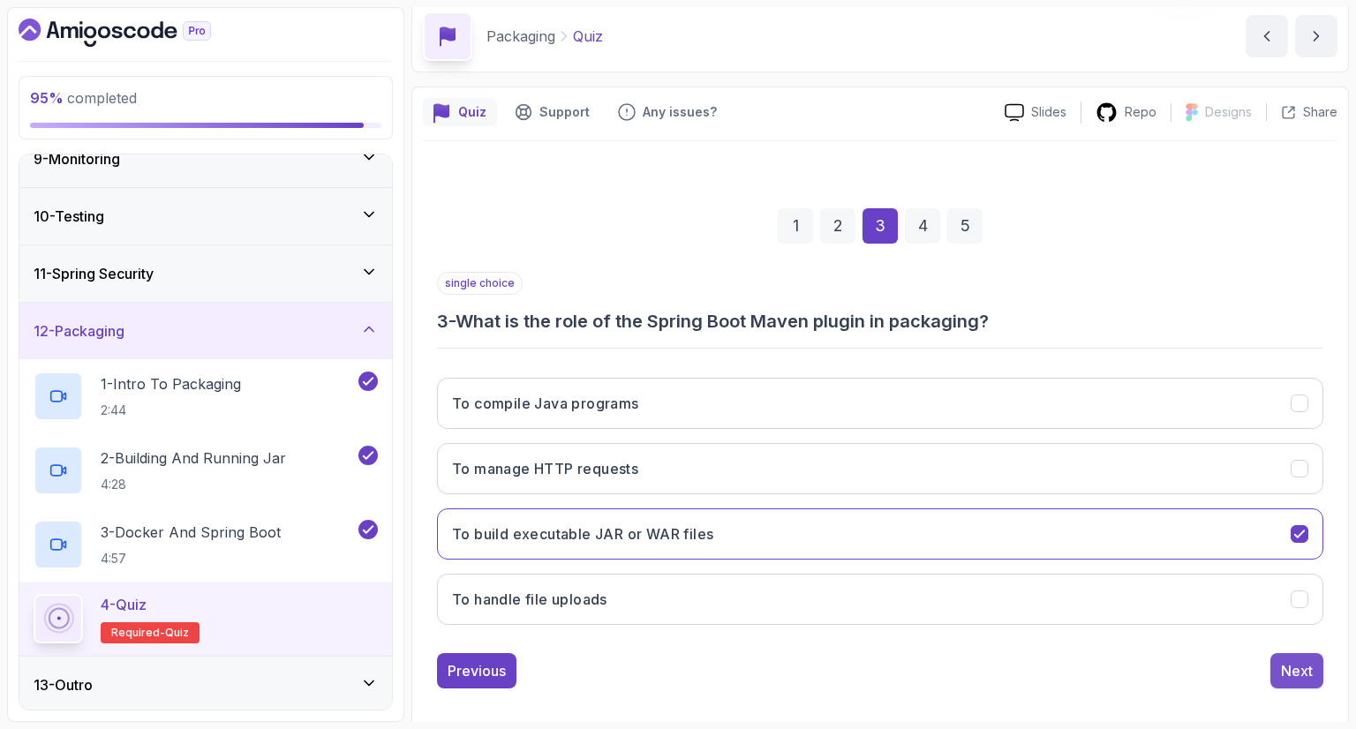
click at [1293, 668] on div "Next" at bounding box center [1297, 670] width 32 height 21
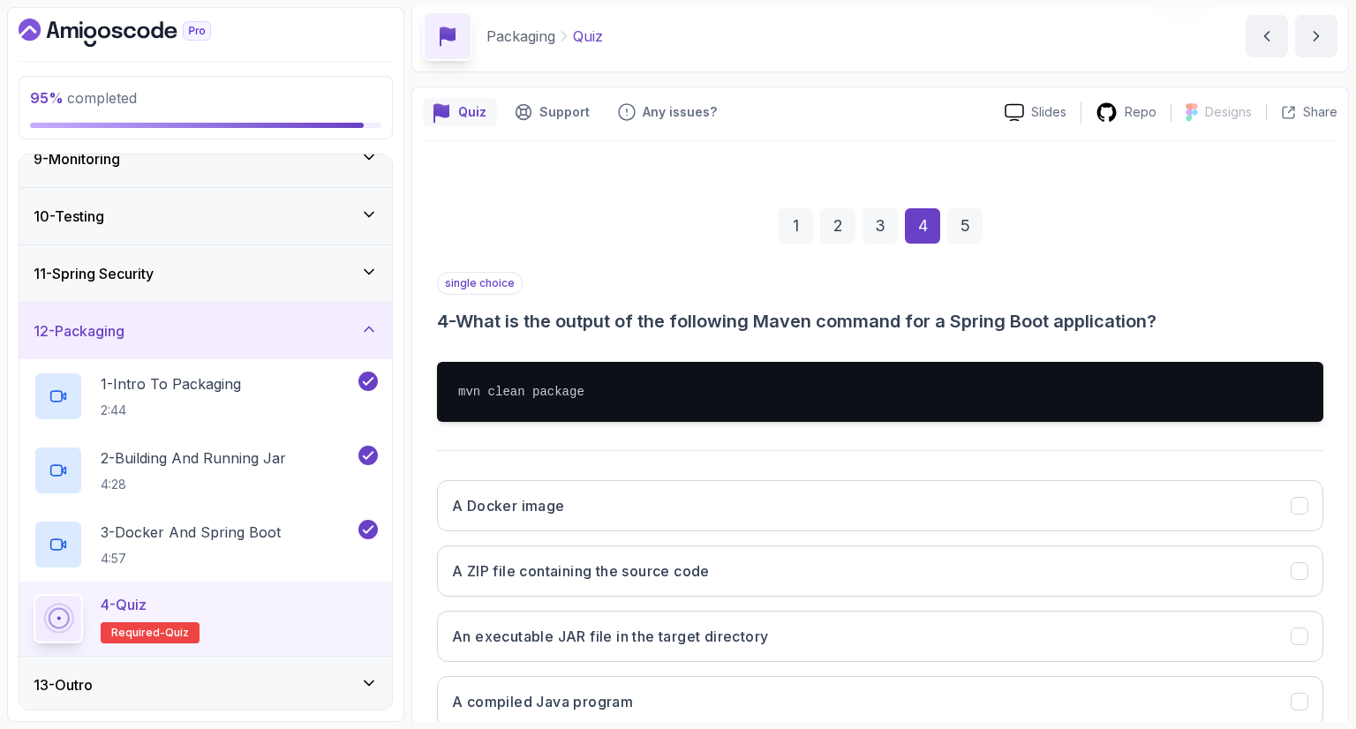
click at [1185, 296] on div "single choice 4 - What is the output of the following Maven command for a Sprin…" at bounding box center [880, 303] width 886 height 62
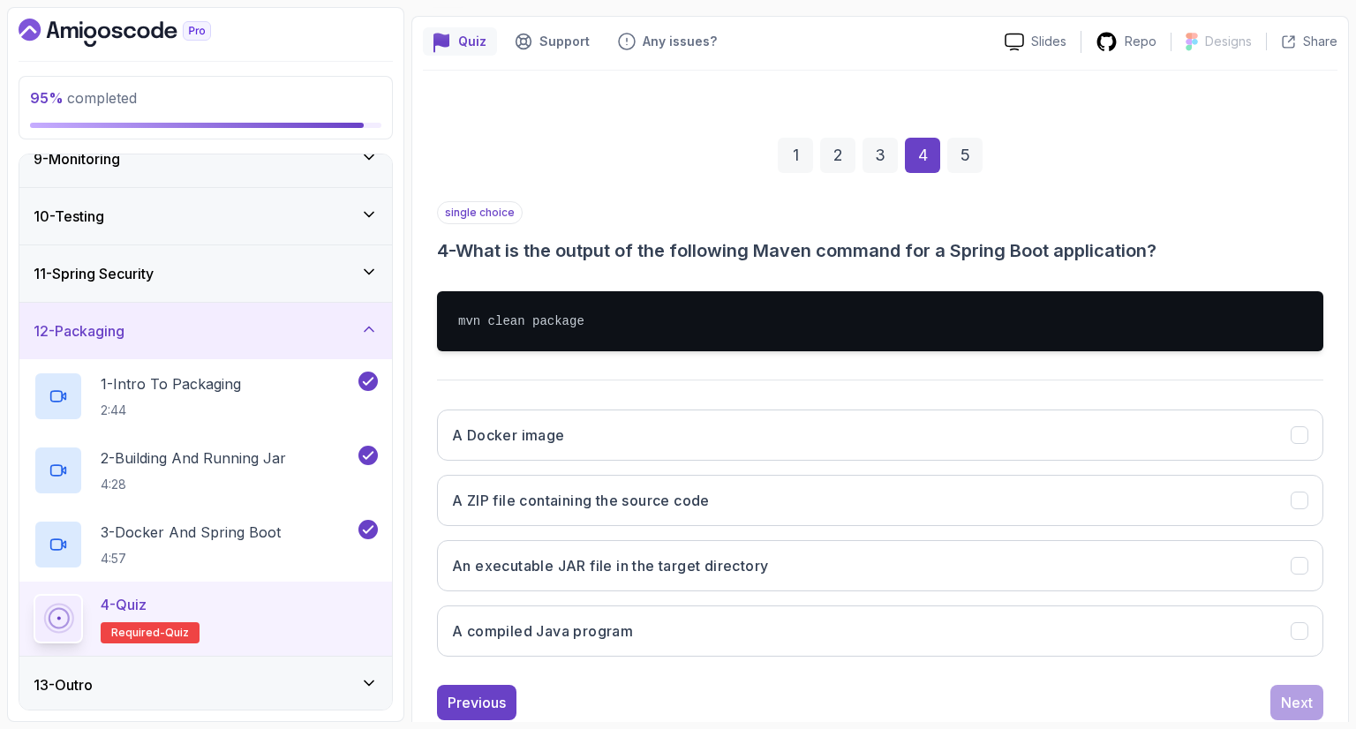
scroll to position [177, 0]
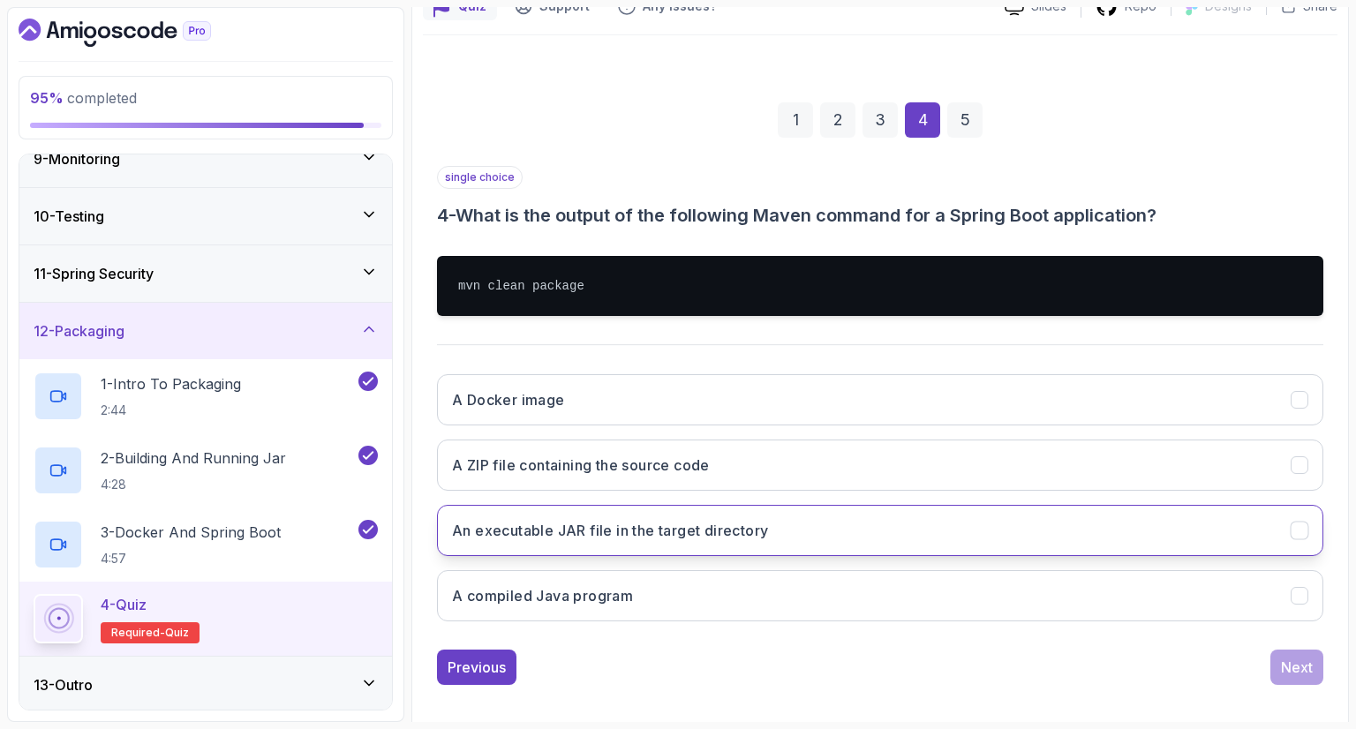
click at [1147, 538] on button "An executable JAR file in the target directory" at bounding box center [880, 530] width 886 height 51
click at [1275, 658] on button "Next" at bounding box center [1296, 667] width 53 height 35
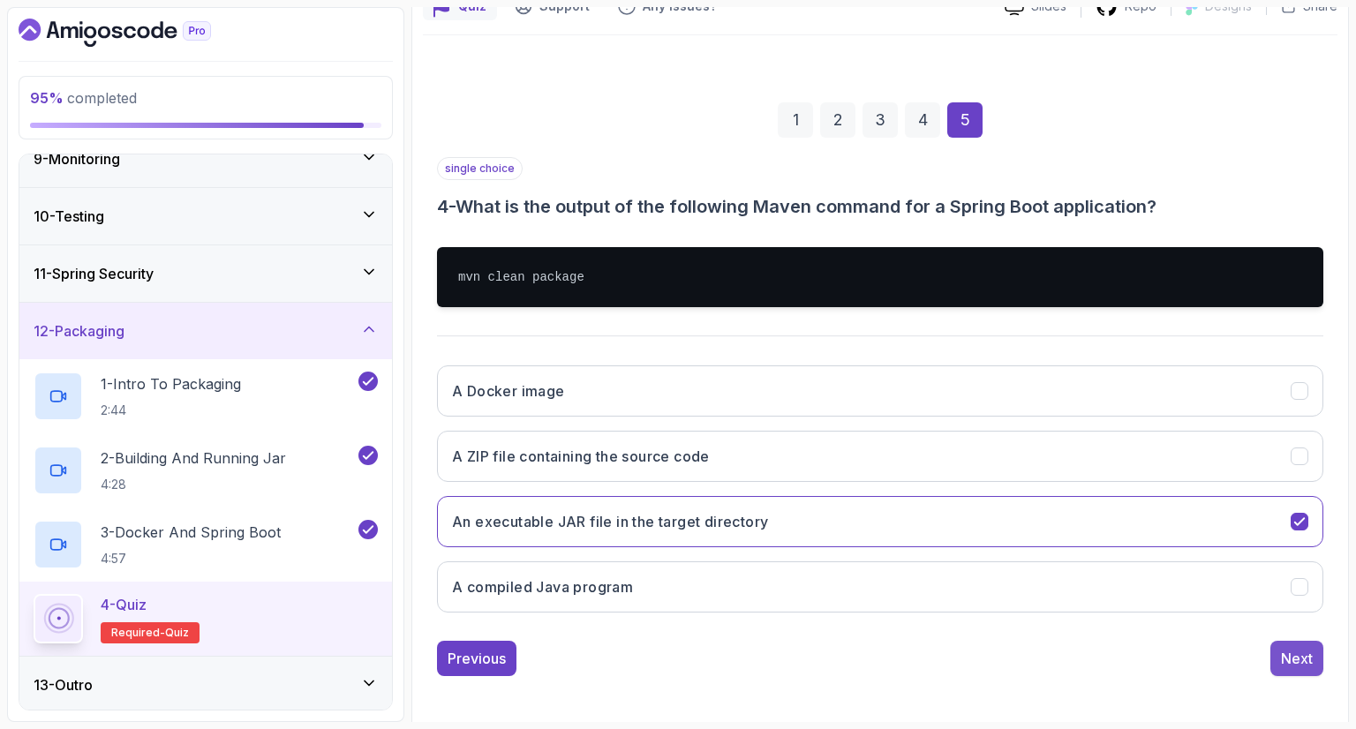
scroll to position [85, 0]
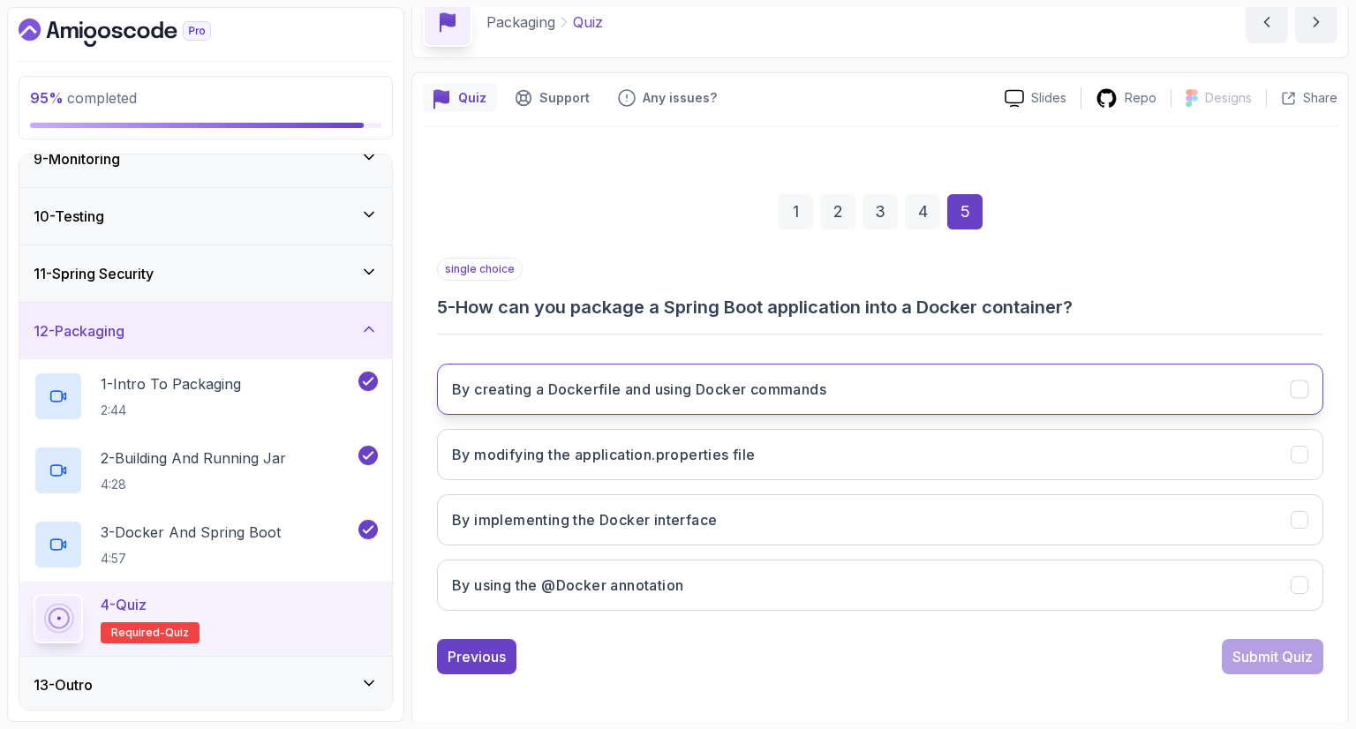
click at [1122, 409] on button "By creating a Dockerfile and using Docker commands" at bounding box center [880, 389] width 886 height 51
click at [1266, 640] on button "Submit Quiz" at bounding box center [1273, 656] width 102 height 35
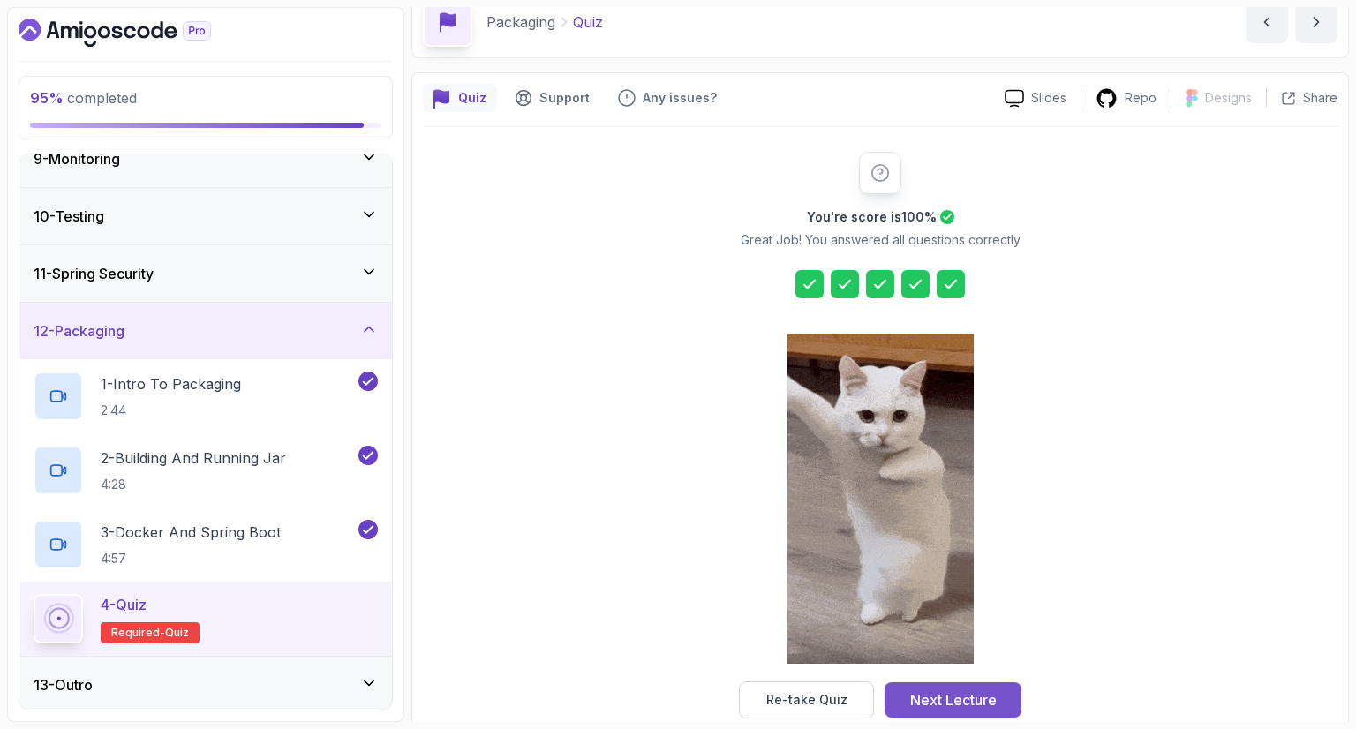
click at [969, 701] on div "Next Lecture" at bounding box center [953, 699] width 87 height 21
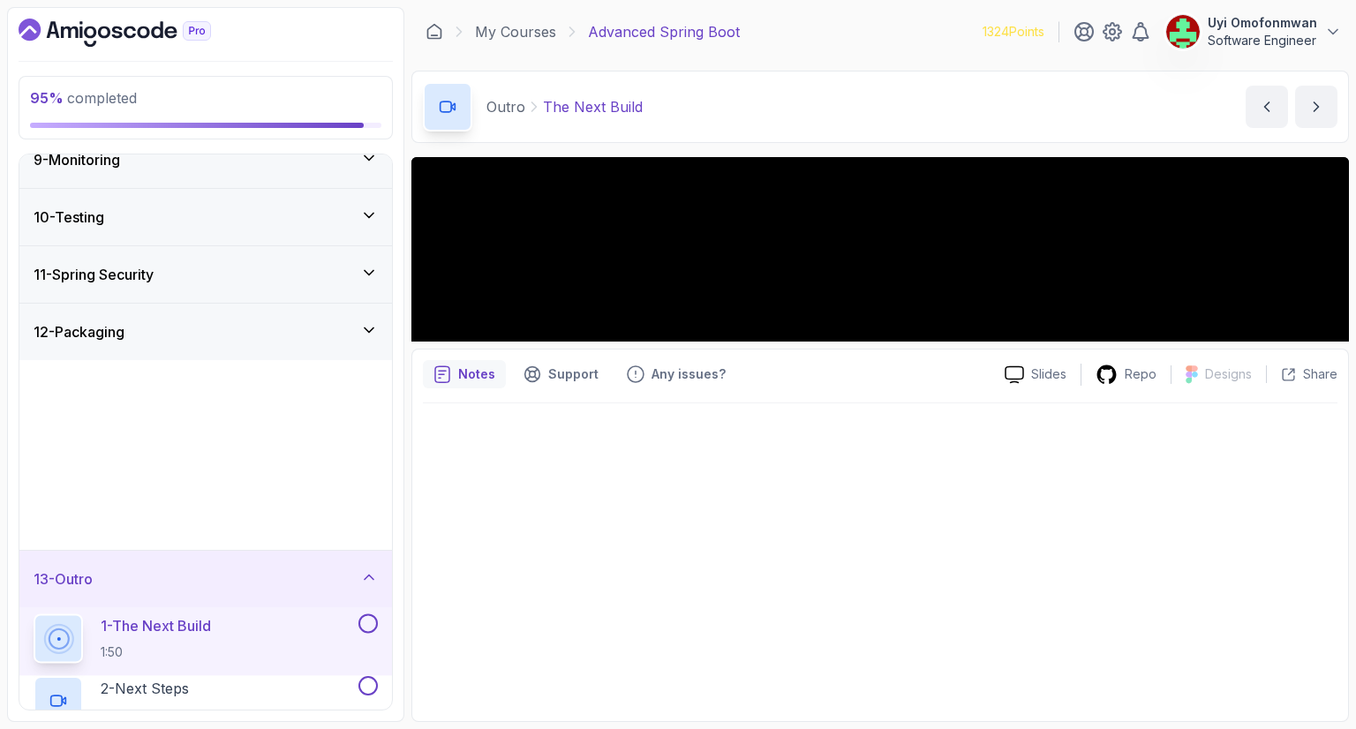
scroll to position [483, 0]
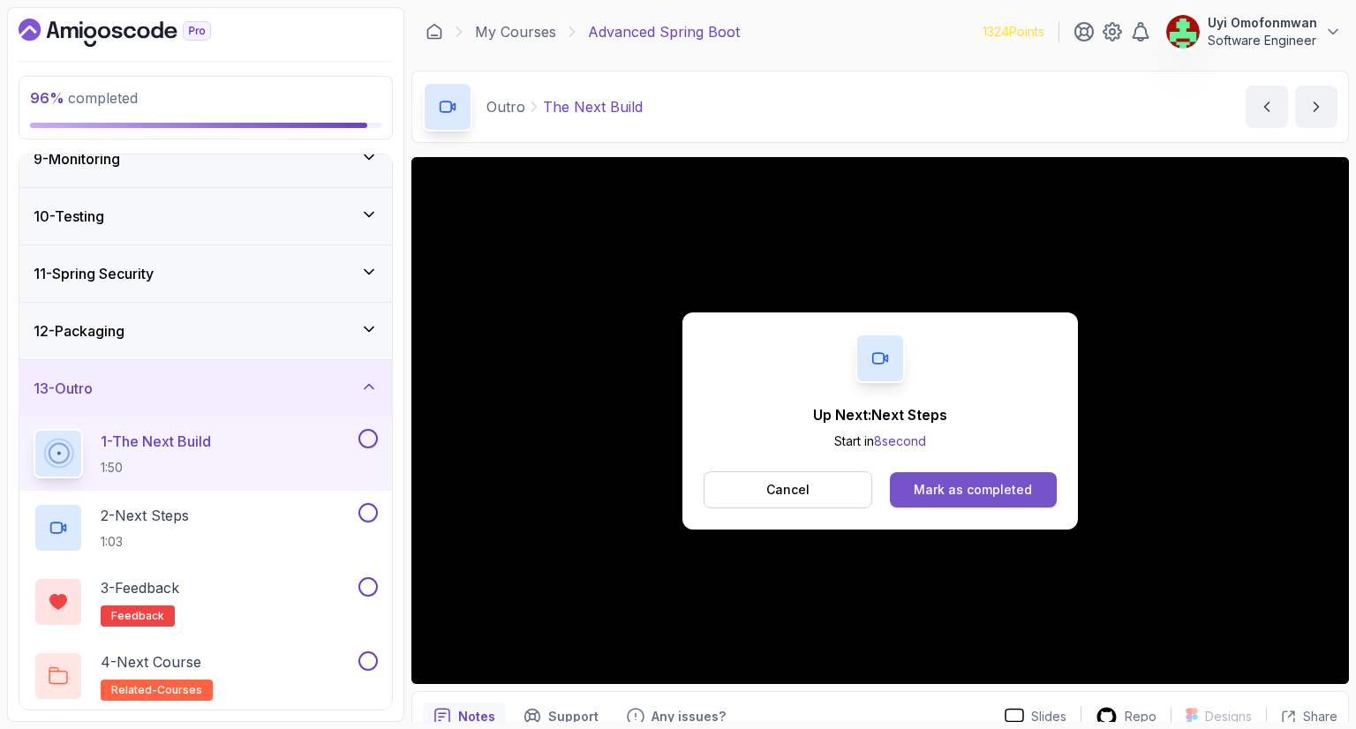
click at [1019, 489] on div "Mark as completed" at bounding box center [973, 490] width 118 height 18
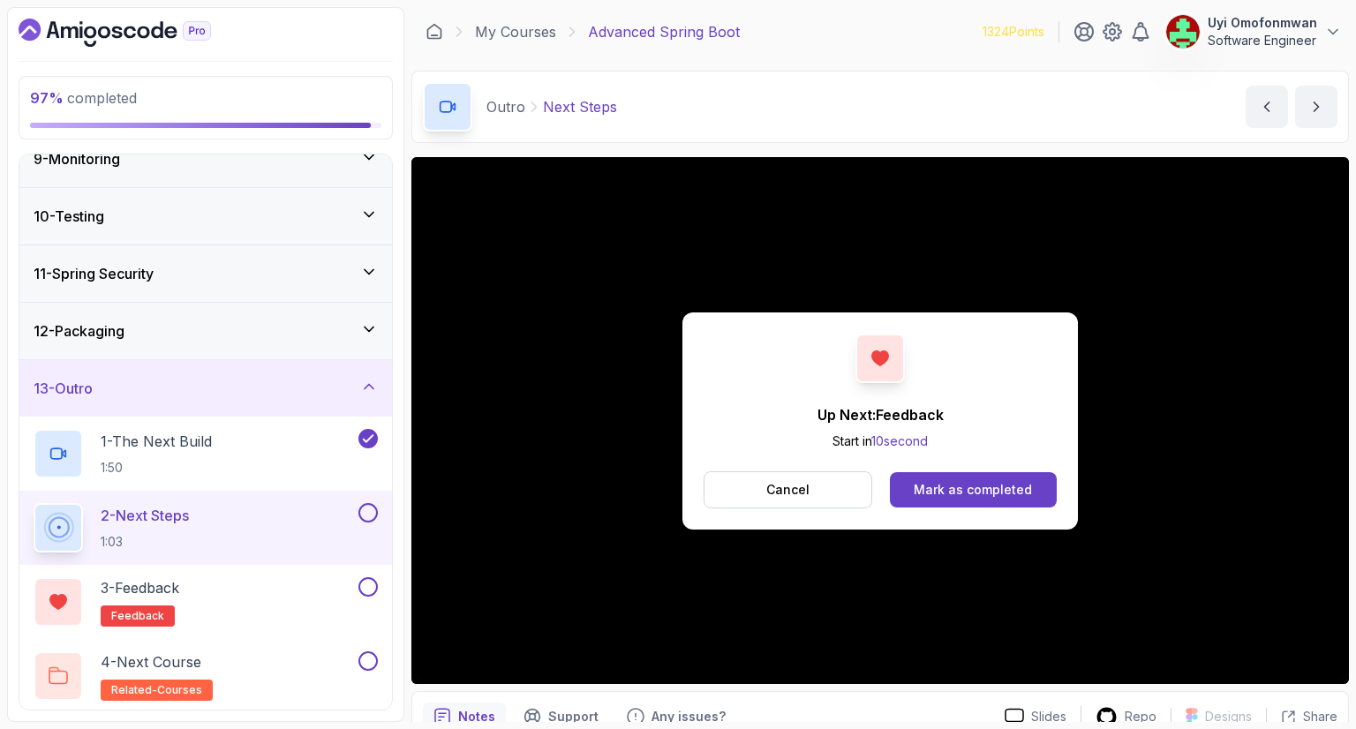
click at [359, 509] on button at bounding box center [367, 512] width 19 height 19
click at [373, 583] on button at bounding box center [367, 586] width 19 height 19
click at [291, 665] on div "4 - Next Course related-courses" at bounding box center [194, 675] width 321 height 49
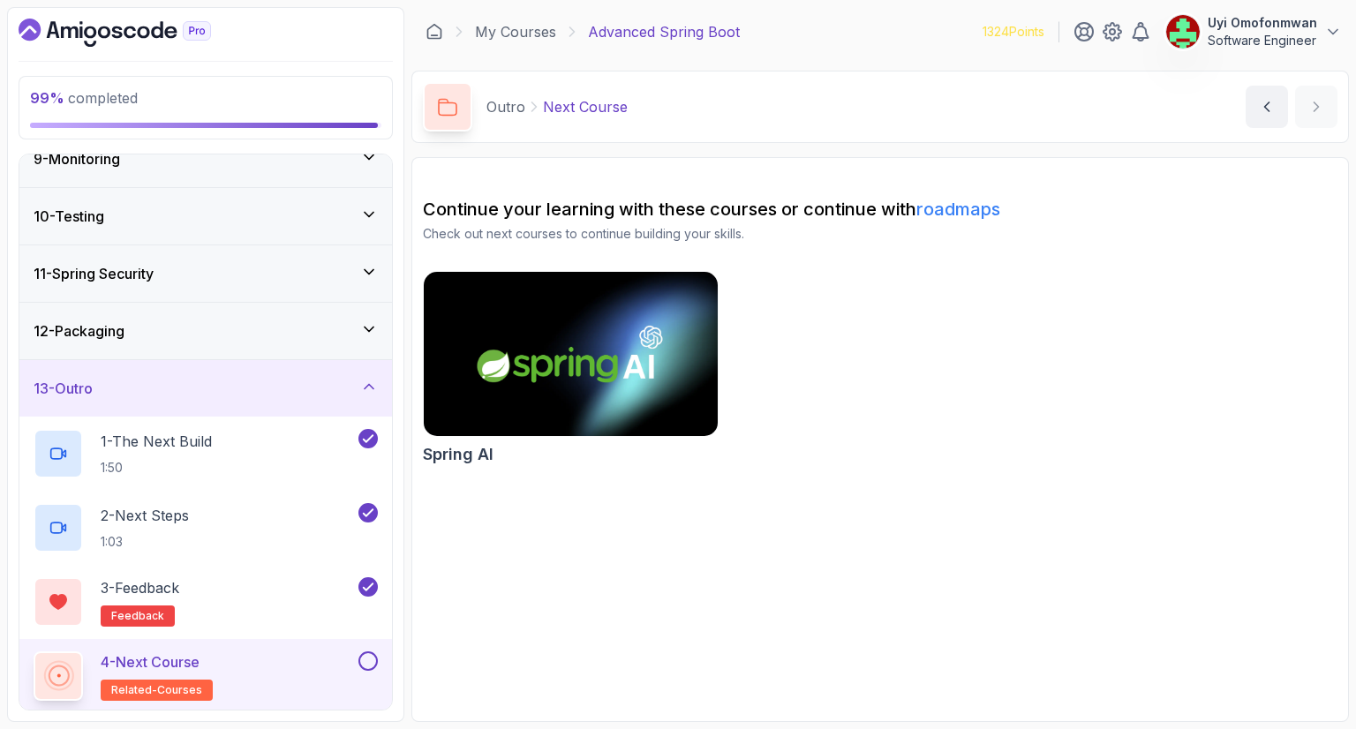
click at [71, 26] on icon "Dashboard" at bounding box center [115, 33] width 192 height 28
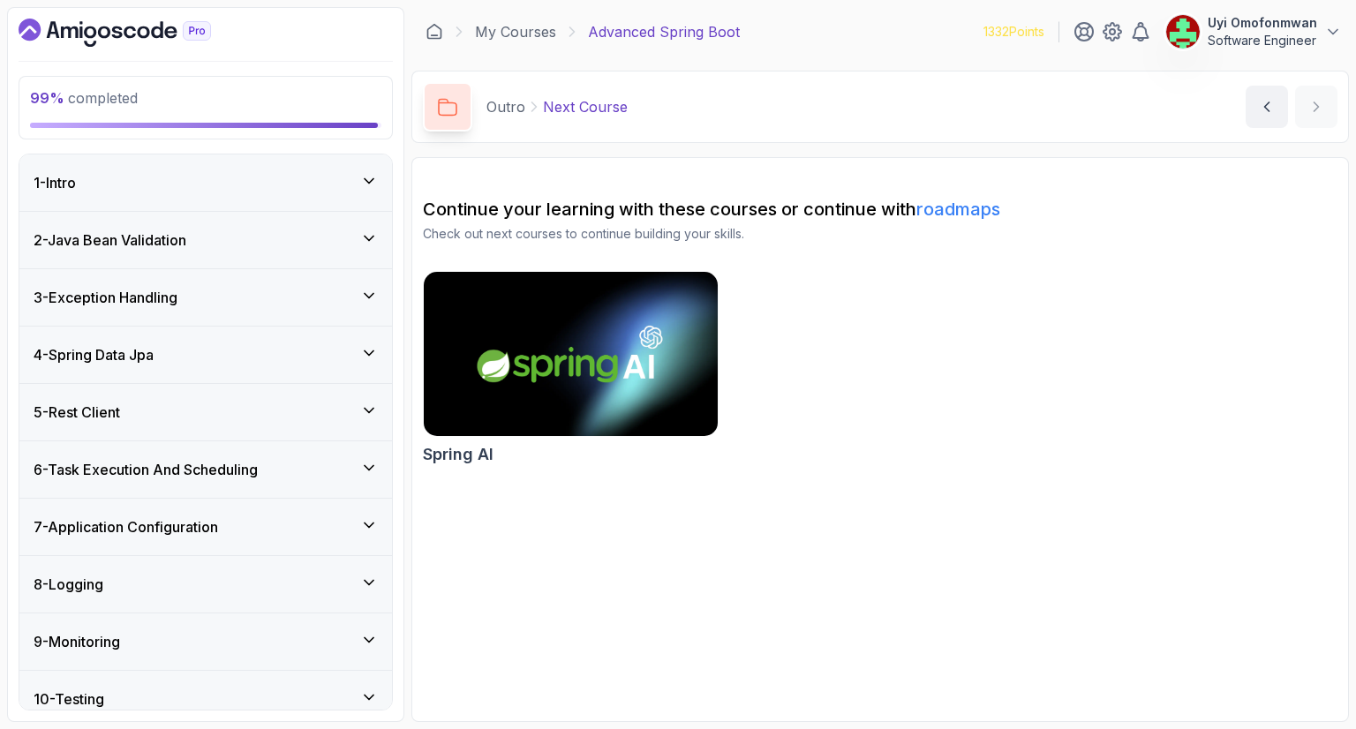
click at [235, 108] on div "99 % completed" at bounding box center [205, 107] width 351 height 41
click at [327, 695] on div "10 - Testing" at bounding box center [206, 699] width 344 height 21
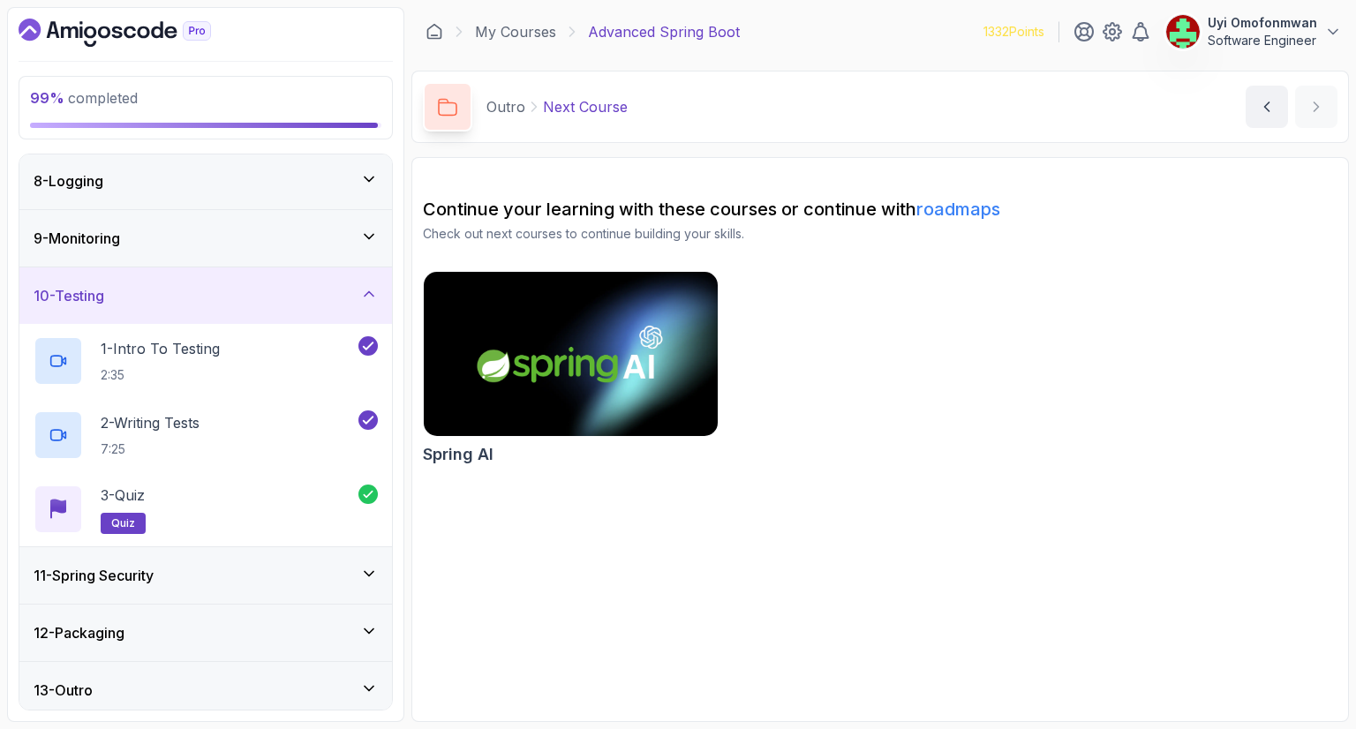
scroll to position [409, 0]
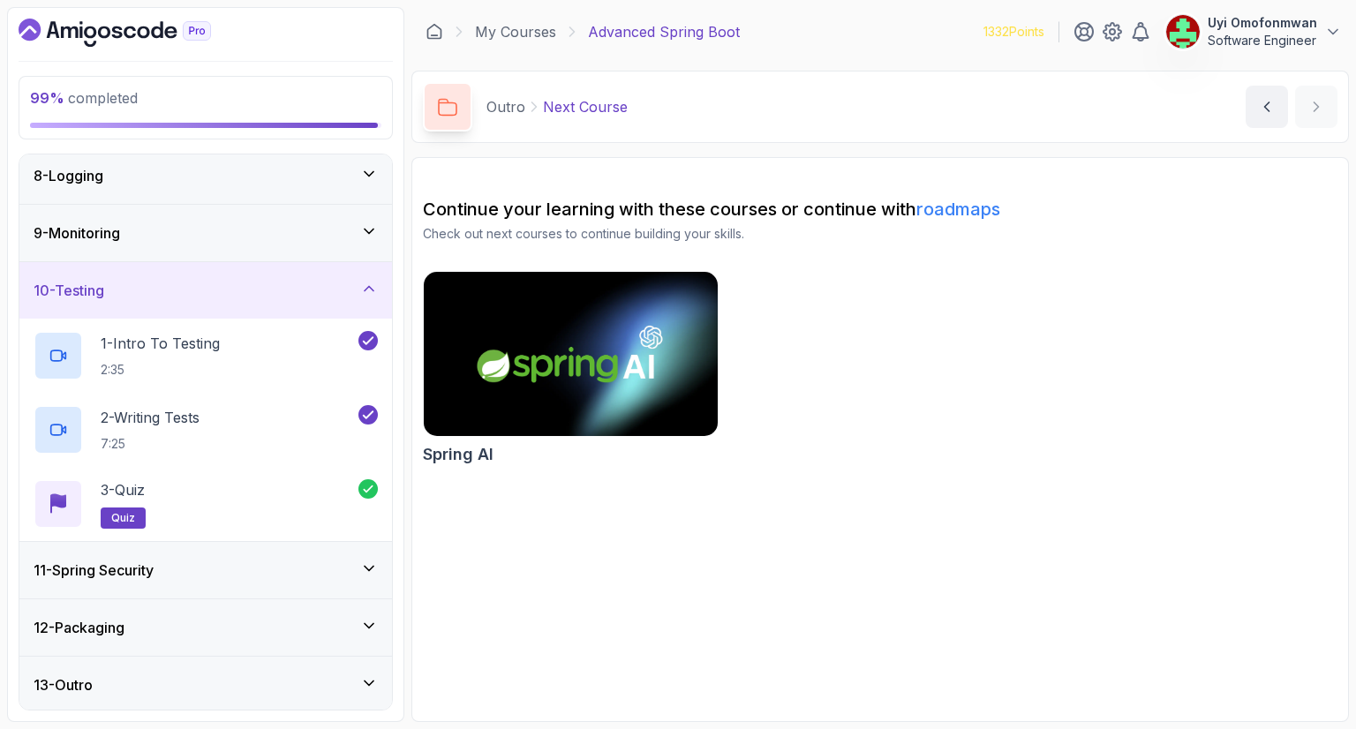
click at [342, 681] on div "13 - Outro" at bounding box center [206, 684] width 344 height 21
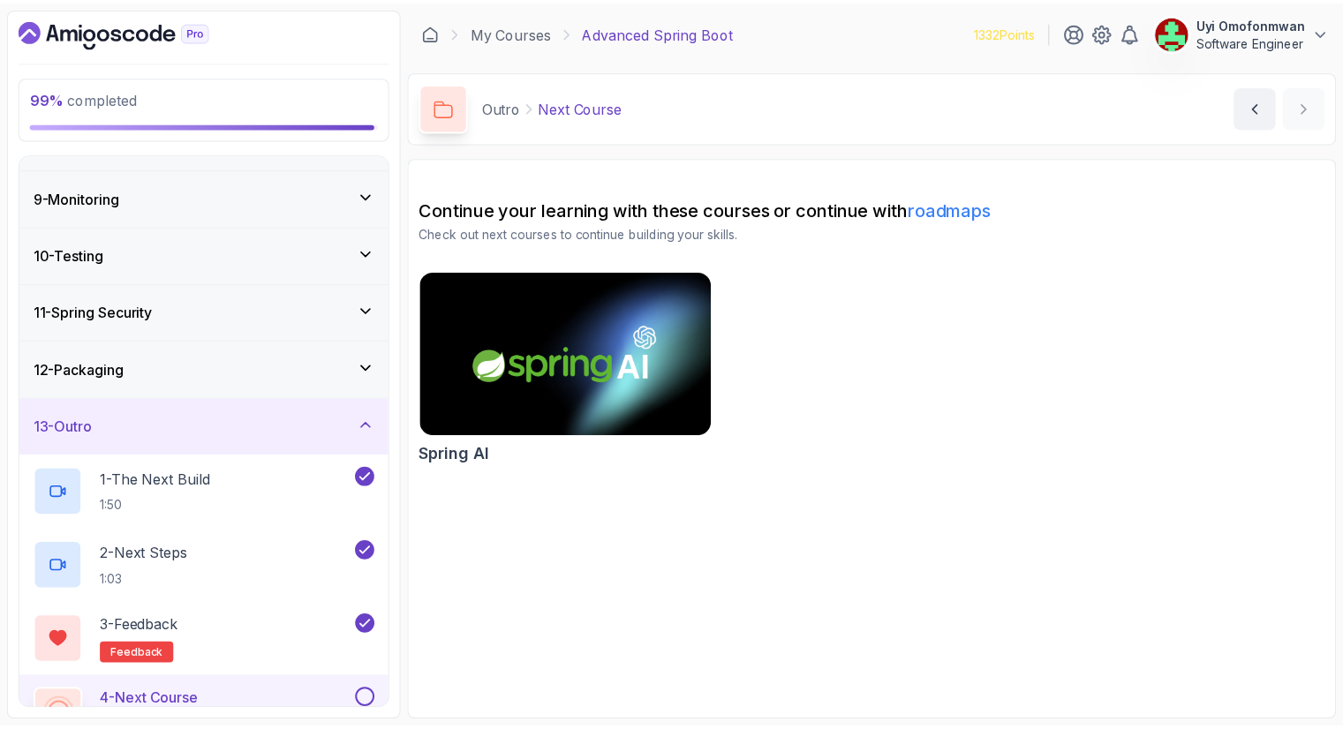
scroll to position [483, 0]
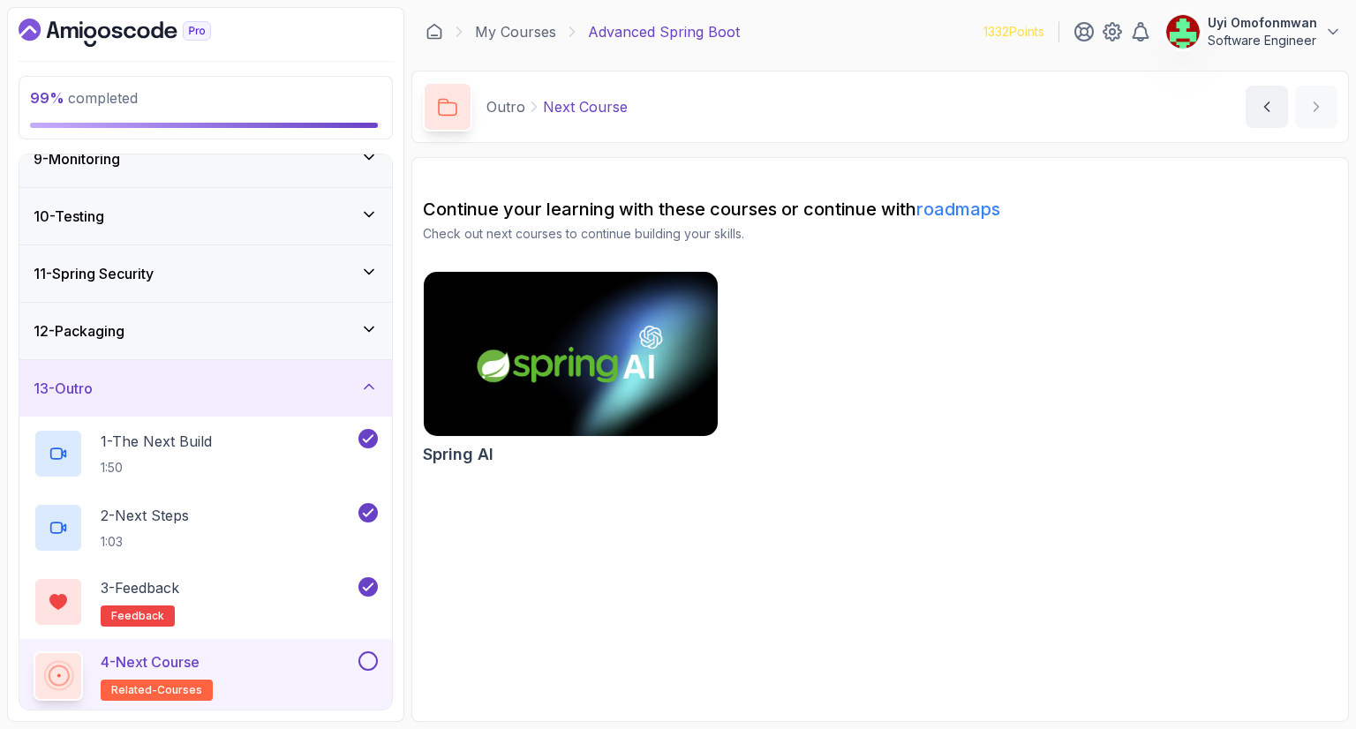
click at [371, 658] on button at bounding box center [367, 660] width 19 height 19
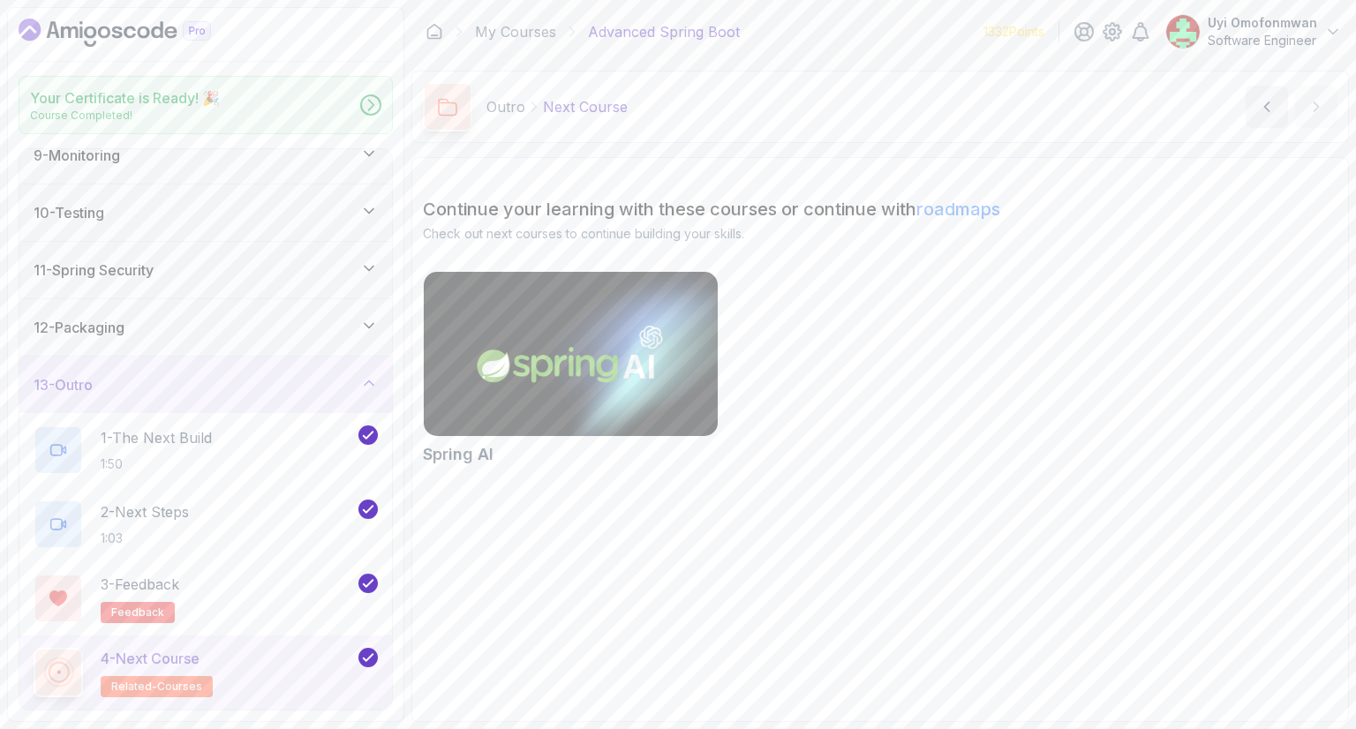
scroll to position [478, 0]
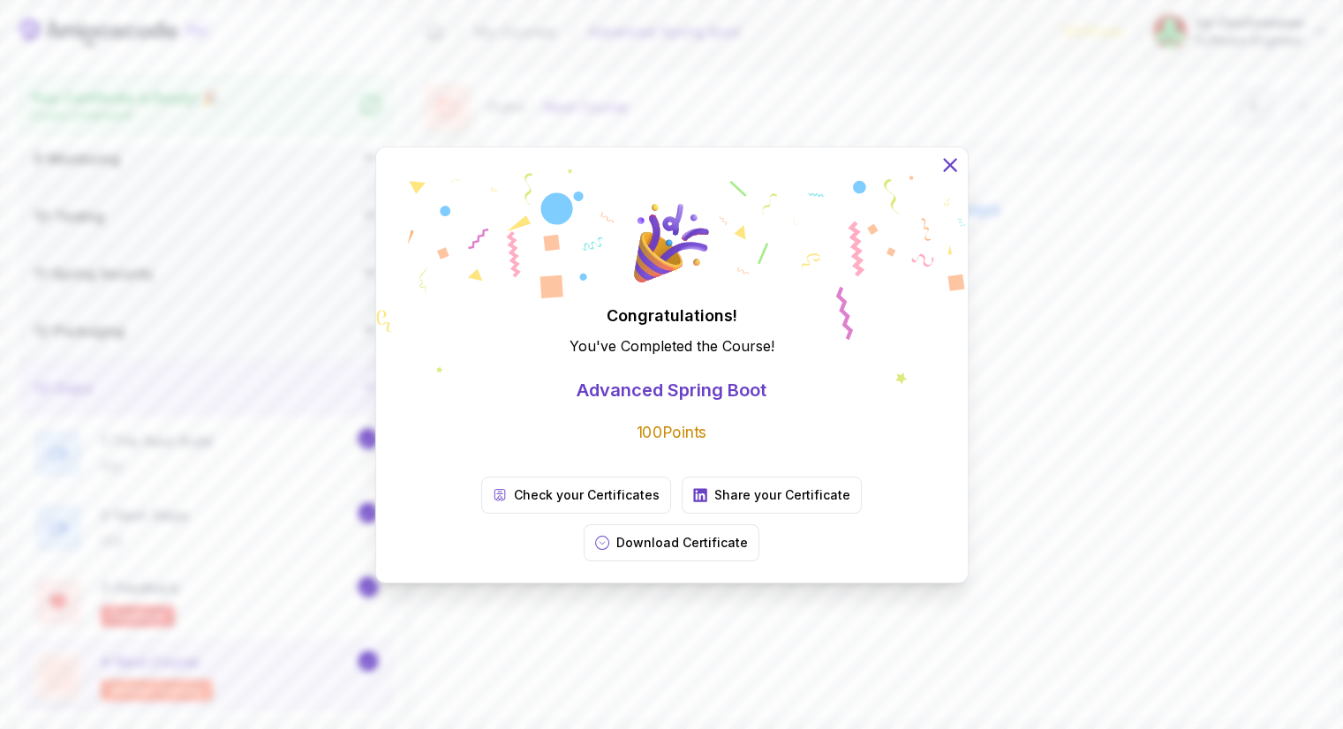
click at [953, 176] on icon at bounding box center [948, 164] width 23 height 23
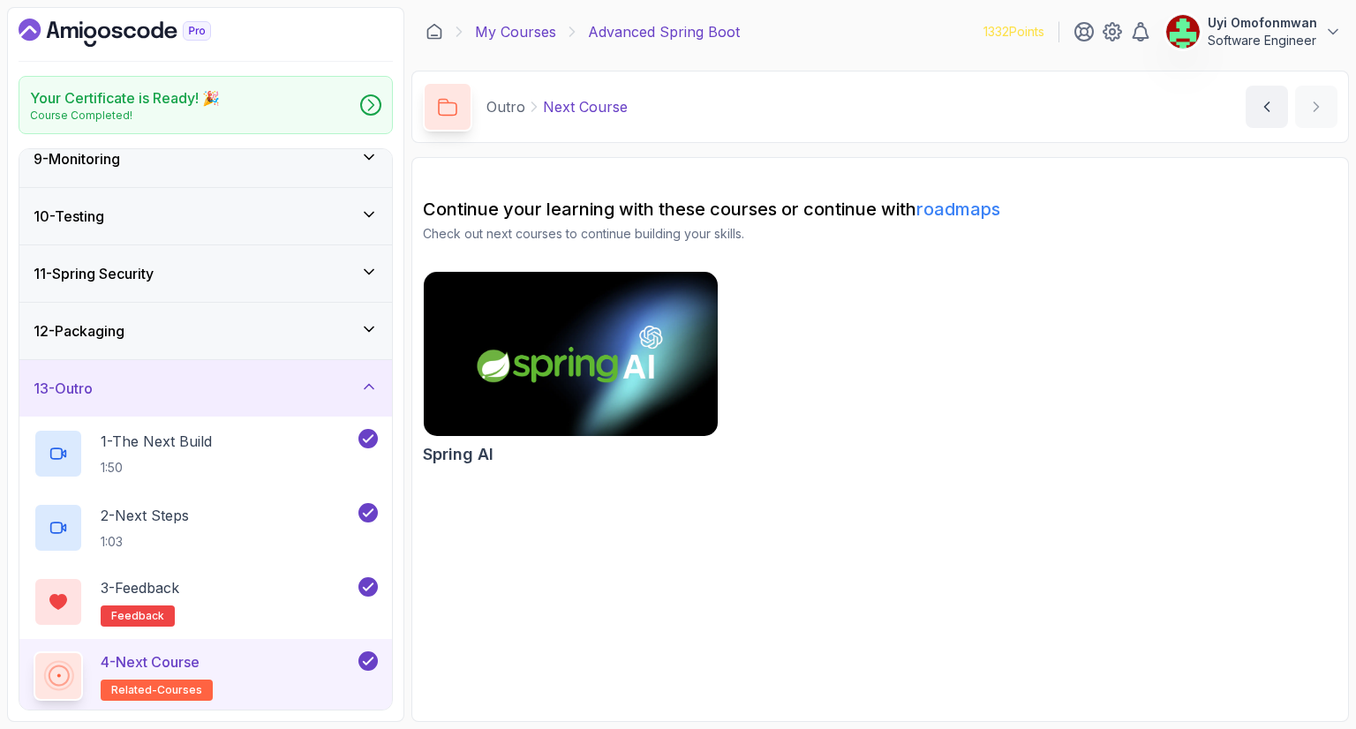
click at [539, 29] on link "My Courses" at bounding box center [515, 31] width 81 height 21
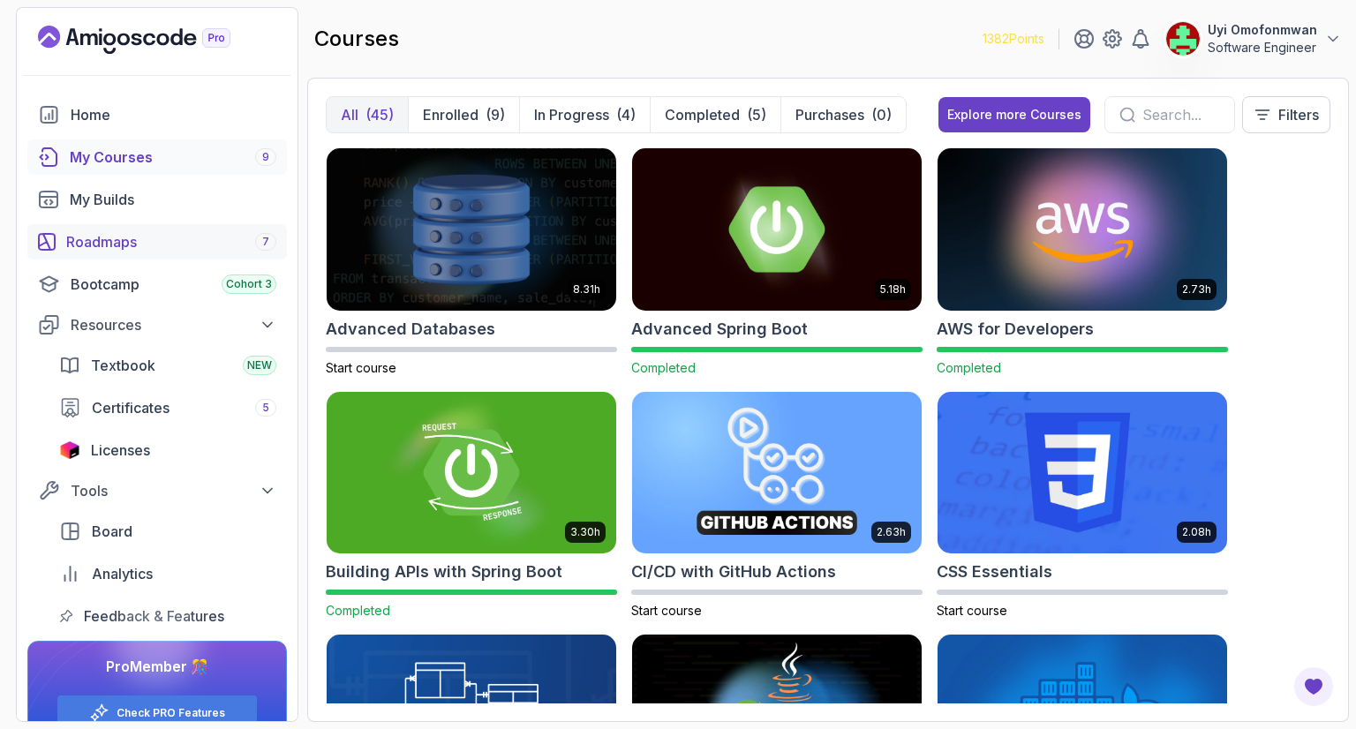
click at [178, 245] on div "Roadmaps 7" at bounding box center [171, 241] width 210 height 21
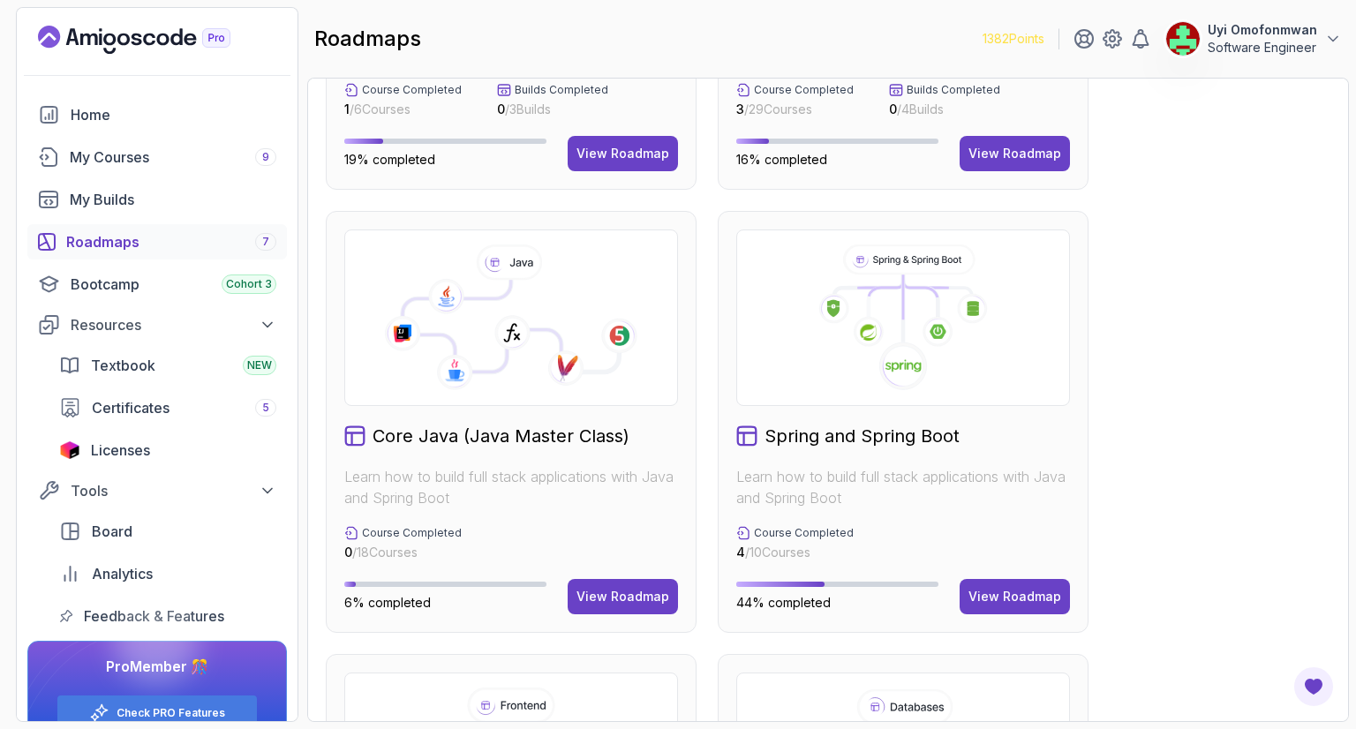
scroll to position [388, 0]
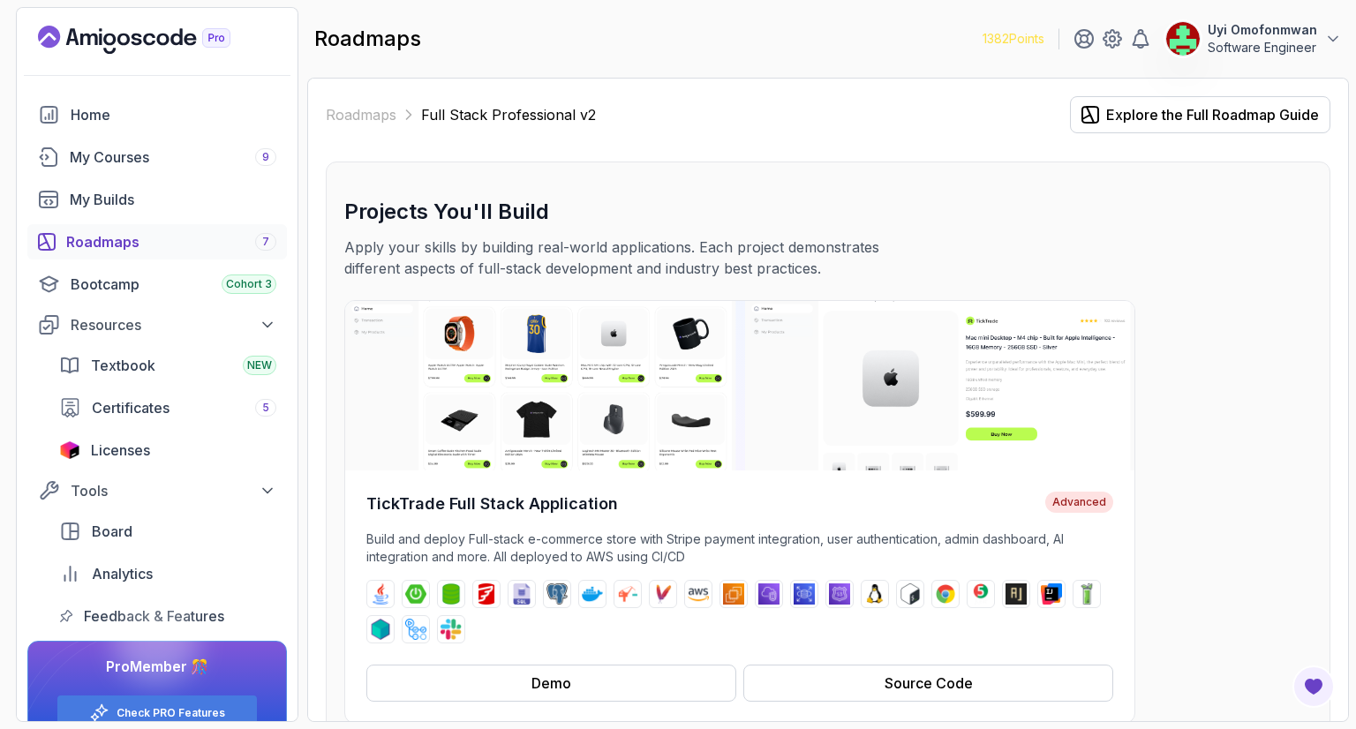
click at [1195, 247] on div "Projects You'll Build Apply your skills by building real-world applications. Ea…" at bounding box center [827, 238] width 967 height 81
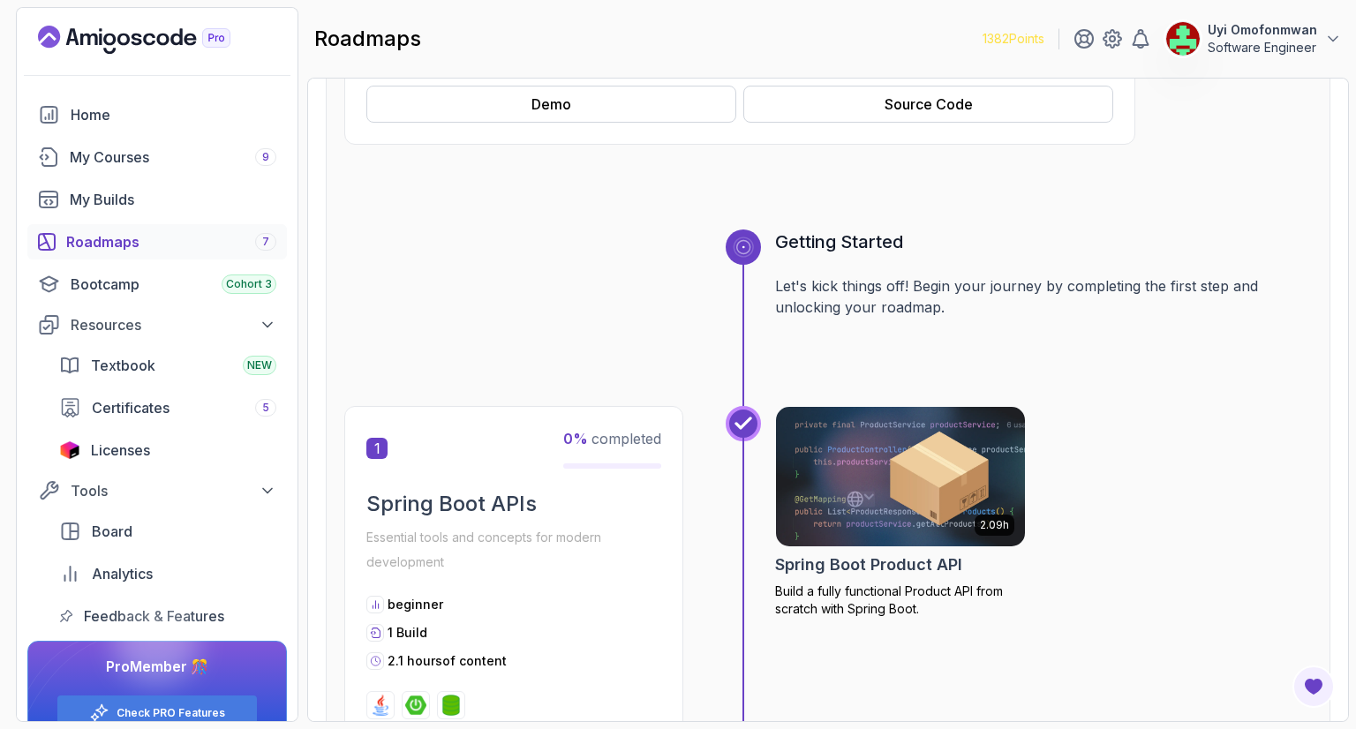
scroll to position [600, 0]
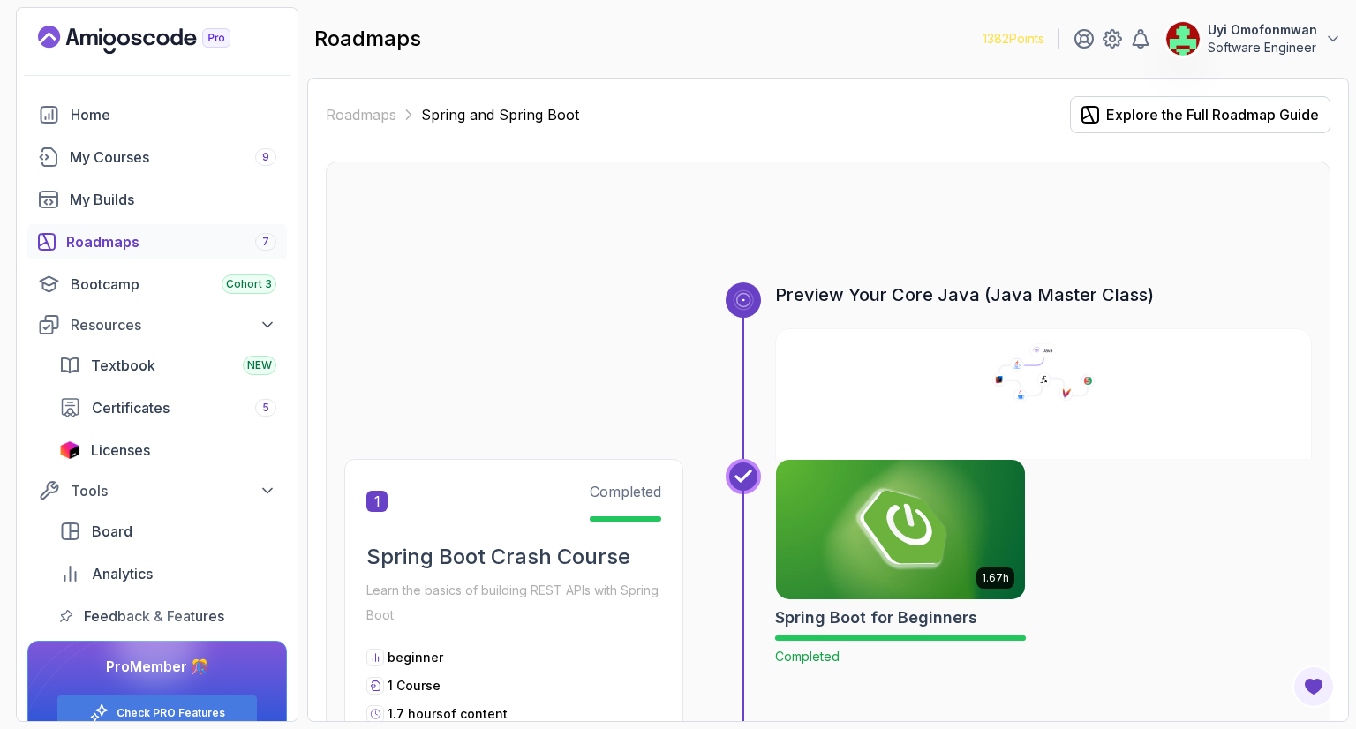
click at [1137, 251] on div at bounding box center [827, 240] width 967 height 85
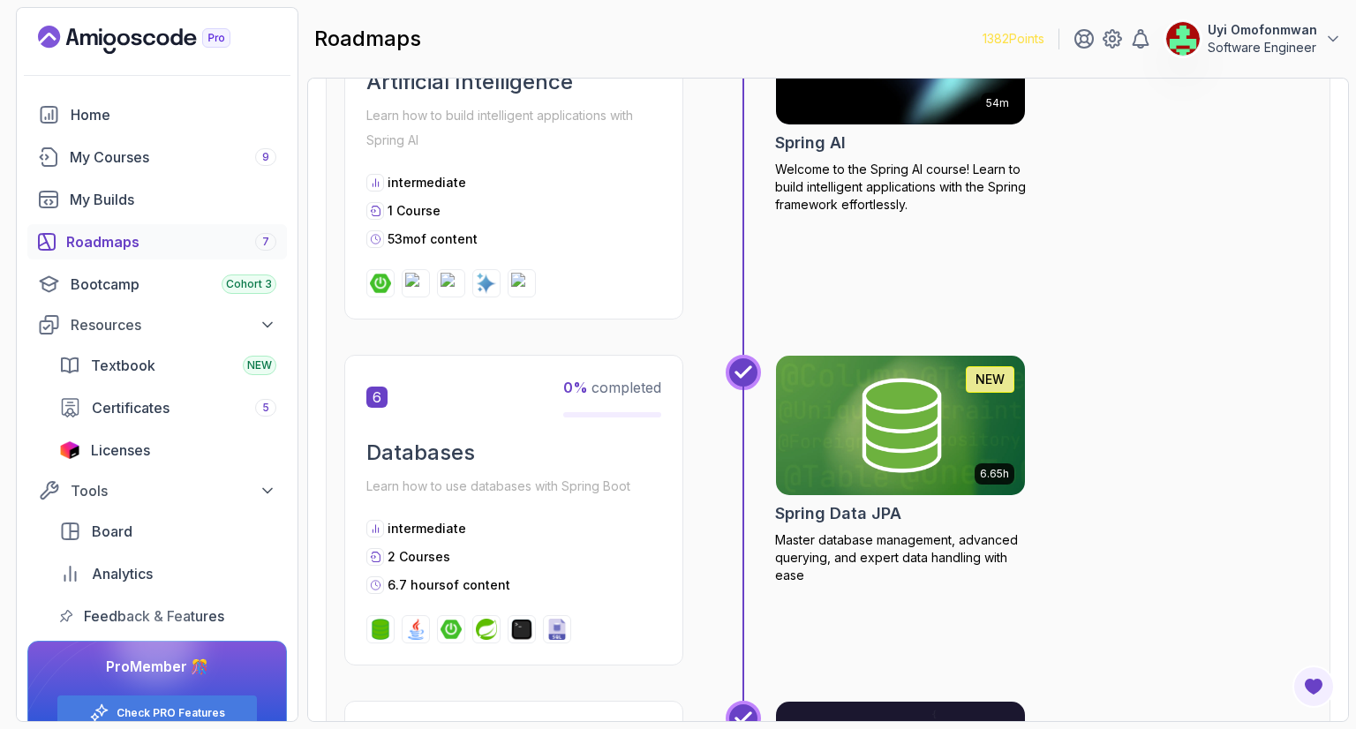
scroll to position [1986, 0]
